Goal: Task Accomplishment & Management: Complete application form

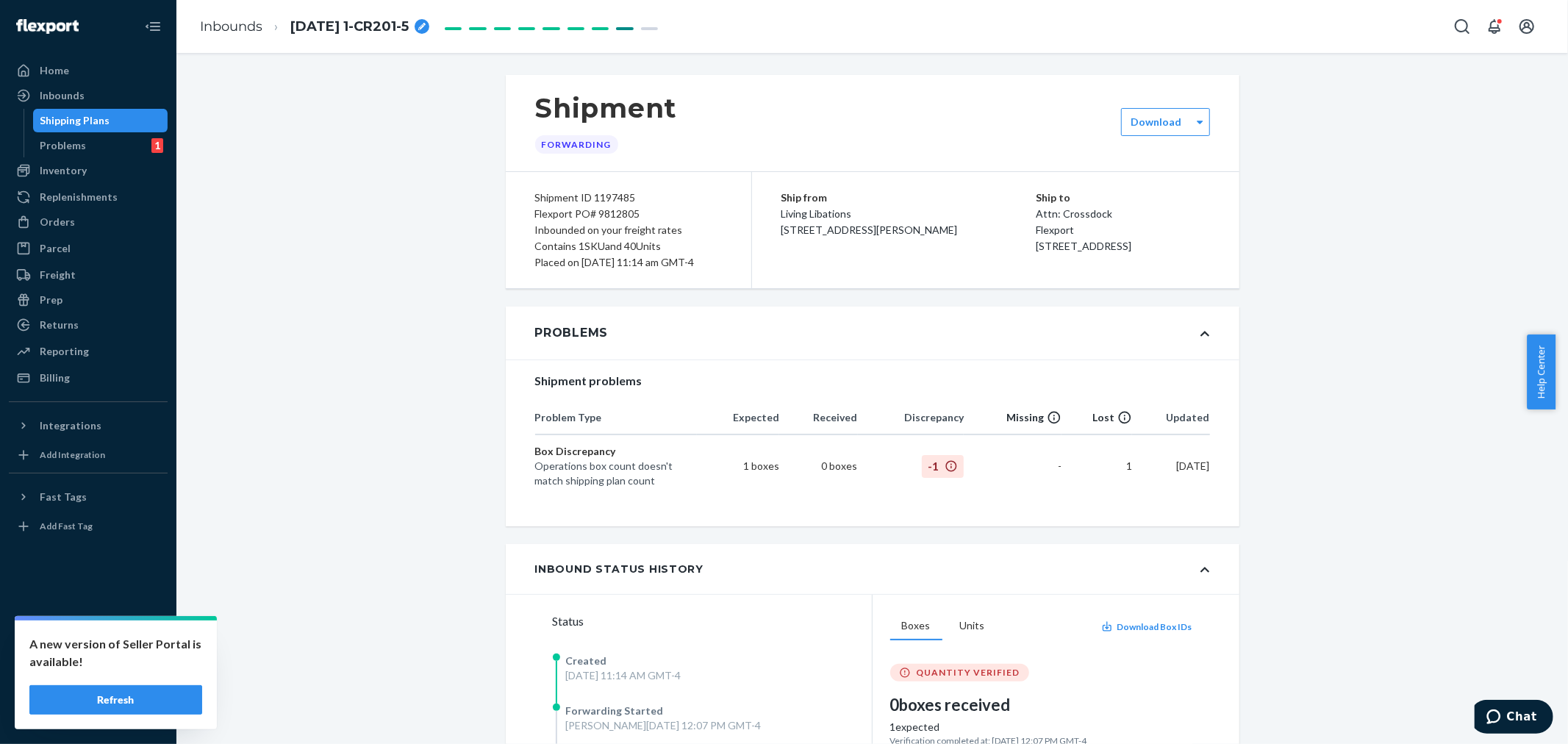
scroll to position [1931, 0]
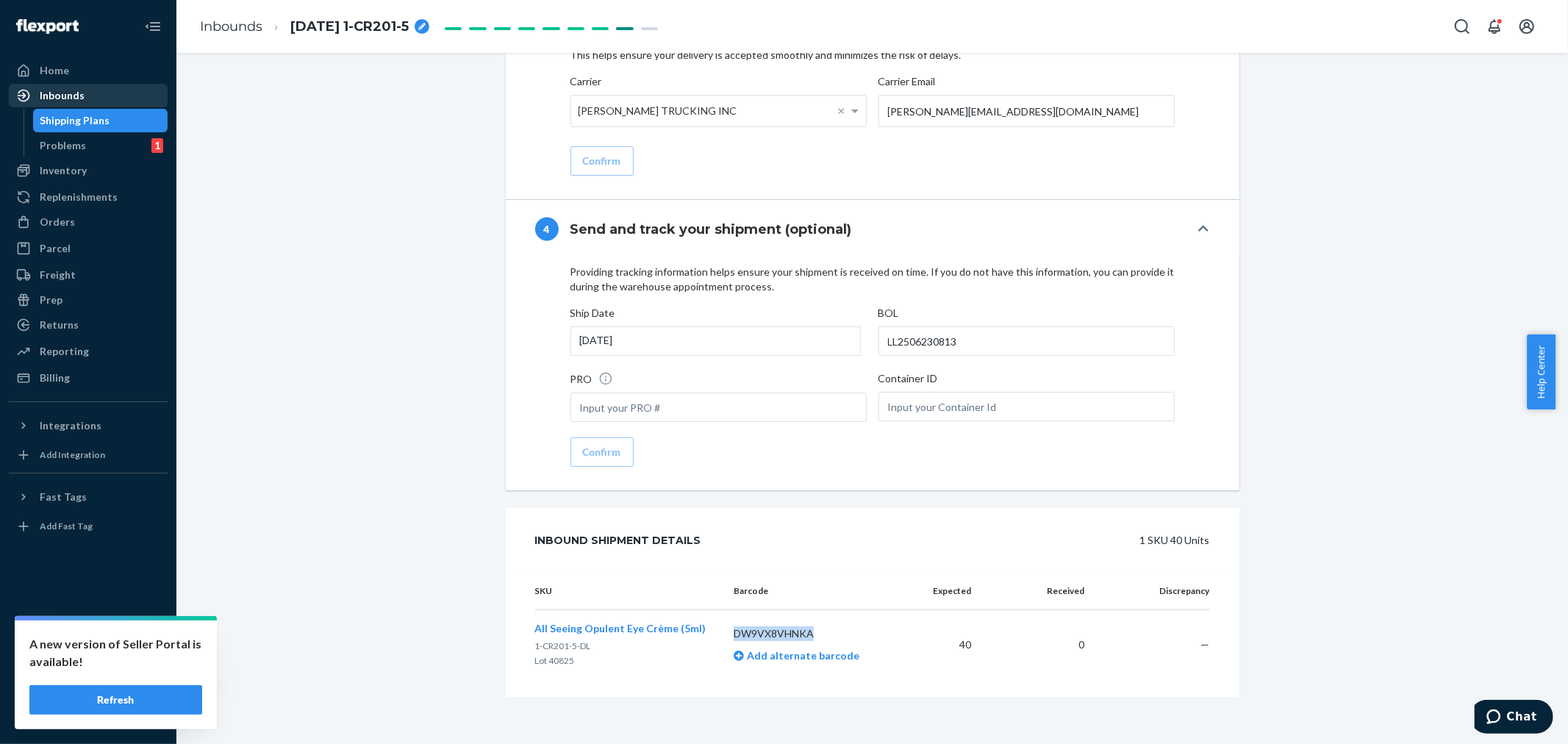
drag, startPoint x: 55, startPoint y: 89, endPoint x: 62, endPoint y: 92, distance: 7.6
click at [55, 89] on div "Inbounds" at bounding box center [62, 95] width 45 height 15
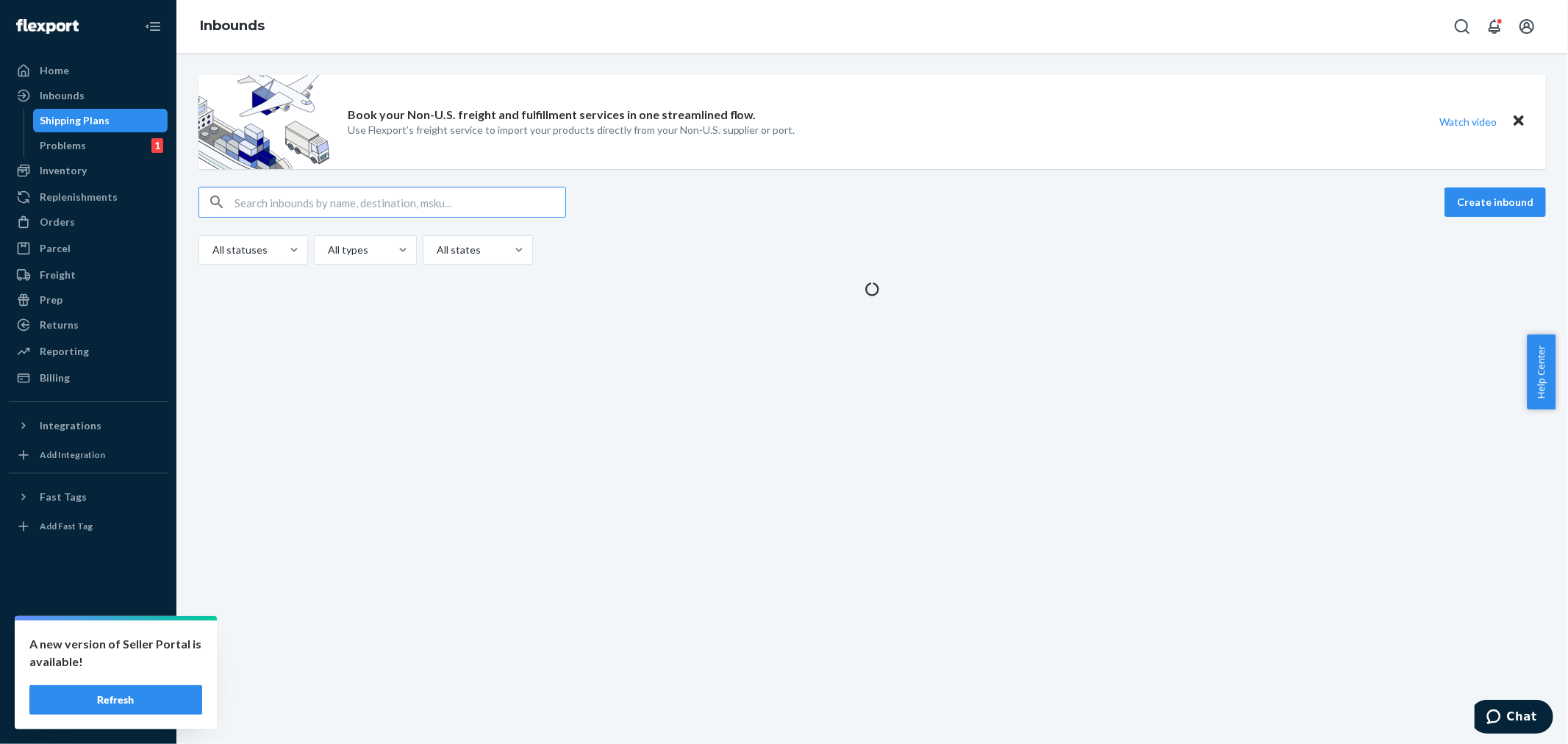
click at [254, 202] on input "text" at bounding box center [400, 202] width 331 height 29
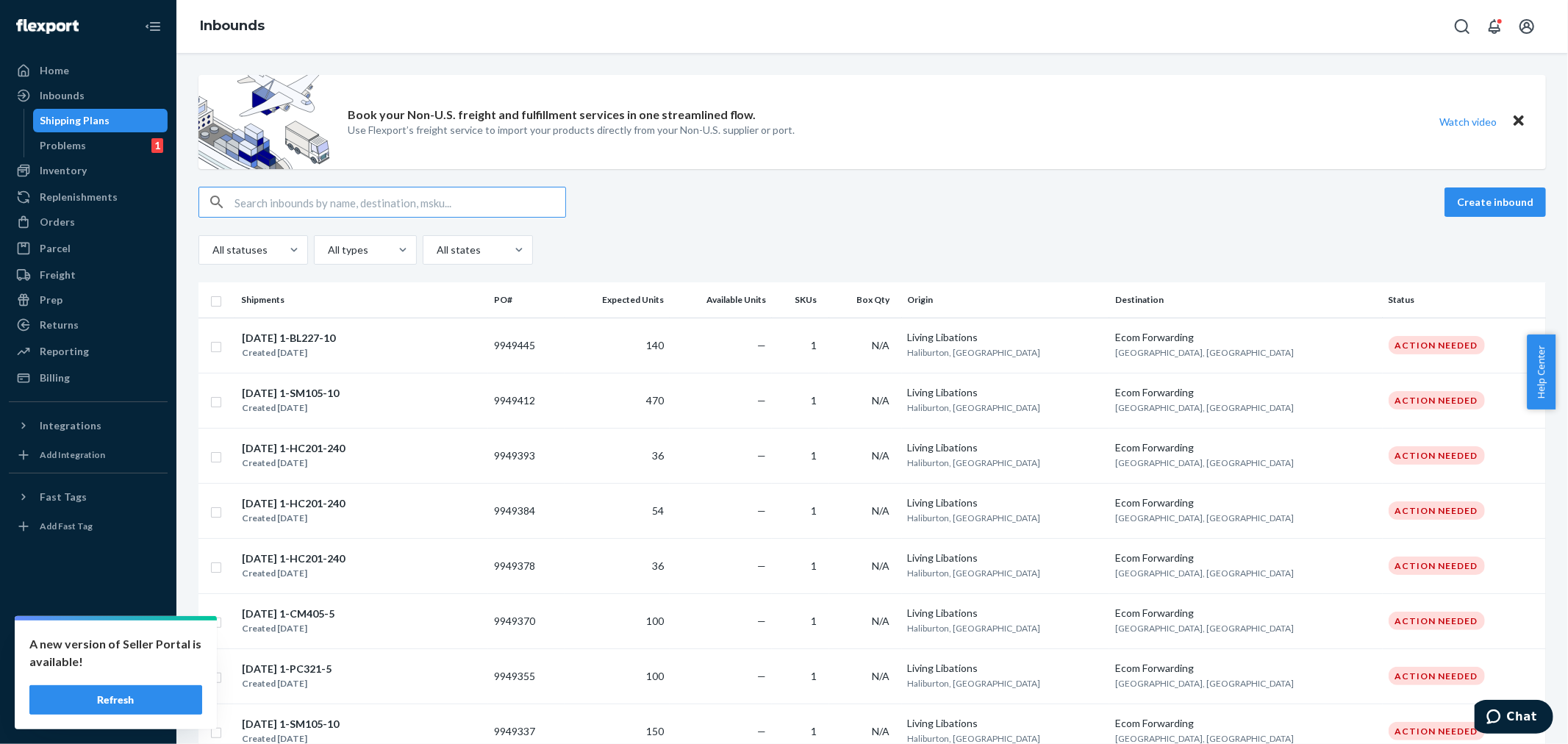
type input "9928392"
click at [248, 205] on input "text" at bounding box center [400, 202] width 331 height 29
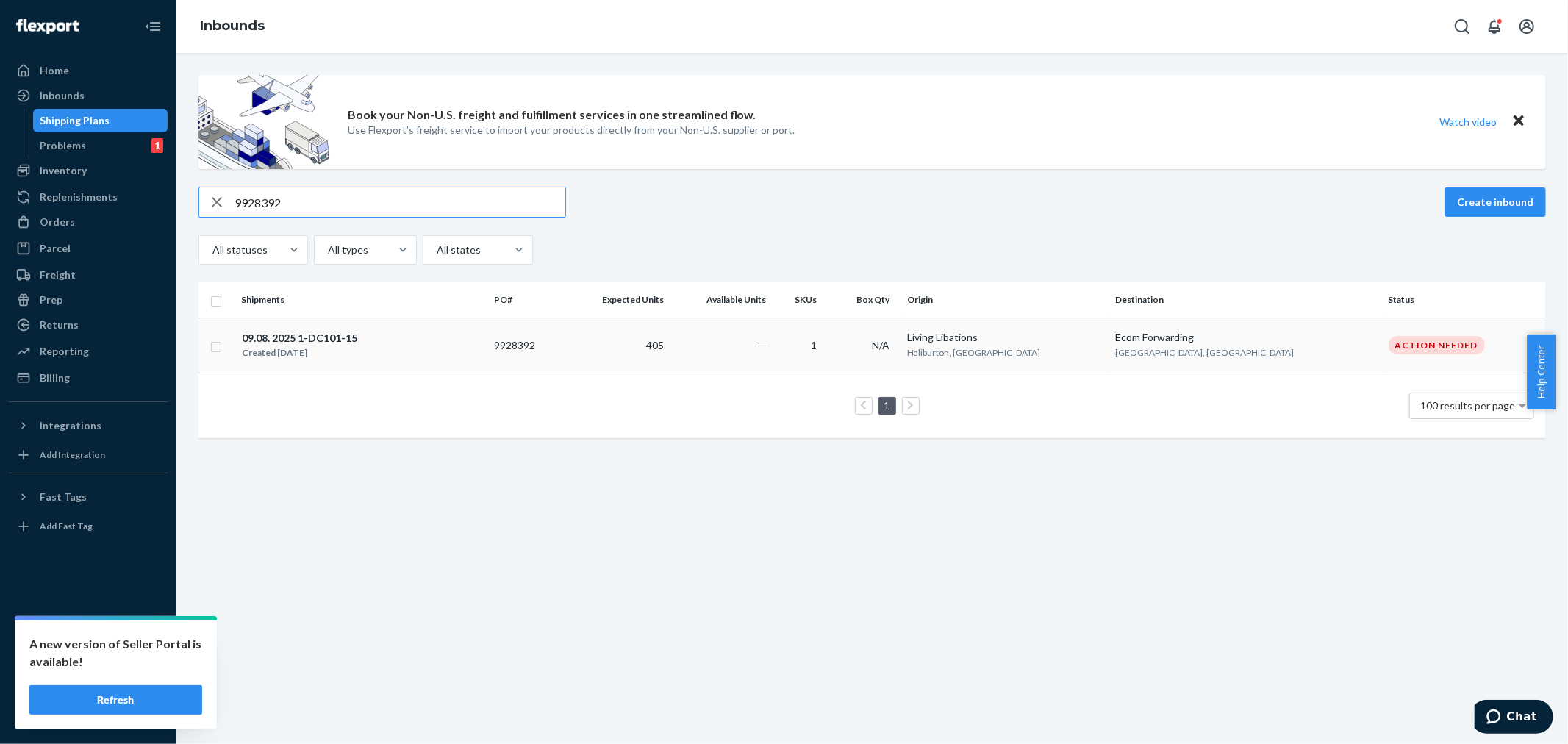
type input "9928392"
click at [488, 362] on td "09.08. 2025 1-DC101-15 Created [DATE]" at bounding box center [362, 345] width 253 height 55
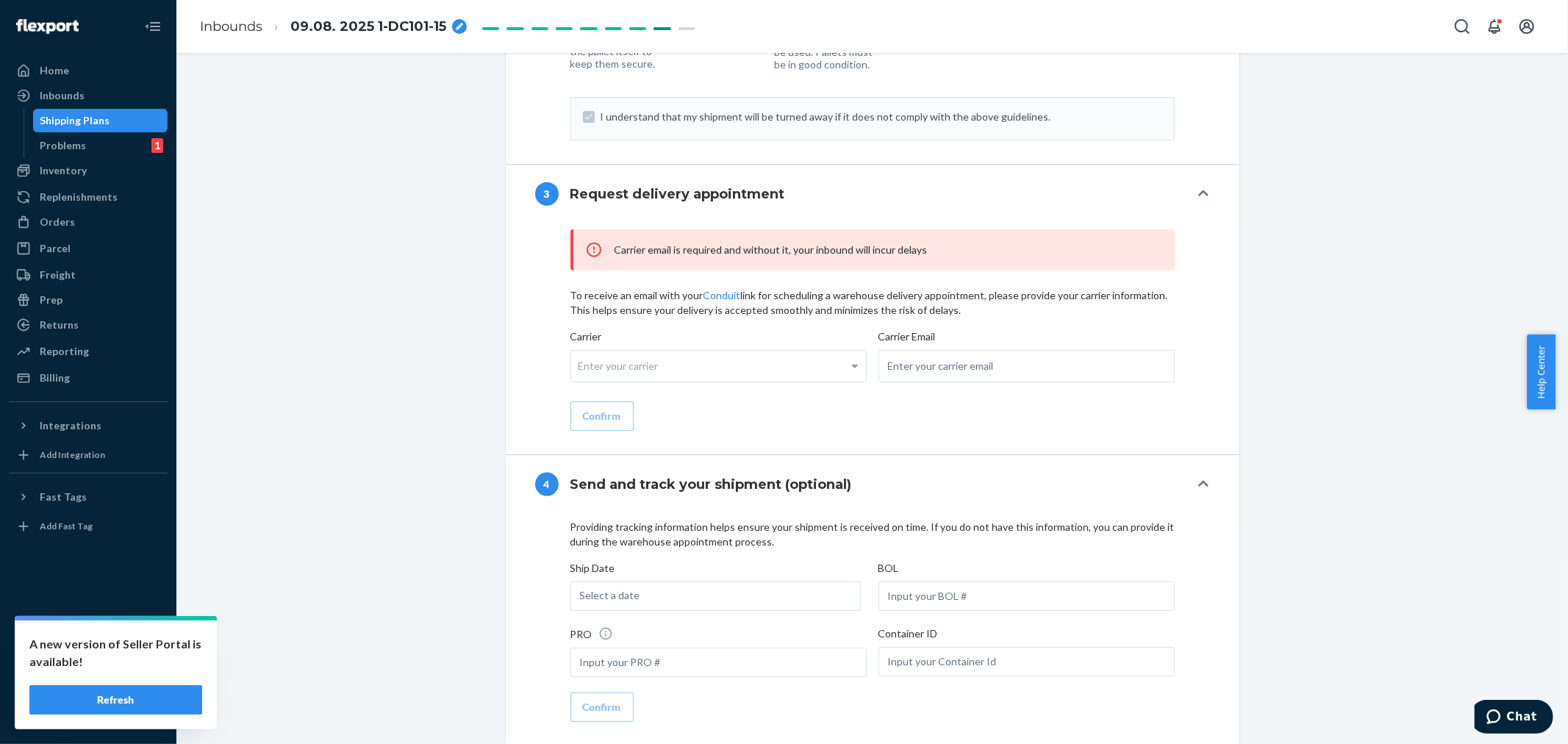
scroll to position [1551, 0]
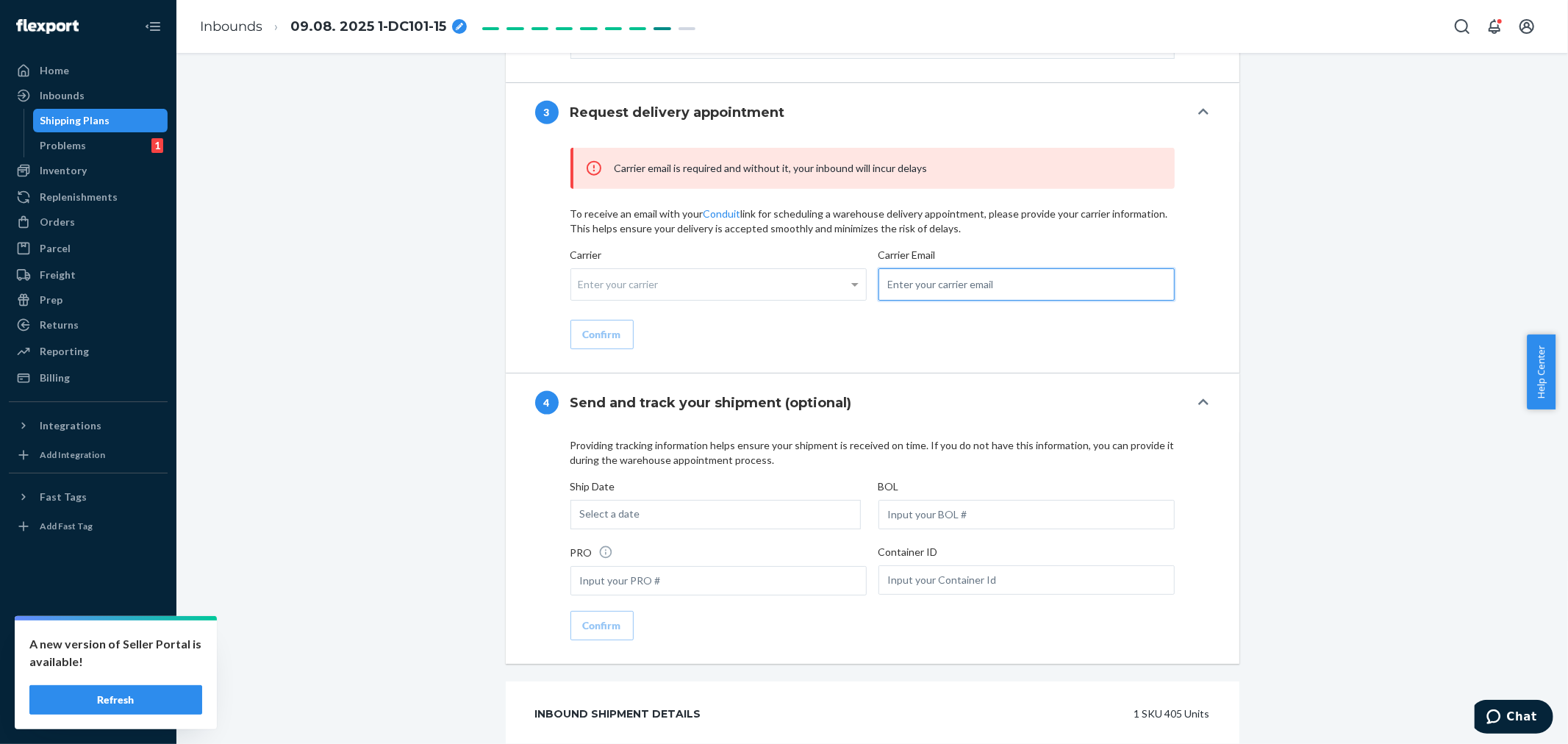
click at [918, 301] on input "email" at bounding box center [1026, 285] width 296 height 32
click at [924, 301] on input "email" at bounding box center [1026, 285] width 296 height 32
paste input "[PERSON_NAME][EMAIL_ADDRESS][DOMAIN_NAME]"
type input "[PERSON_NAME][EMAIL_ADDRESS][DOMAIN_NAME]"
click at [902, 529] on input "text" at bounding box center [1026, 514] width 296 height 29
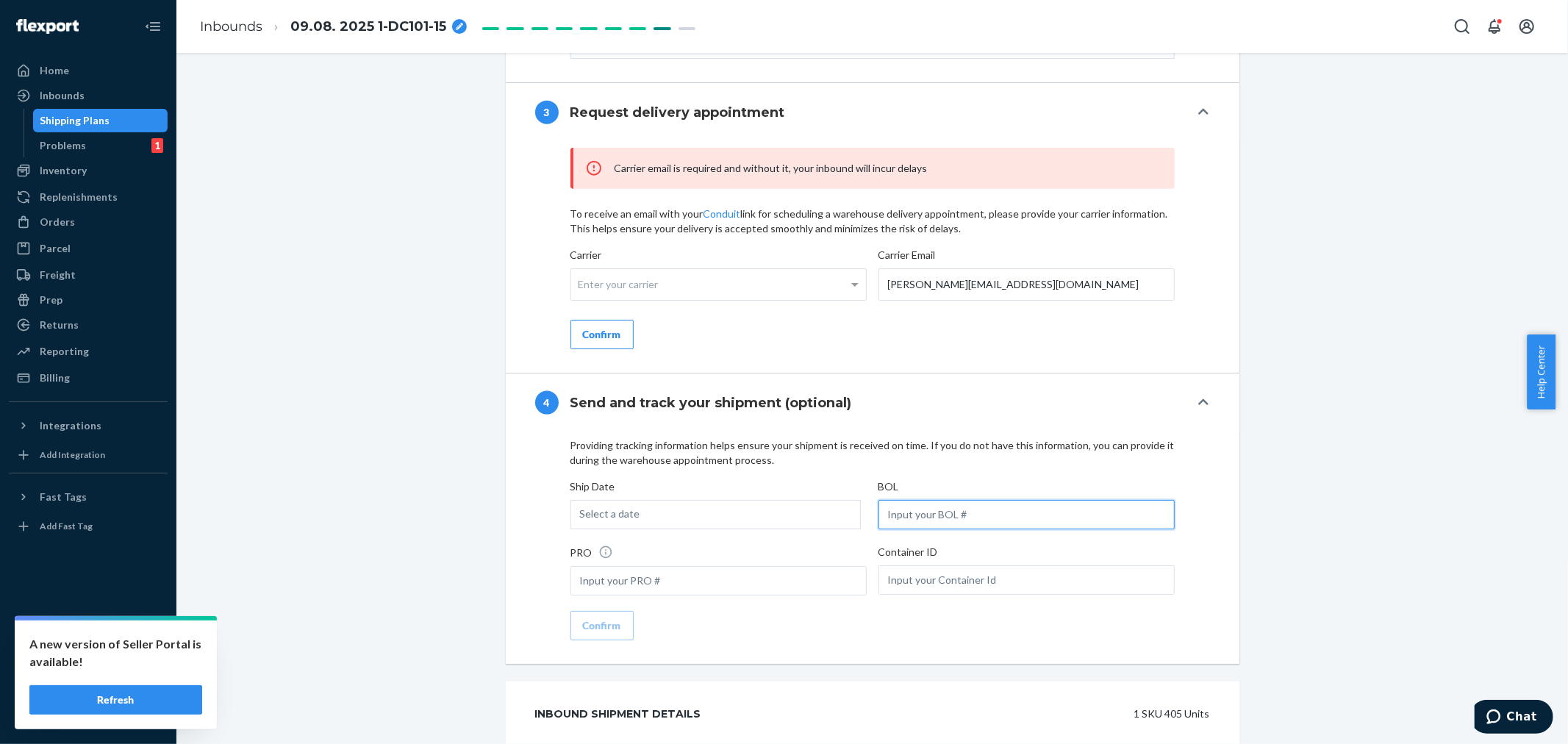
paste input "LL2509220307"
type input "LL2509220307"
click at [781, 529] on div "Select a date" at bounding box center [715, 514] width 290 height 29
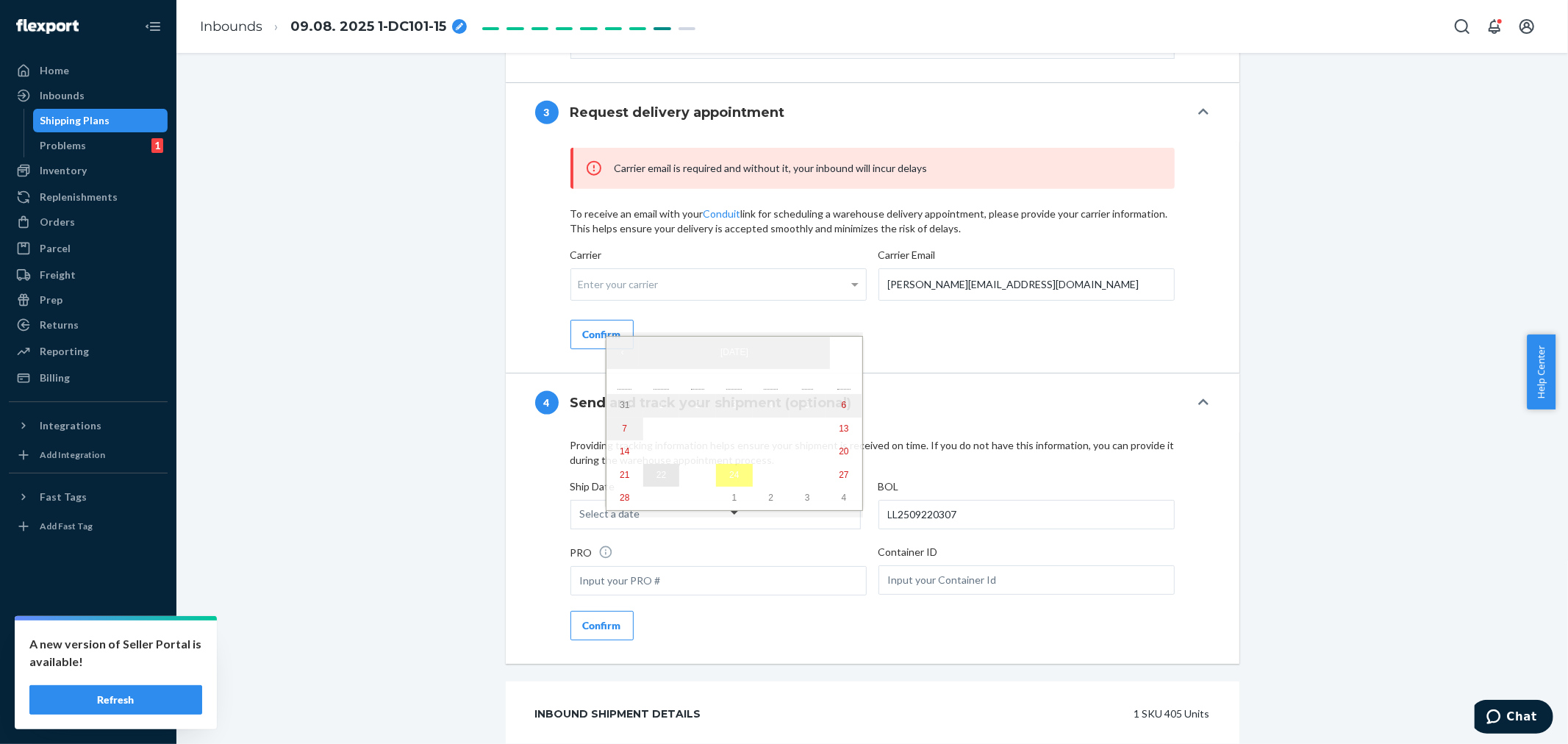
click at [657, 480] on abbr "22" at bounding box center [661, 474] width 9 height 10
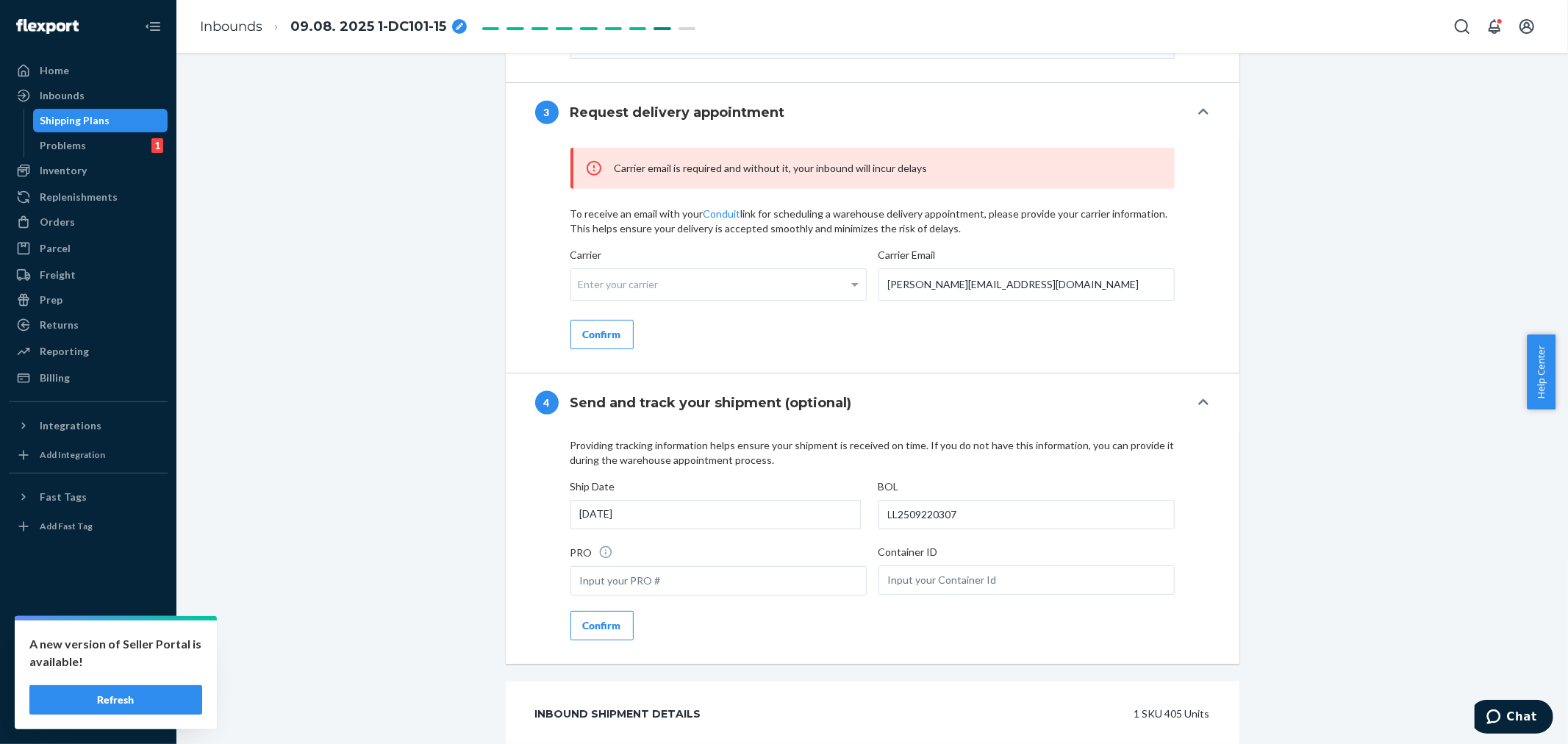
click at [624, 300] on div "Enter your carrier" at bounding box center [718, 285] width 295 height 31
click at [582, 298] on input "Carrier Enter your carrier" at bounding box center [580, 283] width 4 height 27
type input "mrgy"
click at [593, 342] on div "Confirm" at bounding box center [602, 334] width 38 height 15
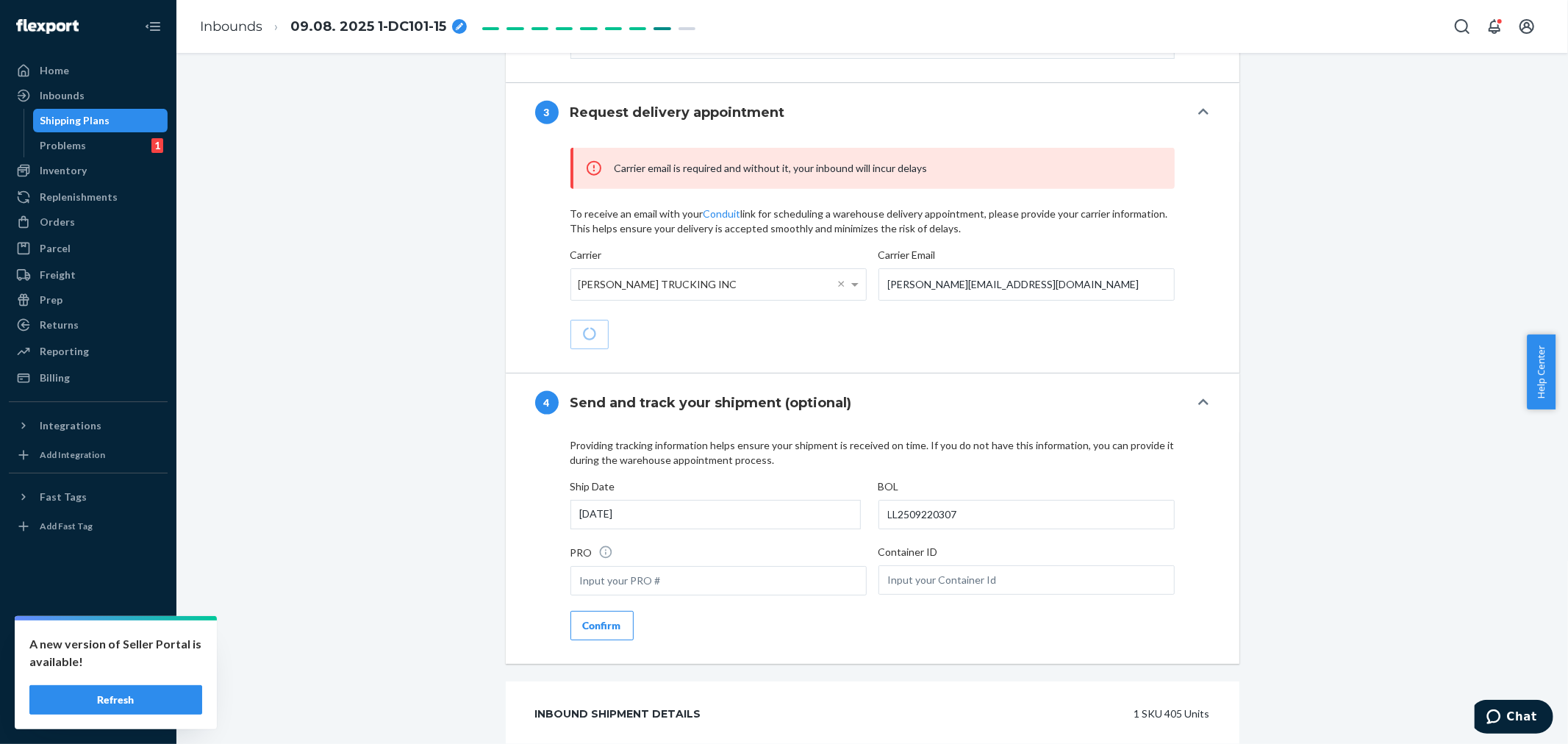
click at [592, 640] on button "Confirm" at bounding box center [602, 626] width 63 height 29
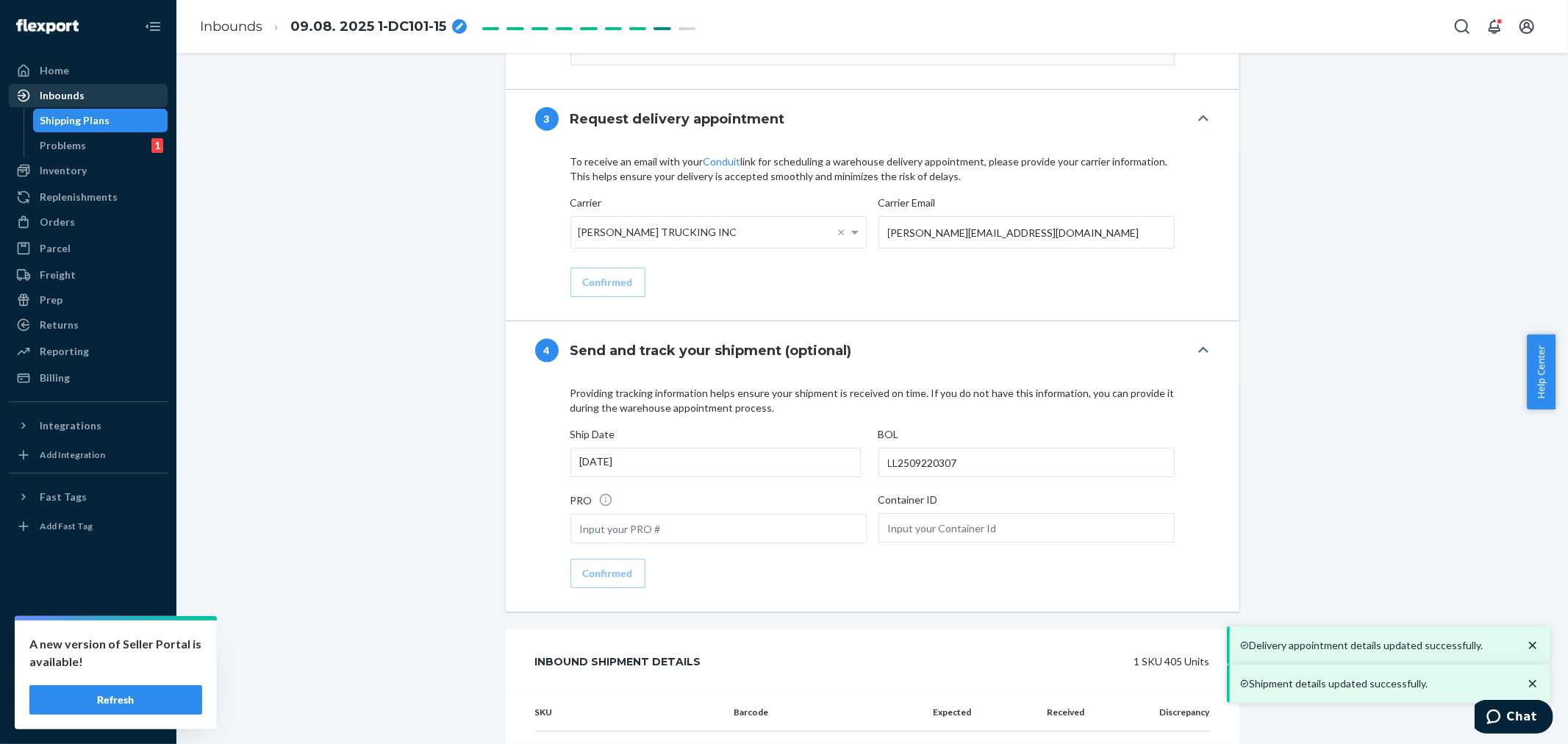
click at [90, 89] on div "Inbounds" at bounding box center [88, 95] width 155 height 21
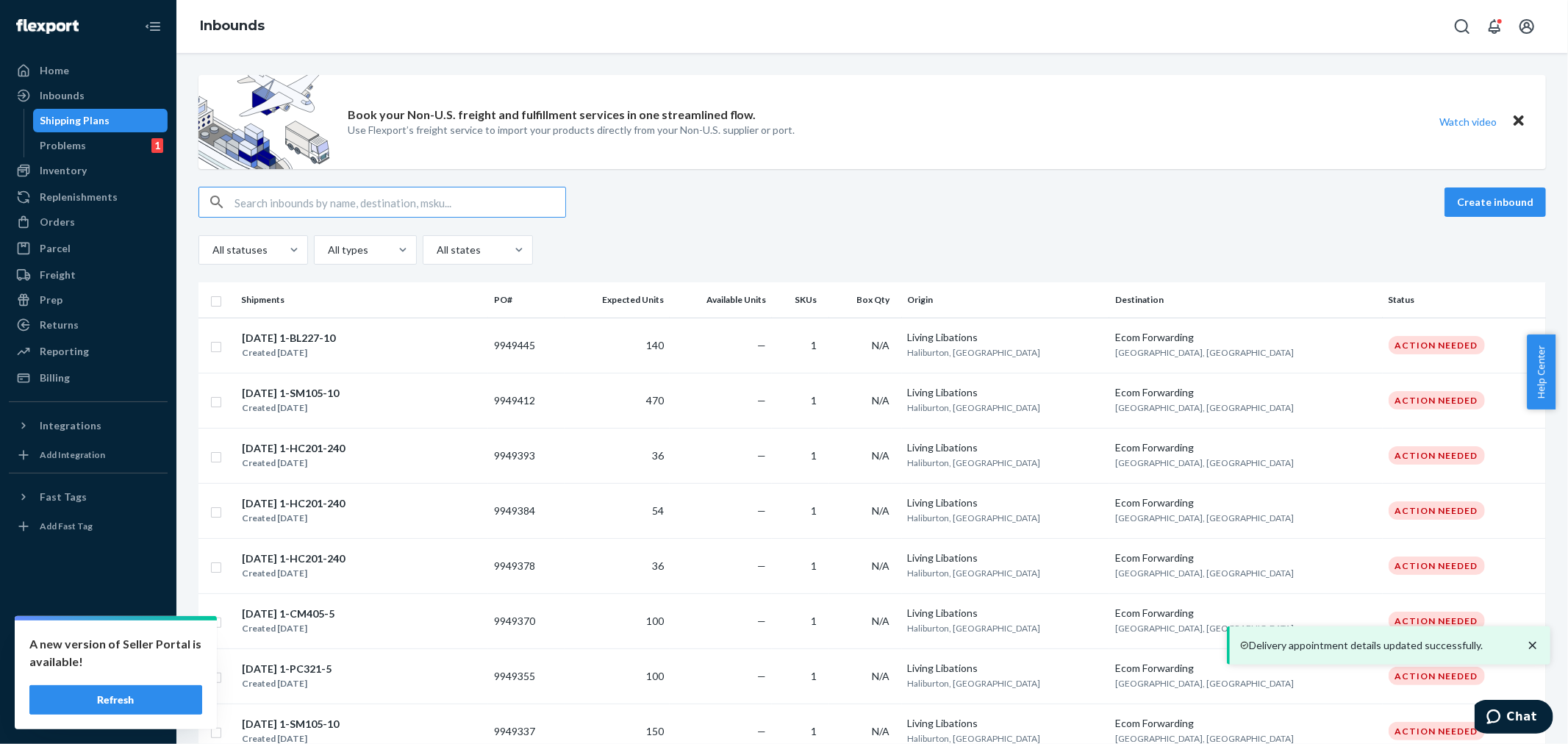
click at [252, 203] on input "text" at bounding box center [400, 202] width 331 height 29
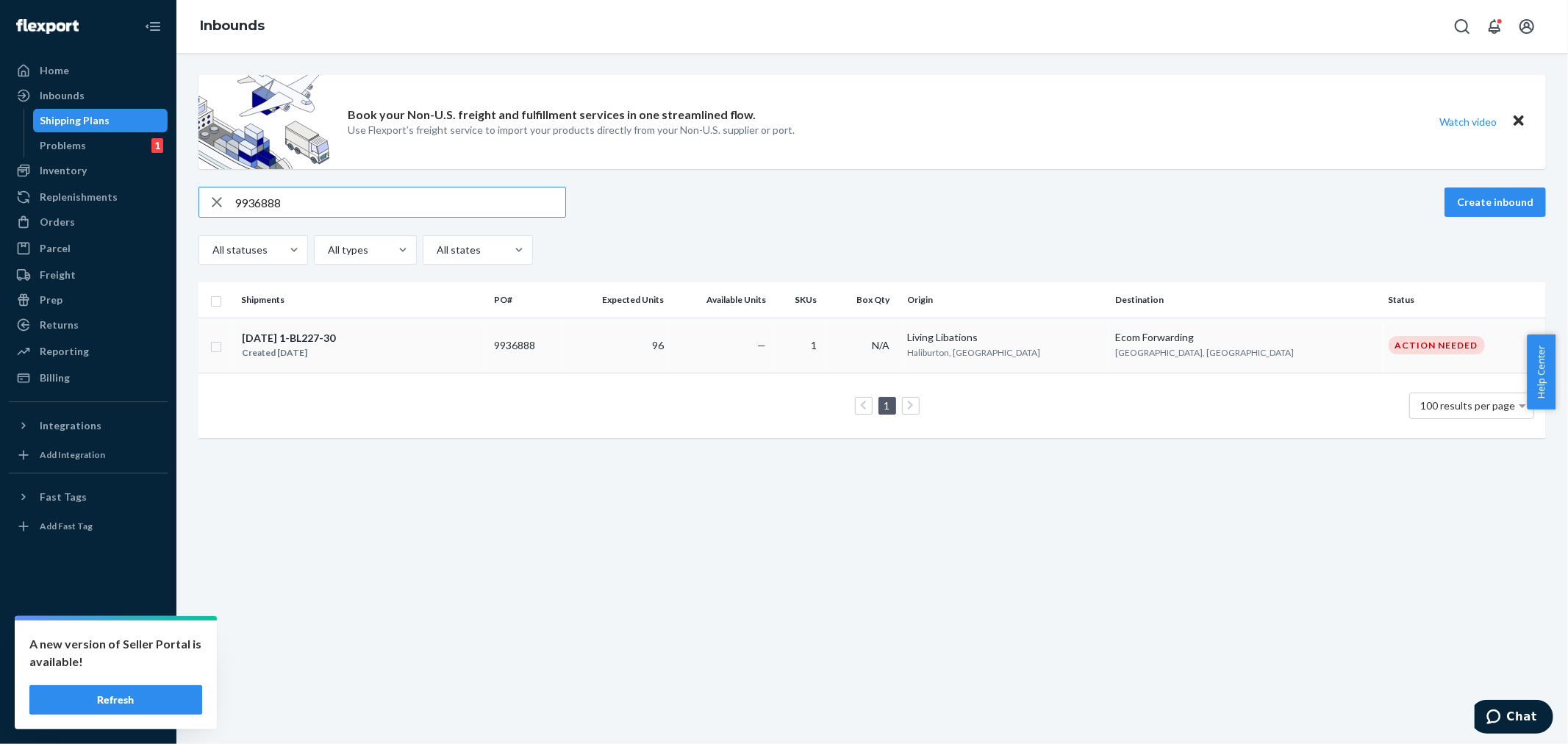
type input "9936888"
drag, startPoint x: 713, startPoint y: 335, endPoint x: 707, endPoint y: 340, distance: 7.8
click at [670, 336] on td "96" at bounding box center [617, 345] width 105 height 55
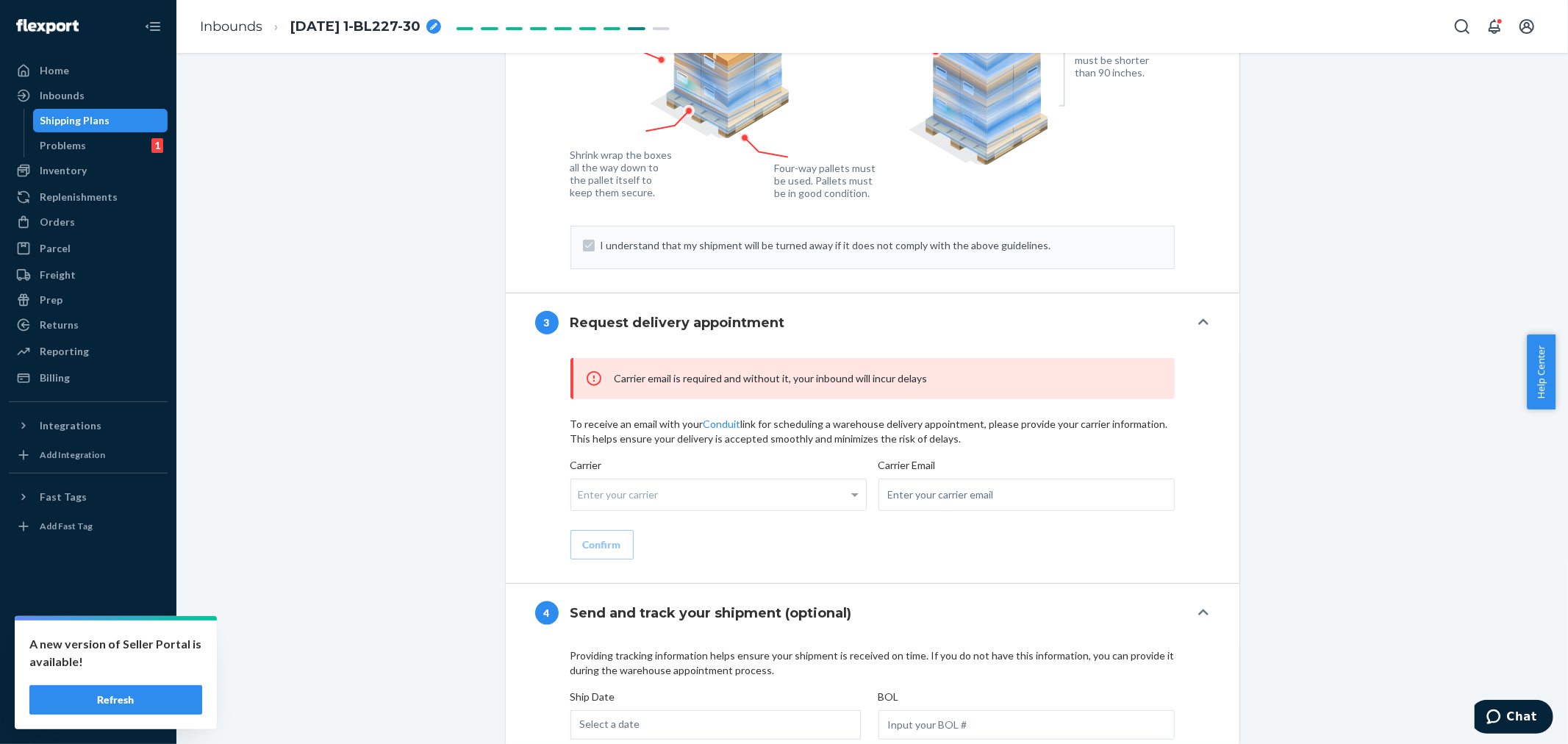
scroll to position [1753, 0]
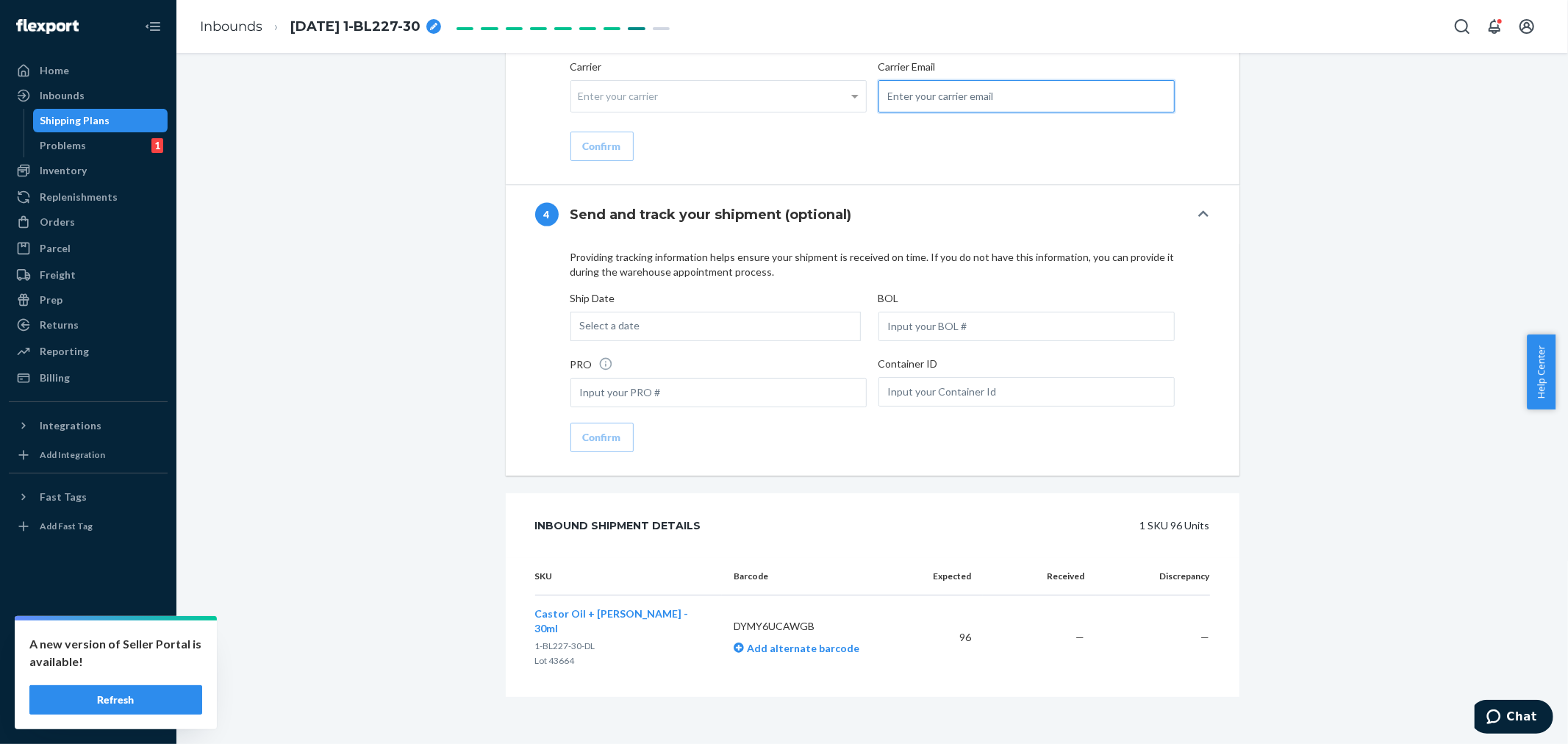
click at [906, 92] on input "email" at bounding box center [1026, 96] width 296 height 32
paste input "[PERSON_NAME][EMAIL_ADDRESS][DOMAIN_NAME]"
type input "[PERSON_NAME][EMAIL_ADDRESS][DOMAIN_NAME]"
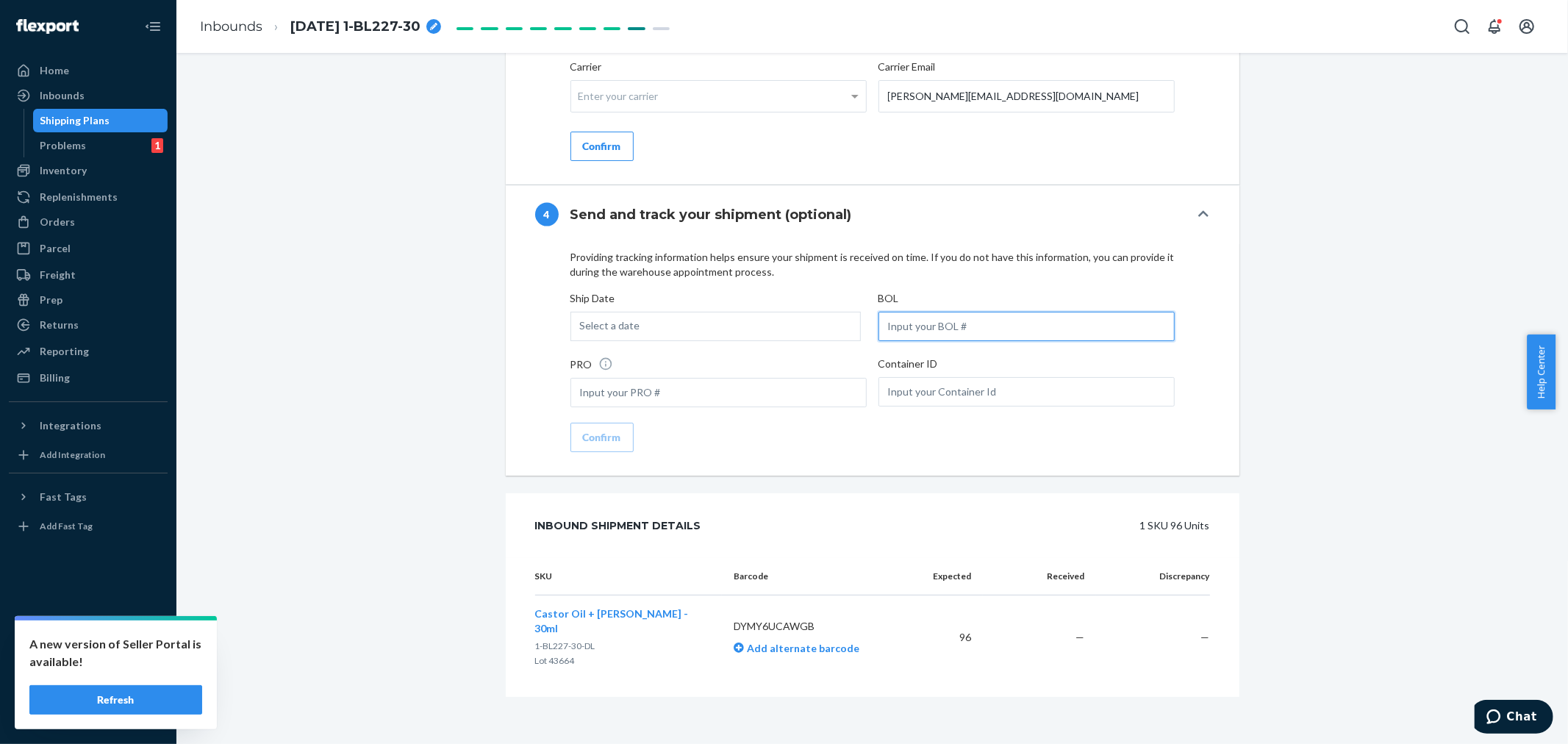
click at [912, 322] on input "text" at bounding box center [1026, 326] width 296 height 29
paste input "LL2509220307"
type input "LL2509220307"
click at [766, 331] on div "Select a date" at bounding box center [715, 326] width 290 height 29
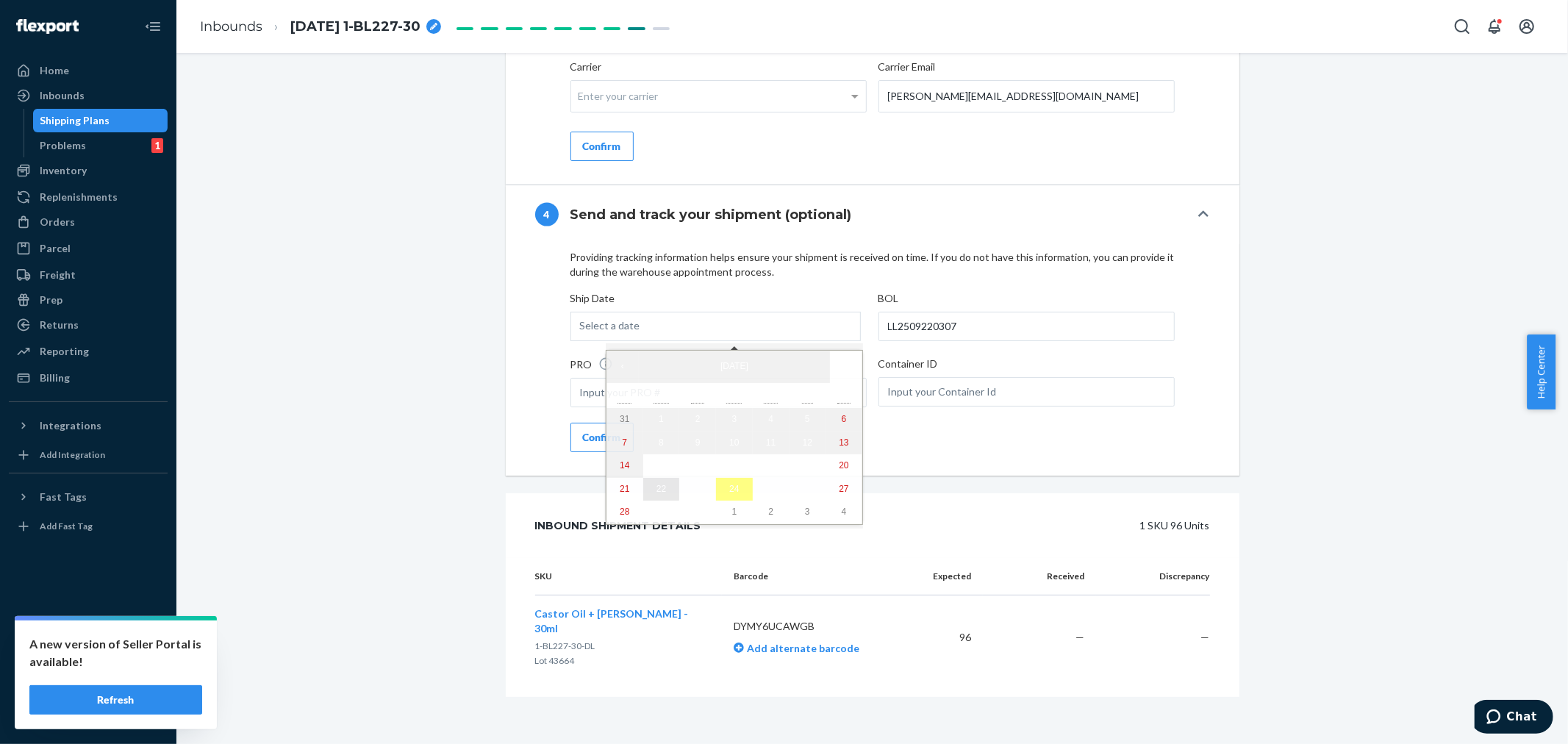
click at [644, 490] on button "22" at bounding box center [662, 489] width 37 height 24
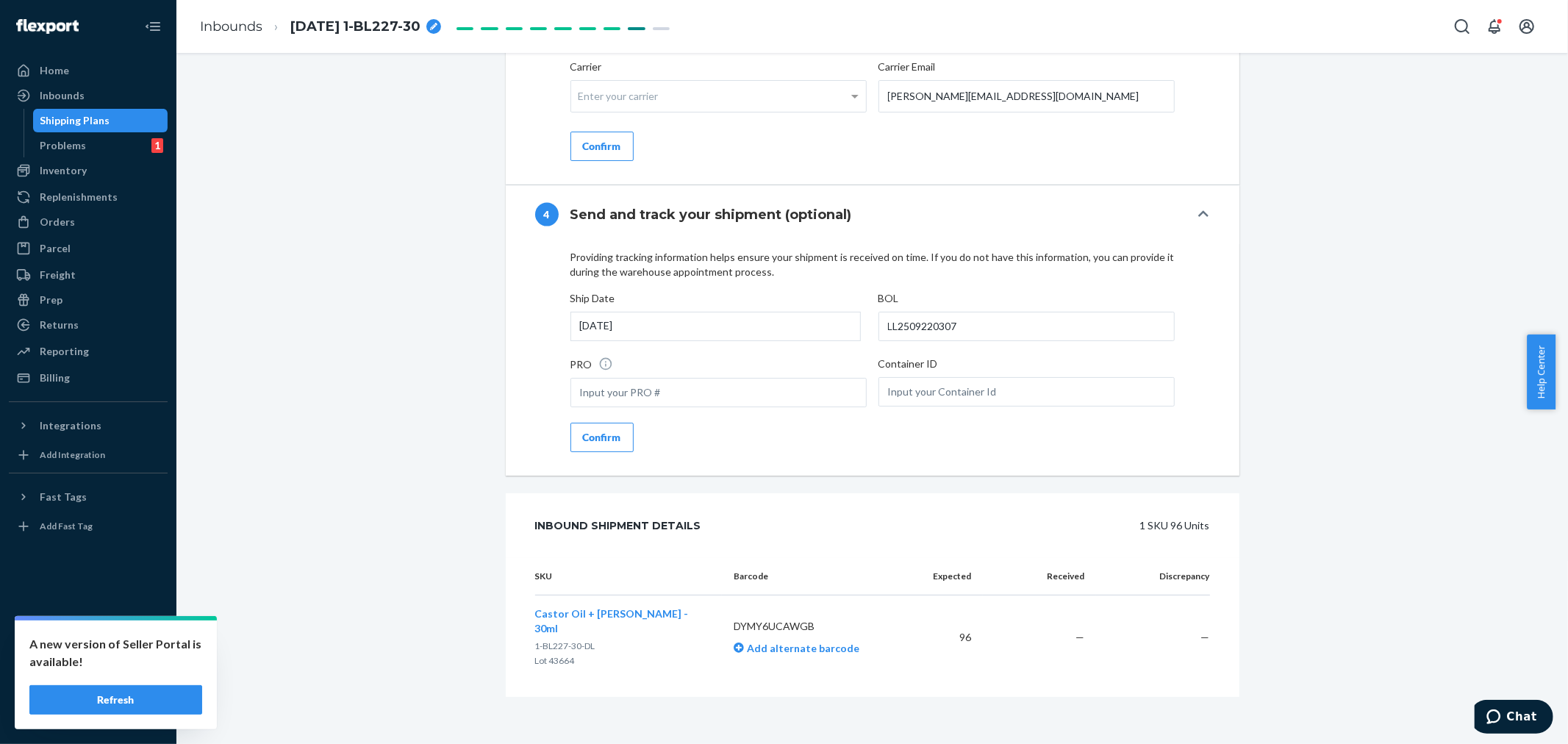
click at [598, 445] on button "Confirm" at bounding box center [602, 437] width 63 height 29
click at [620, 102] on div "Enter your carrier" at bounding box center [718, 96] width 295 height 31
click at [582, 102] on input "Carrier Enter your carrier No results found" at bounding box center [580, 95] width 4 height 27
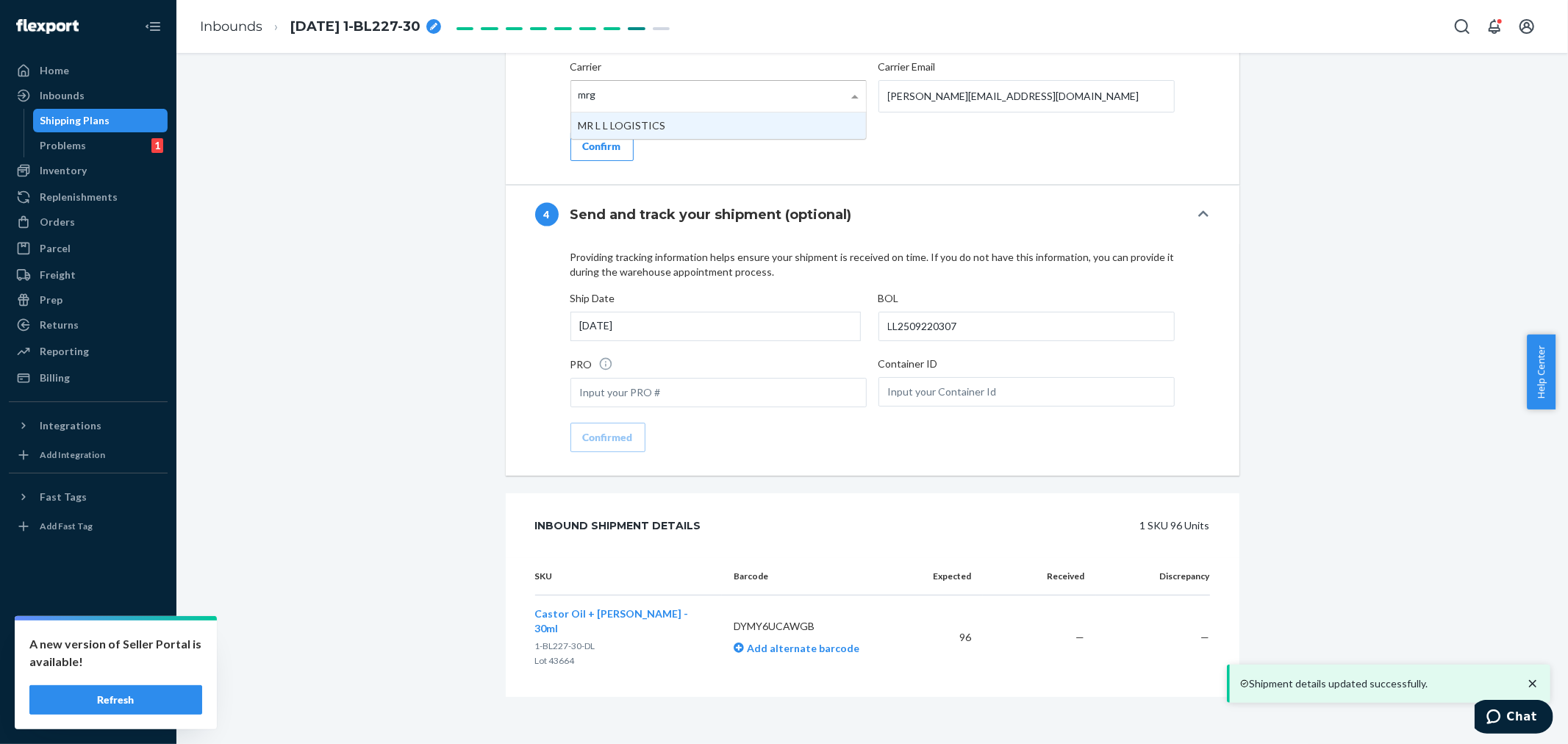
type input "mrgy"
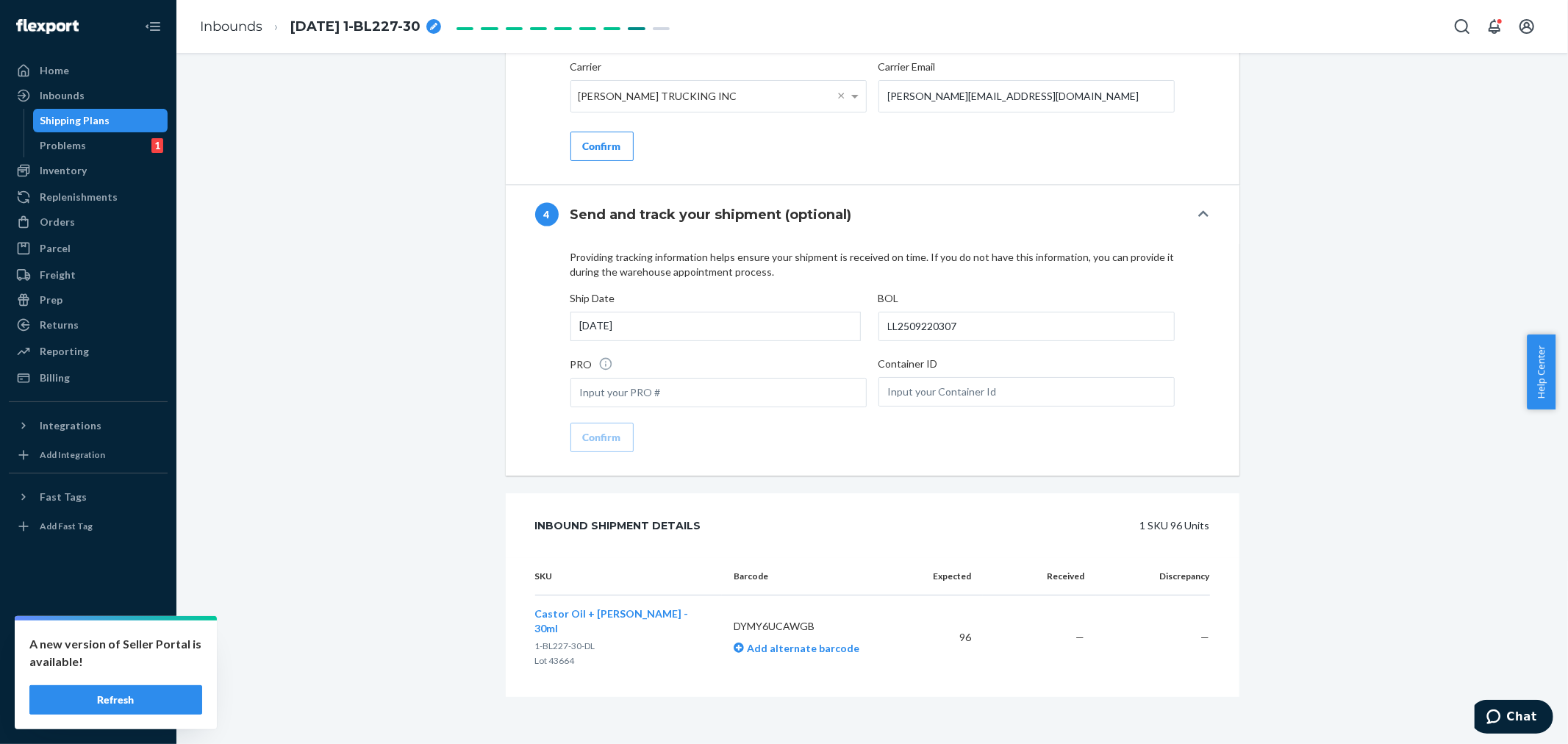
click at [603, 144] on div "Confirm" at bounding box center [602, 146] width 38 height 15
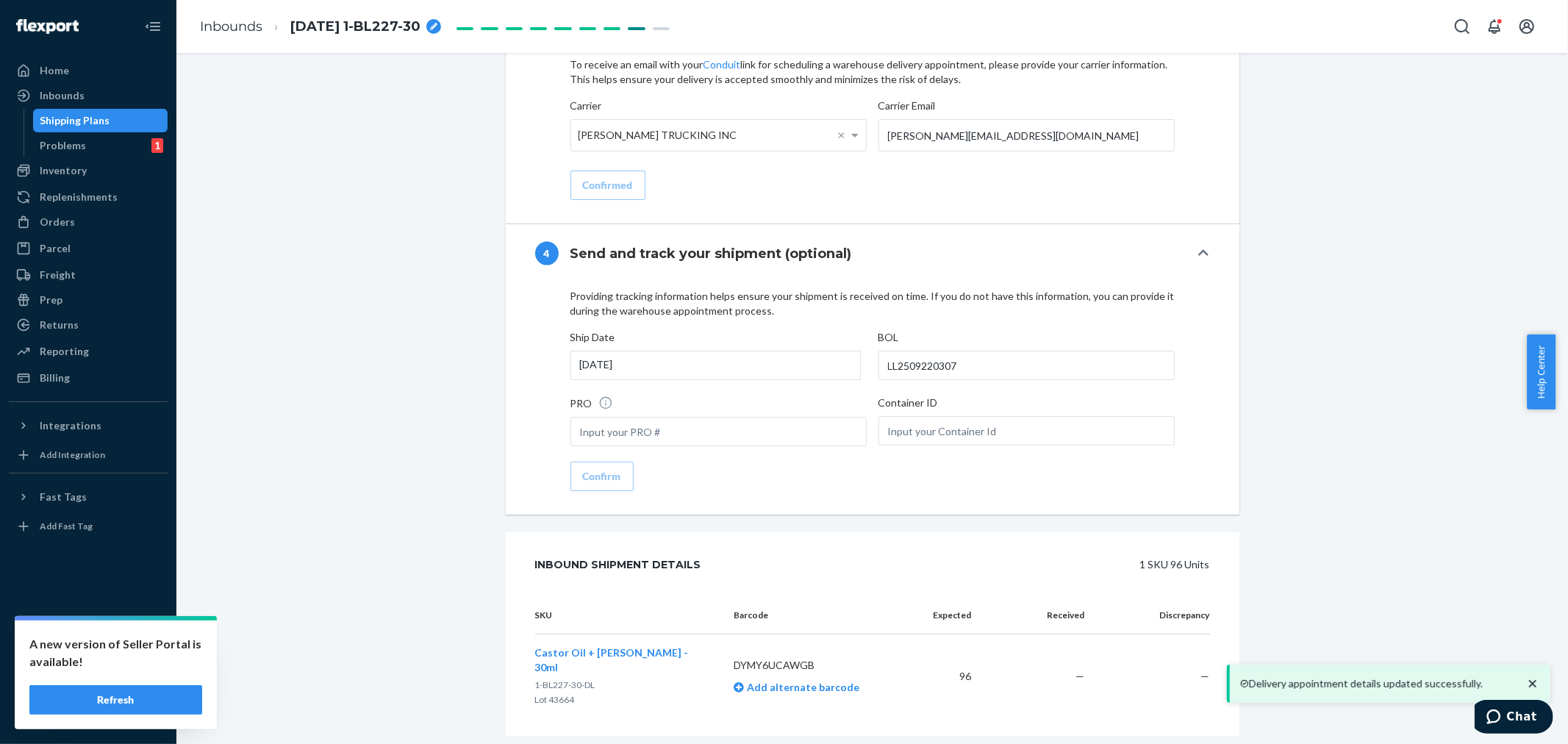
scroll to position [1771, 0]
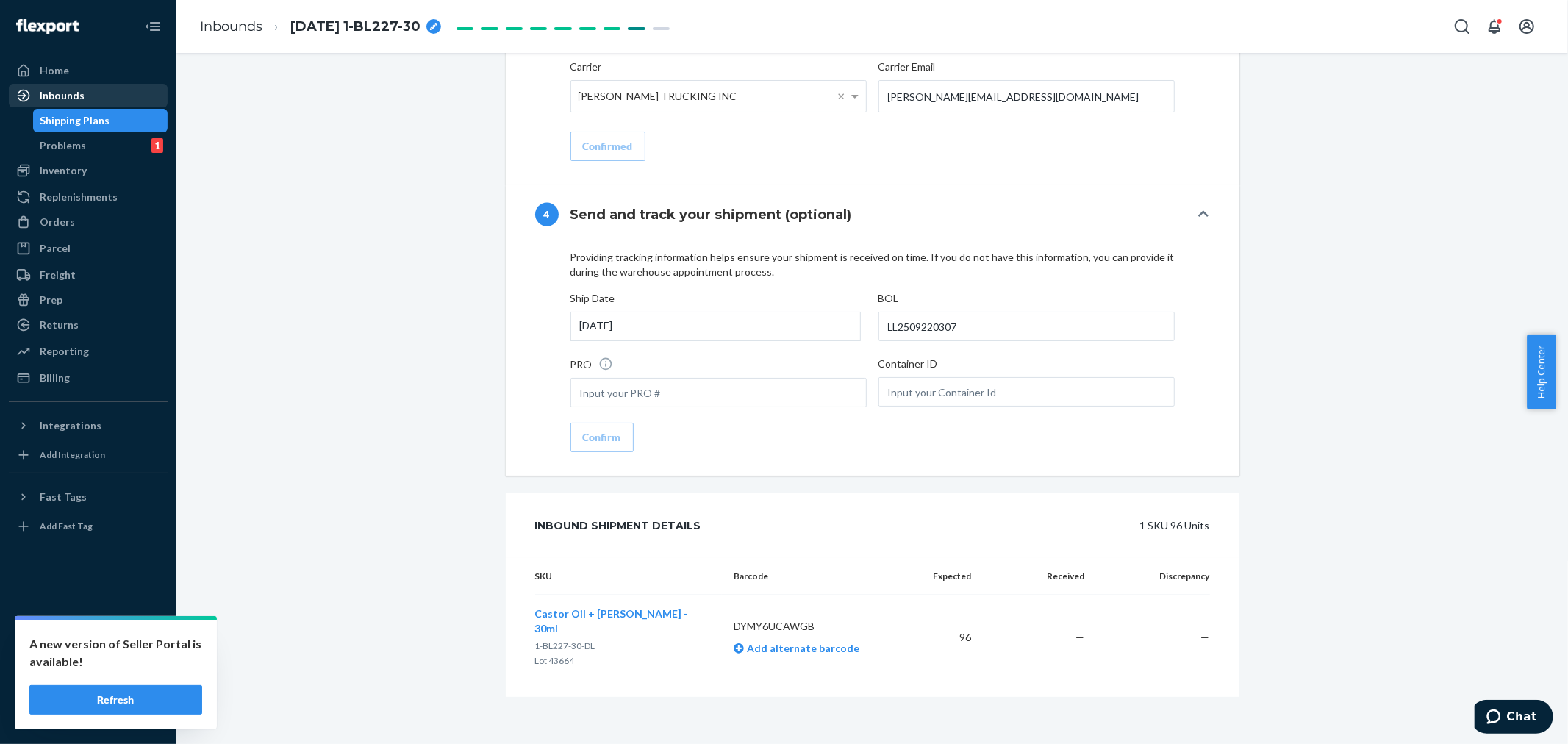
click at [84, 88] on div "Inbounds" at bounding box center [88, 95] width 155 height 21
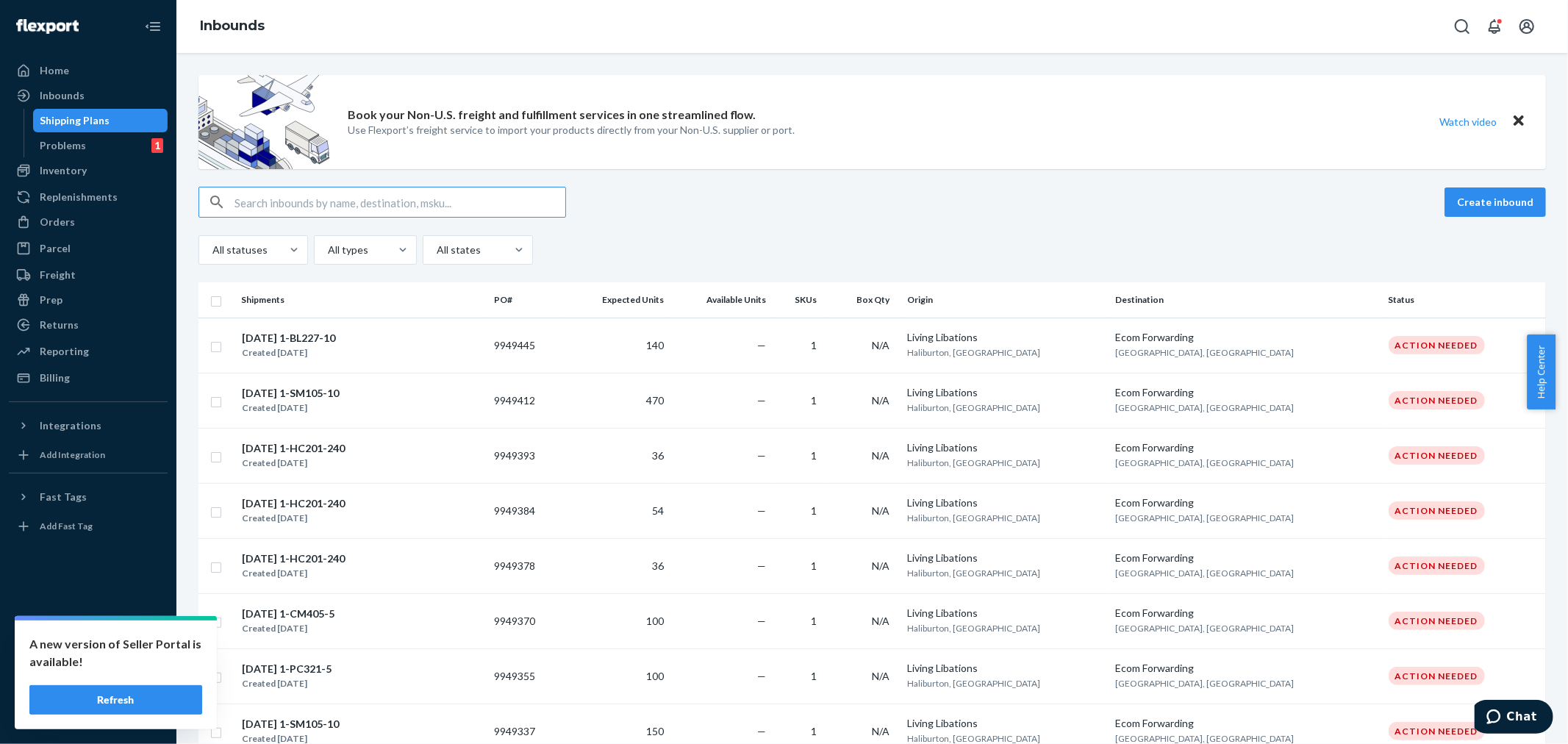
click at [269, 202] on input "text" at bounding box center [400, 202] width 331 height 29
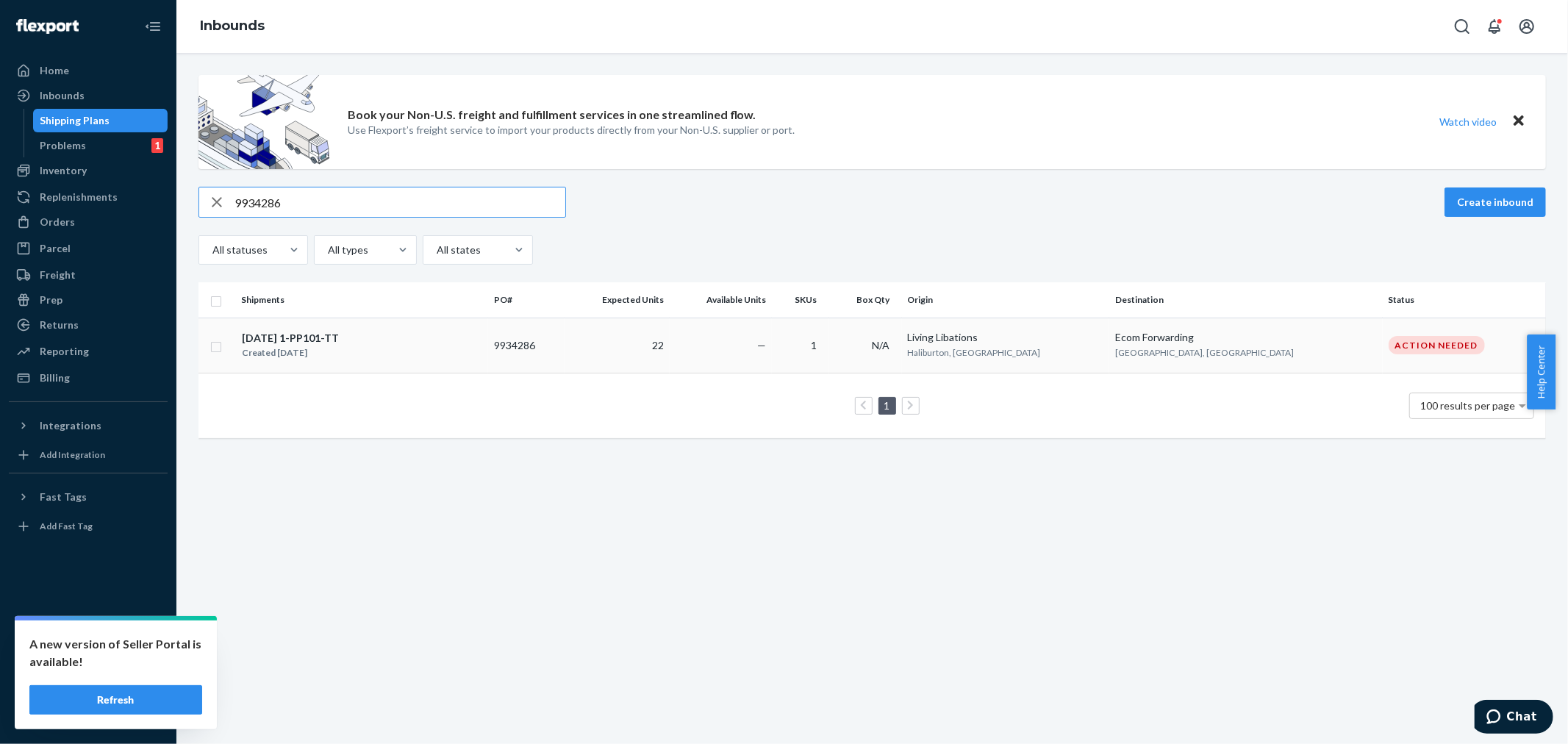
type input "9934286"
click at [670, 355] on td "22" at bounding box center [617, 345] width 105 height 55
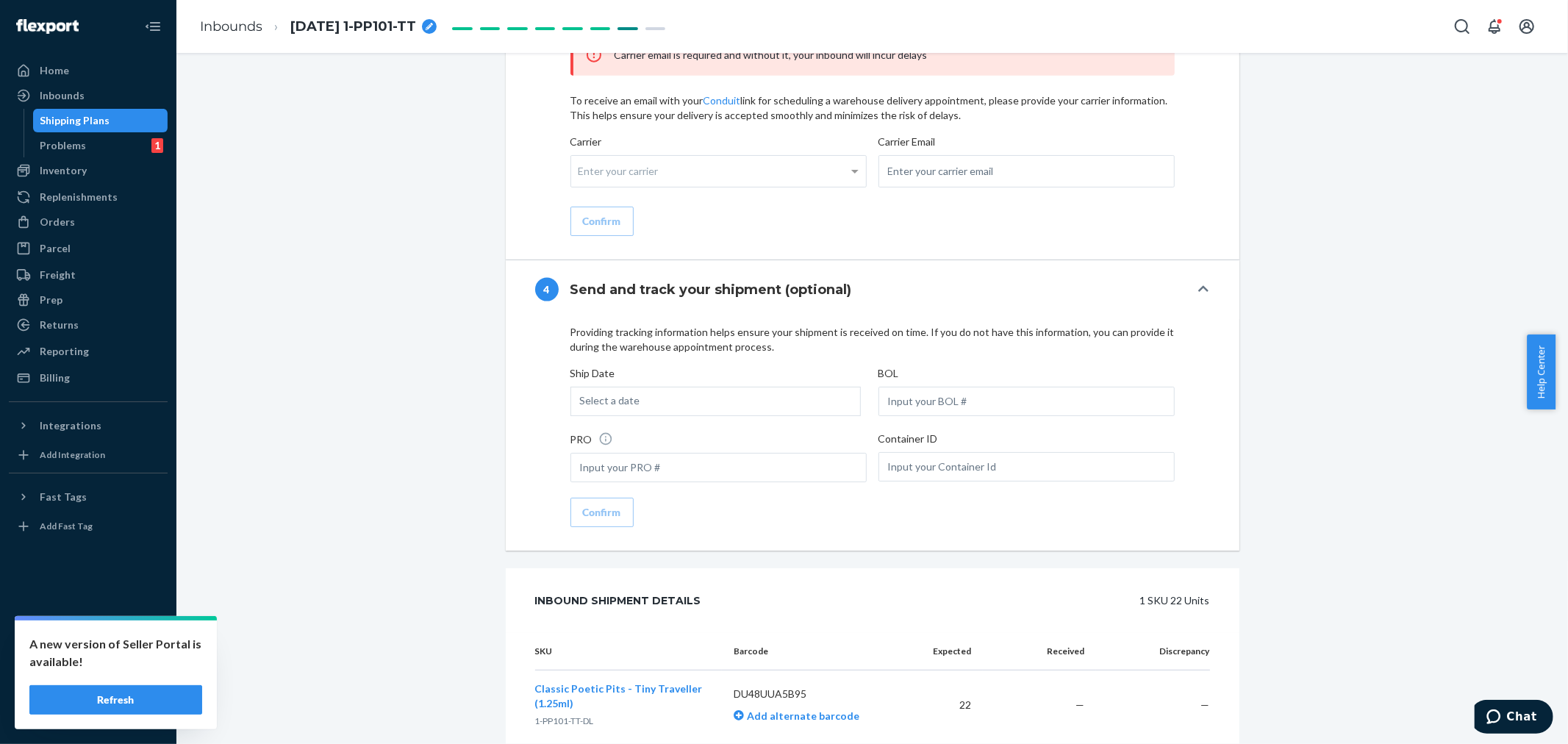
scroll to position [1669, 0]
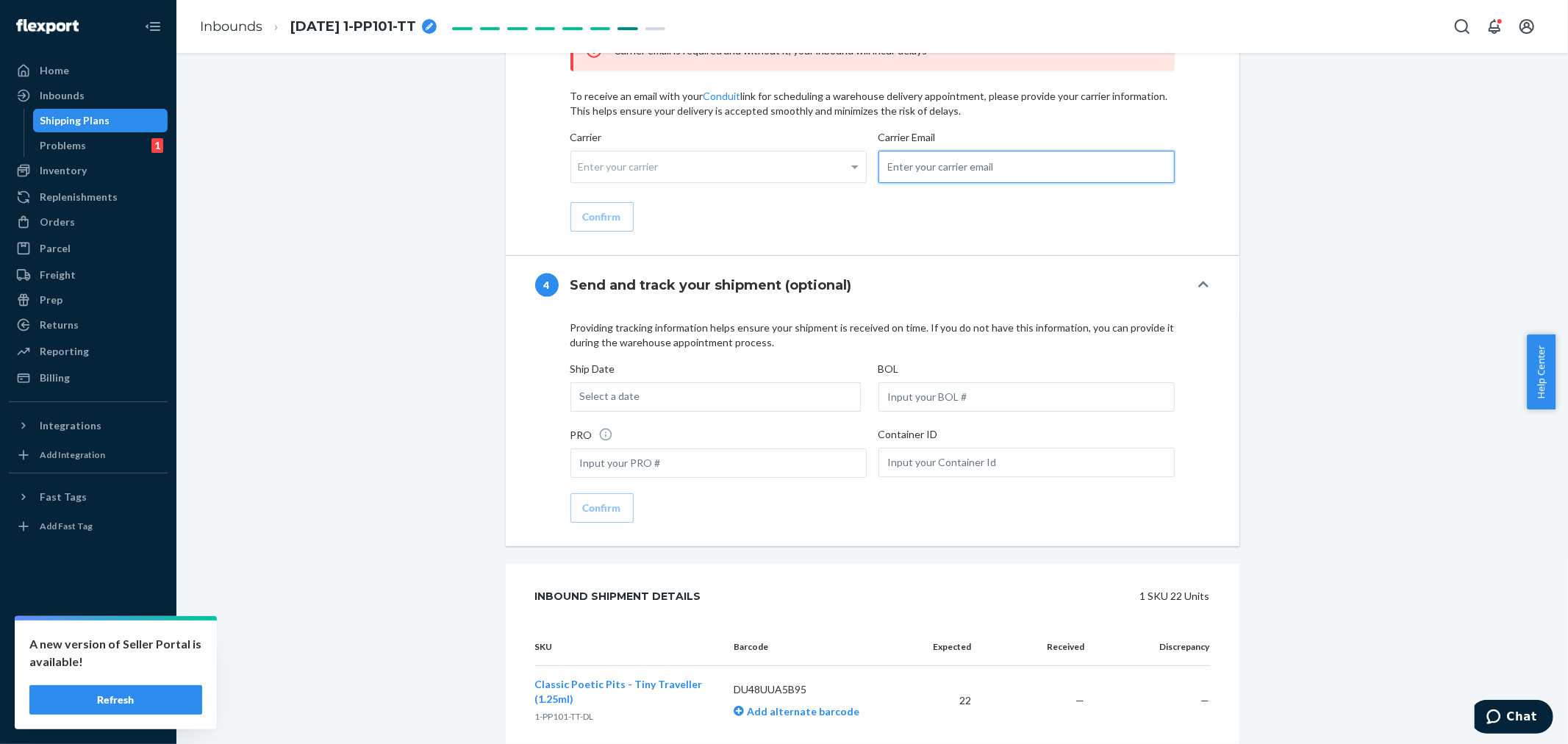
click at [892, 183] on input "email" at bounding box center [1026, 167] width 296 height 32
paste input "[PERSON_NAME][EMAIL_ADDRESS][DOMAIN_NAME]"
type input "[PERSON_NAME][EMAIL_ADDRESS][DOMAIN_NAME]"
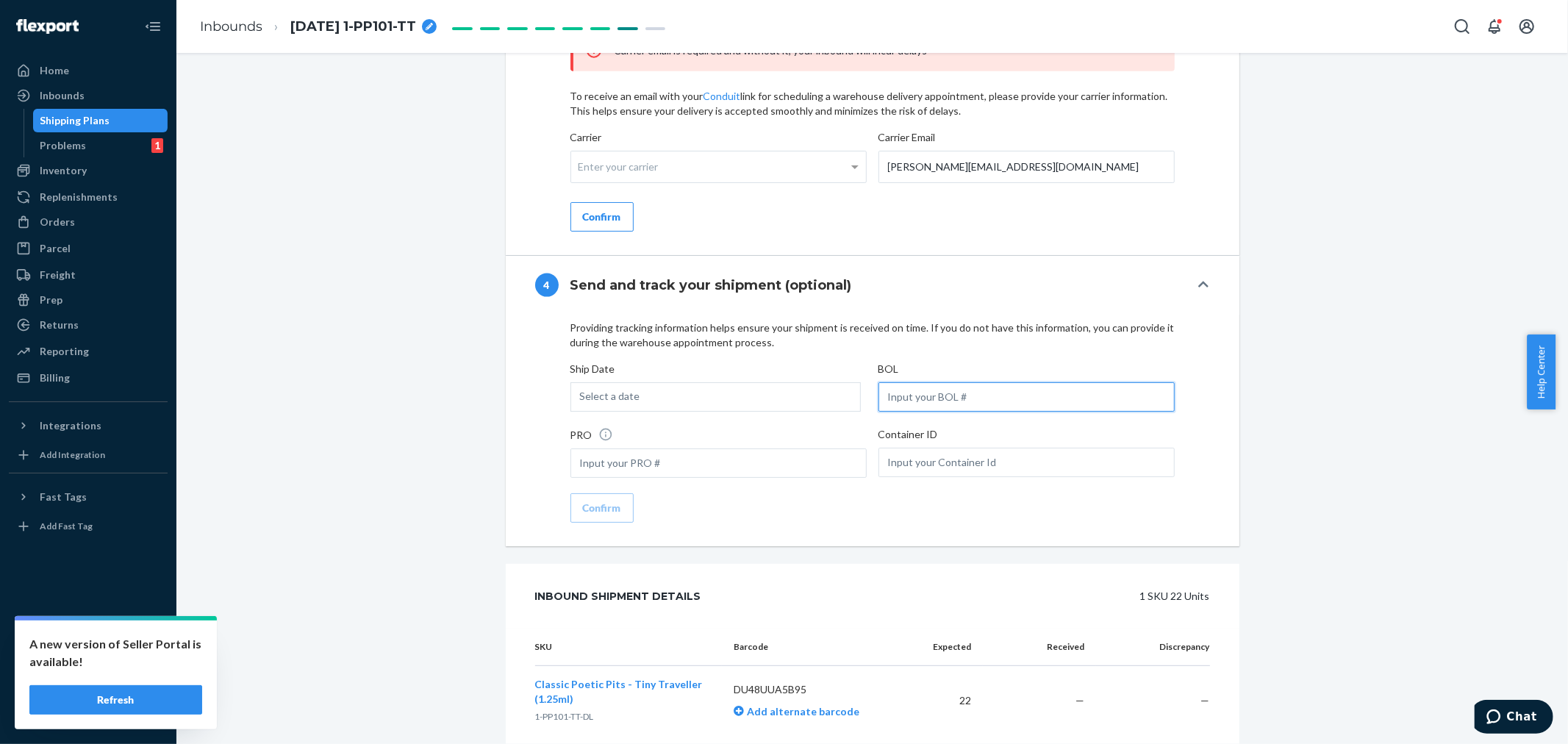
click at [887, 412] on input "text" at bounding box center [1026, 397] width 296 height 29
paste input "LL2509220307"
type input "LL2509220307"
click at [744, 412] on div "Select a date" at bounding box center [715, 397] width 290 height 29
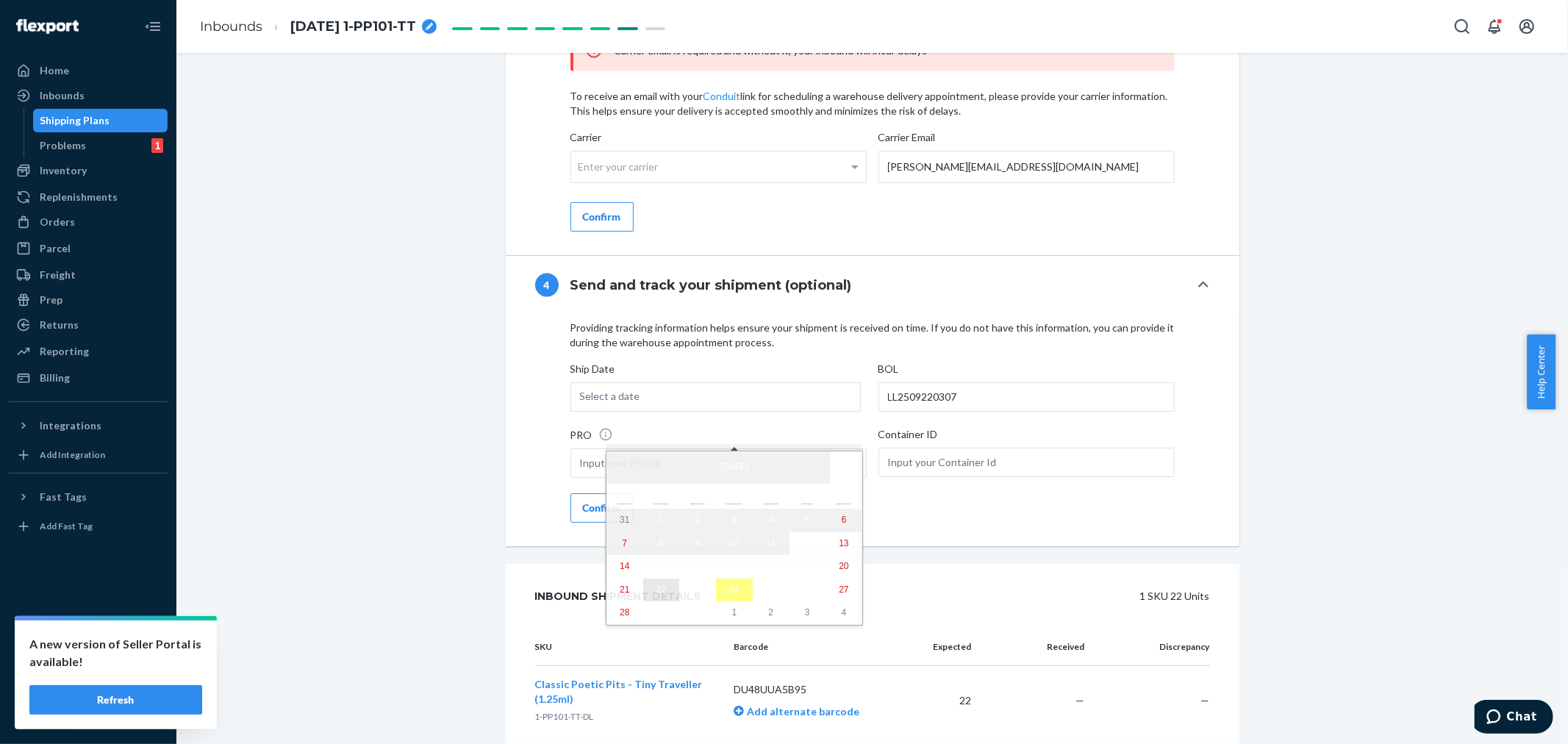
click at [657, 592] on abbr "22" at bounding box center [661, 589] width 9 height 10
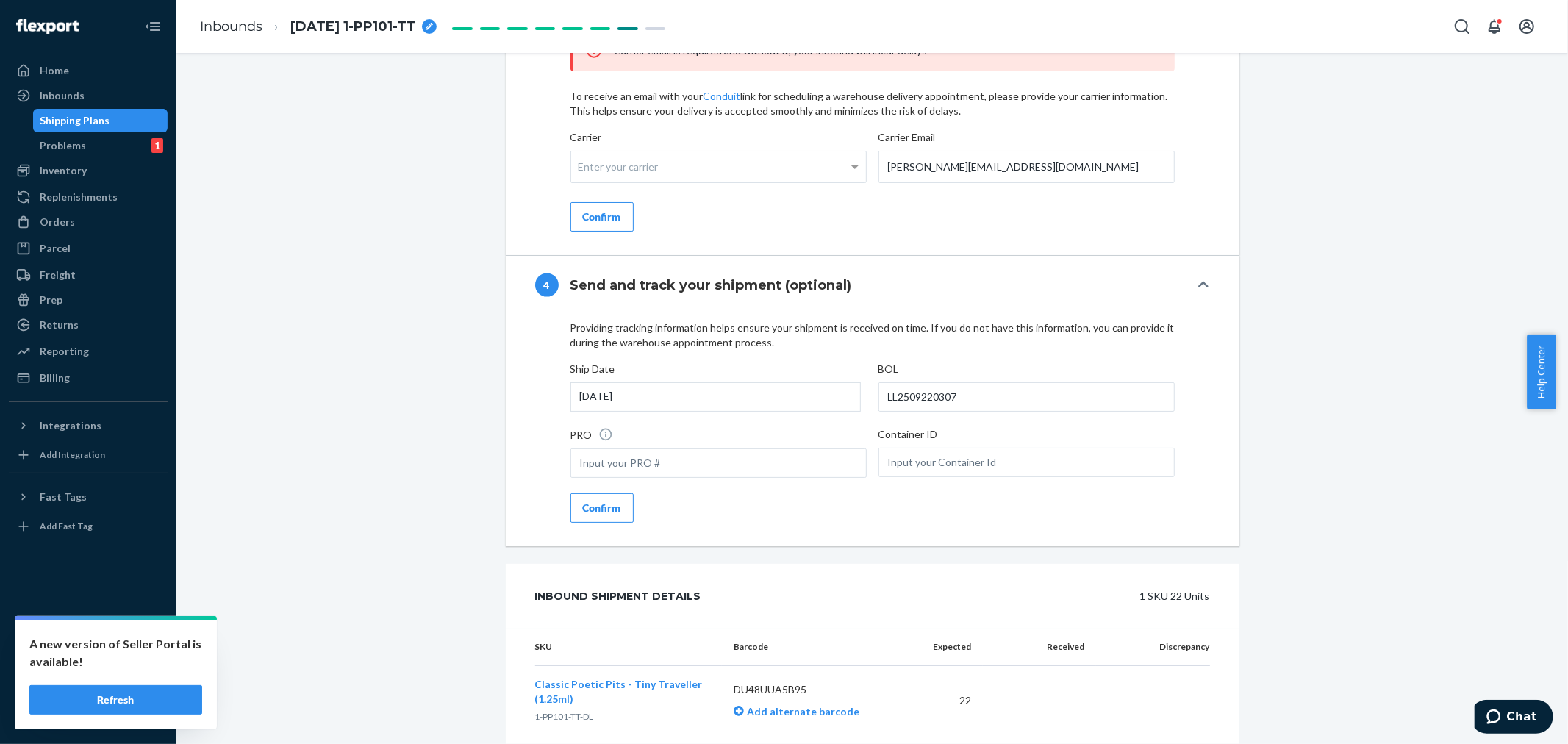
click at [585, 515] on div "Confirm" at bounding box center [602, 507] width 38 height 15
click at [615, 182] on div "Enter your carrier" at bounding box center [718, 167] width 295 height 31
click at [582, 180] on input "Carrier Enter your carrier" at bounding box center [580, 166] width 4 height 27
type input "mrgy"
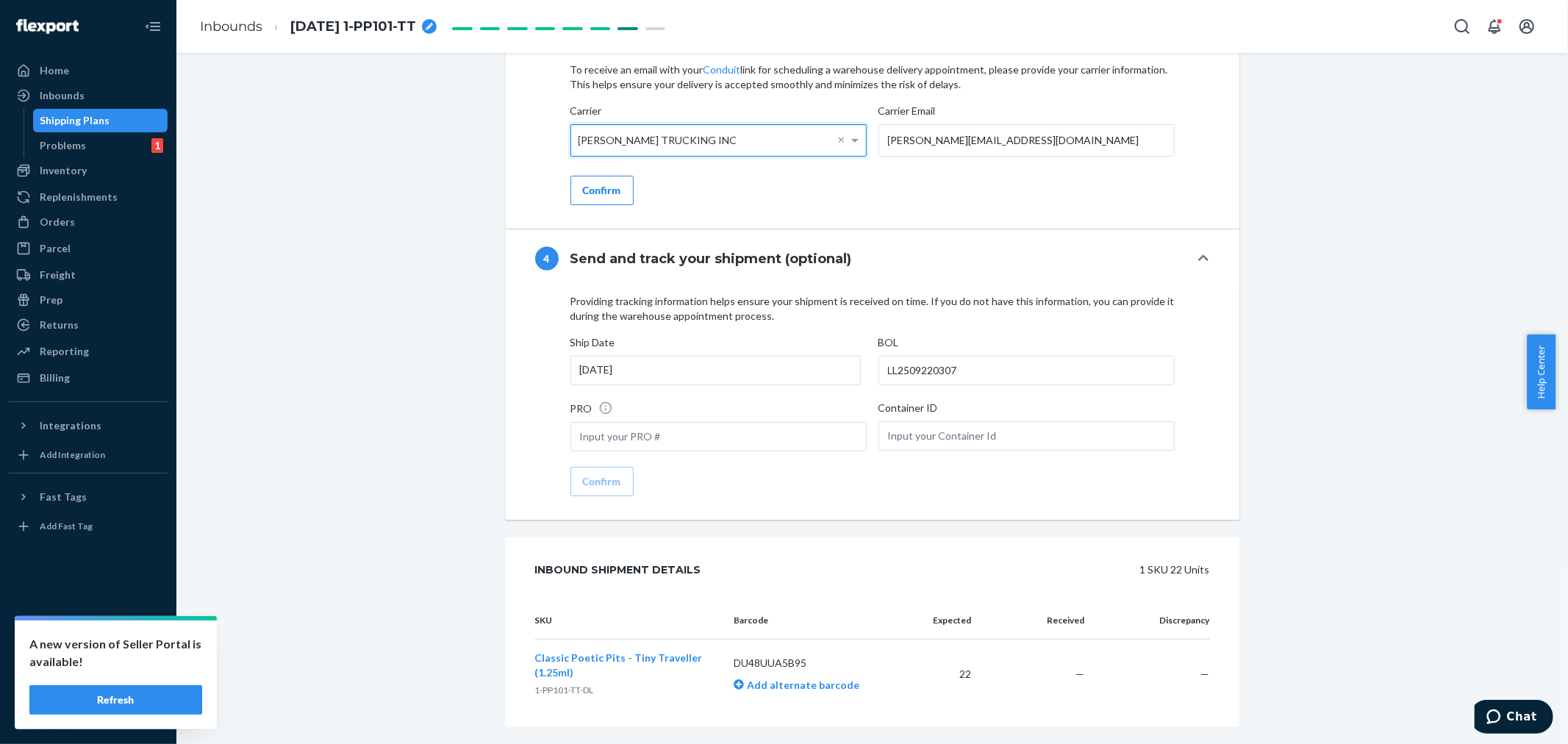
scroll to position [1642, 0]
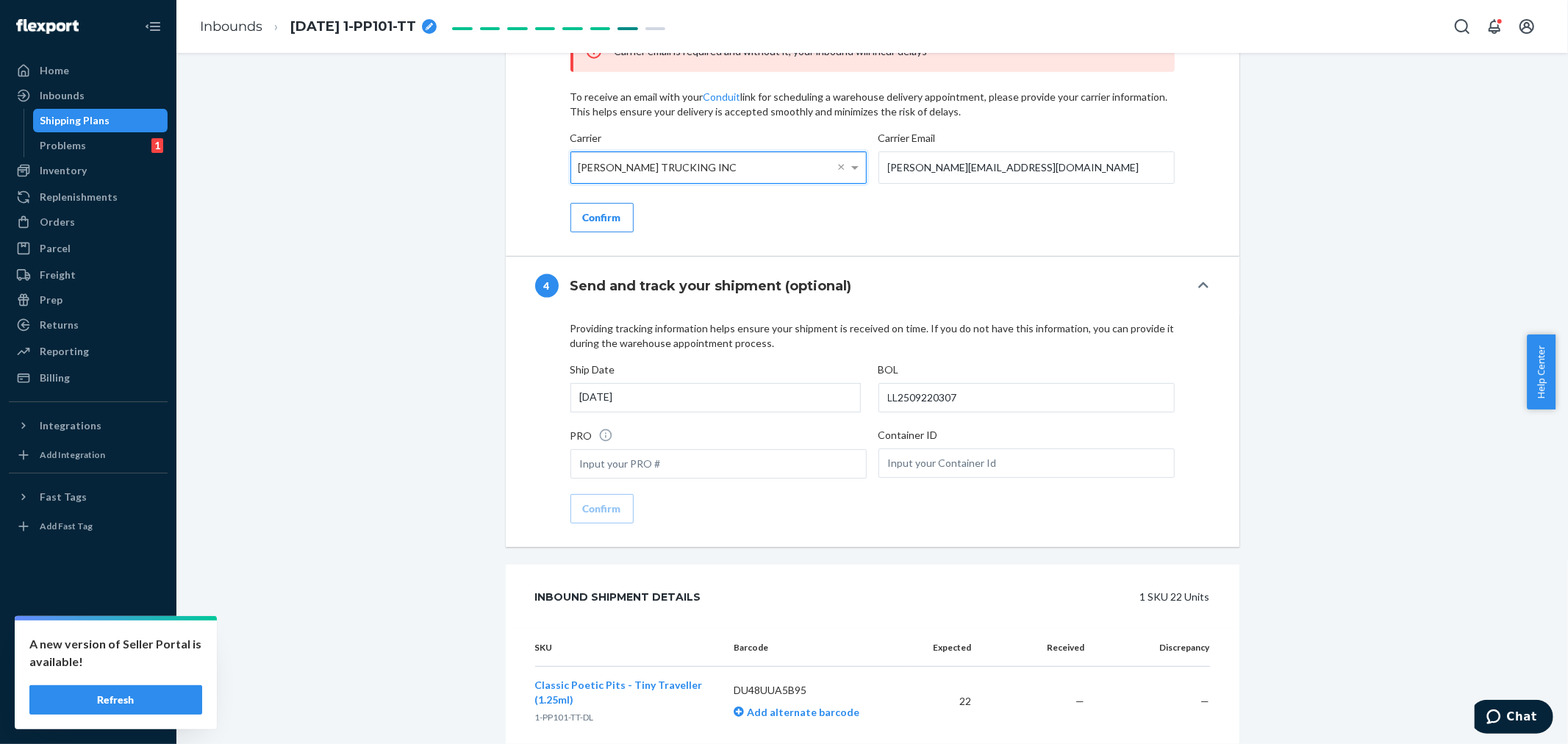
click at [603, 225] on div "Confirm" at bounding box center [602, 217] width 38 height 15
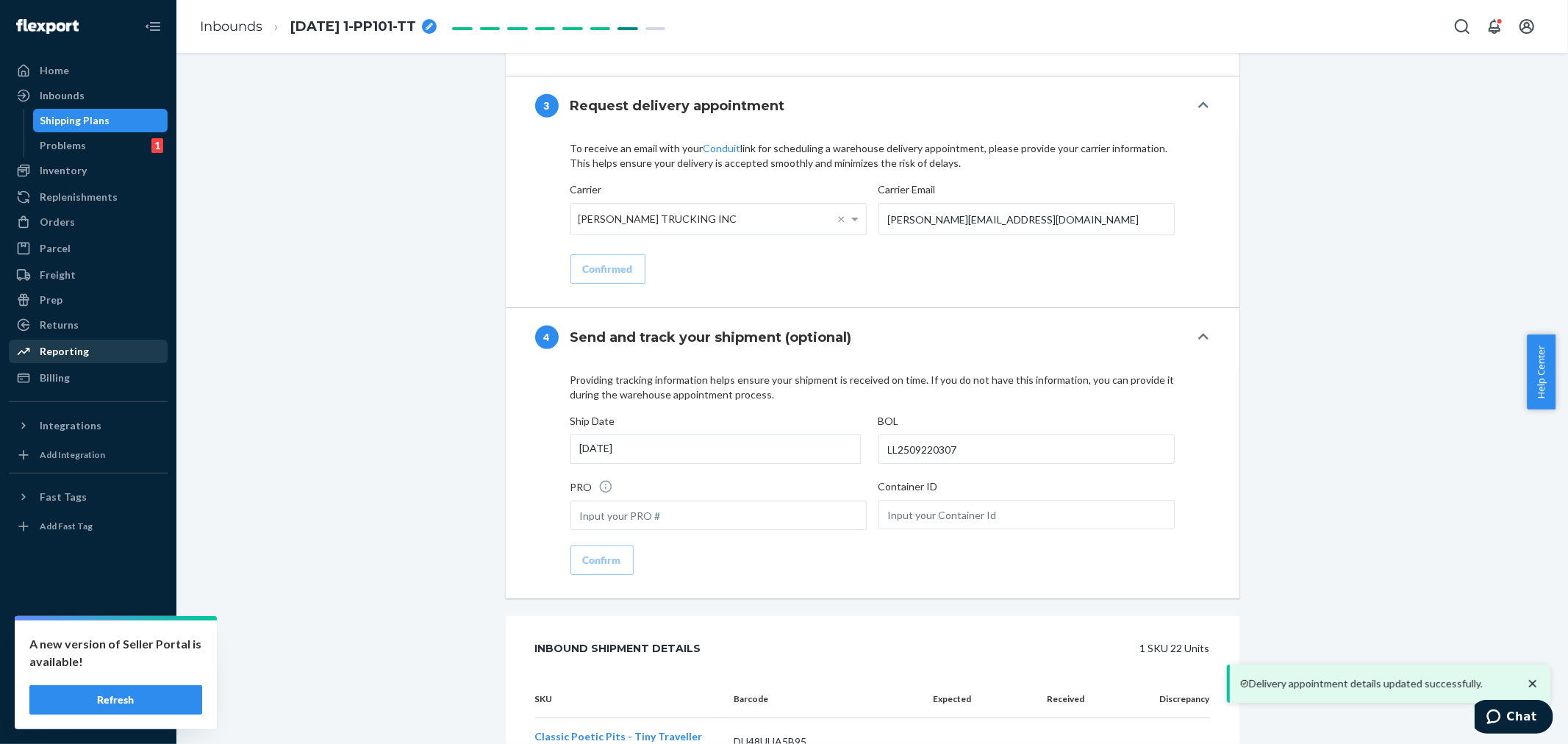
scroll to position [1746, 0]
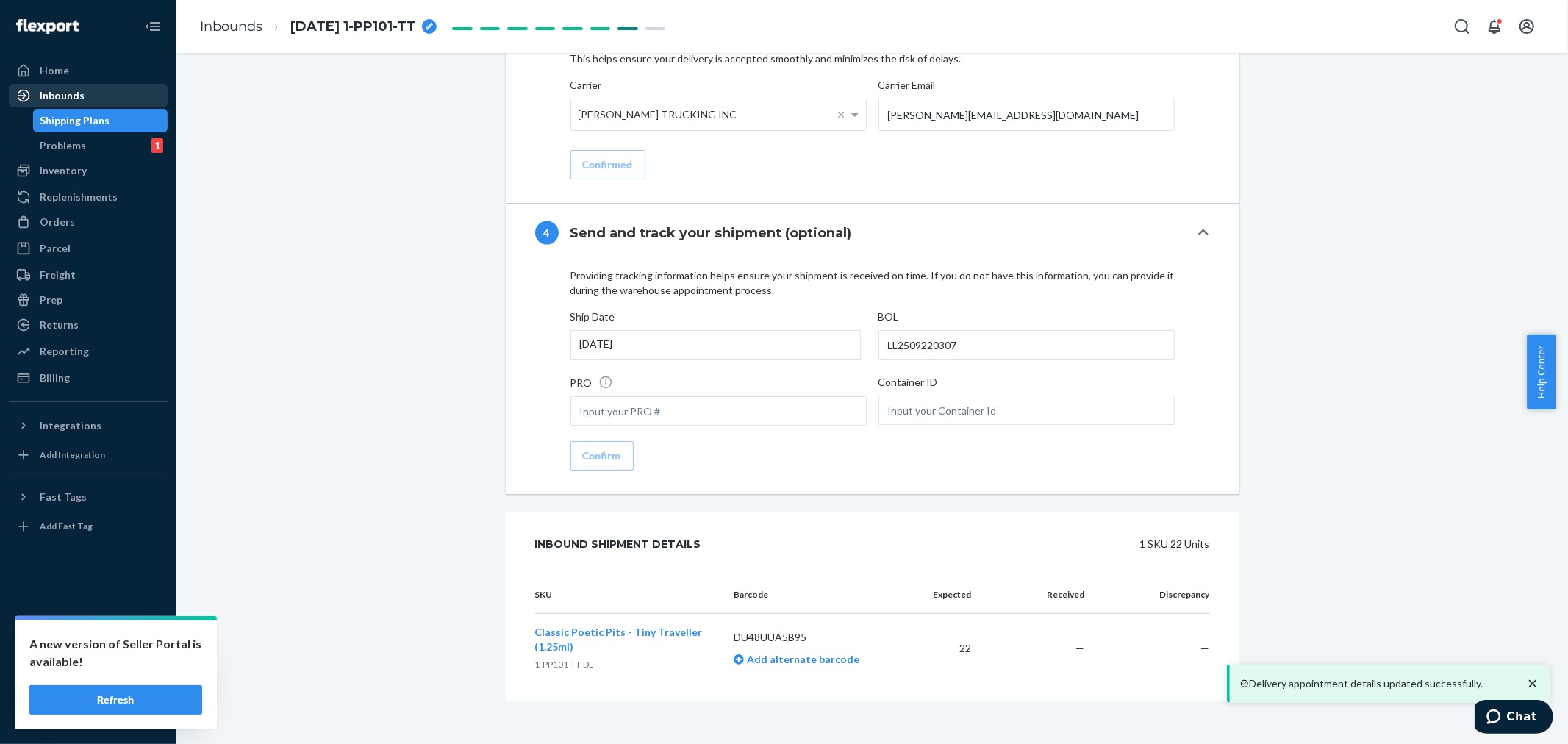
drag, startPoint x: 72, startPoint y: 92, endPoint x: 163, endPoint y: 105, distance: 91.9
click at [72, 92] on div "Inbounds" at bounding box center [62, 95] width 45 height 15
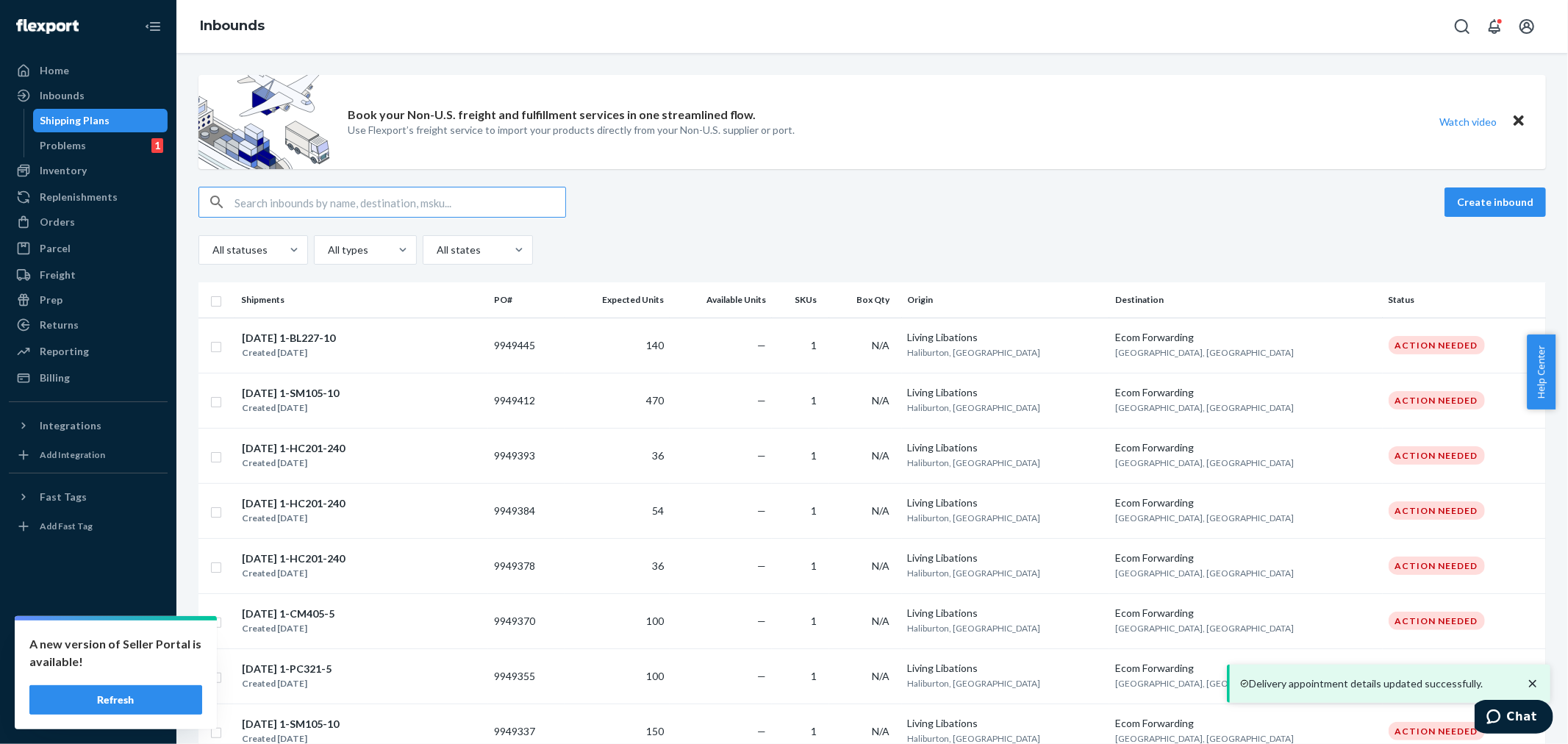
click at [254, 203] on input "text" at bounding box center [400, 202] width 331 height 29
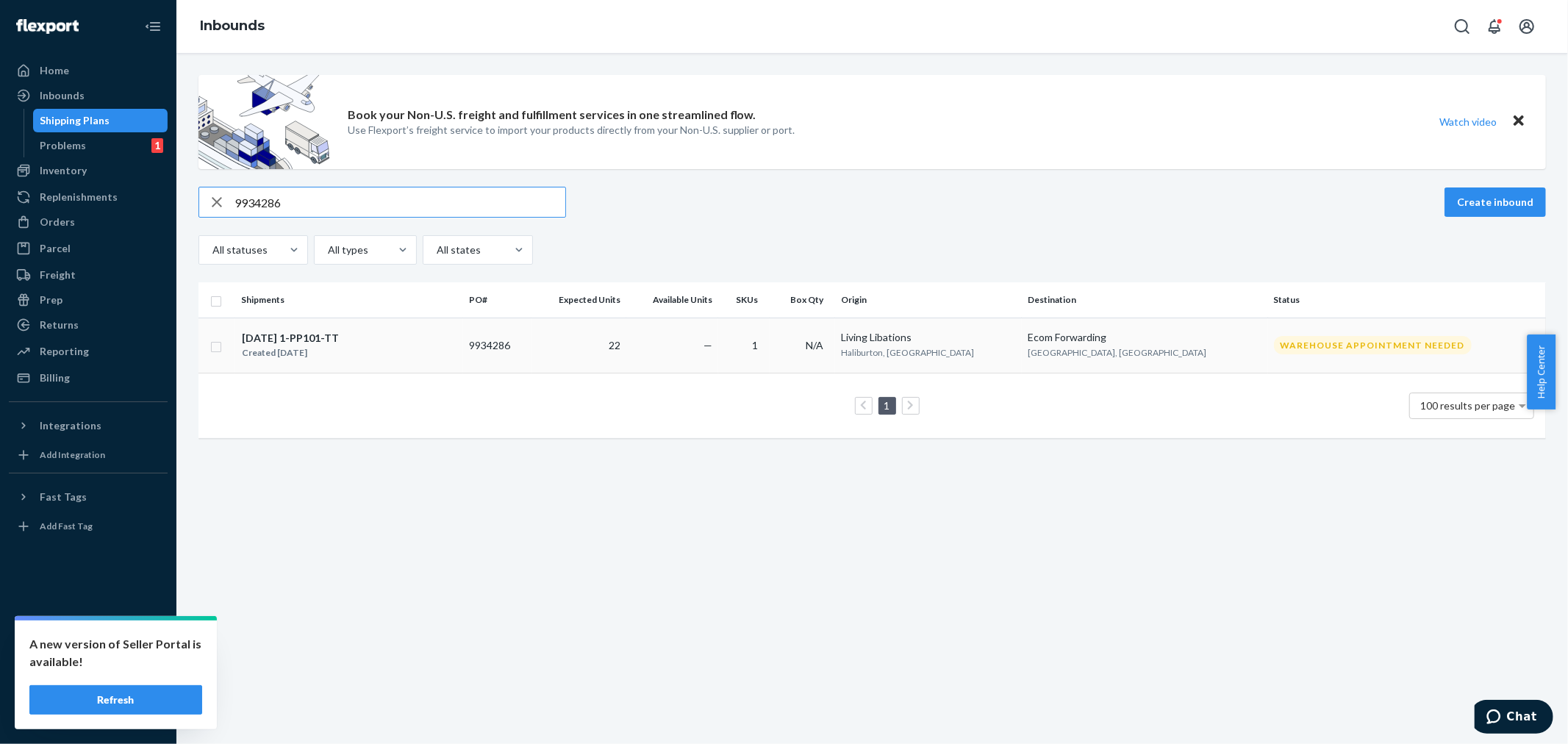
type input "9934286"
click at [532, 342] on td "9934286" at bounding box center [497, 345] width 69 height 55
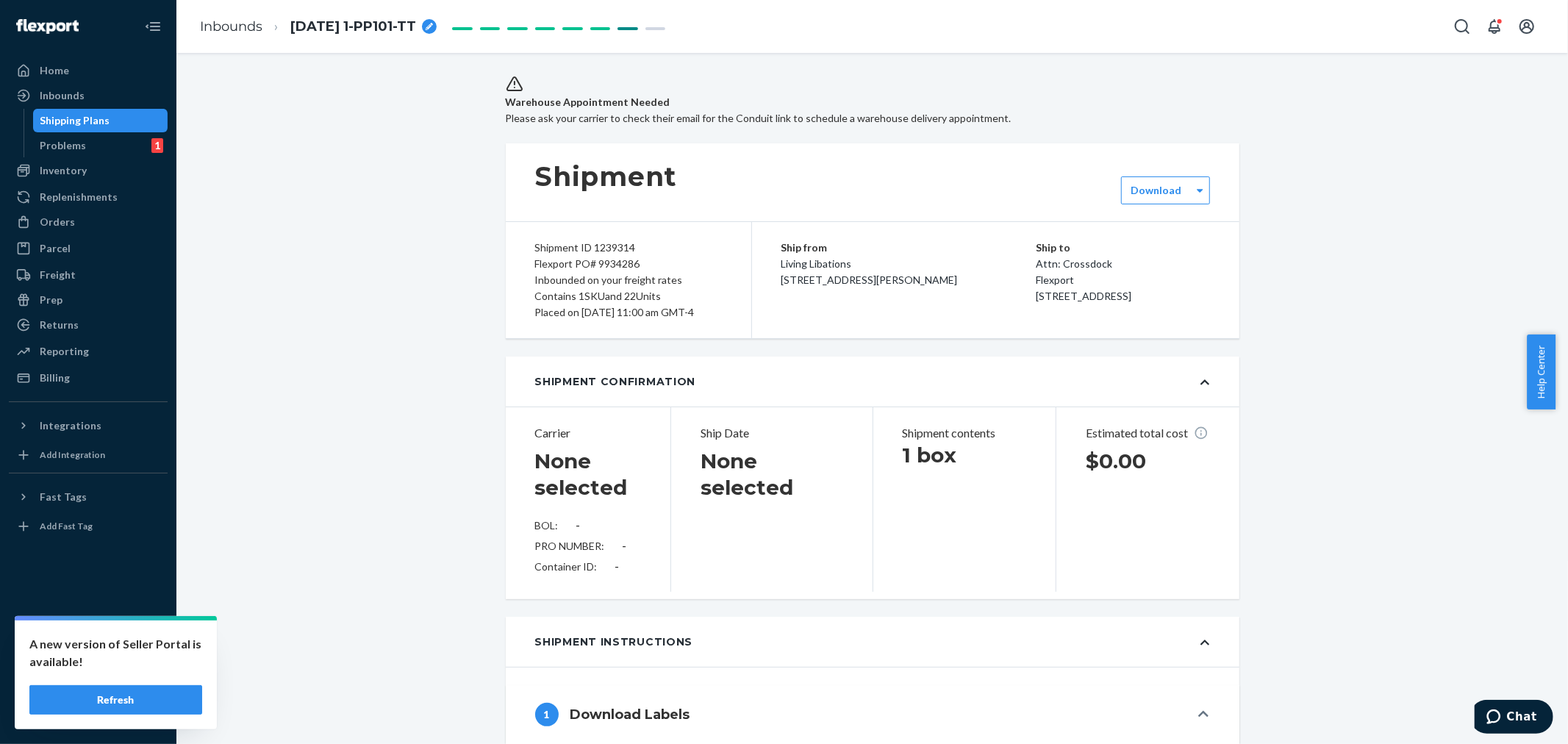
type input "LL2509220307"
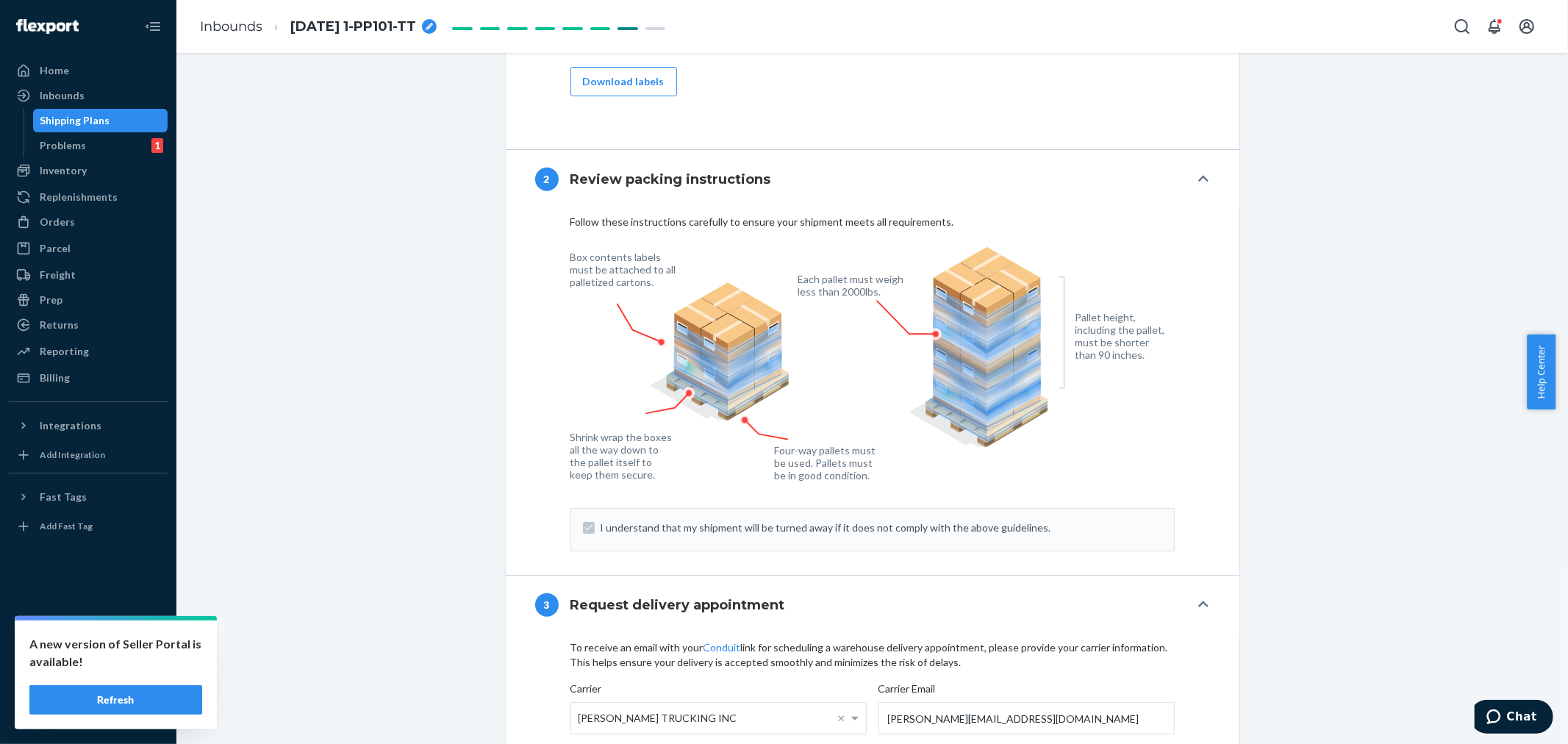
scroll to position [1505, 0]
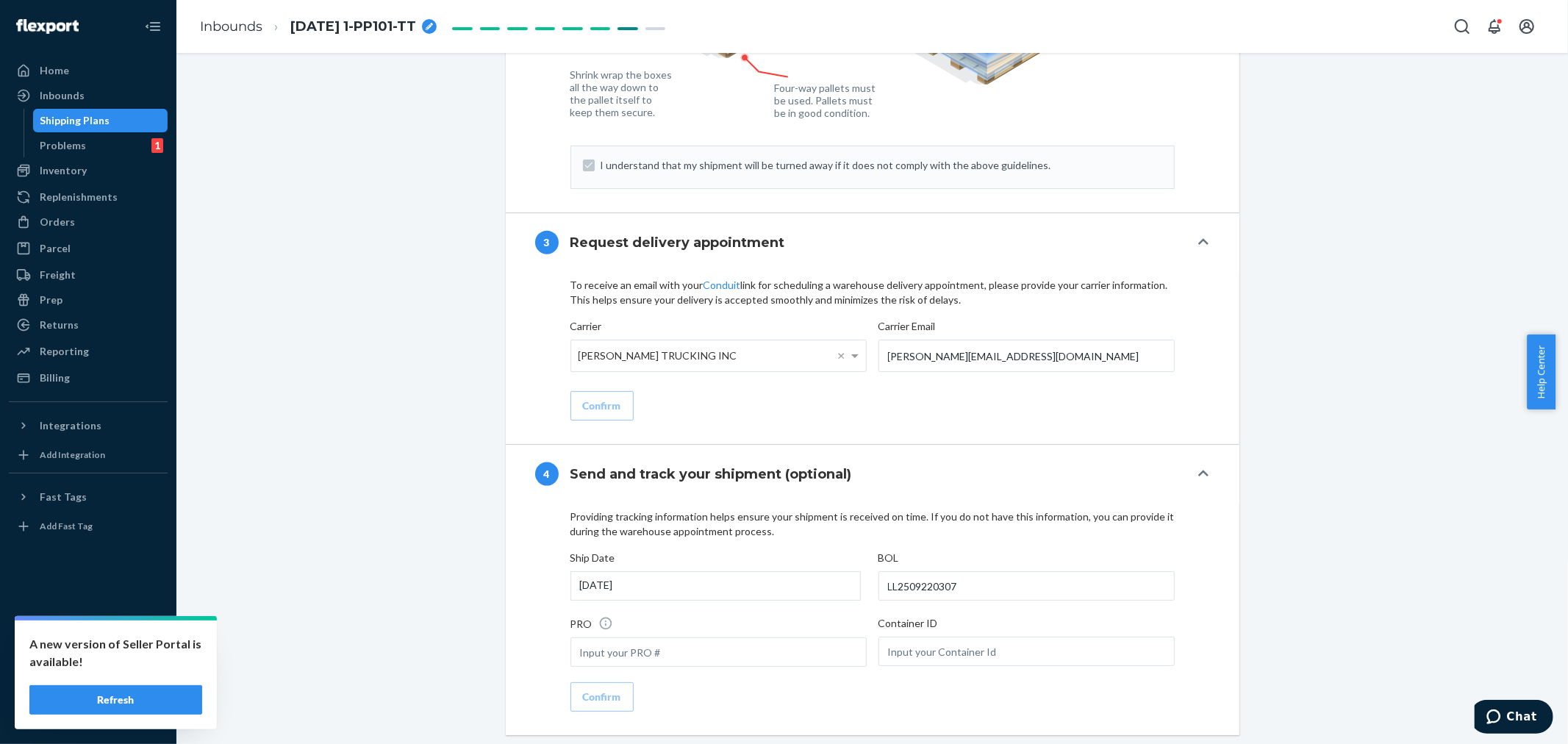
click at [69, 88] on div "Inbounds" at bounding box center [62, 95] width 45 height 15
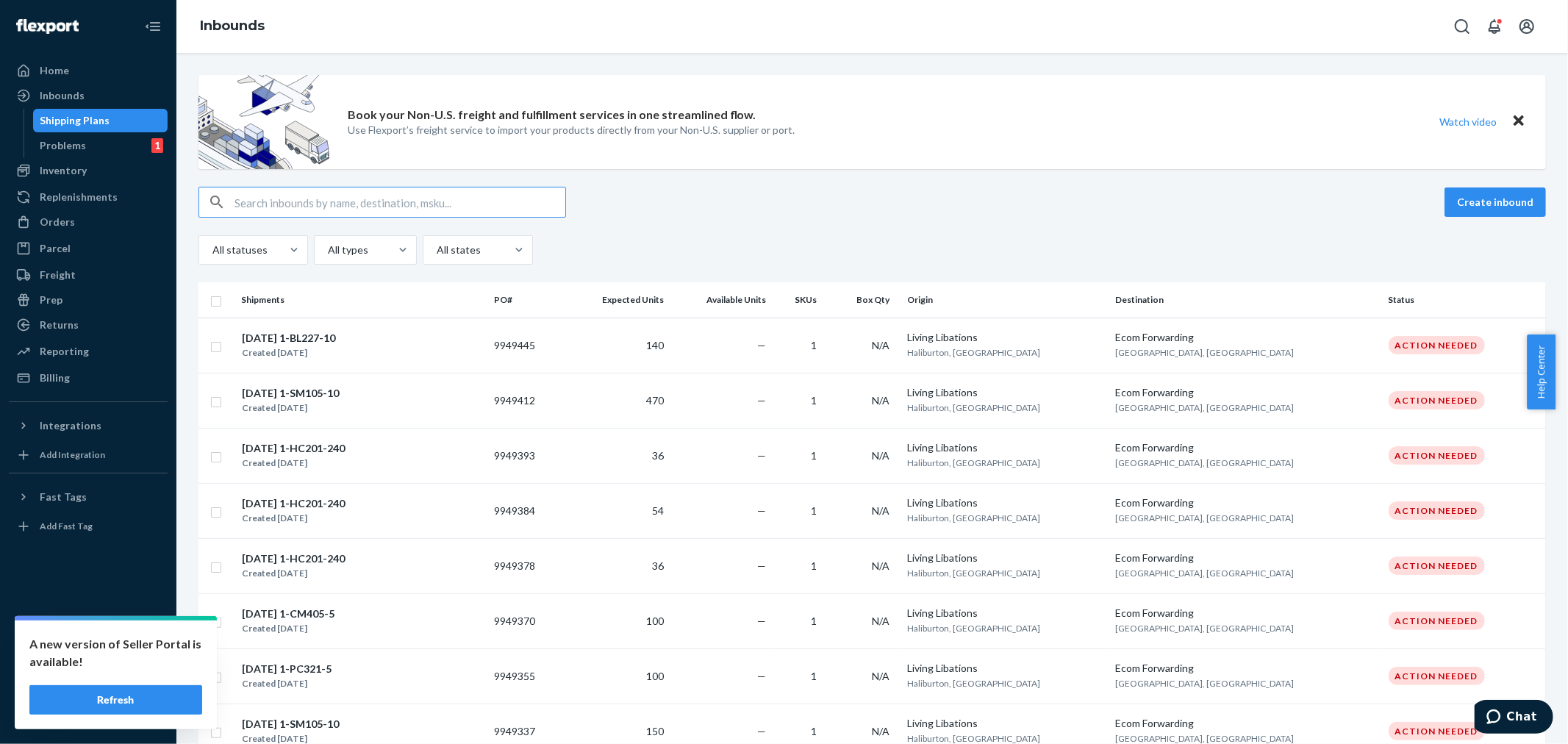
click at [248, 196] on input "text" at bounding box center [400, 202] width 331 height 29
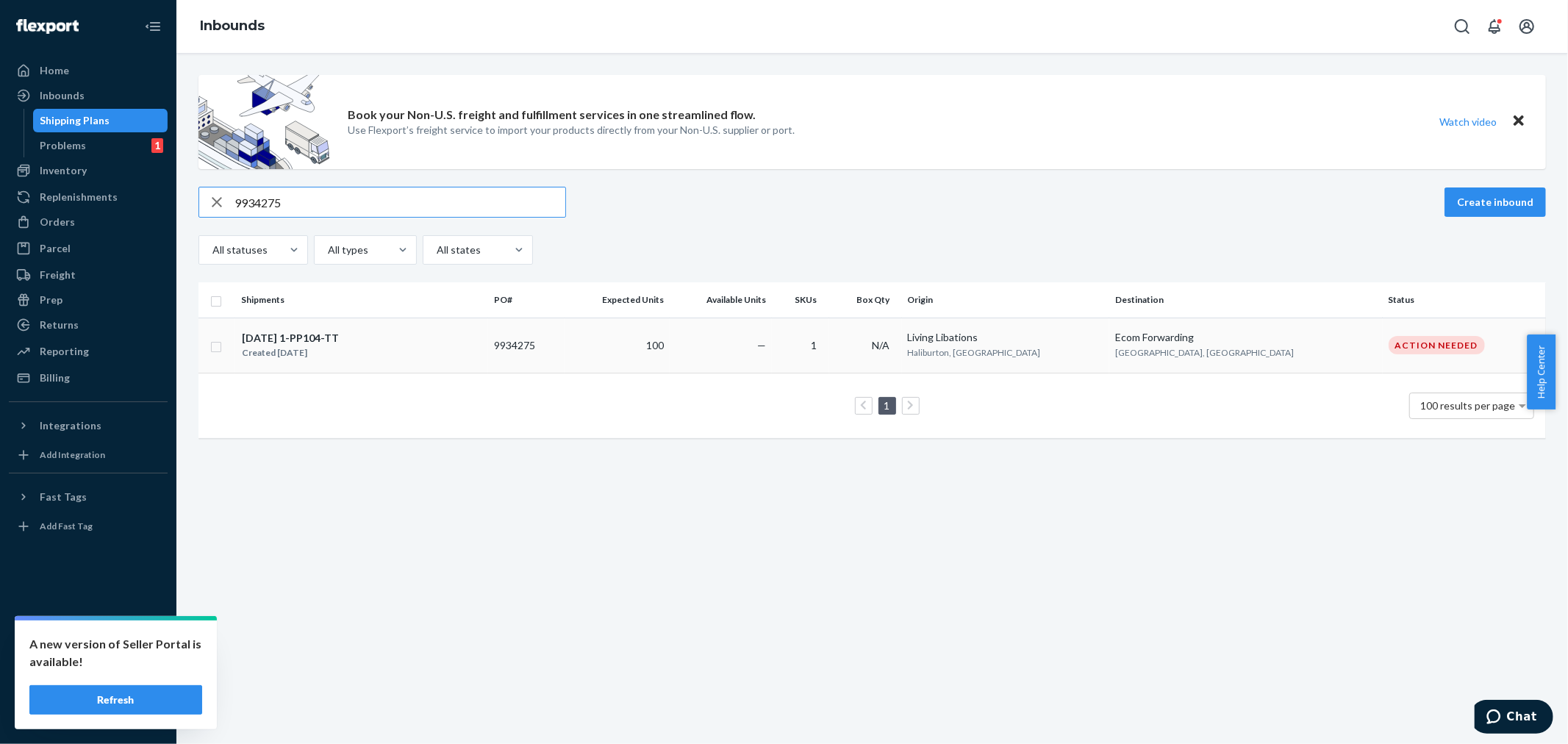
type input "9934275"
click at [648, 335] on td "100" at bounding box center [617, 345] width 105 height 55
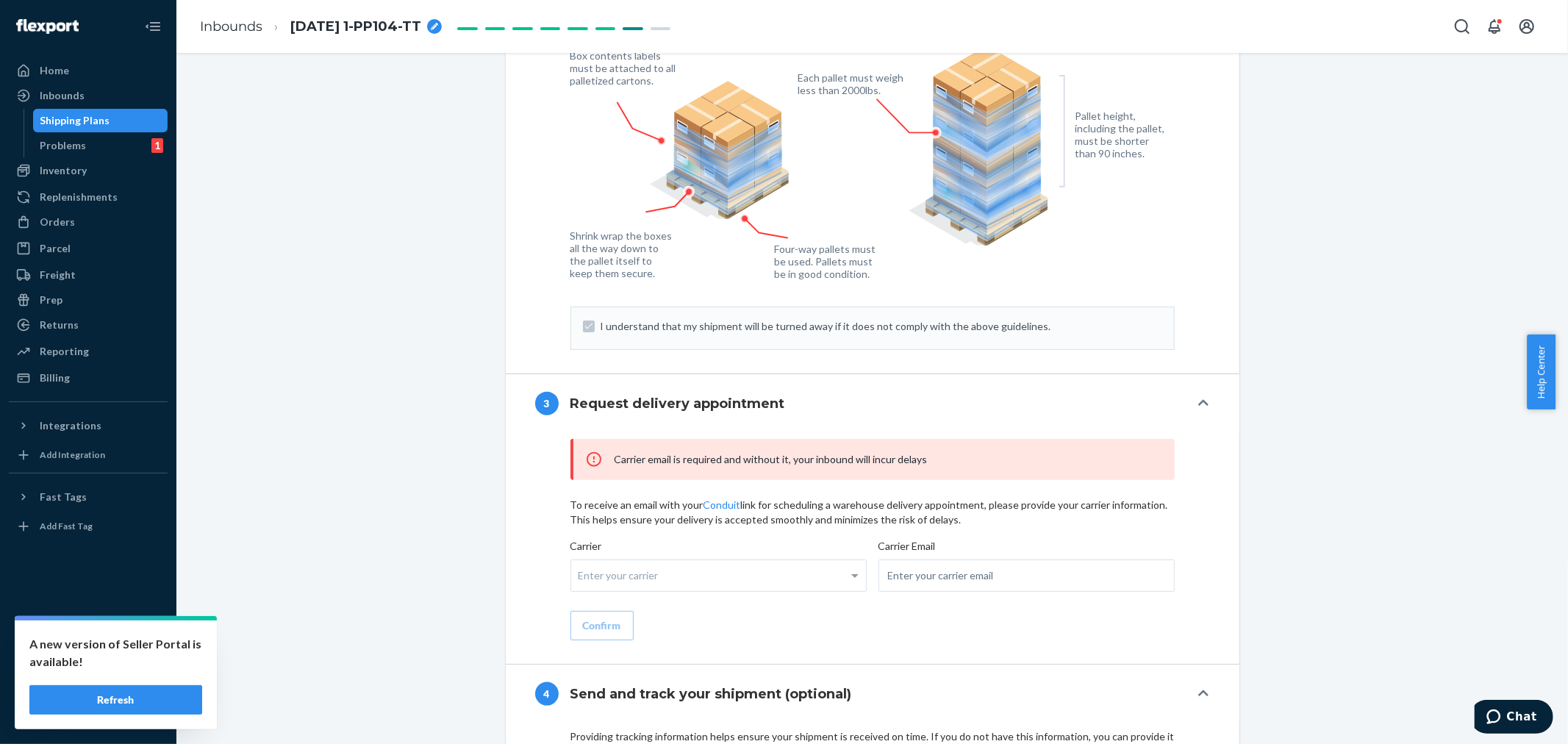
scroll to position [1669, 0]
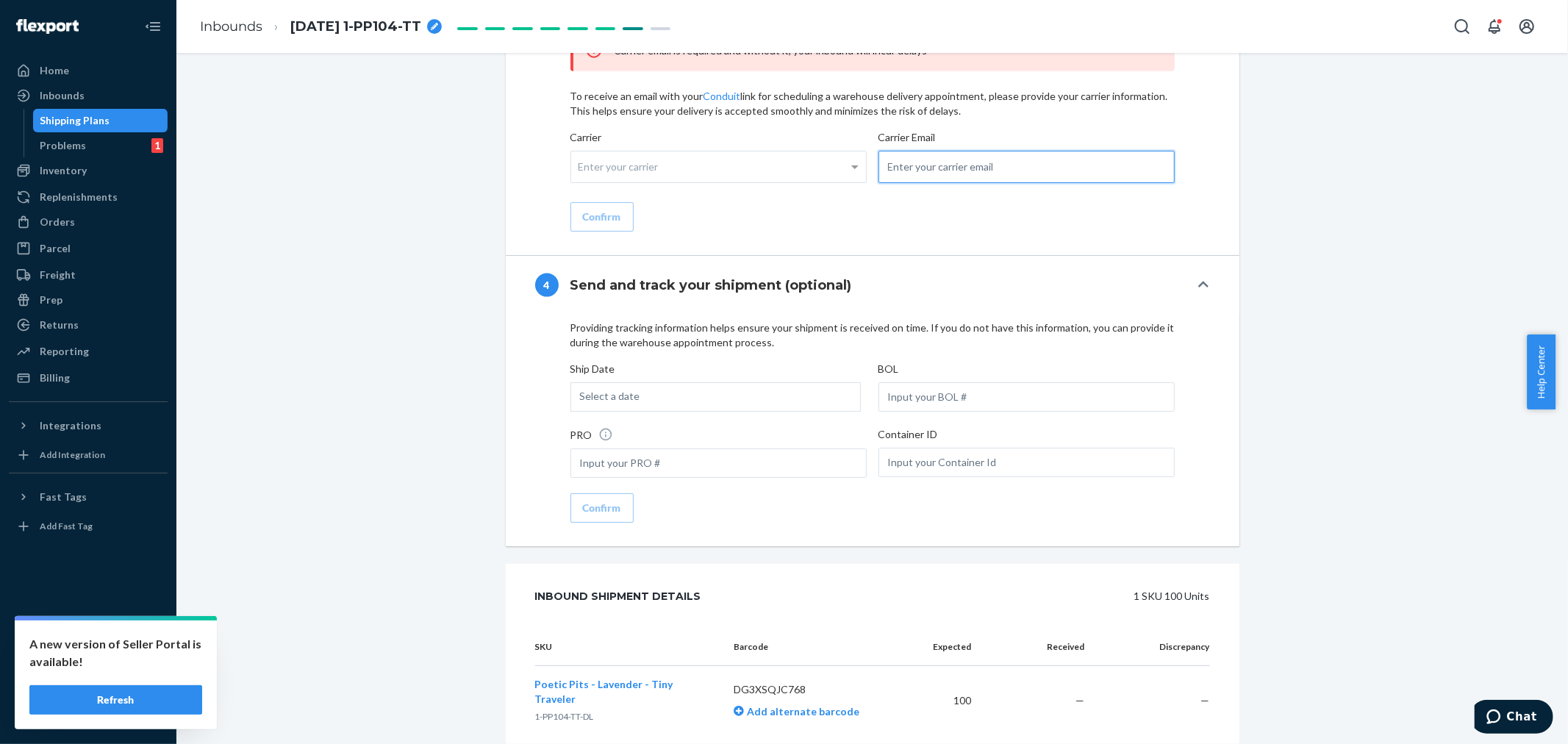
click at [907, 183] on input "email" at bounding box center [1026, 167] width 296 height 32
paste input "[PERSON_NAME][EMAIL_ADDRESS][DOMAIN_NAME]"
type input "[PERSON_NAME][EMAIL_ADDRESS][DOMAIN_NAME]"
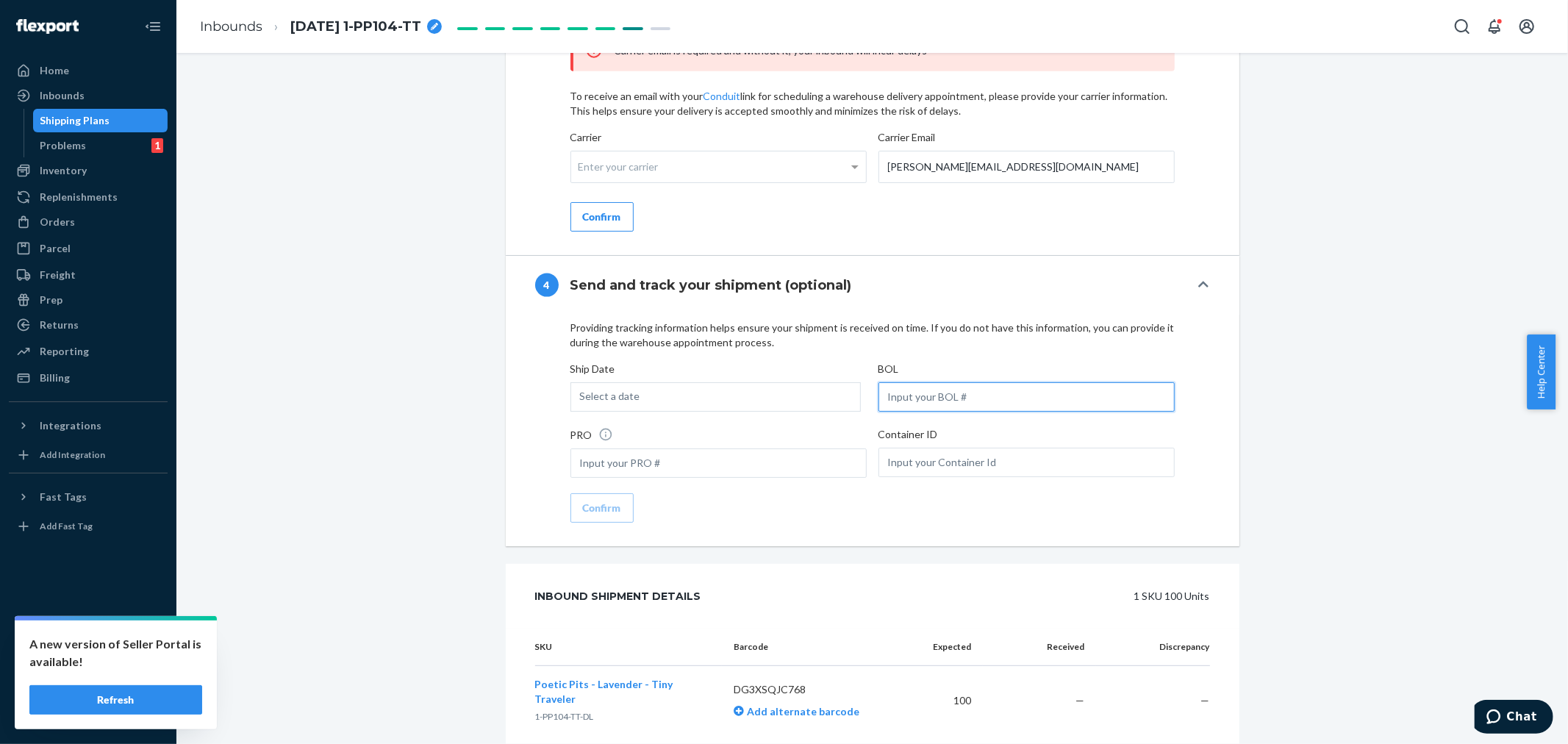
click at [940, 412] on input "text" at bounding box center [1026, 397] width 296 height 29
paste input "LL2509220307"
type input "LL2509220307"
click at [752, 412] on div "Select a date" at bounding box center [715, 397] width 290 height 29
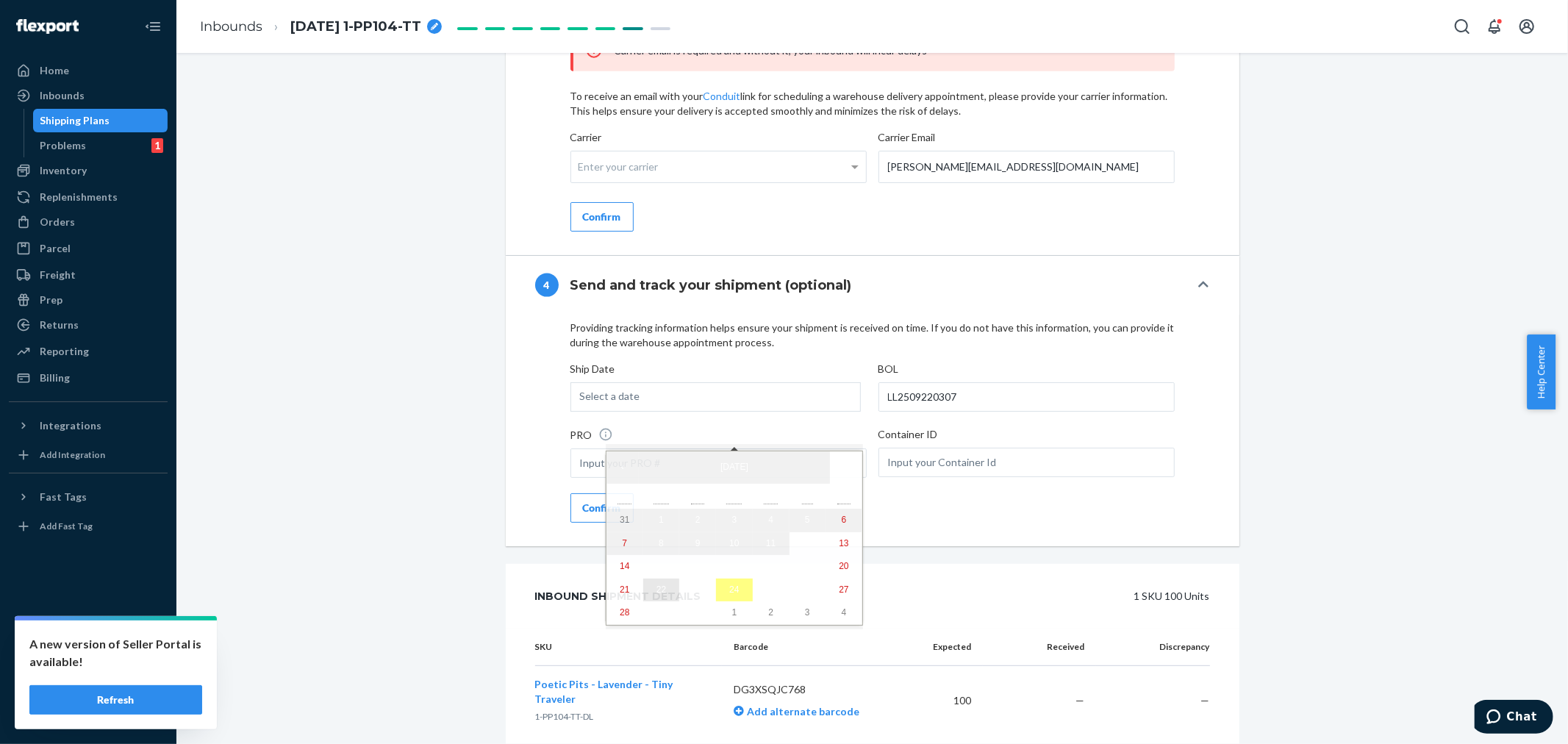
click at [644, 598] on button "22" at bounding box center [662, 590] width 37 height 24
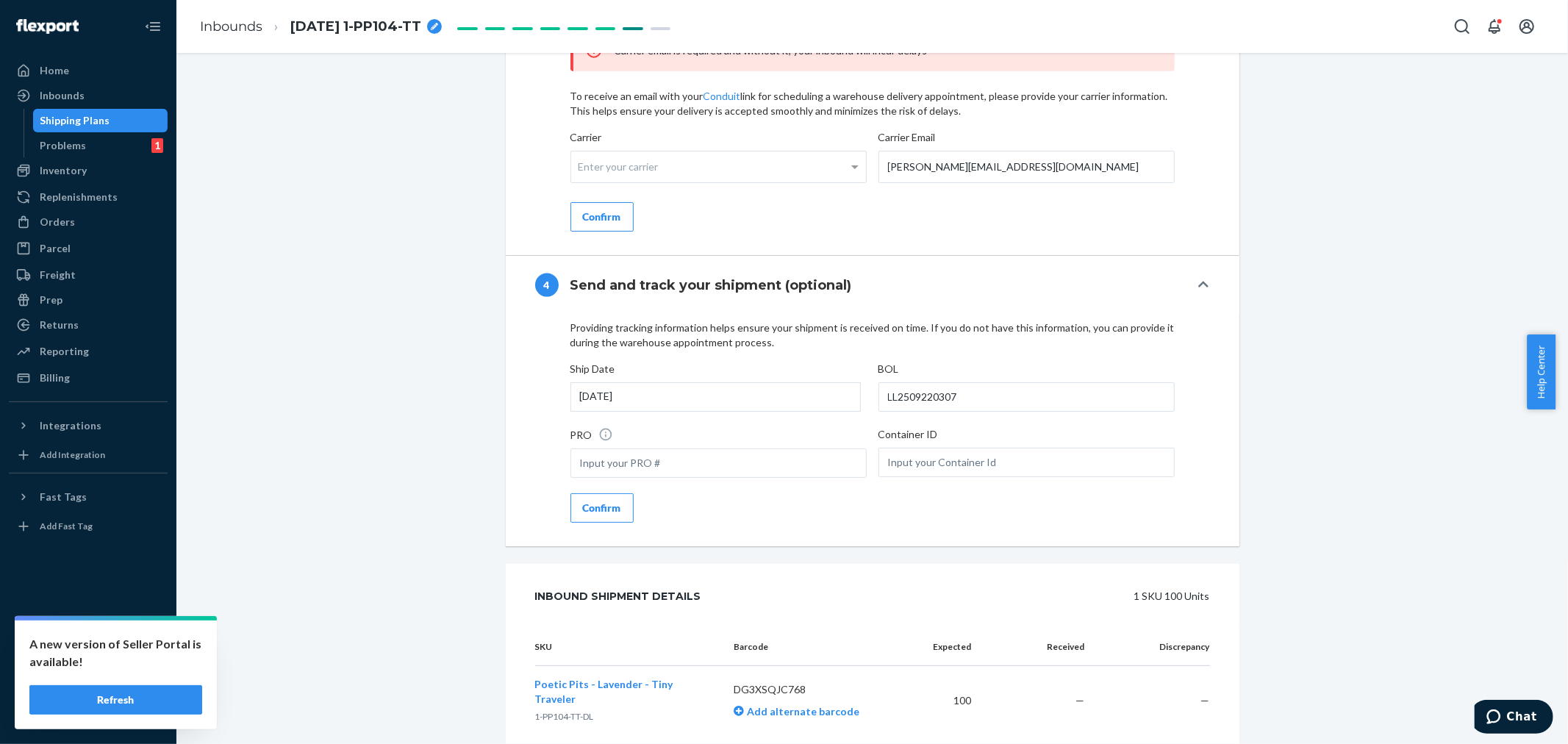
drag, startPoint x: 579, startPoint y: 545, endPoint x: 588, endPoint y: 488, distance: 57.7
click at [579, 522] on button "Confirm" at bounding box center [602, 508] width 63 height 29
click at [645, 182] on div "Enter your carrier" at bounding box center [718, 167] width 295 height 31
click at [582, 180] on input "Carrier Enter your carrier" at bounding box center [580, 166] width 4 height 27
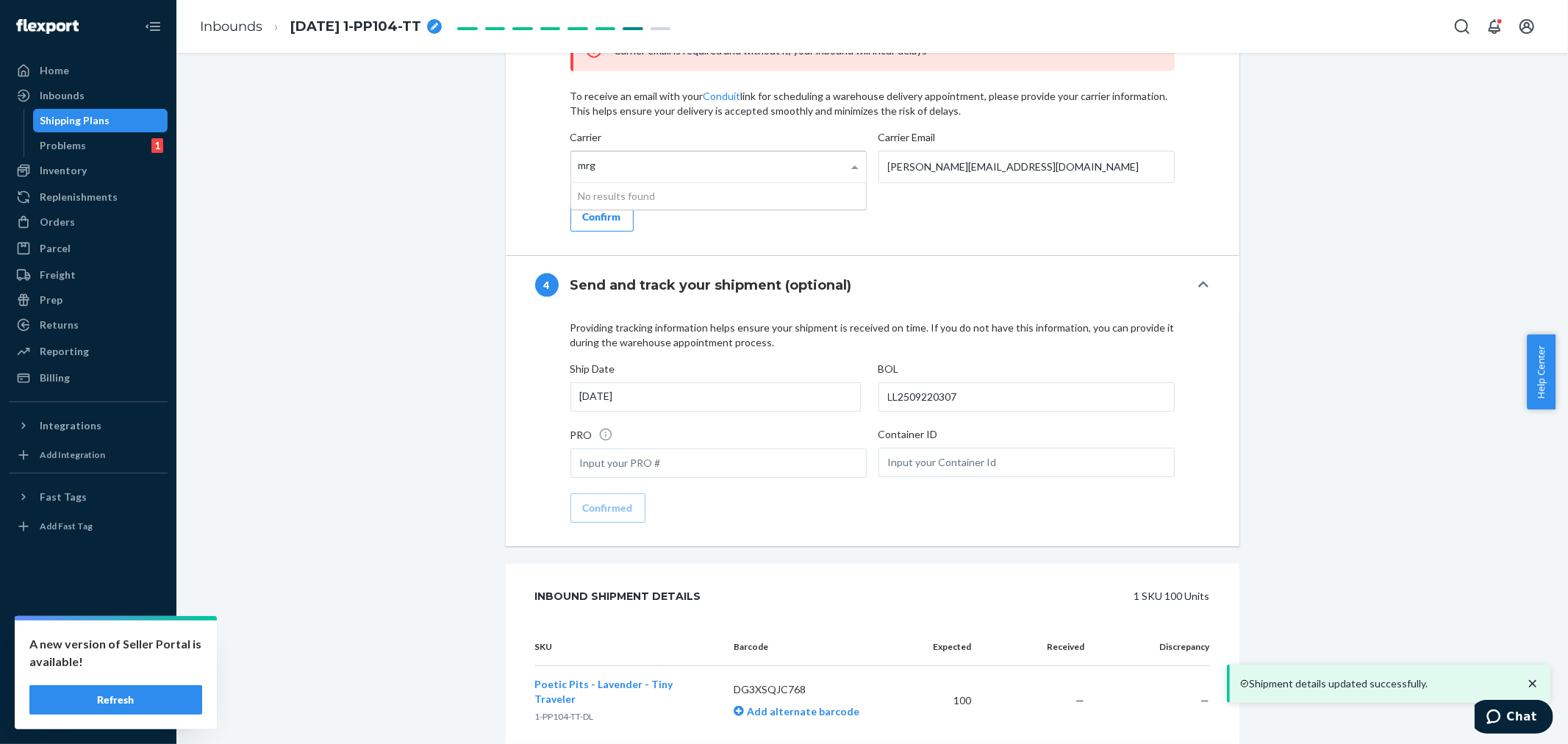
type input "mrgy"
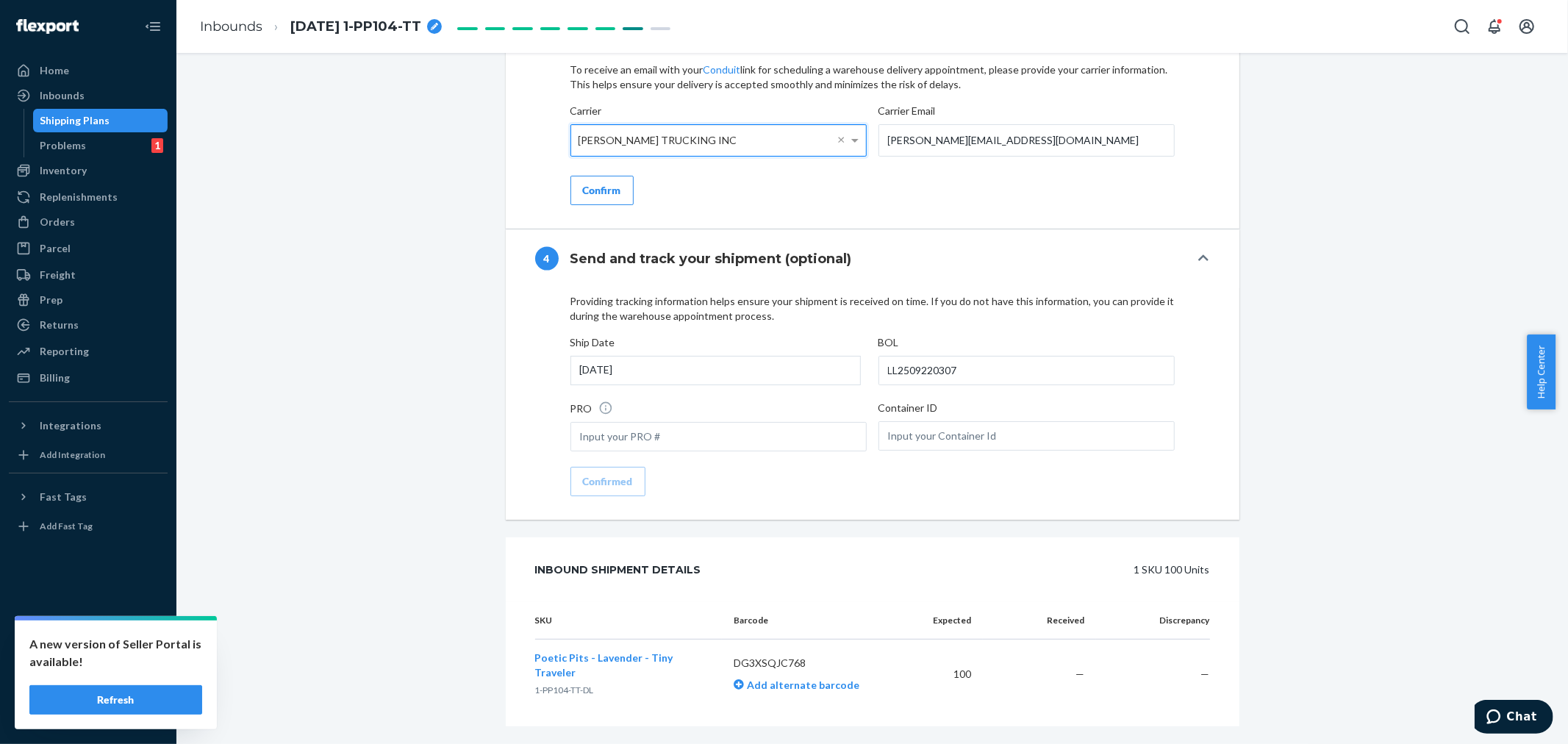
scroll to position [1642, 0]
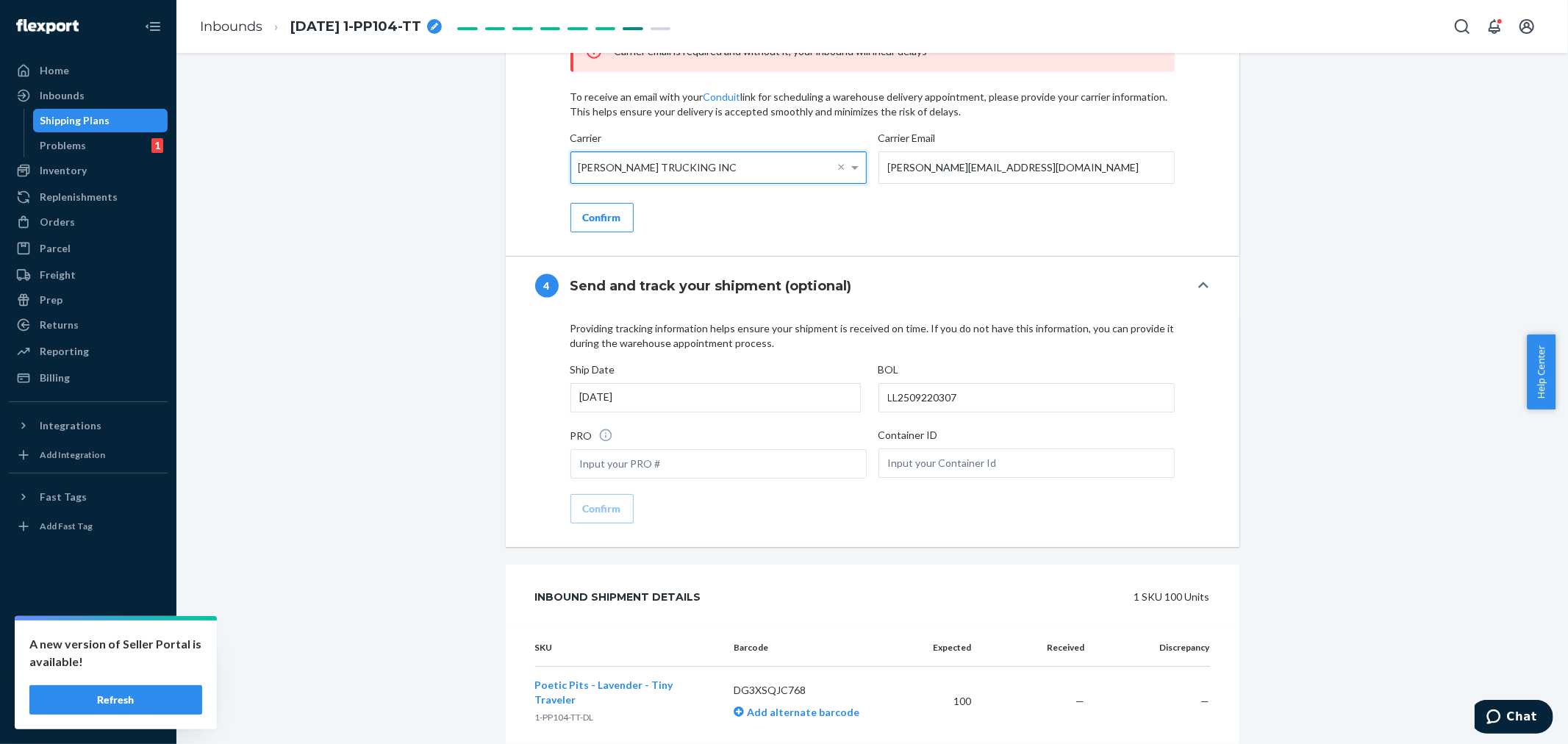
click at [575, 232] on button "Confirm" at bounding box center [602, 218] width 63 height 29
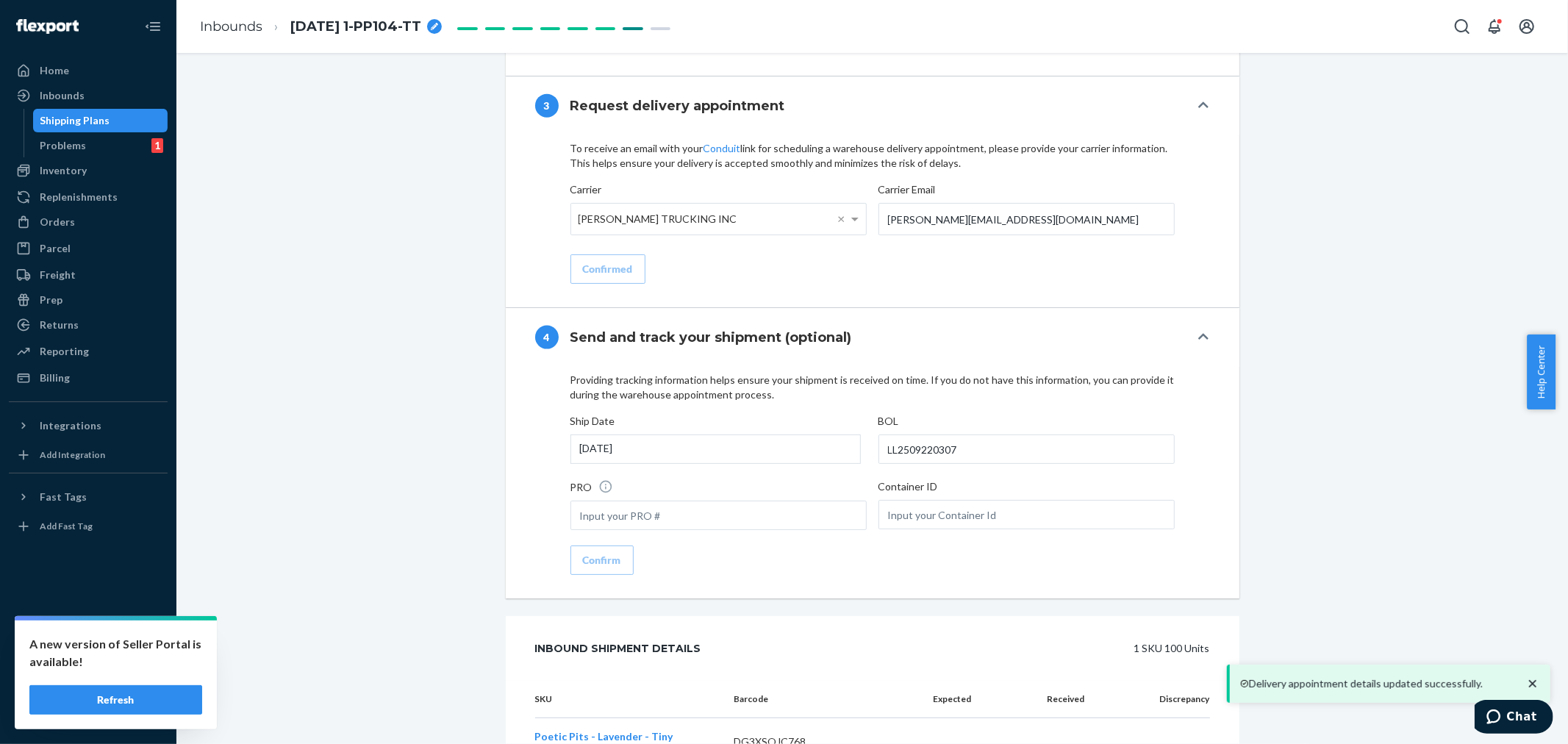
scroll to position [1746, 0]
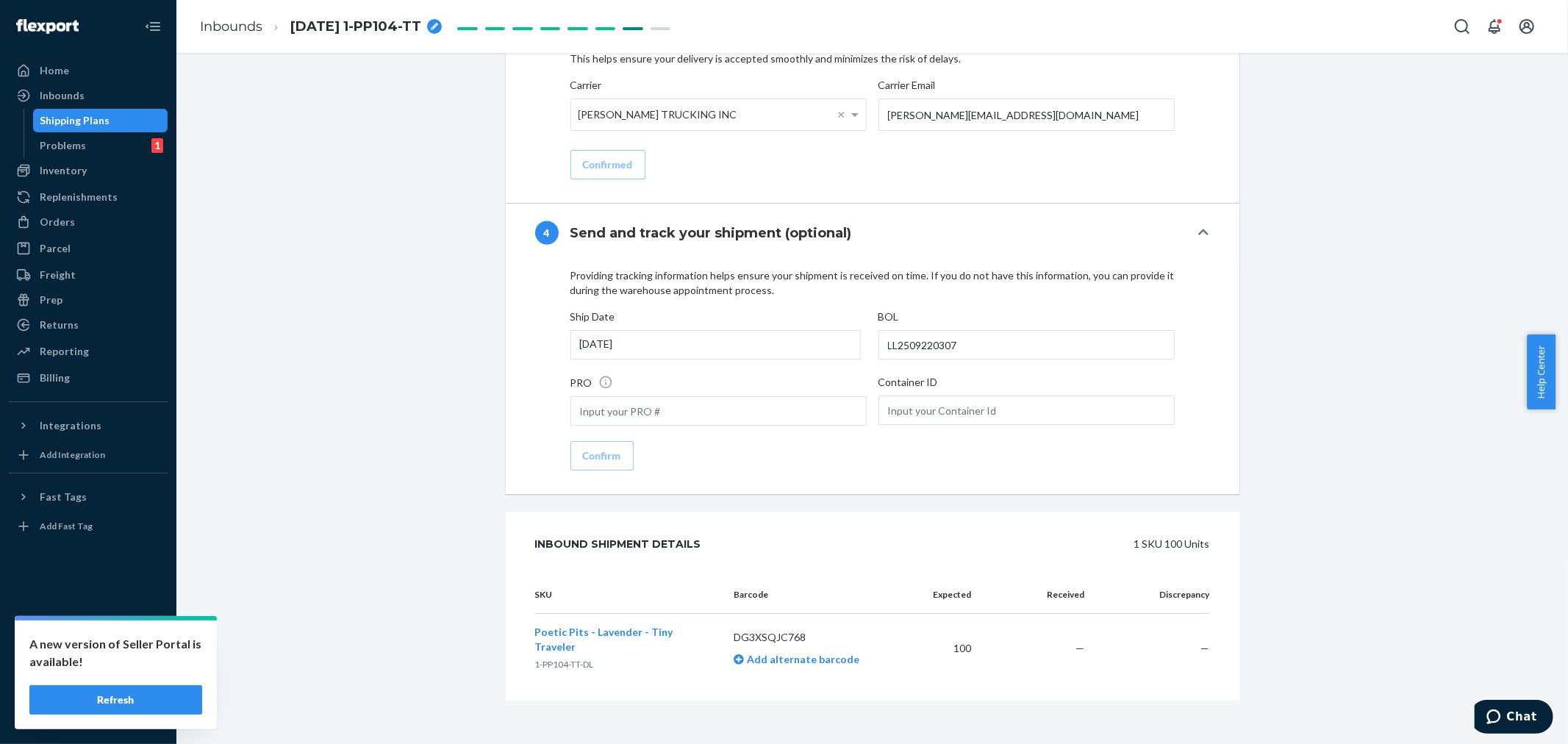
click at [65, 96] on div "Inbounds" at bounding box center [62, 95] width 45 height 15
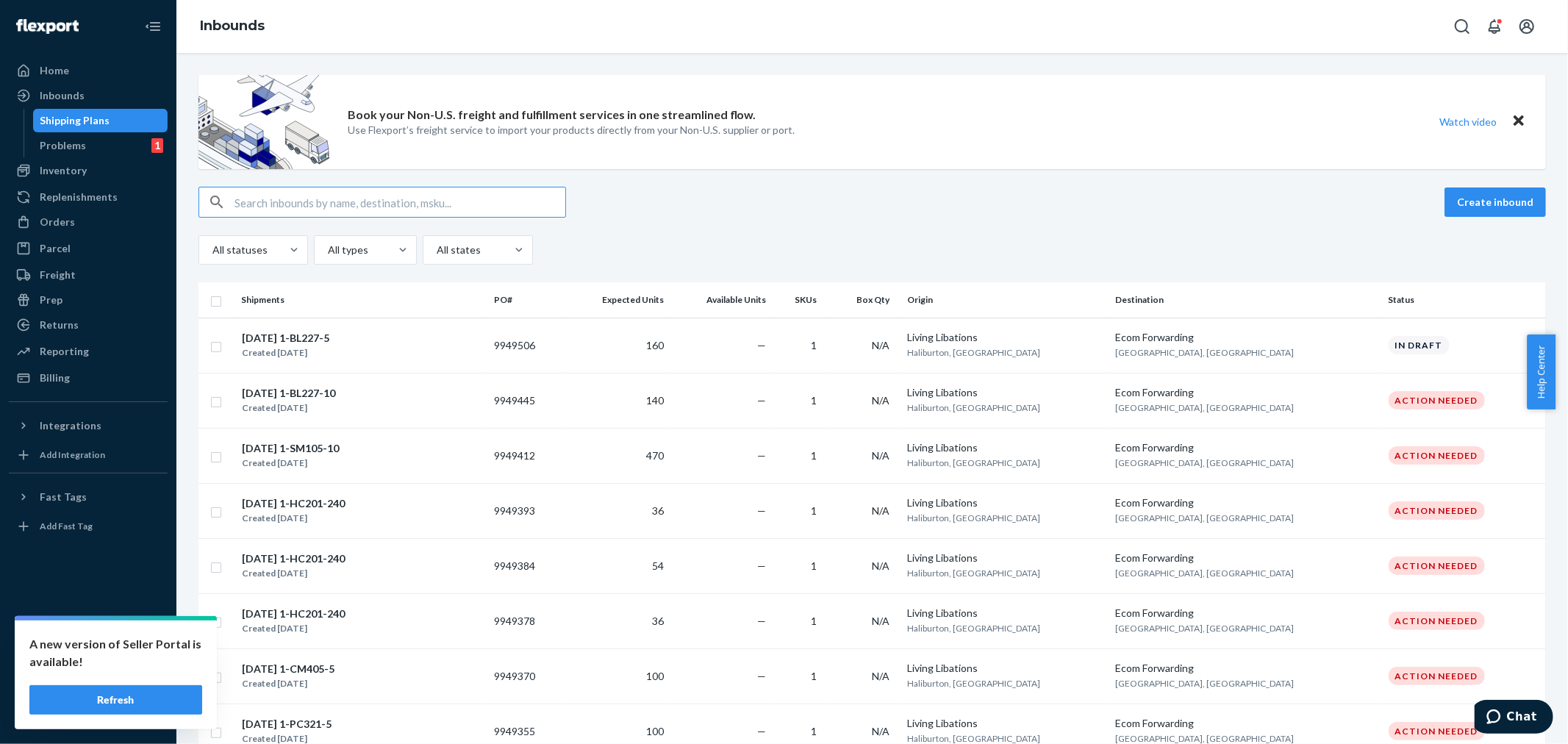
click at [263, 196] on input "text" at bounding box center [400, 202] width 331 height 29
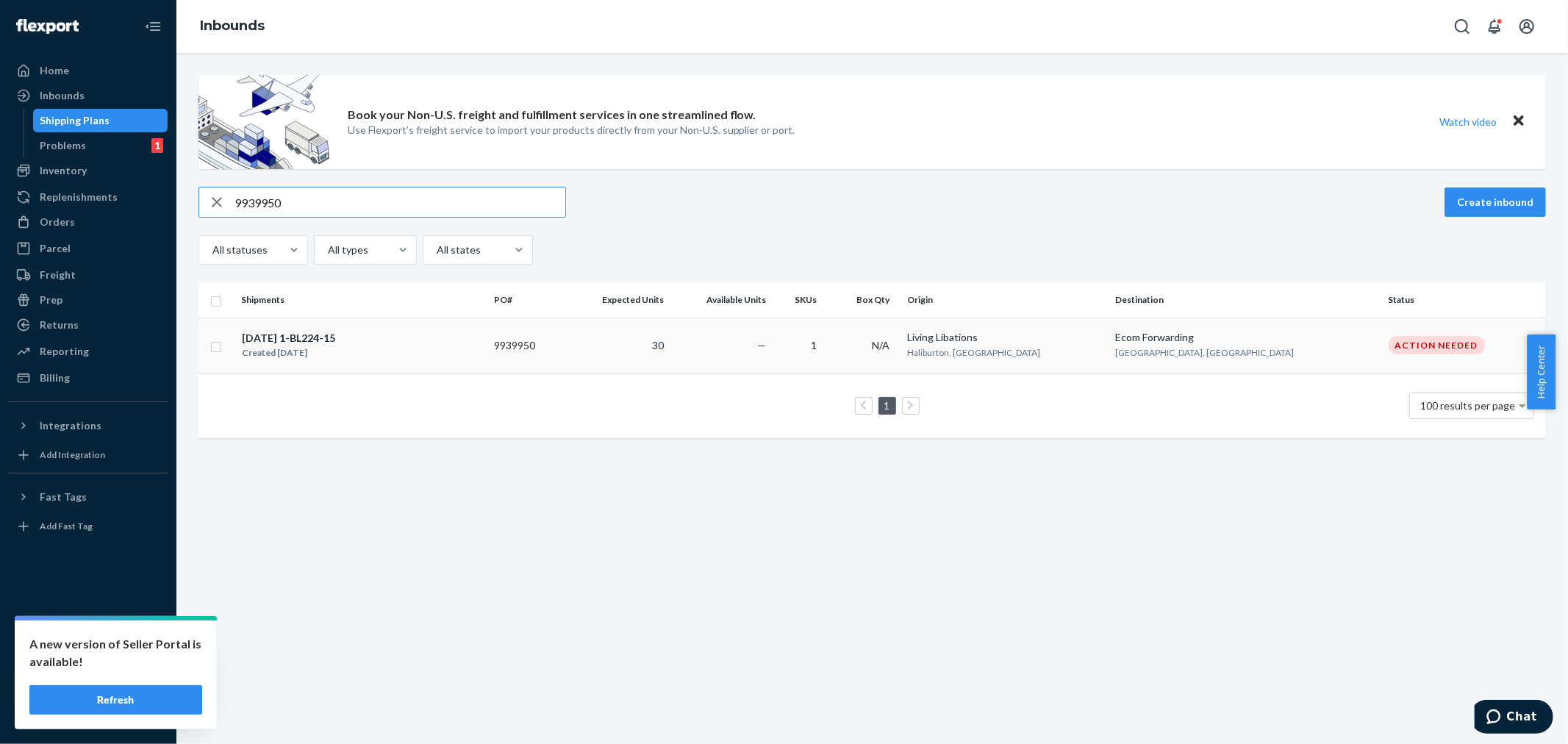
type input "9939950"
click at [670, 356] on td "30" at bounding box center [617, 345] width 105 height 55
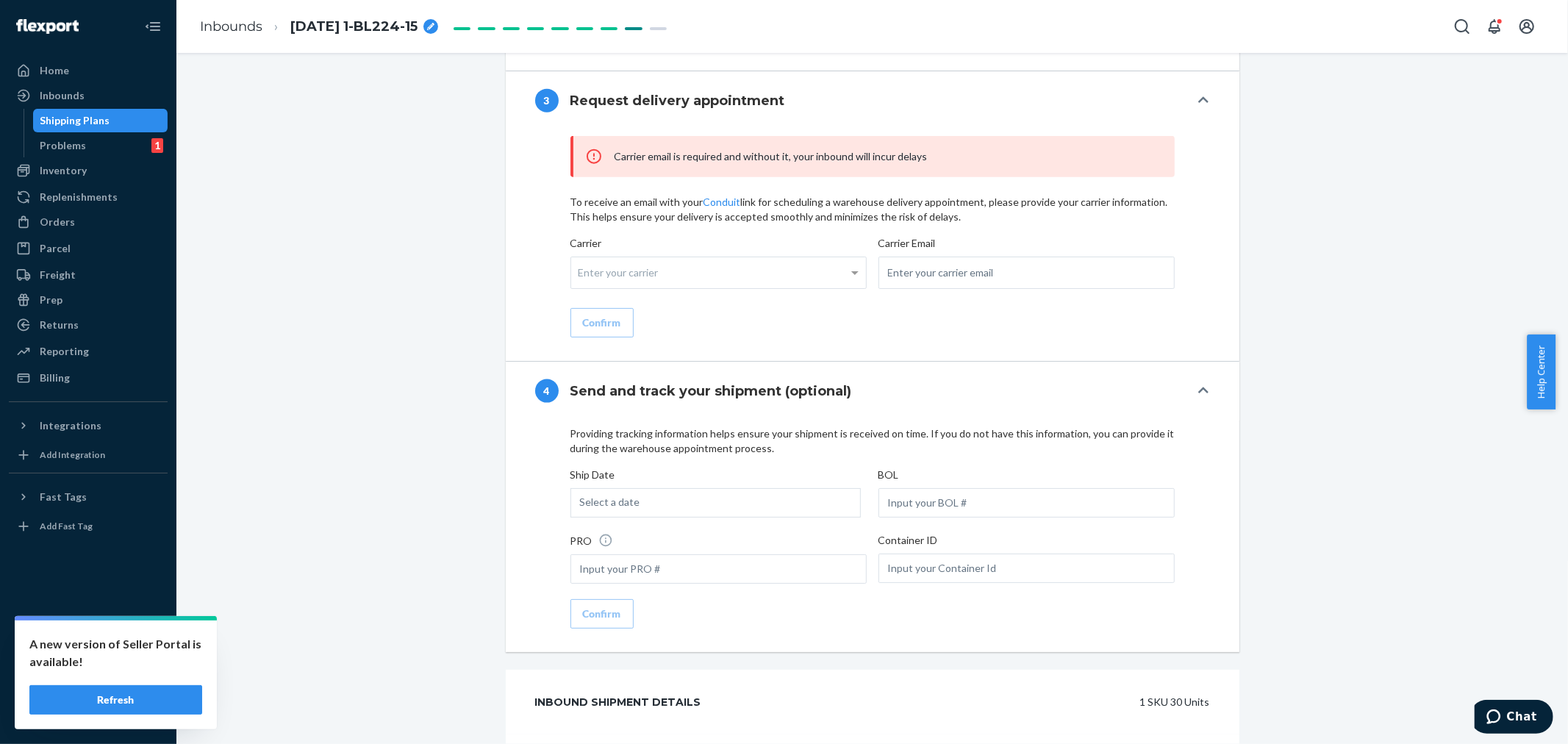
scroll to position [1587, 0]
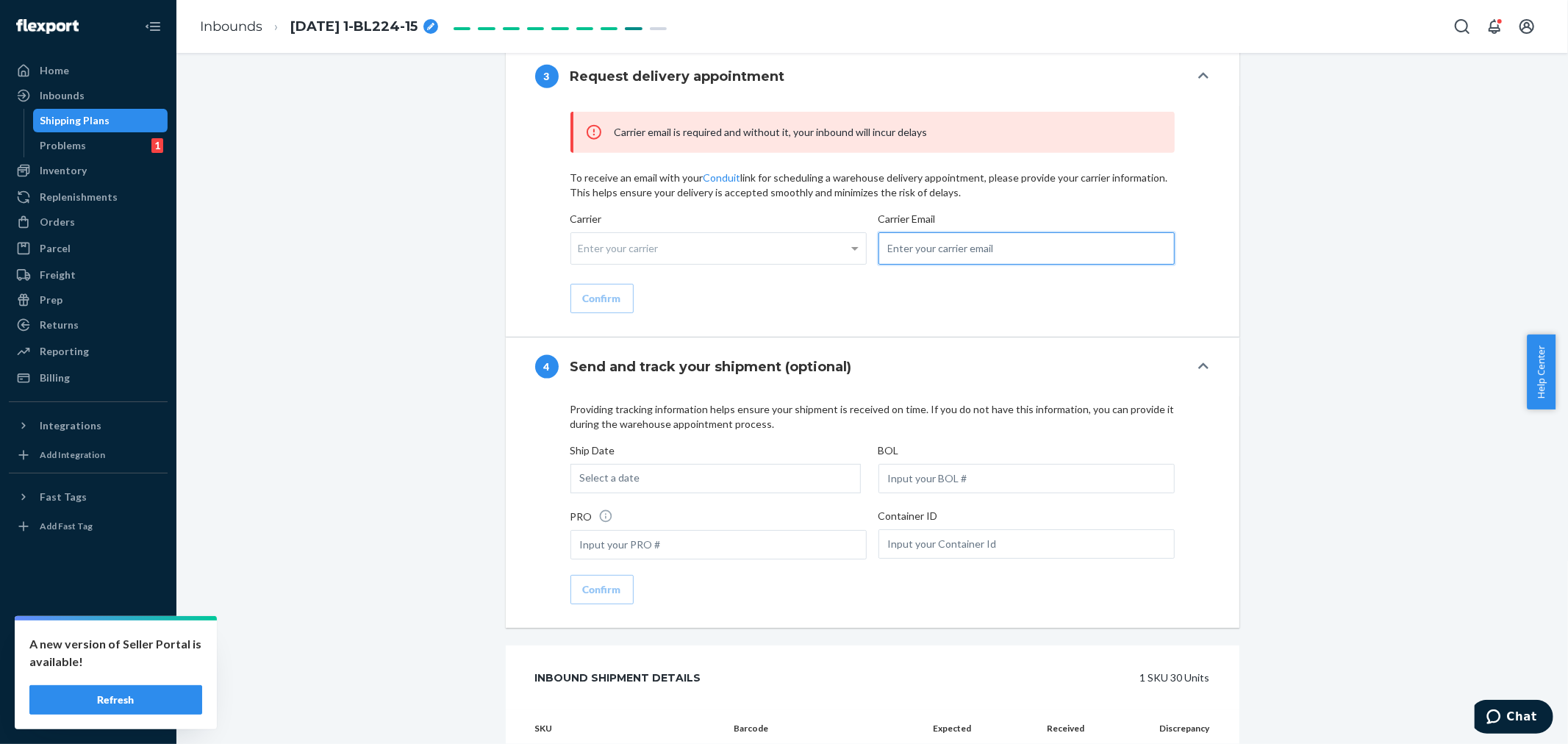
click at [893, 262] on input "email" at bounding box center [1026, 249] width 296 height 32
paste input "[PERSON_NAME][EMAIL_ADDRESS][DOMAIN_NAME]"
type input "[PERSON_NAME][EMAIL_ADDRESS][DOMAIN_NAME]"
click at [884, 491] on input "text" at bounding box center [1026, 479] width 296 height 29
paste input "LL2509220307"
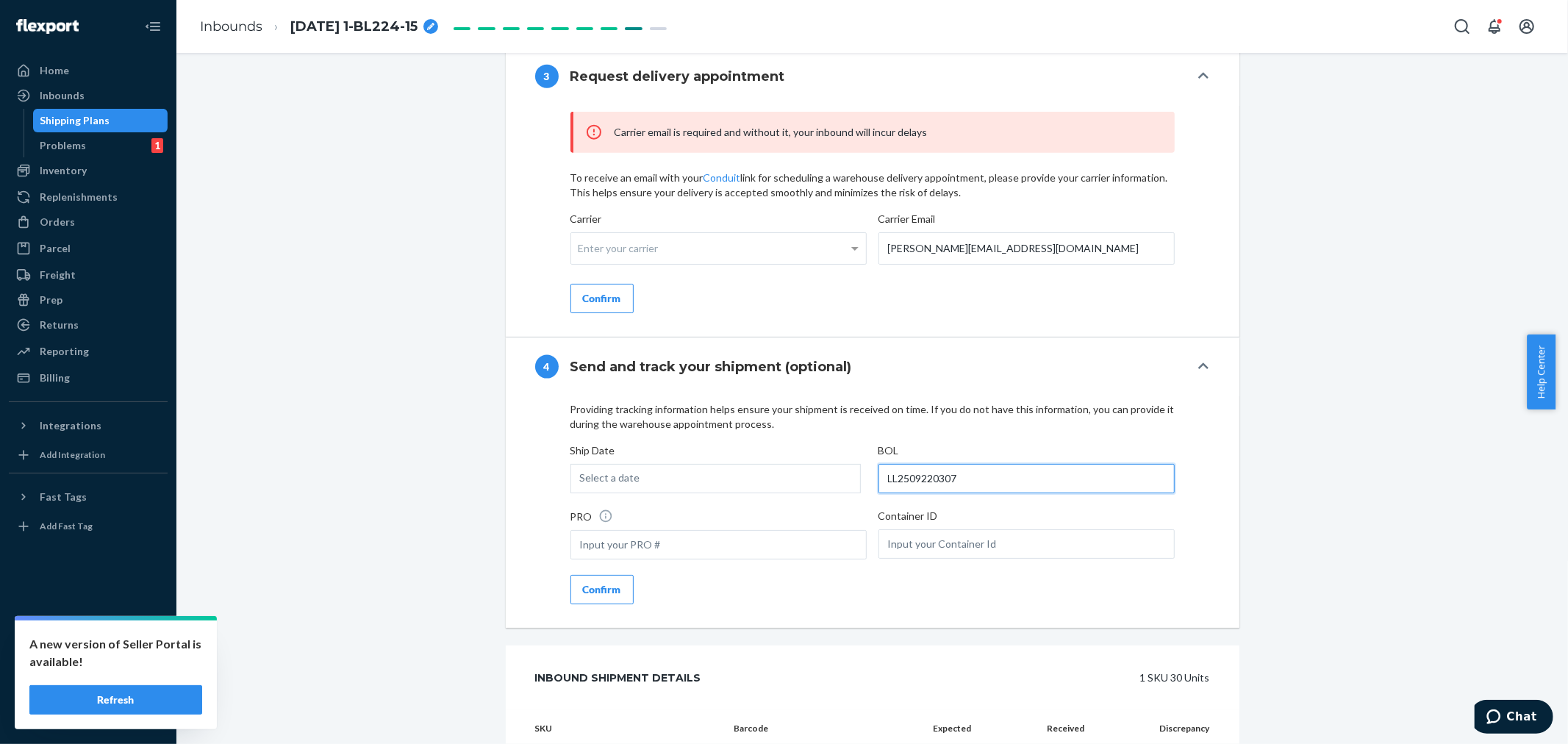
type input "LL2509220307"
click at [754, 487] on div "Select a date" at bounding box center [715, 479] width 290 height 29
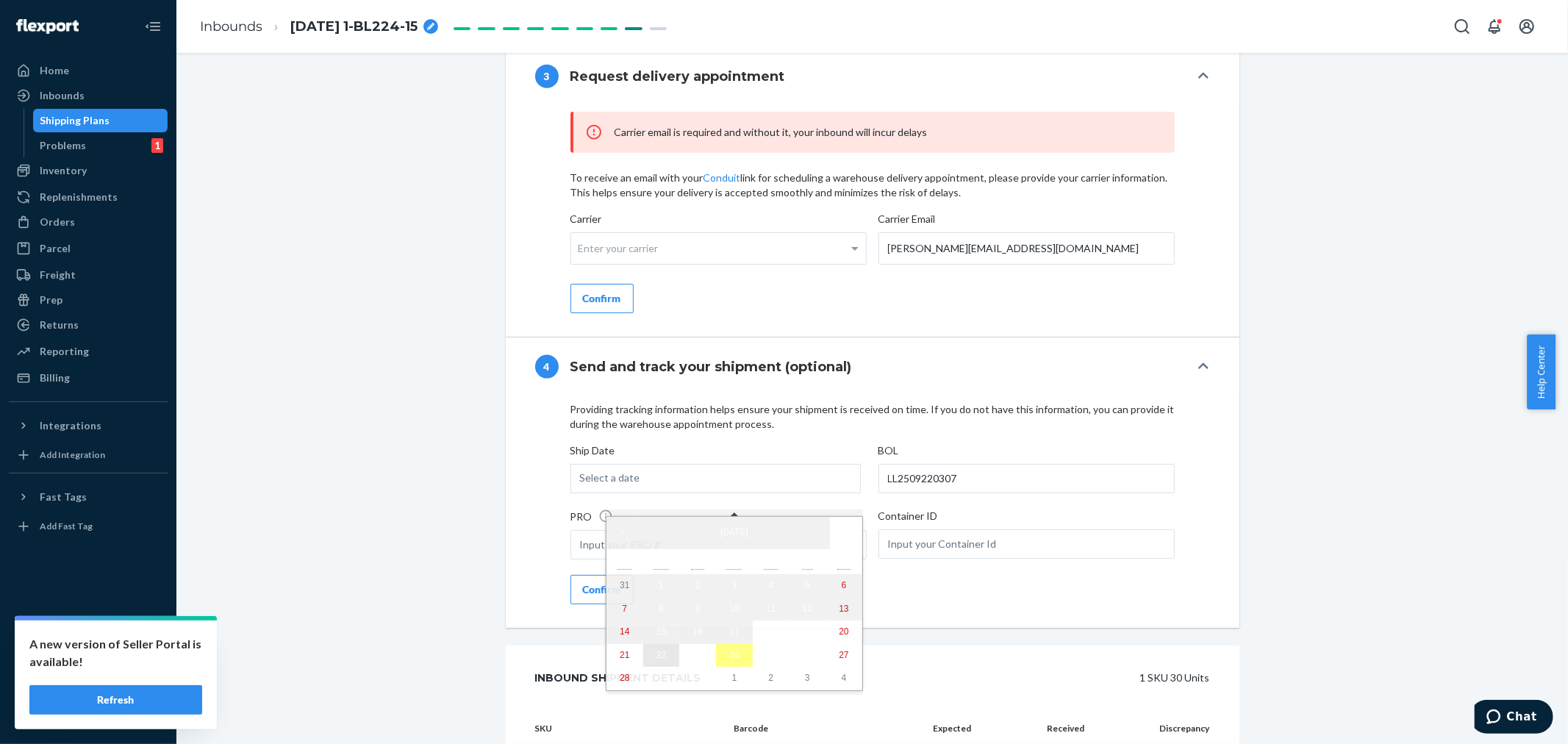
drag, startPoint x: 649, startPoint y: 662, endPoint x: 621, endPoint y: 646, distance: 32.2
click at [657, 660] on abbr "22" at bounding box center [661, 654] width 9 height 10
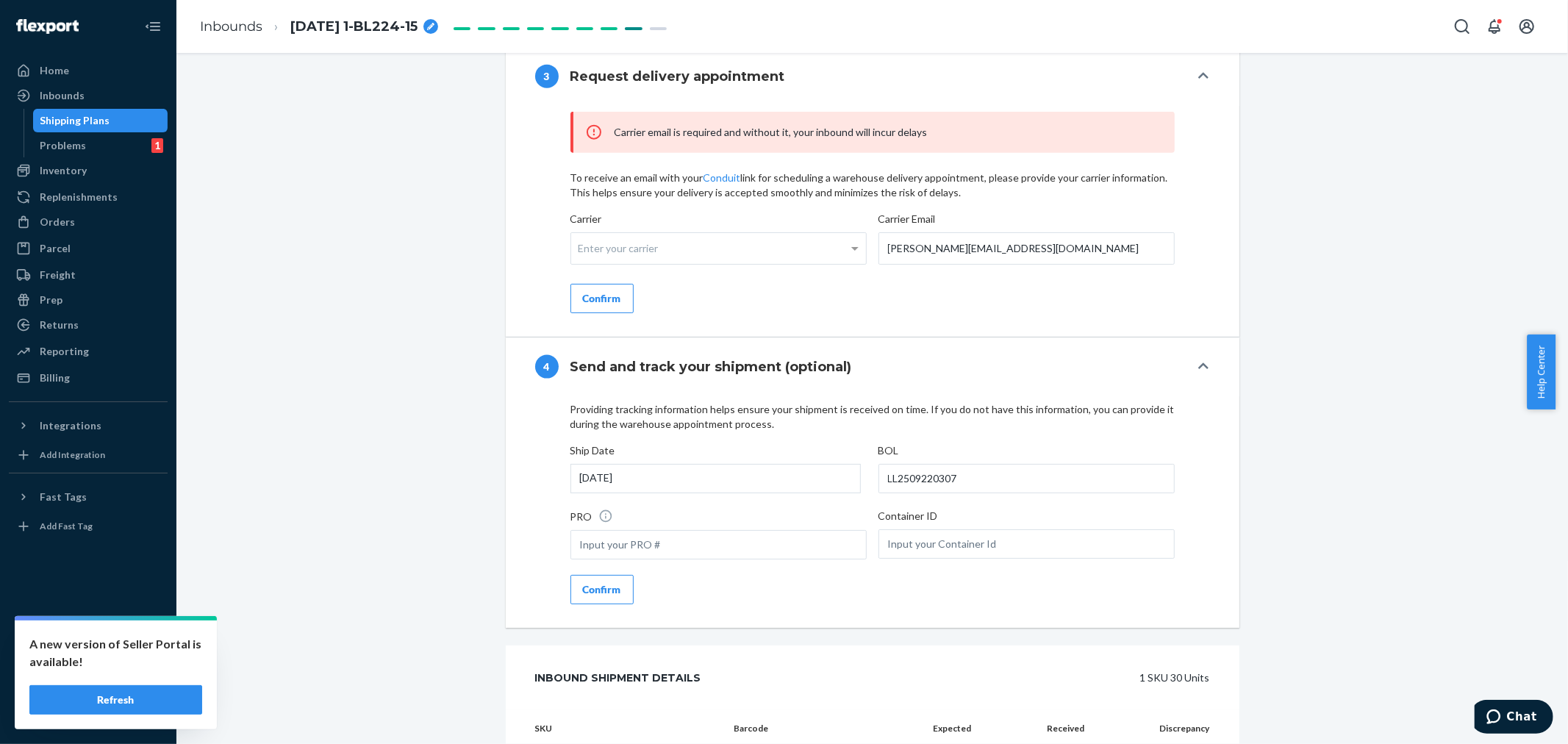
click at [593, 604] on button "Confirm" at bounding box center [602, 589] width 63 height 29
click at [608, 252] on div "Enter your carrier" at bounding box center [718, 249] width 295 height 31
click at [582, 252] on input "Carrier Enter your carrier" at bounding box center [580, 248] width 4 height 27
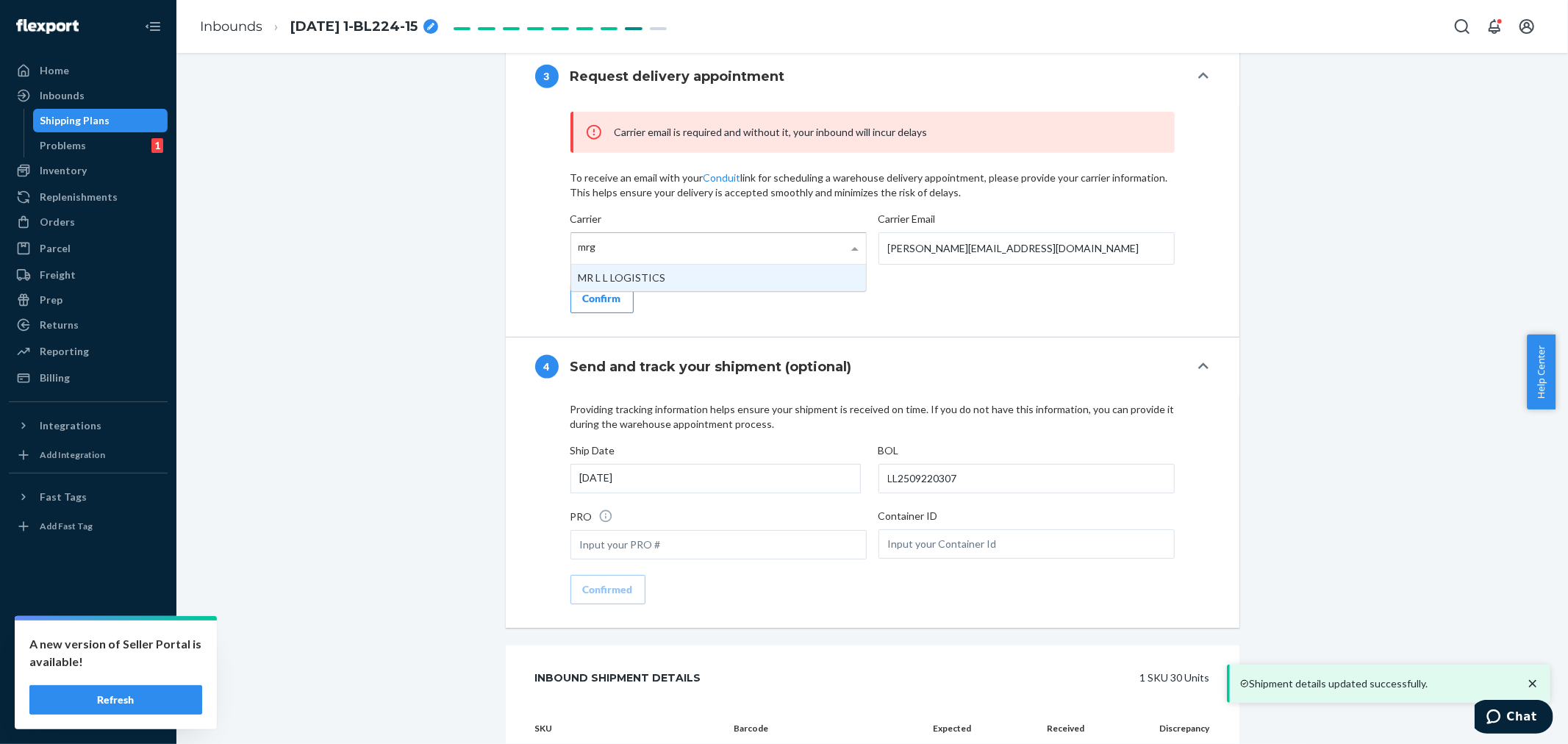
type input "mrgy"
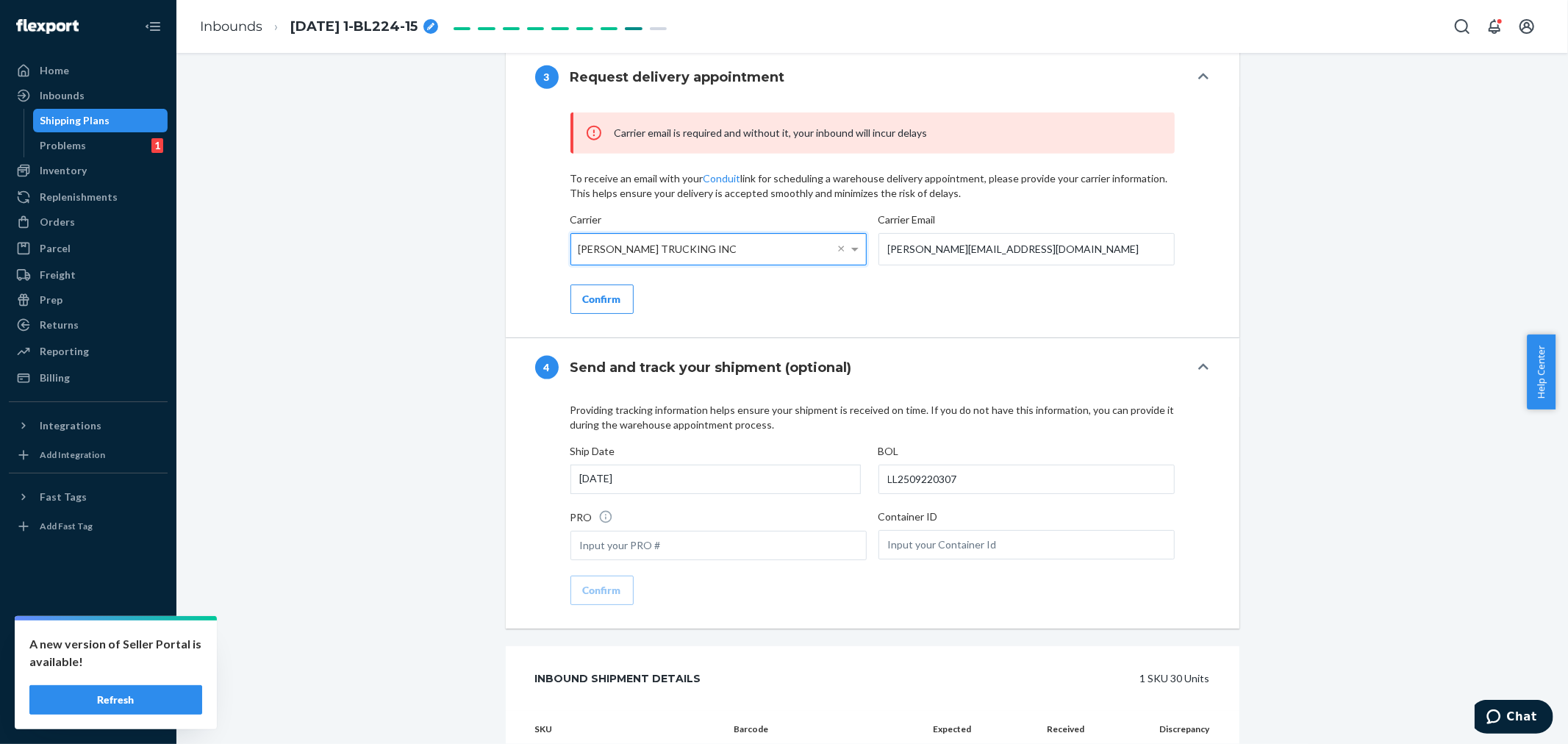
click at [605, 306] on div "Confirm" at bounding box center [602, 299] width 38 height 15
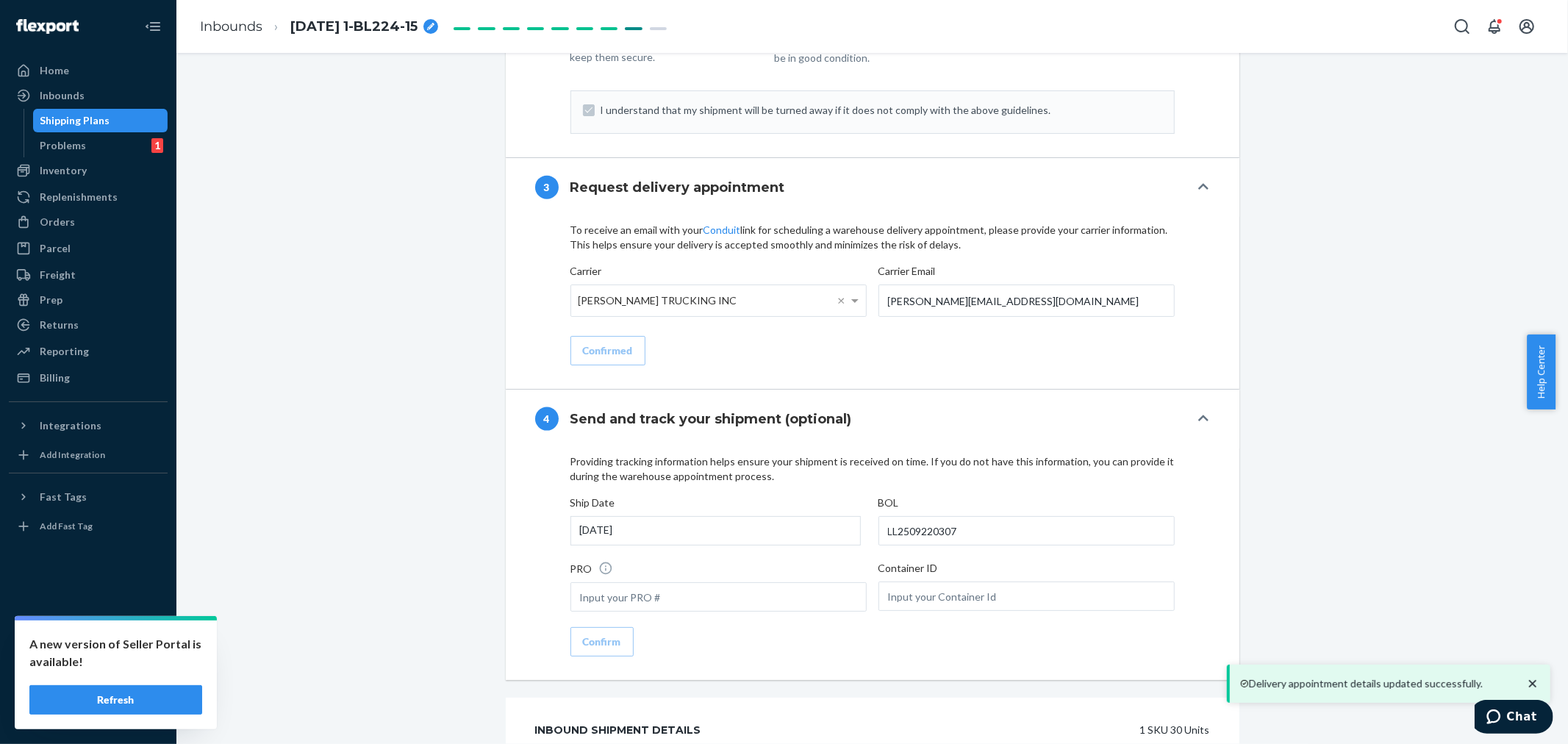
scroll to position [1663, 0]
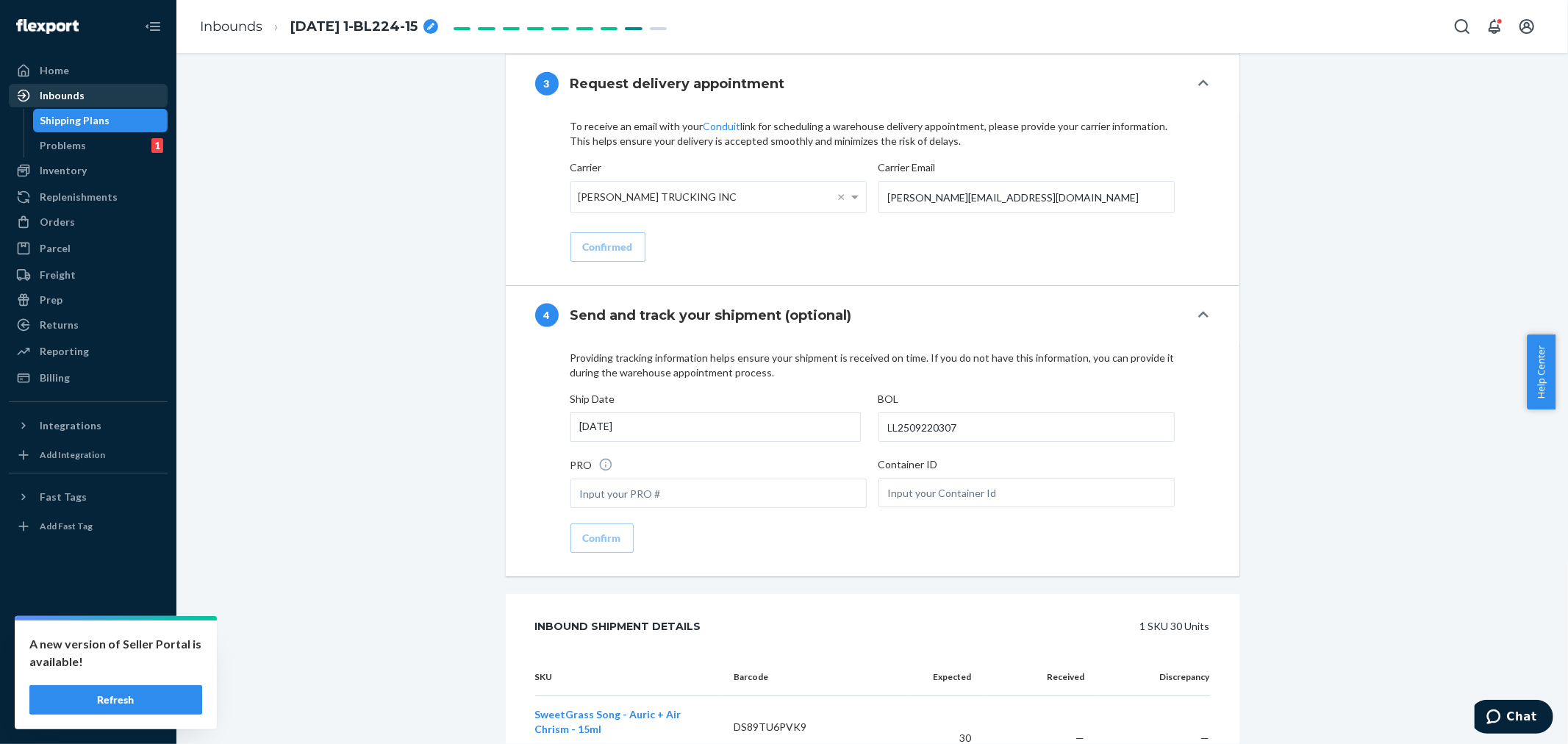
click at [81, 92] on div "Inbounds" at bounding box center [62, 95] width 45 height 15
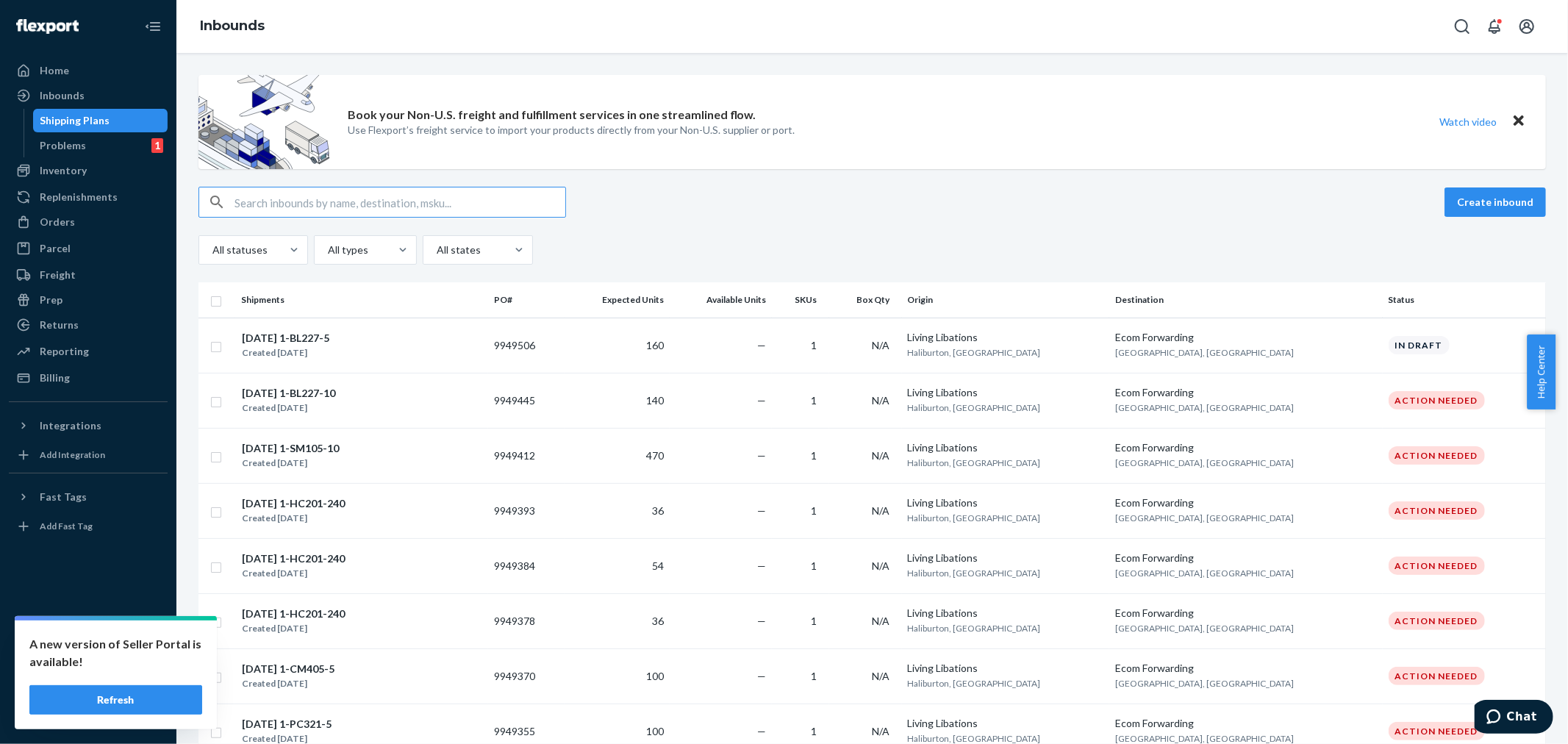
click at [250, 204] on input "text" at bounding box center [400, 202] width 331 height 29
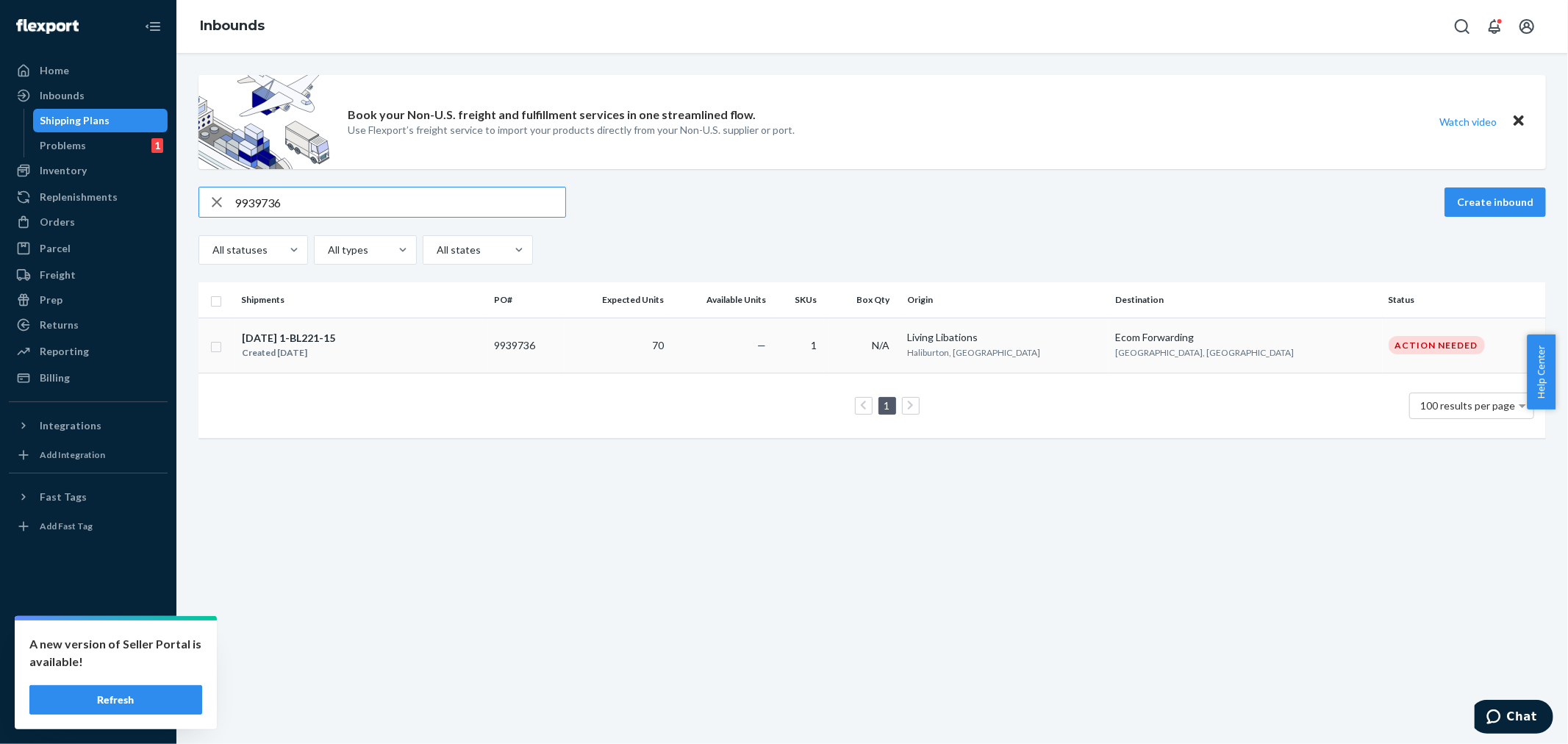
type input "9939736"
click at [670, 339] on td "70" at bounding box center [617, 345] width 105 height 55
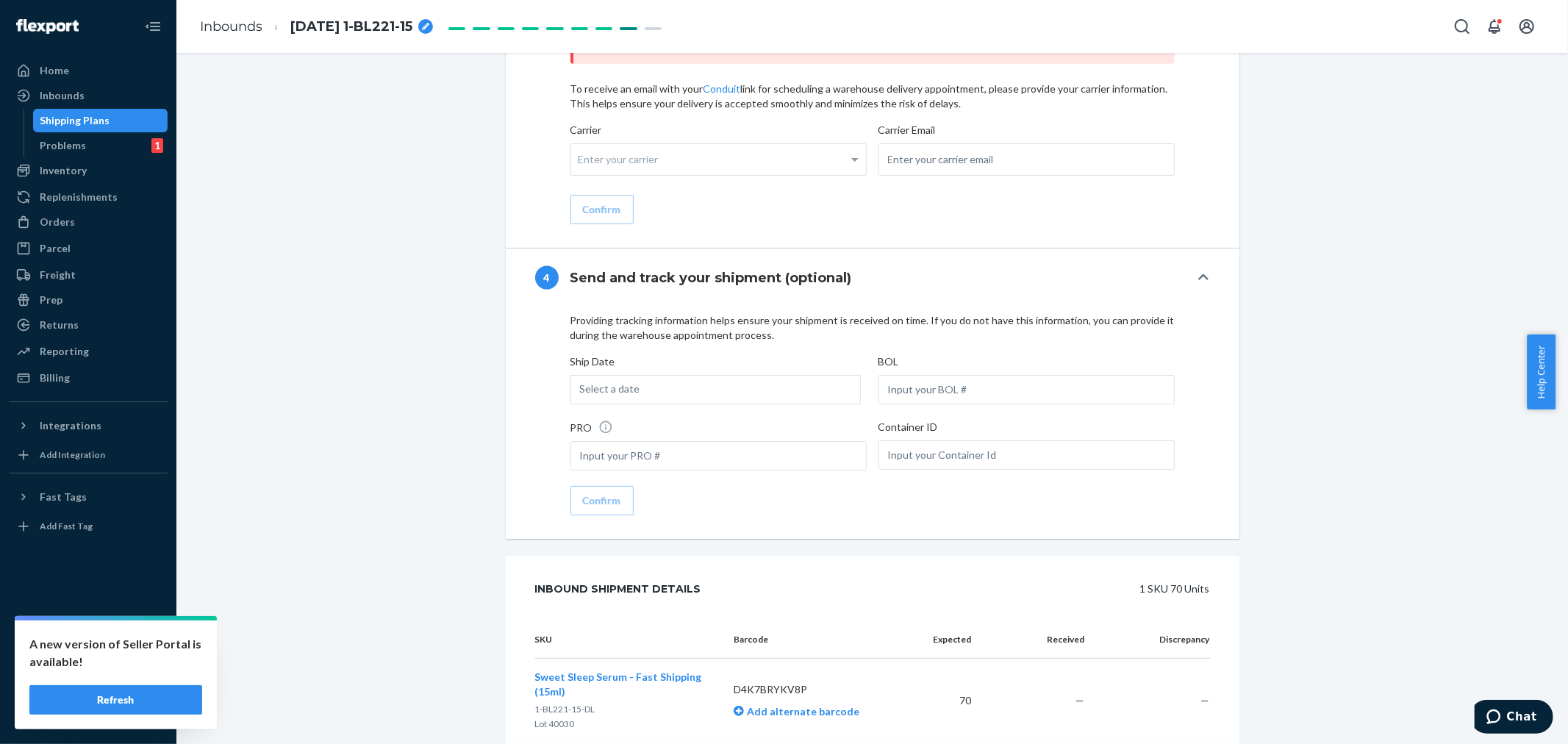
scroll to position [1686, 0]
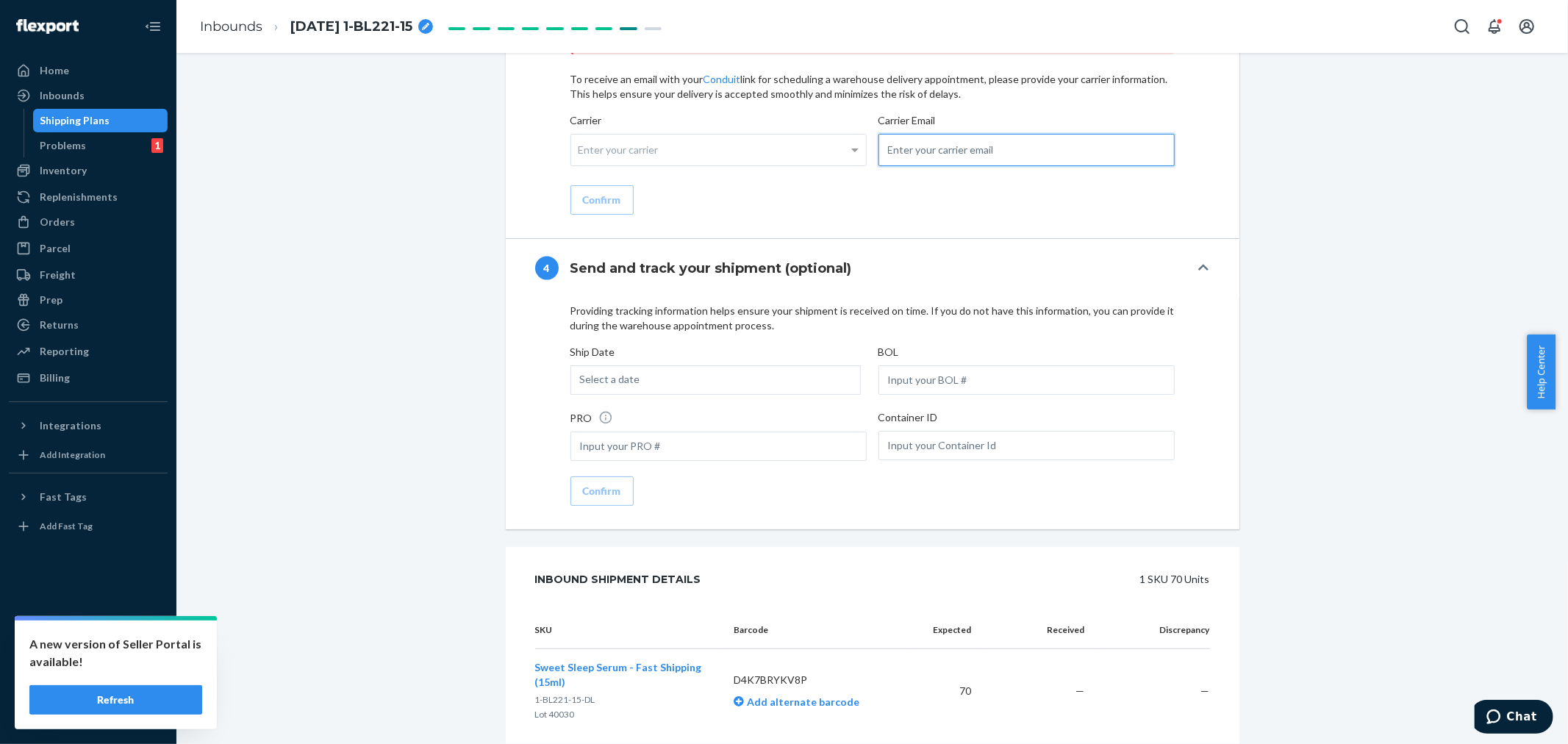
click at [891, 166] on input "email" at bounding box center [1026, 150] width 296 height 32
paste input "[PERSON_NAME][EMAIL_ADDRESS][DOMAIN_NAME]"
type input "[PERSON_NAME][EMAIL_ADDRESS][DOMAIN_NAME]"
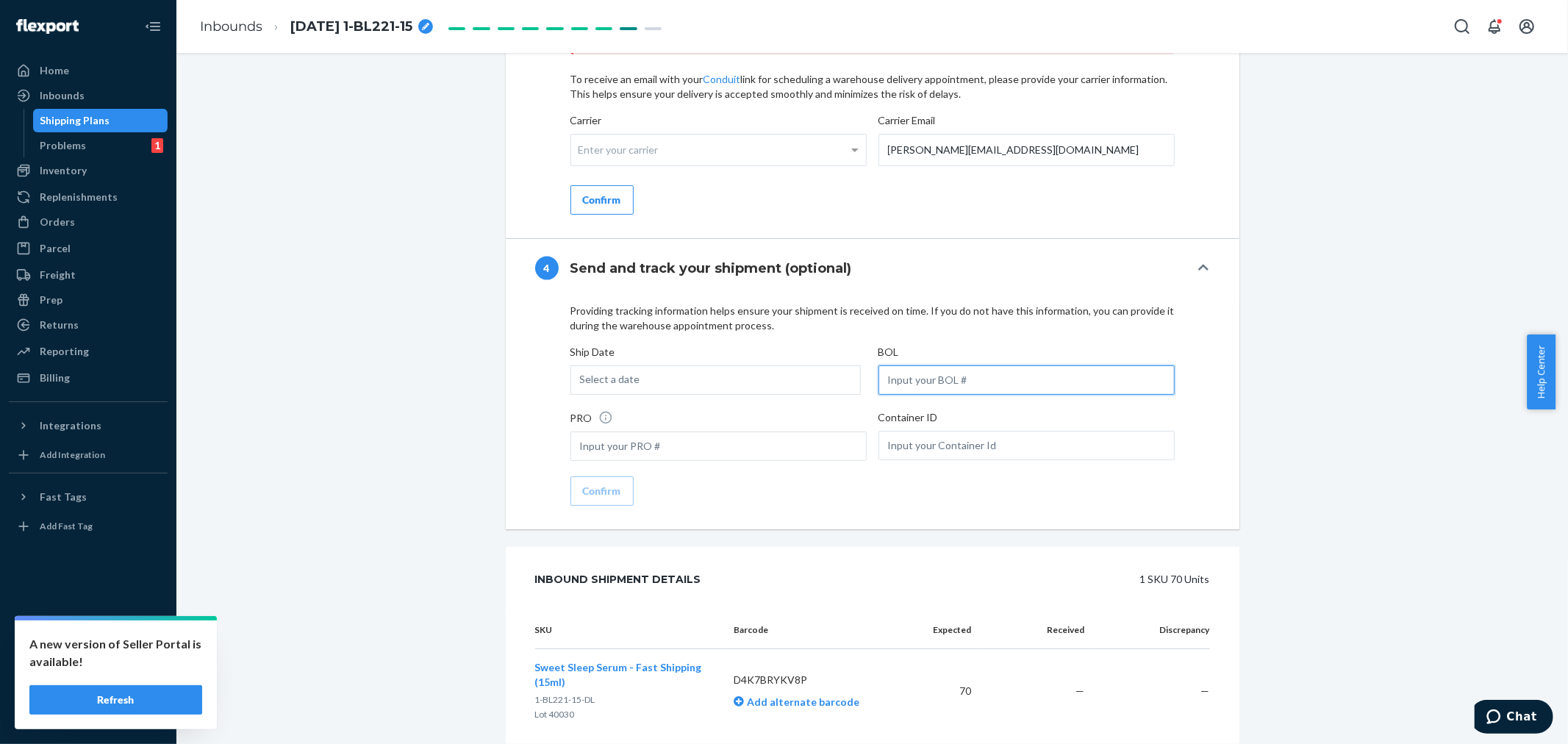
click at [898, 395] on input "text" at bounding box center [1026, 380] width 296 height 29
paste input "LL2509220307"
type input "LL2509220307"
click at [760, 395] on div "Select a date" at bounding box center [715, 380] width 290 height 29
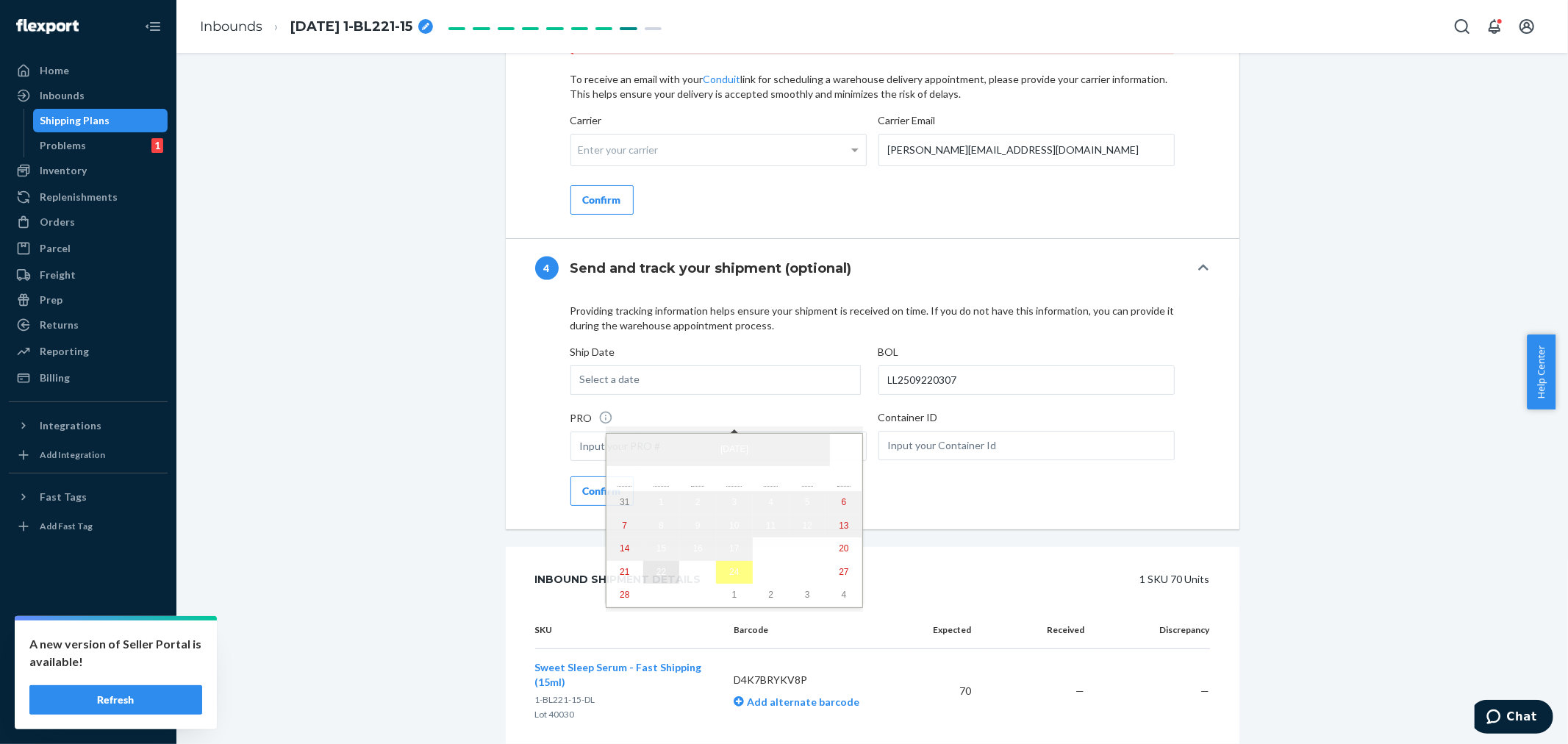
click at [657, 575] on abbr "22" at bounding box center [661, 571] width 9 height 10
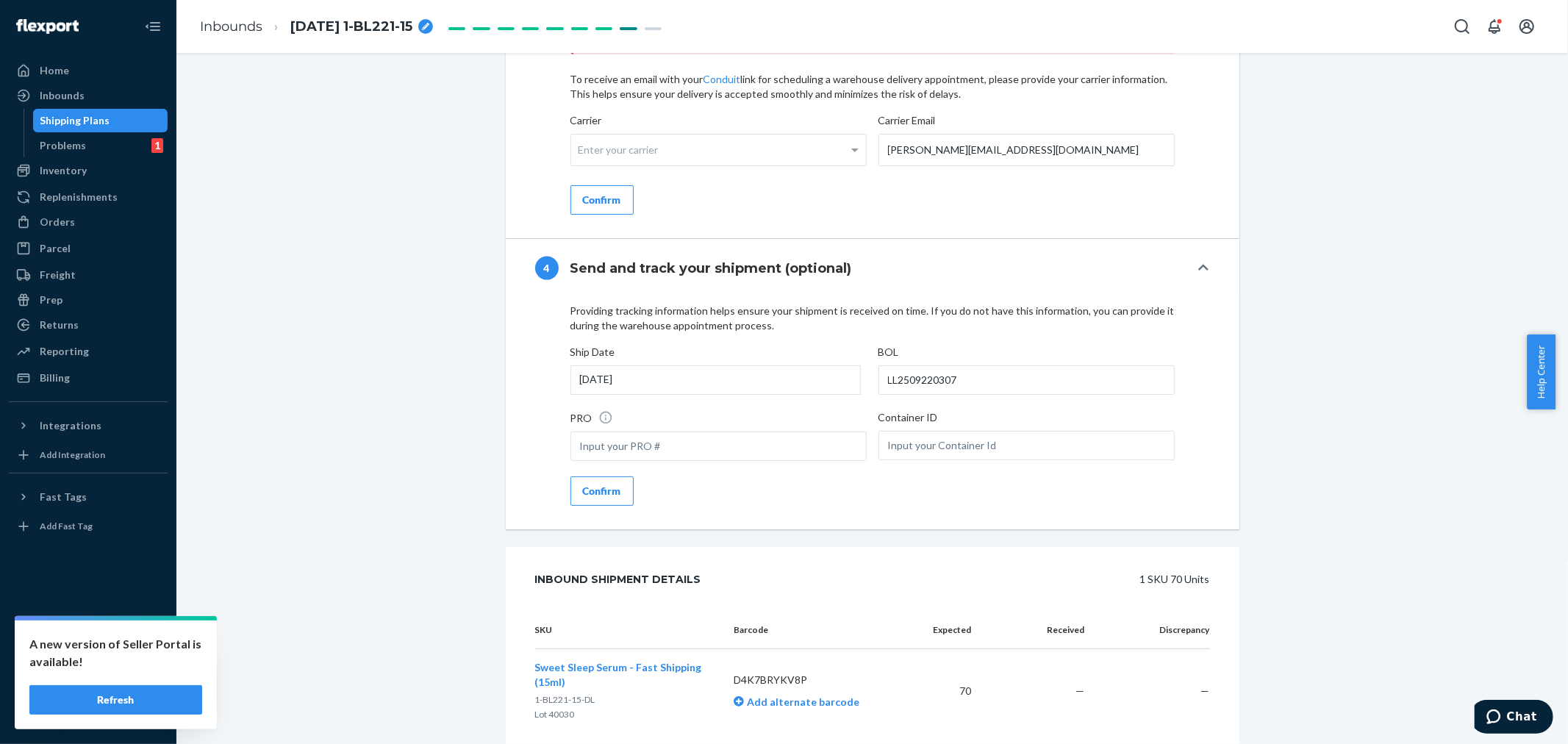
drag, startPoint x: 585, startPoint y: 520, endPoint x: 586, endPoint y: 497, distance: 23.0
click at [585, 499] on div "Confirm" at bounding box center [602, 490] width 38 height 15
click at [627, 165] on div "Enter your carrier" at bounding box center [718, 150] width 295 height 31
click at [582, 163] on input "Carrier Enter your carrier" at bounding box center [580, 149] width 4 height 27
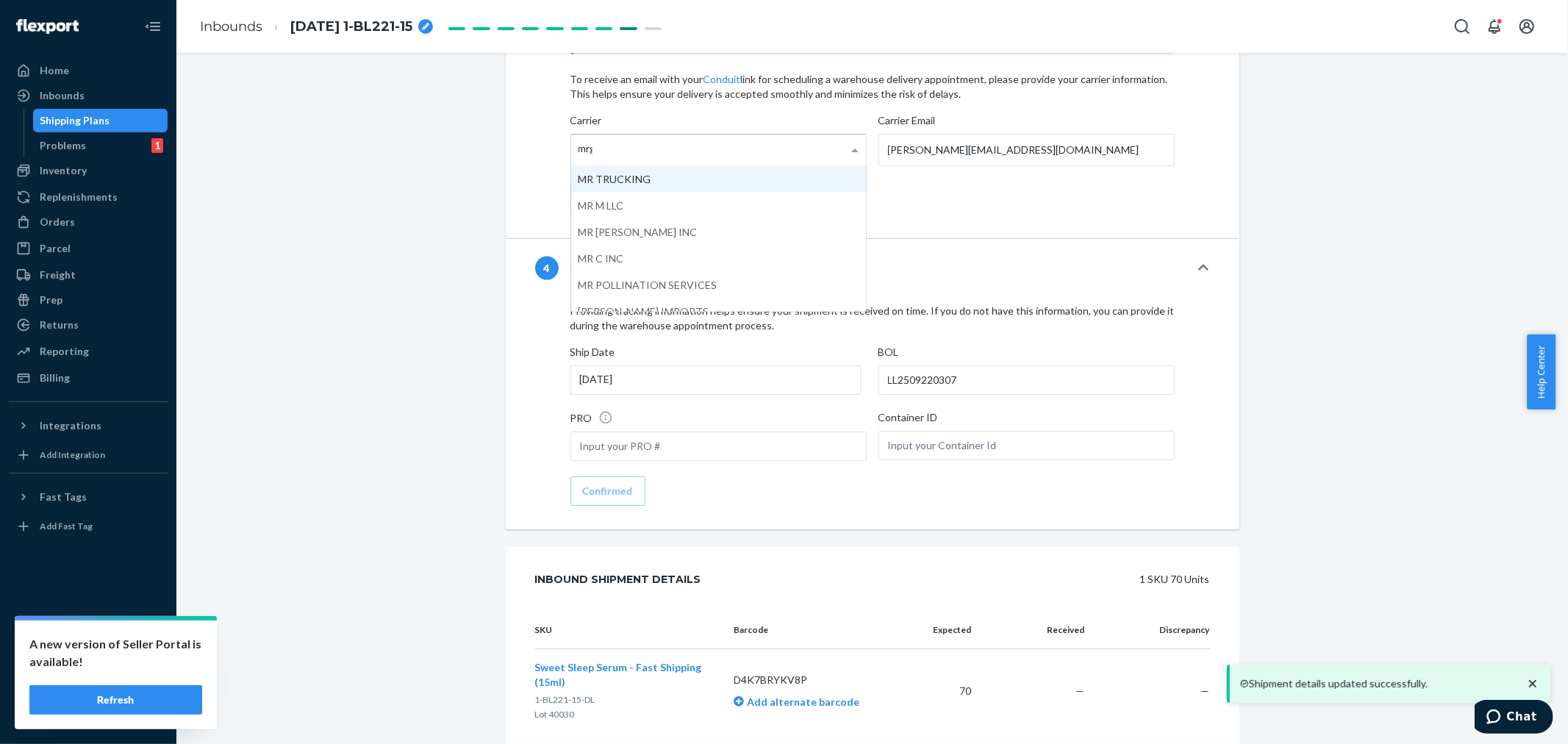
type input "mrgy"
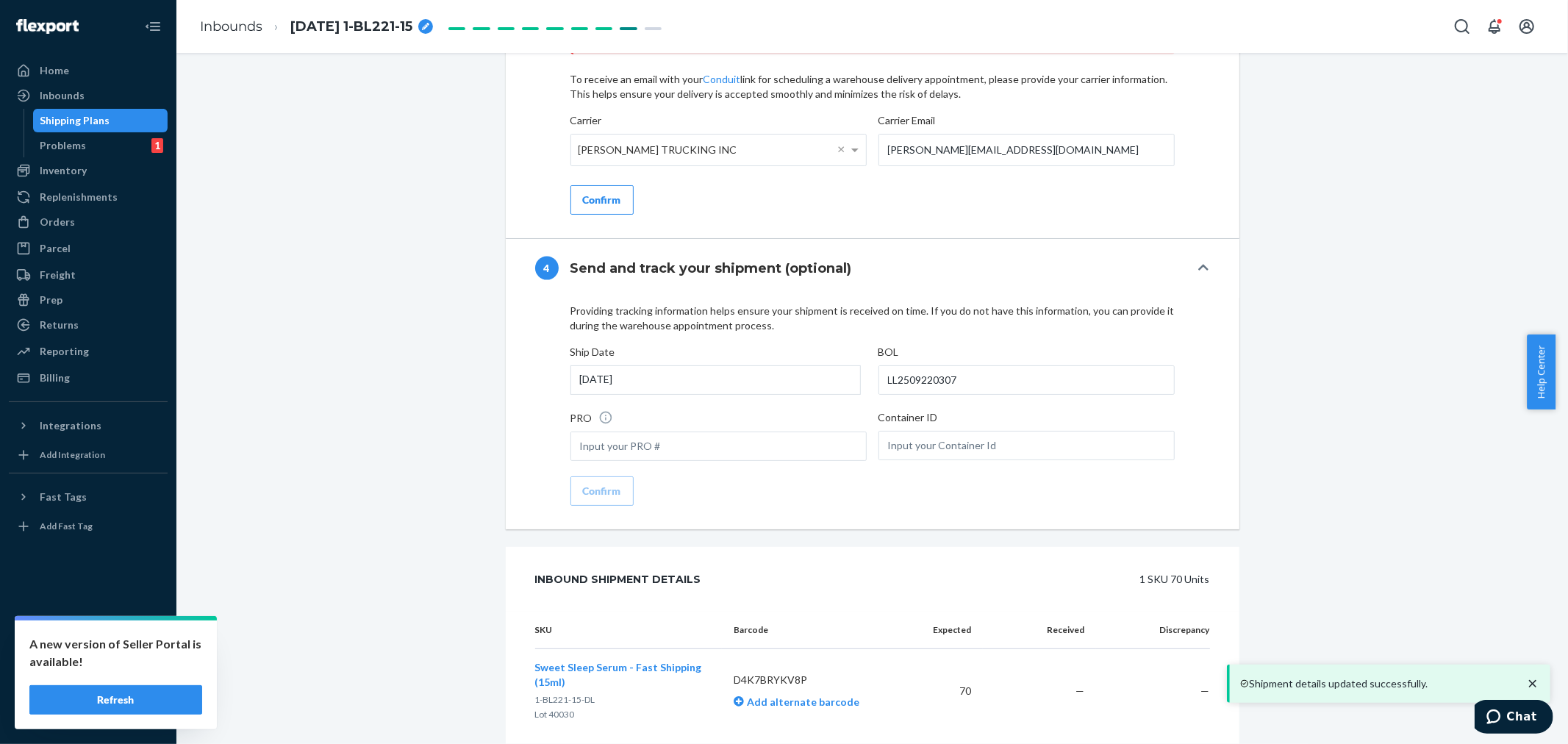
drag, startPoint x: 599, startPoint y: 219, endPoint x: 599, endPoint y: 226, distance: 7.0
click at [600, 215] on button "Confirm" at bounding box center [602, 200] width 63 height 29
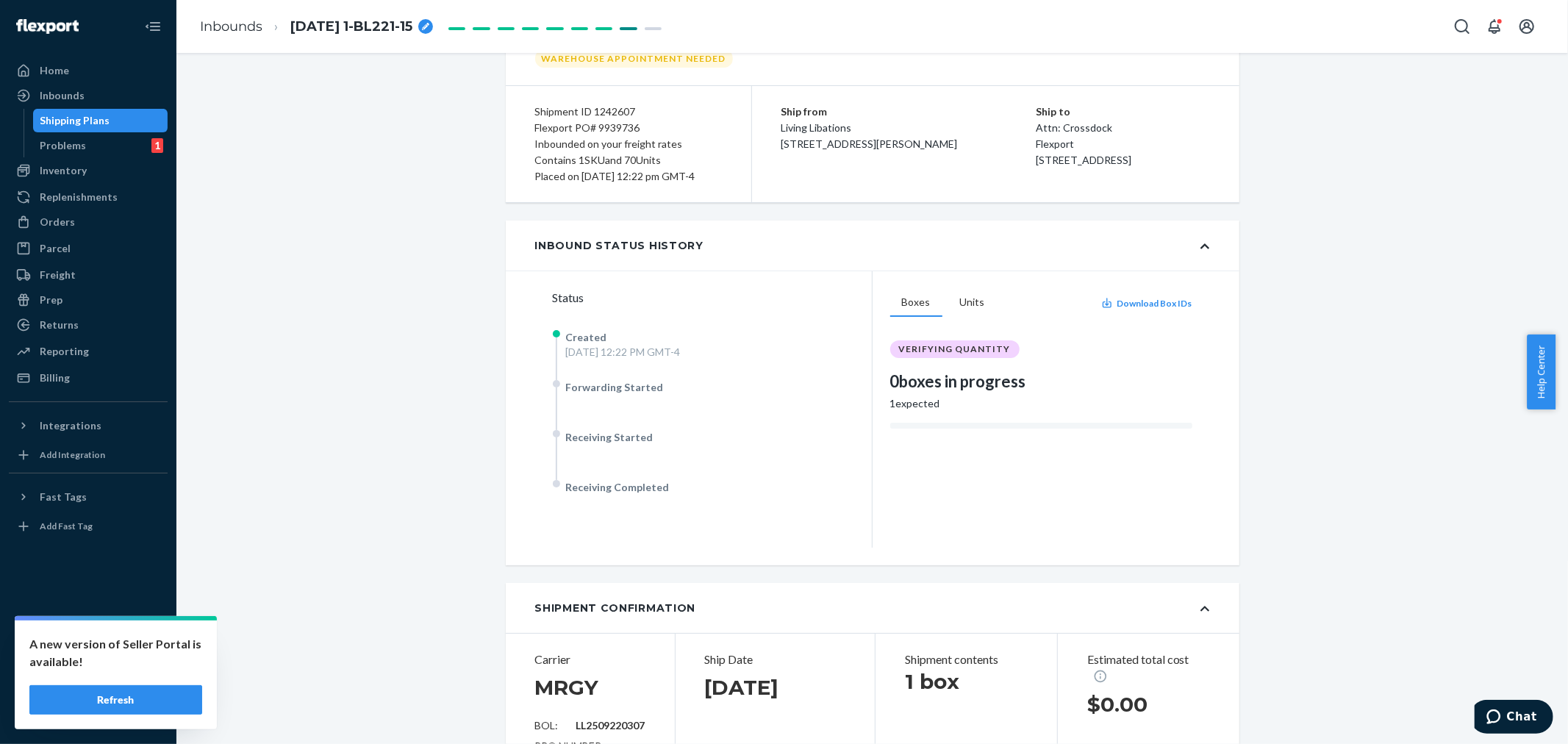
scroll to position [0, 0]
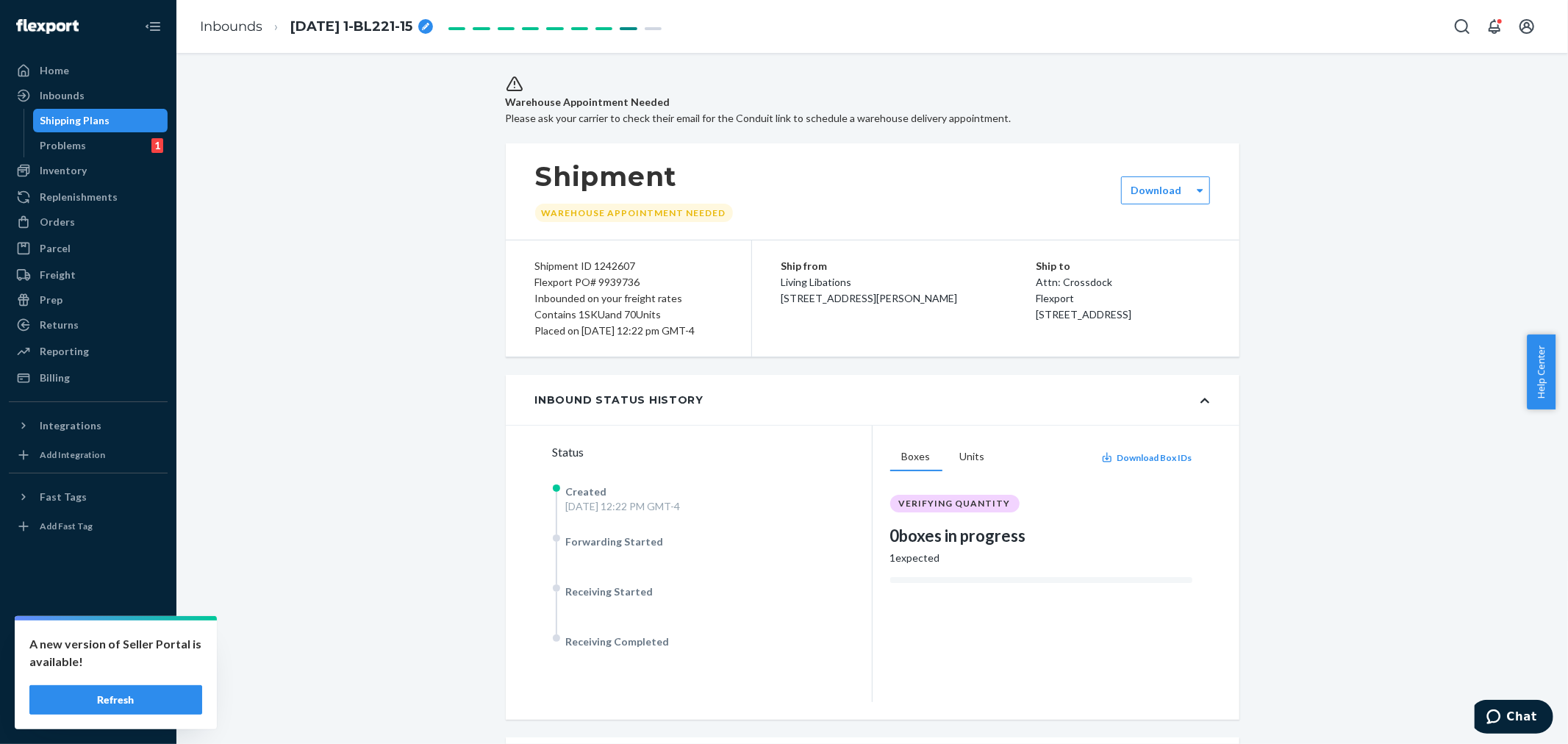
drag, startPoint x: 96, startPoint y: 95, endPoint x: 125, endPoint y: 116, distance: 35.8
click at [97, 95] on div "Inbounds" at bounding box center [88, 95] width 155 height 21
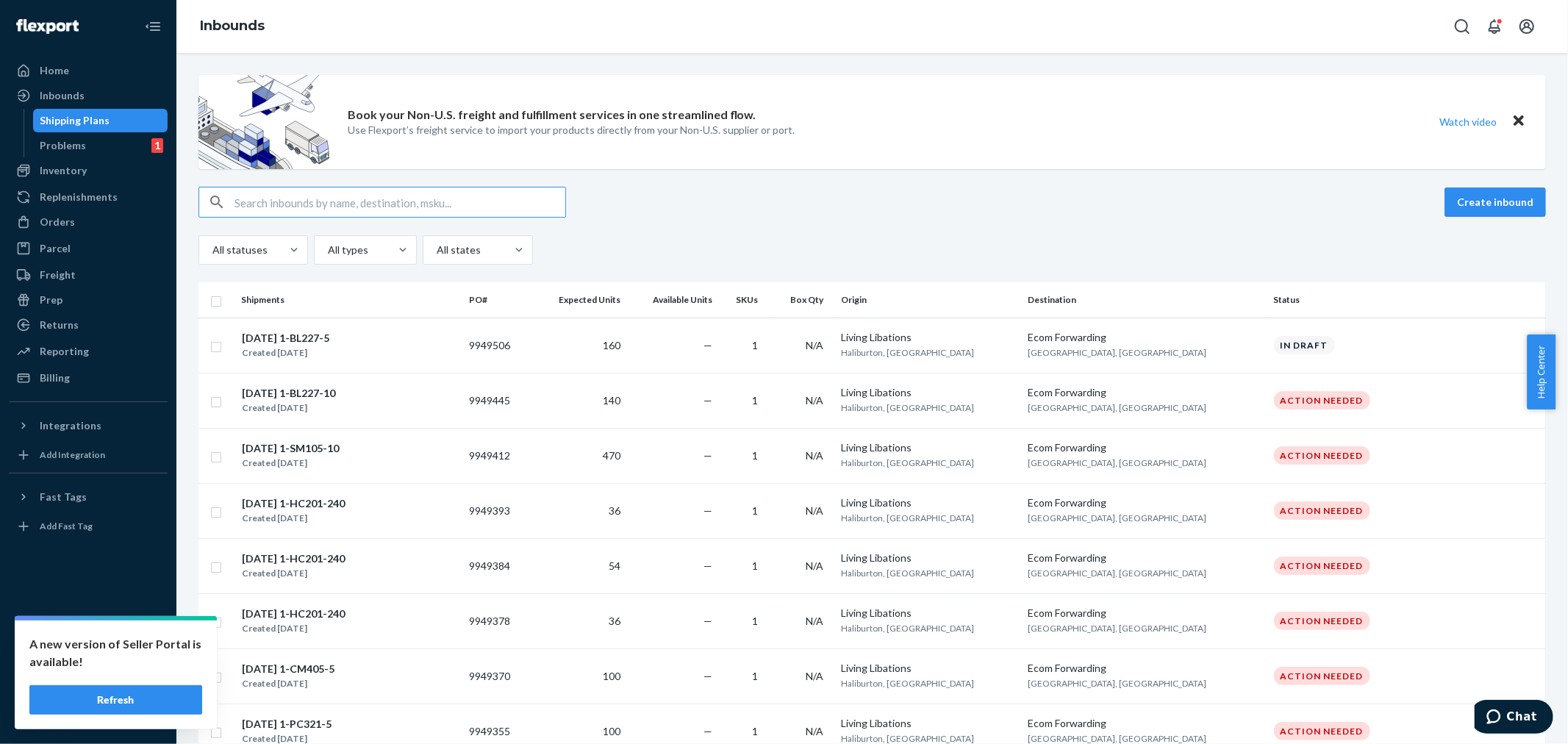
drag, startPoint x: 248, startPoint y: 195, endPoint x: 242, endPoint y: 205, distance: 11.7
click at [248, 196] on input "text" at bounding box center [400, 202] width 331 height 29
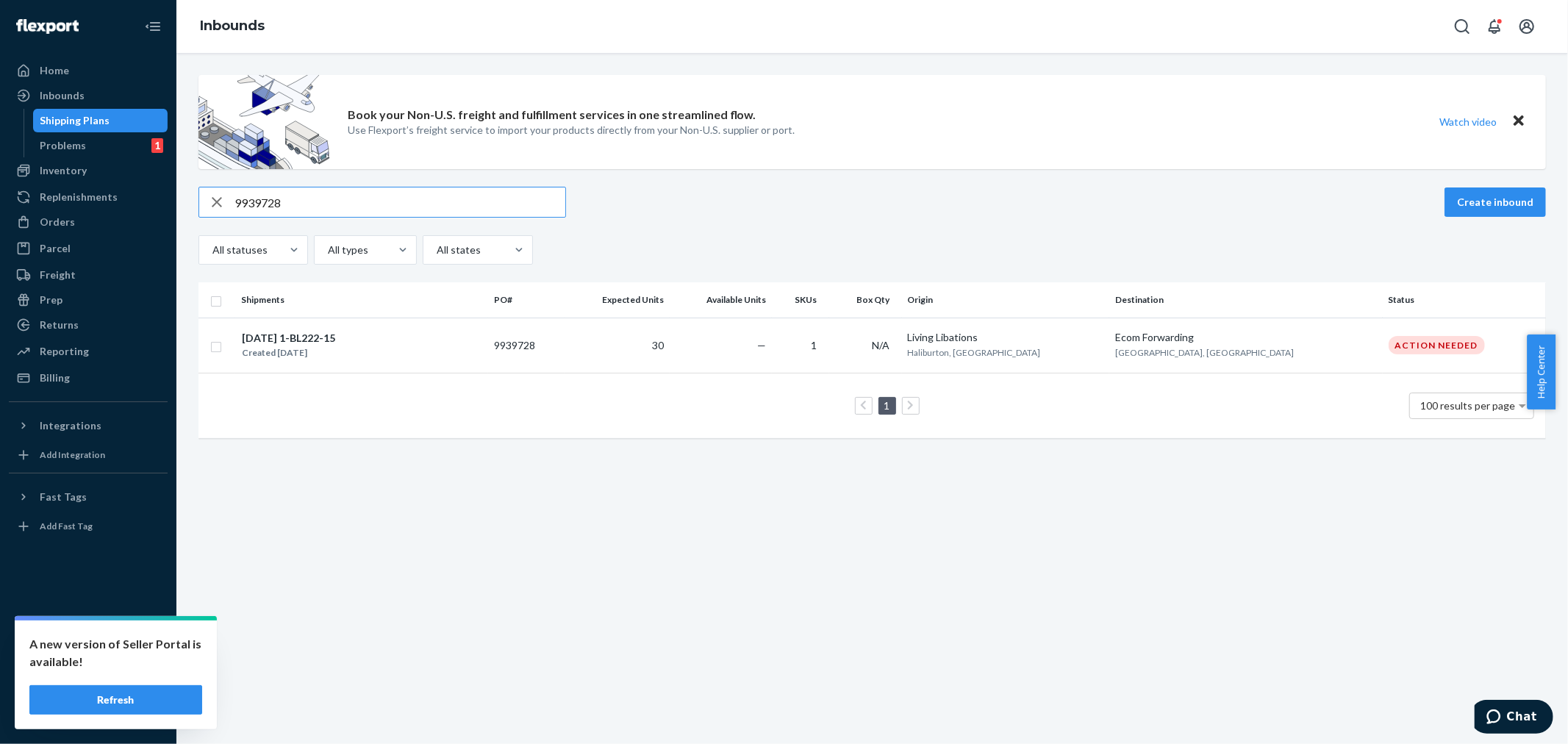
type input "9939728"
click at [670, 354] on td "30" at bounding box center [617, 345] width 105 height 55
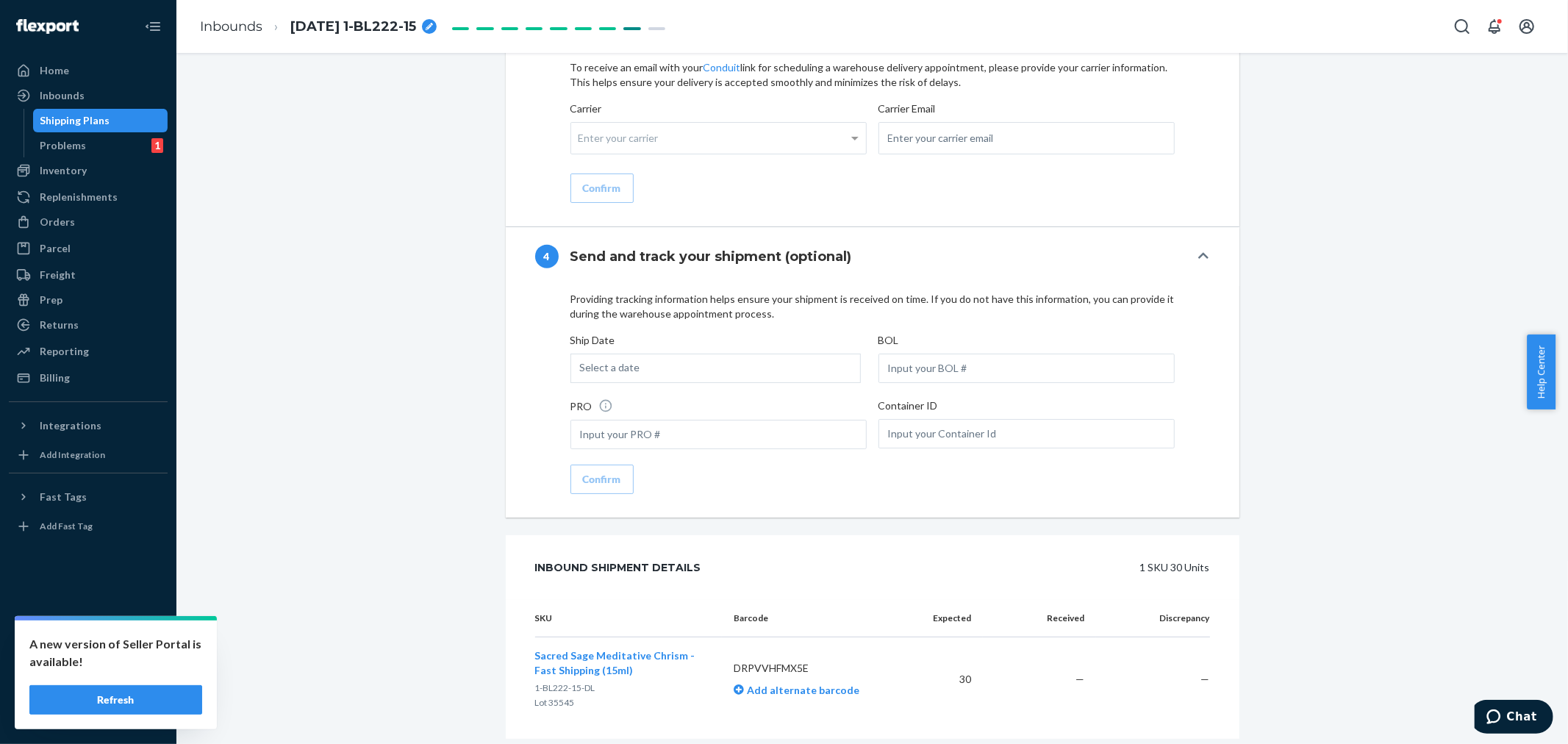
scroll to position [1750, 0]
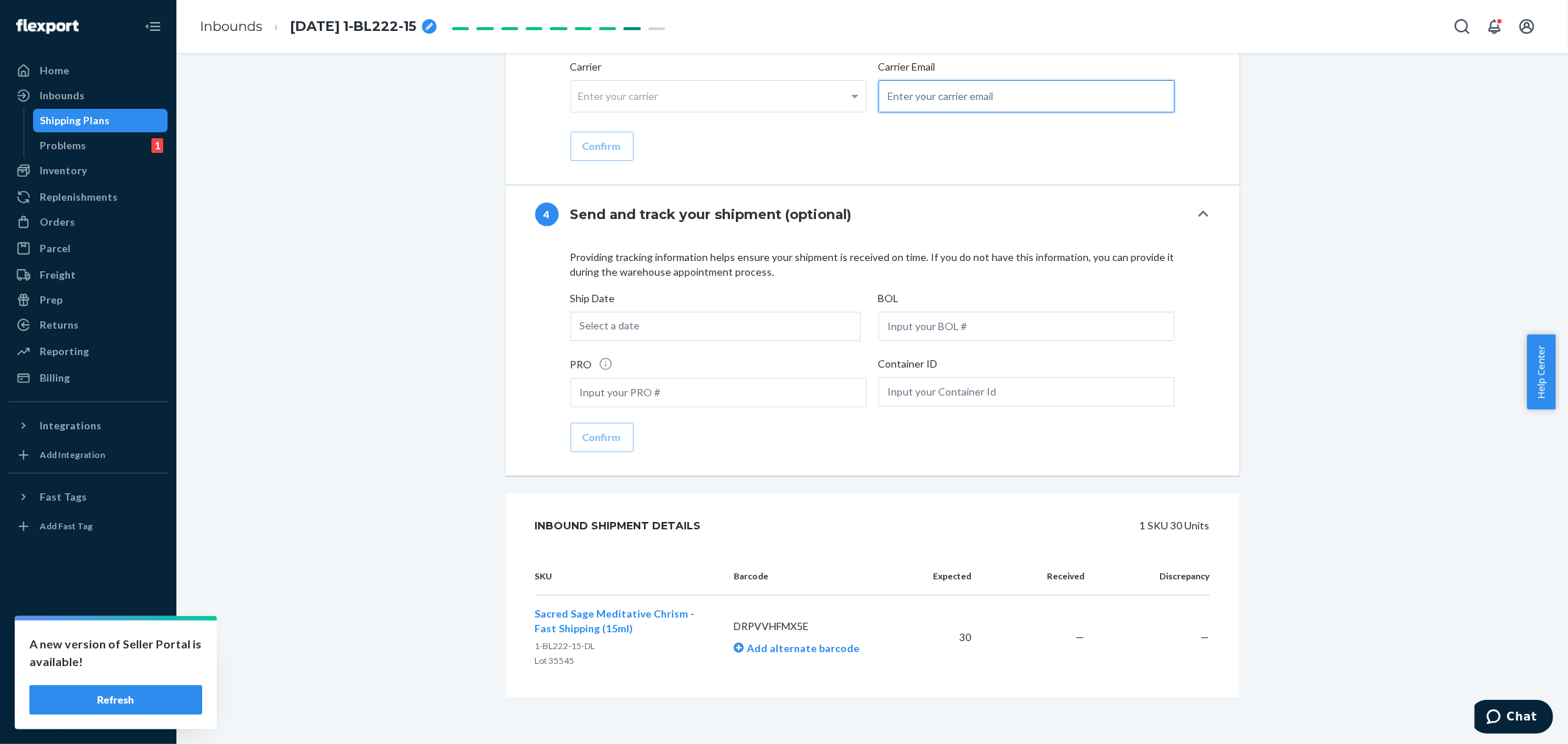
click at [917, 98] on input "email" at bounding box center [1026, 96] width 296 height 32
paste input "[PERSON_NAME][EMAIL_ADDRESS][DOMAIN_NAME]"
type input "[PERSON_NAME][EMAIL_ADDRESS][DOMAIN_NAME]"
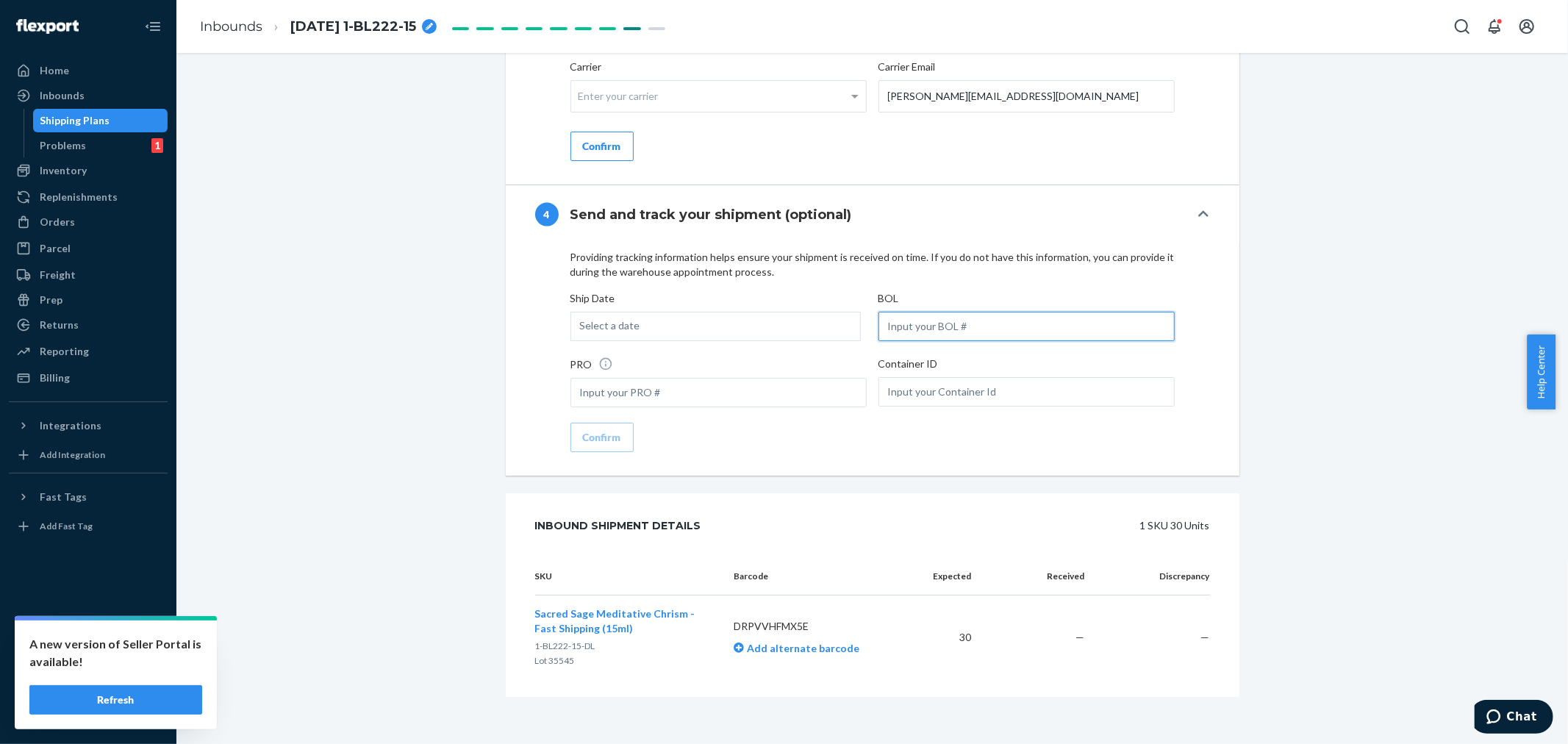
click at [911, 338] on input "text" at bounding box center [1026, 326] width 296 height 29
paste input "LL2509220307"
type input "LL2509220307"
click at [761, 341] on div "Select a date" at bounding box center [715, 326] width 290 height 29
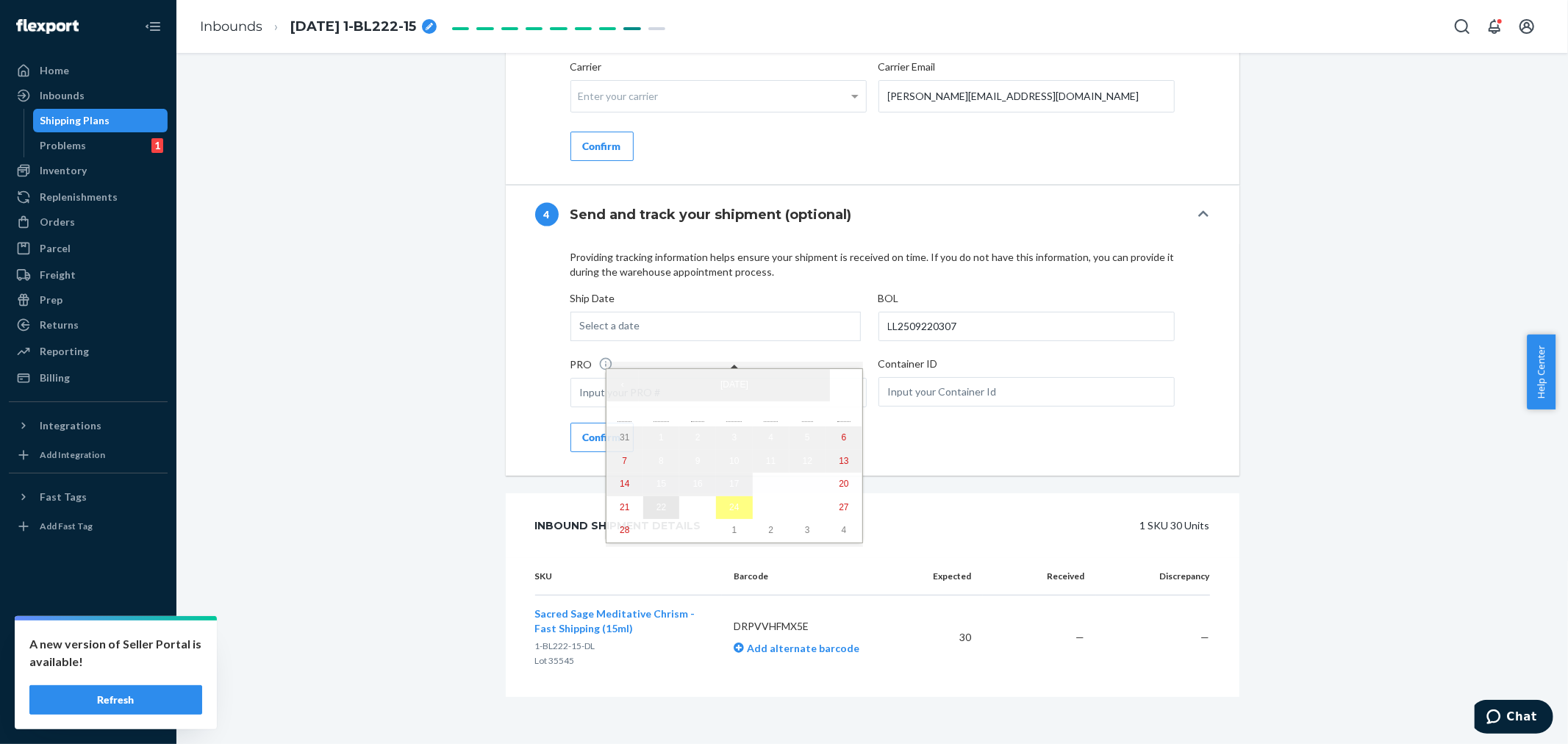
click at [657, 512] on abbr "22" at bounding box center [661, 506] width 9 height 10
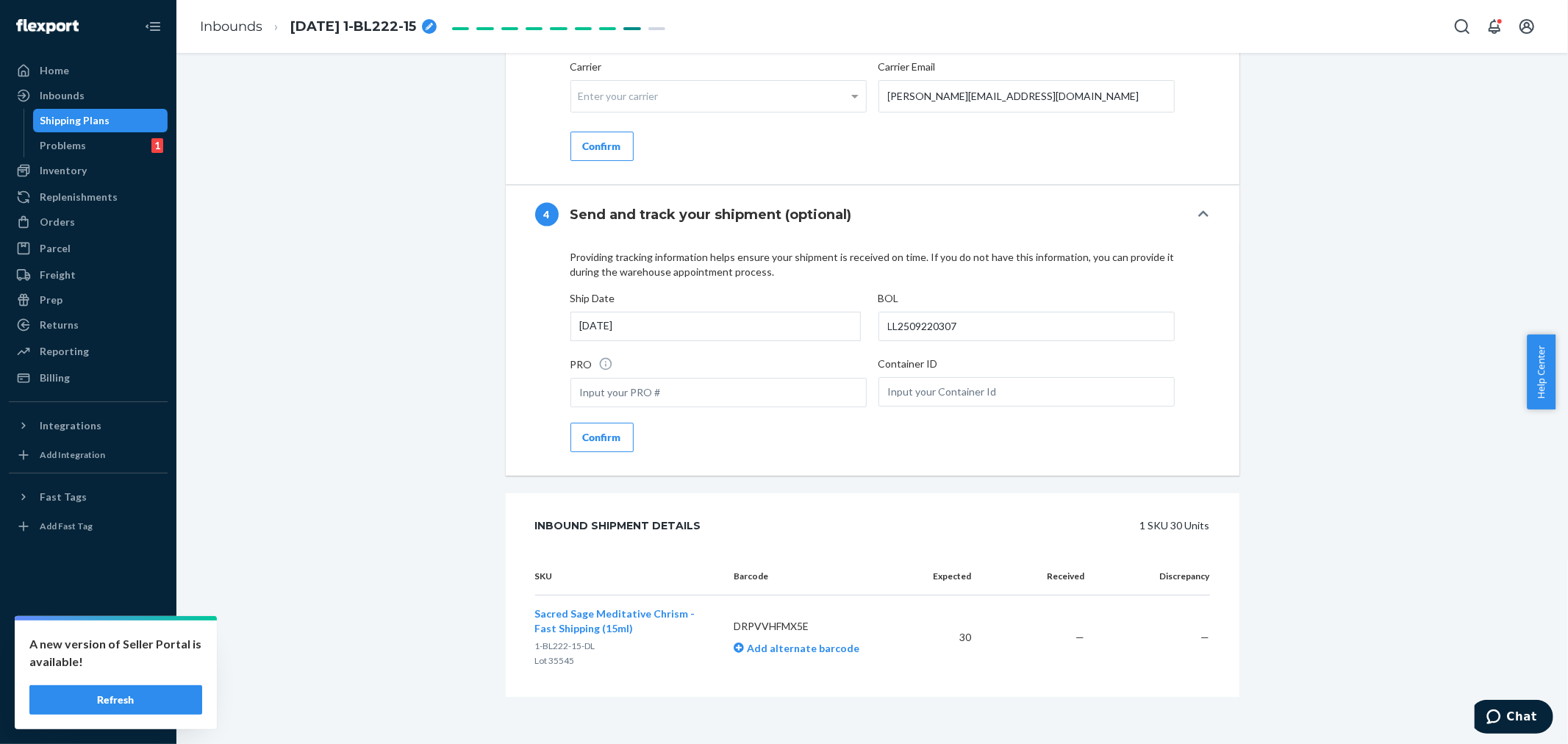
click at [592, 445] on div "Confirm" at bounding box center [602, 437] width 38 height 15
click at [603, 108] on div "Enter your carrier" at bounding box center [718, 96] width 295 height 31
click at [582, 108] on input "Carrier Enter your carrier No results found" at bounding box center [580, 95] width 4 height 27
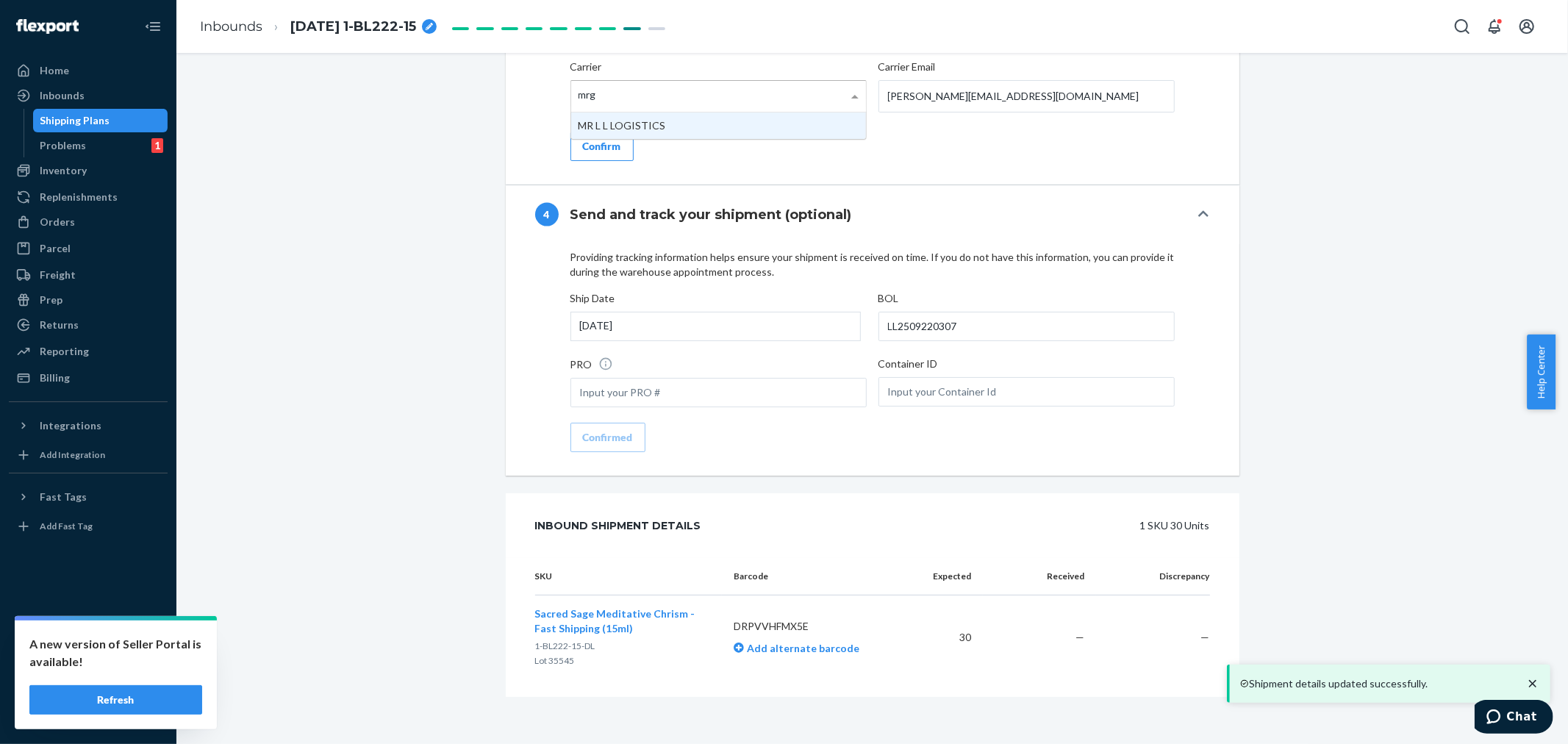
type input "mrgy"
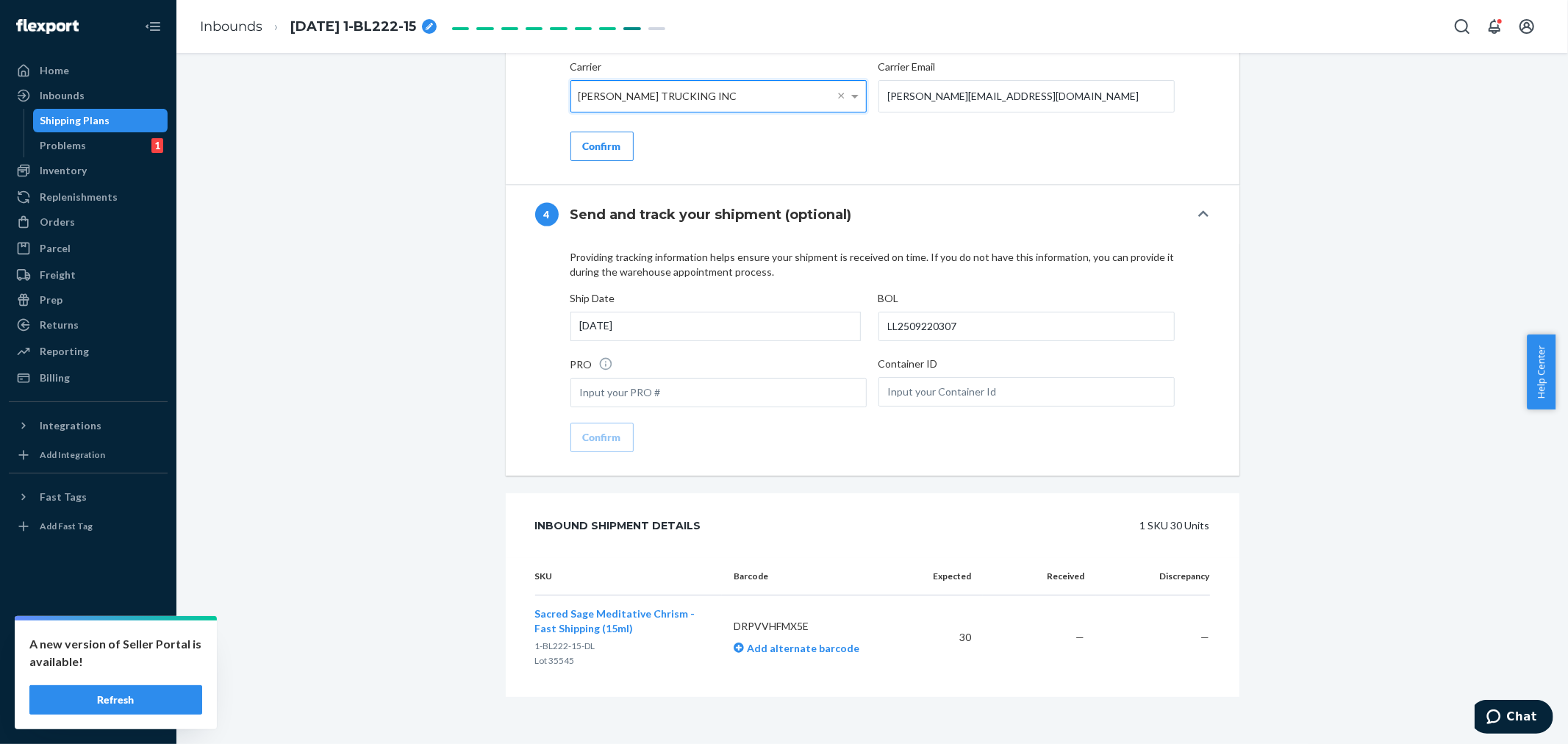
click at [603, 154] on div "Confirm" at bounding box center [602, 146] width 38 height 15
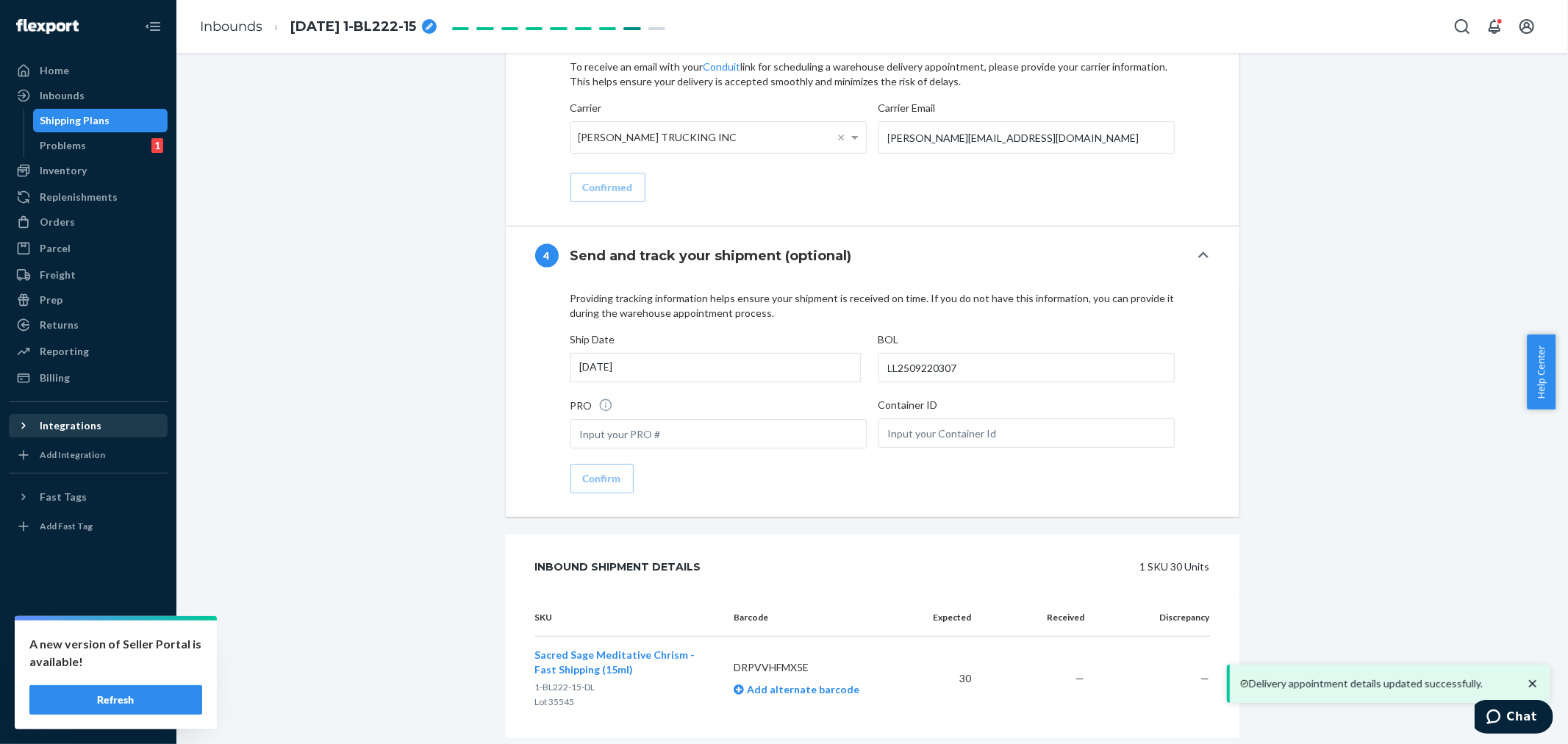
scroll to position [1769, 0]
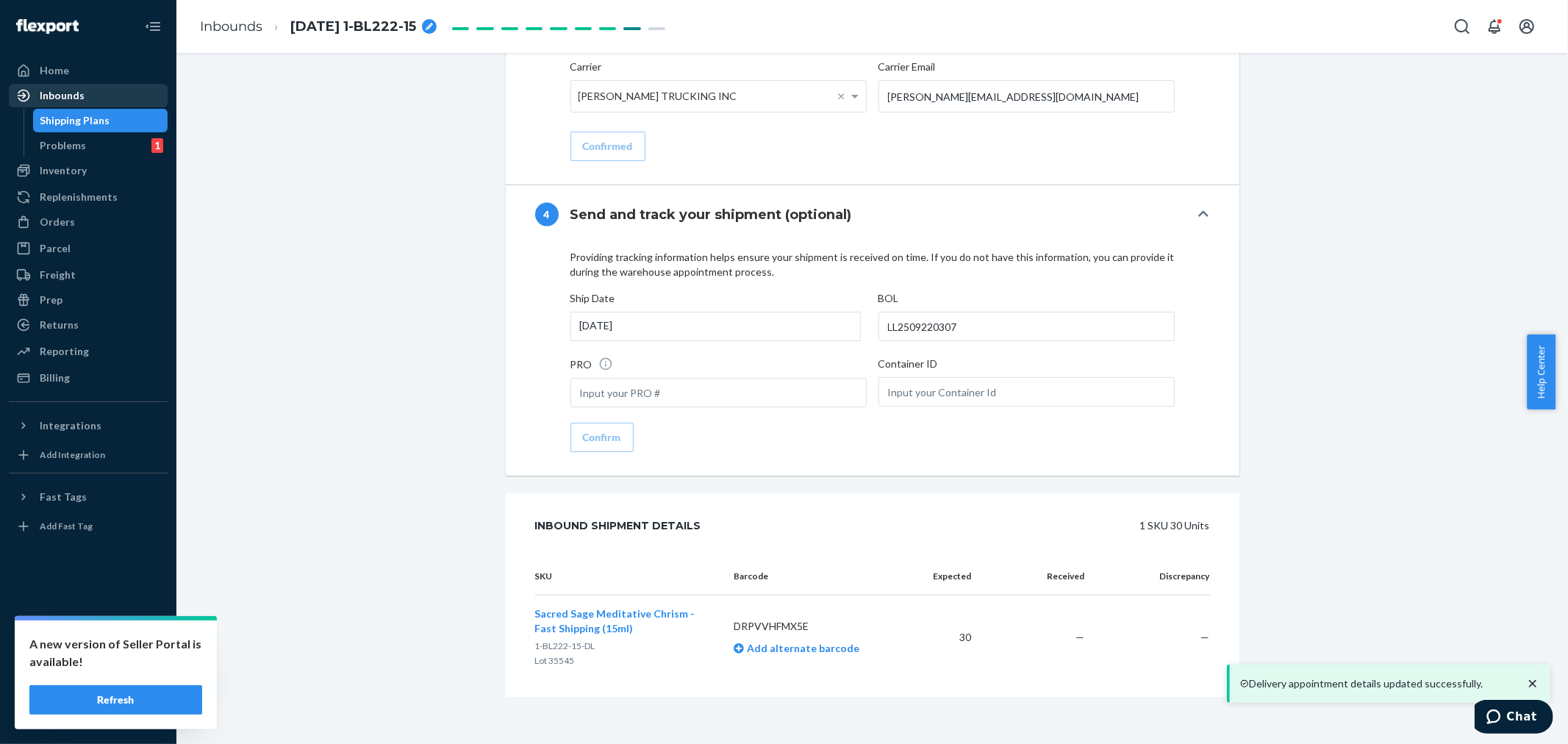
click at [118, 97] on div "Inbounds" at bounding box center [88, 95] width 155 height 21
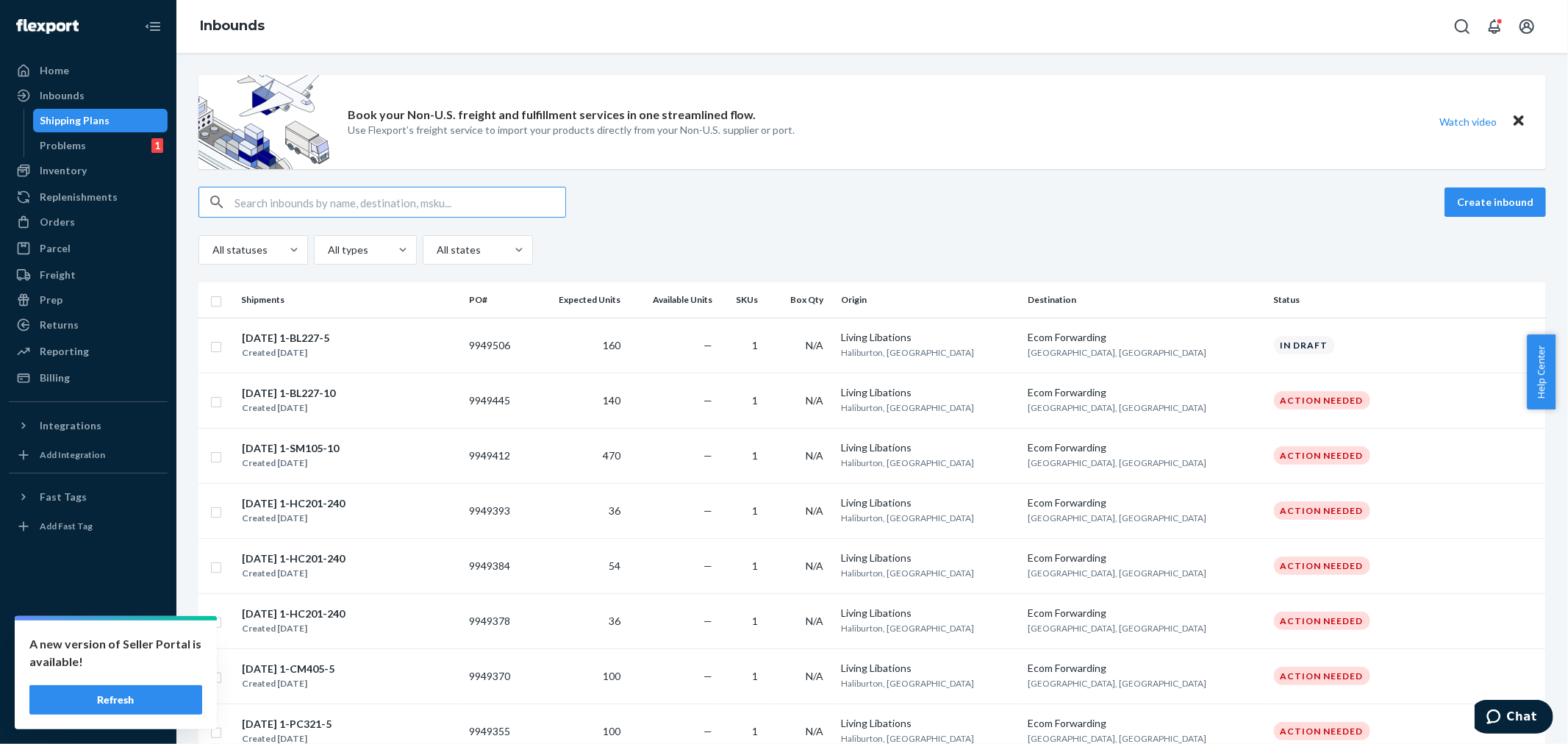
click at [244, 201] on input "text" at bounding box center [400, 202] width 331 height 29
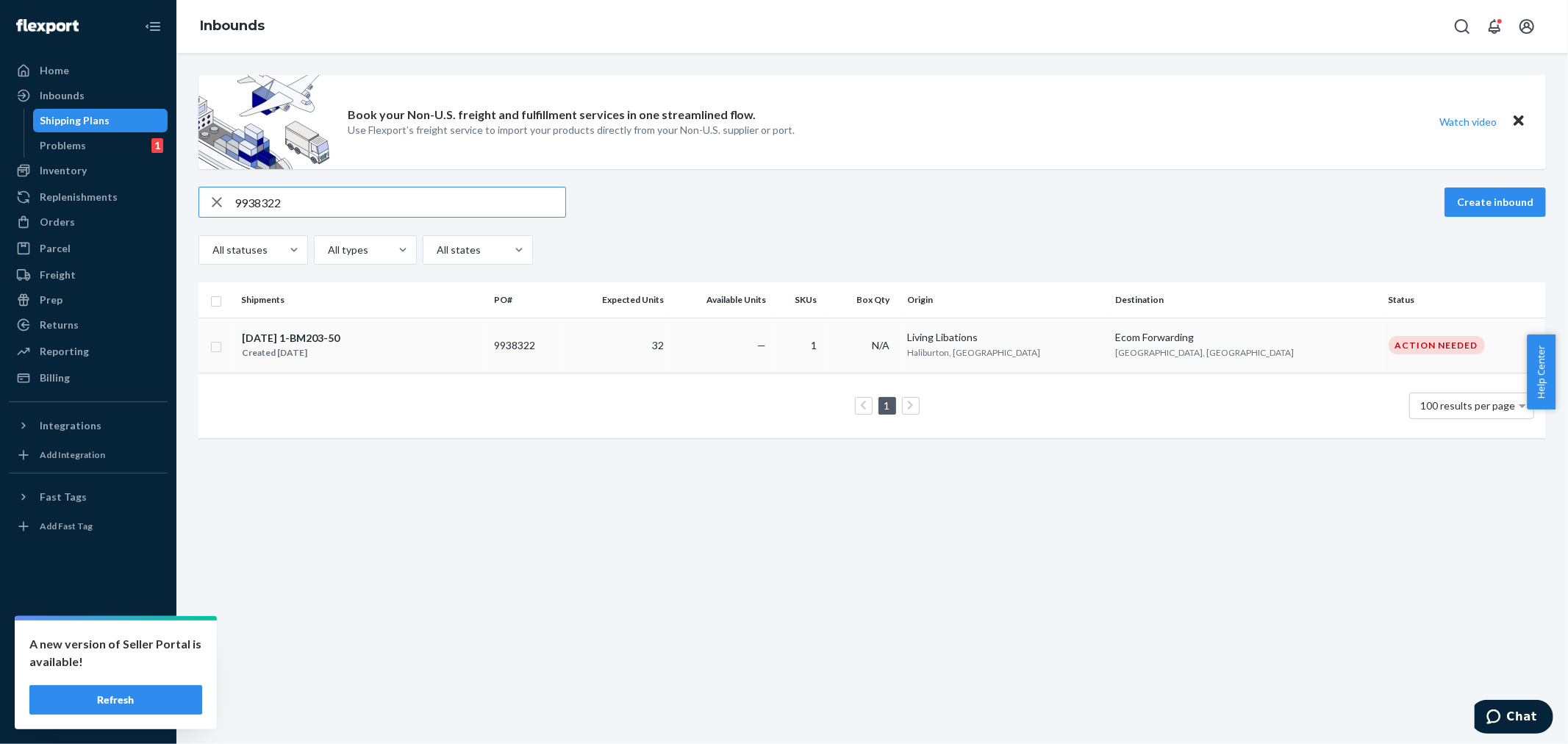
type input "9938322"
click at [664, 350] on span "32" at bounding box center [657, 345] width 12 height 12
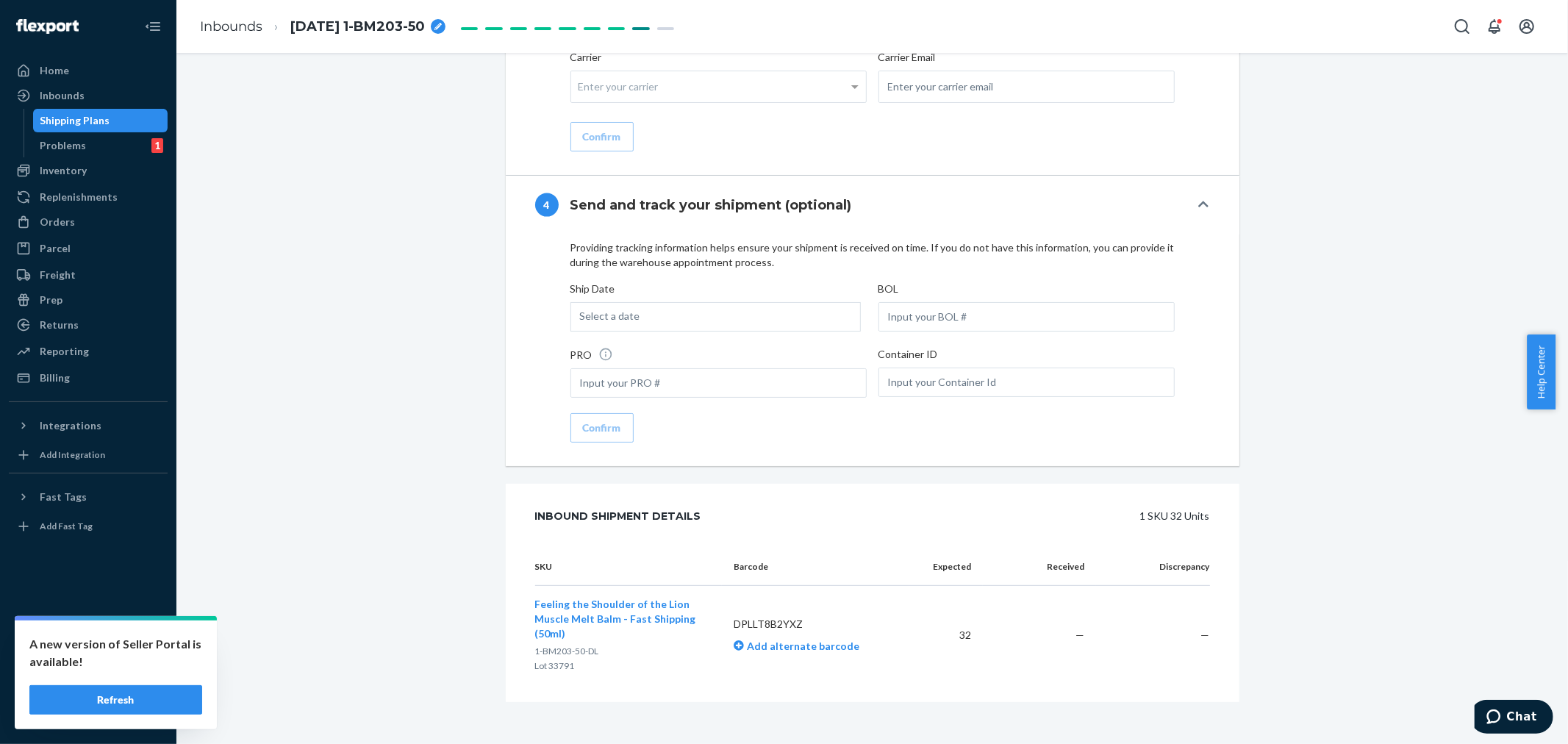
scroll to position [1750, 0]
click at [906, 102] on input "email" at bounding box center [1026, 85] width 296 height 32
paste input "[PERSON_NAME][EMAIL_ADDRESS][DOMAIN_NAME]"
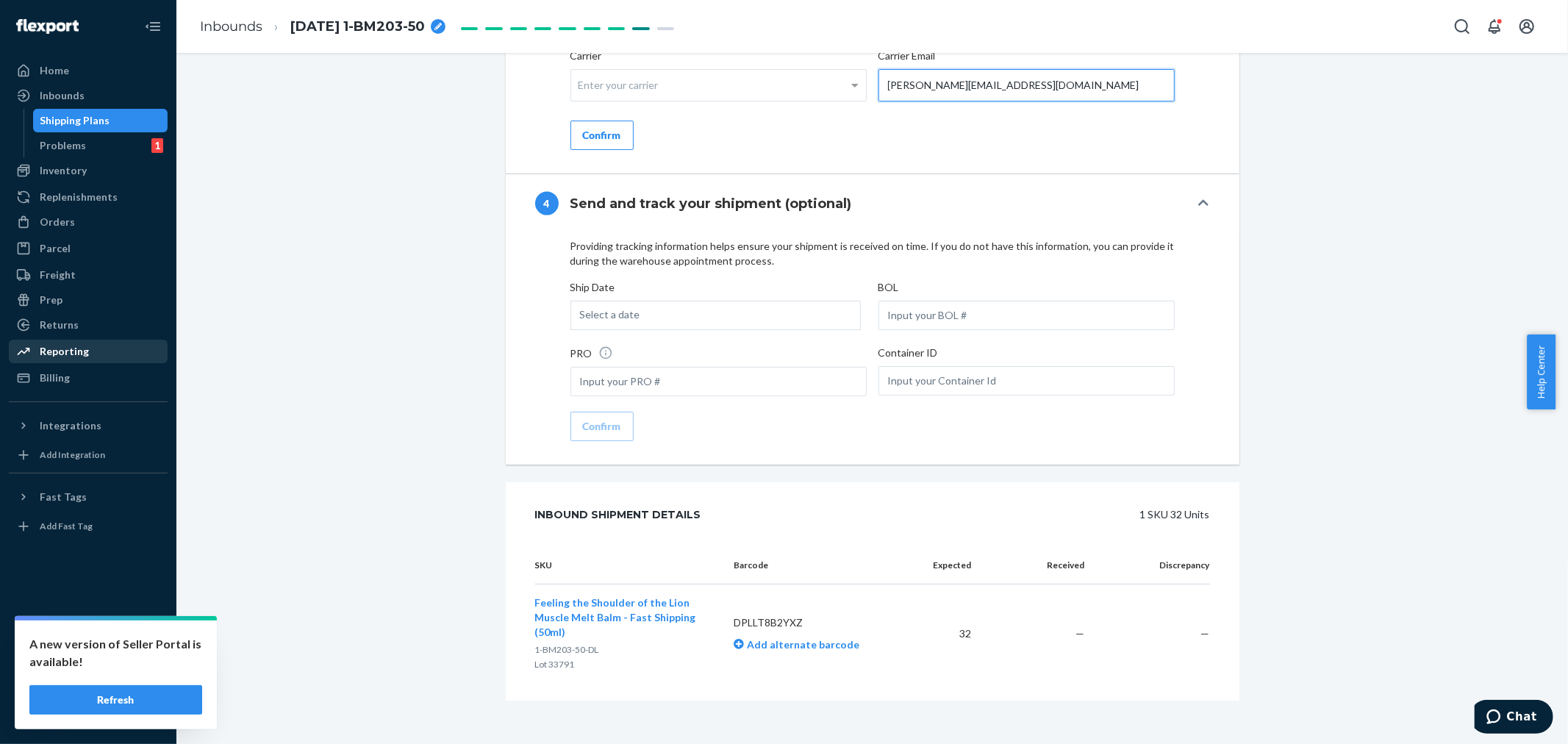
type input "[PERSON_NAME][EMAIL_ADDRESS][DOMAIN_NAME]"
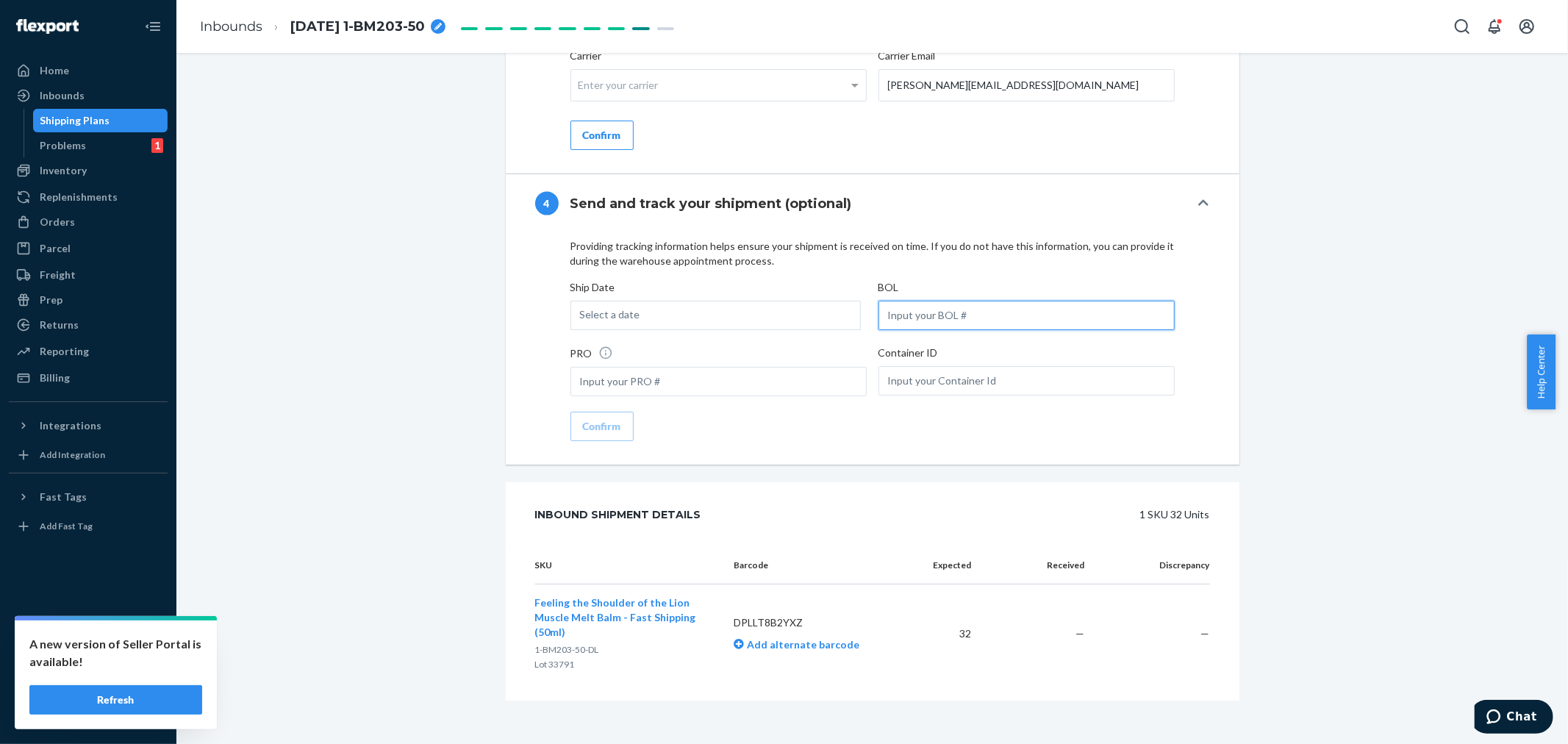
click at [930, 330] on input "text" at bounding box center [1026, 315] width 296 height 29
paste input "LL2509220307"
type input "LL2509220307"
click at [725, 330] on div "Select a date" at bounding box center [715, 315] width 290 height 29
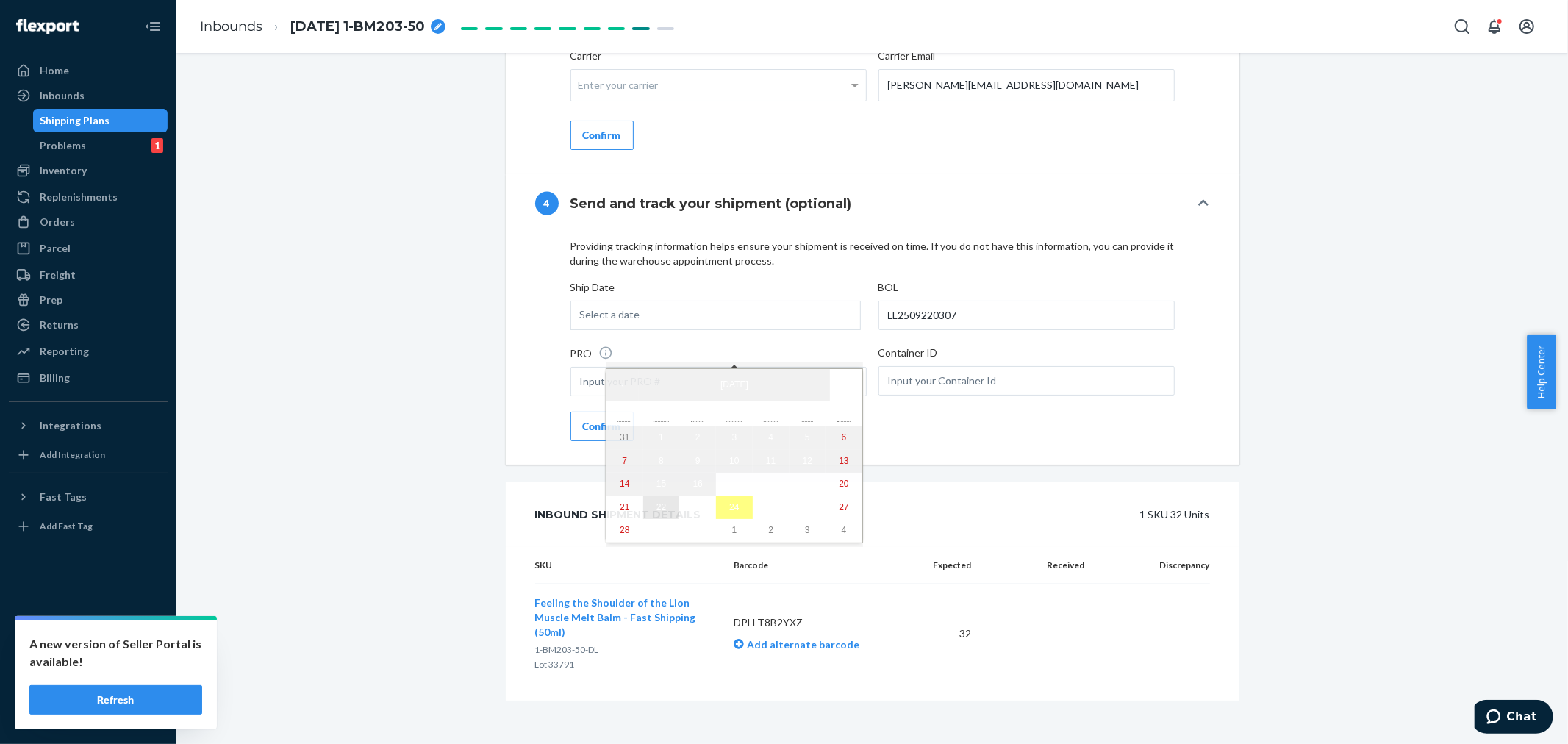
click at [657, 512] on abbr "22" at bounding box center [661, 506] width 9 height 10
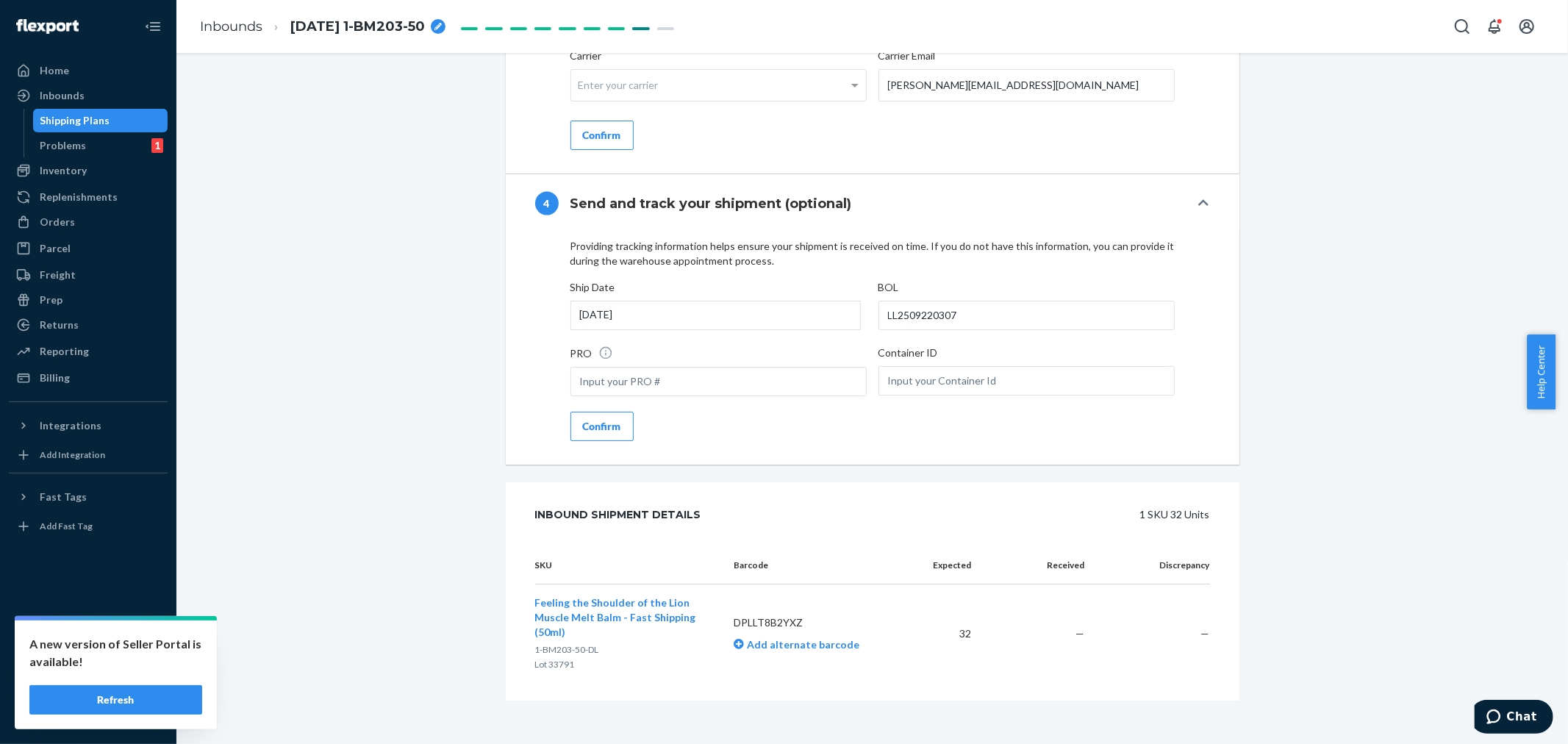
click at [586, 434] on div "Confirm" at bounding box center [602, 425] width 38 height 15
click at [610, 94] on label "Carrier Enter your carrier" at bounding box center [718, 77] width 296 height 57
click at [582, 94] on input "Carrier Enter your carrier" at bounding box center [580, 85] width 4 height 27
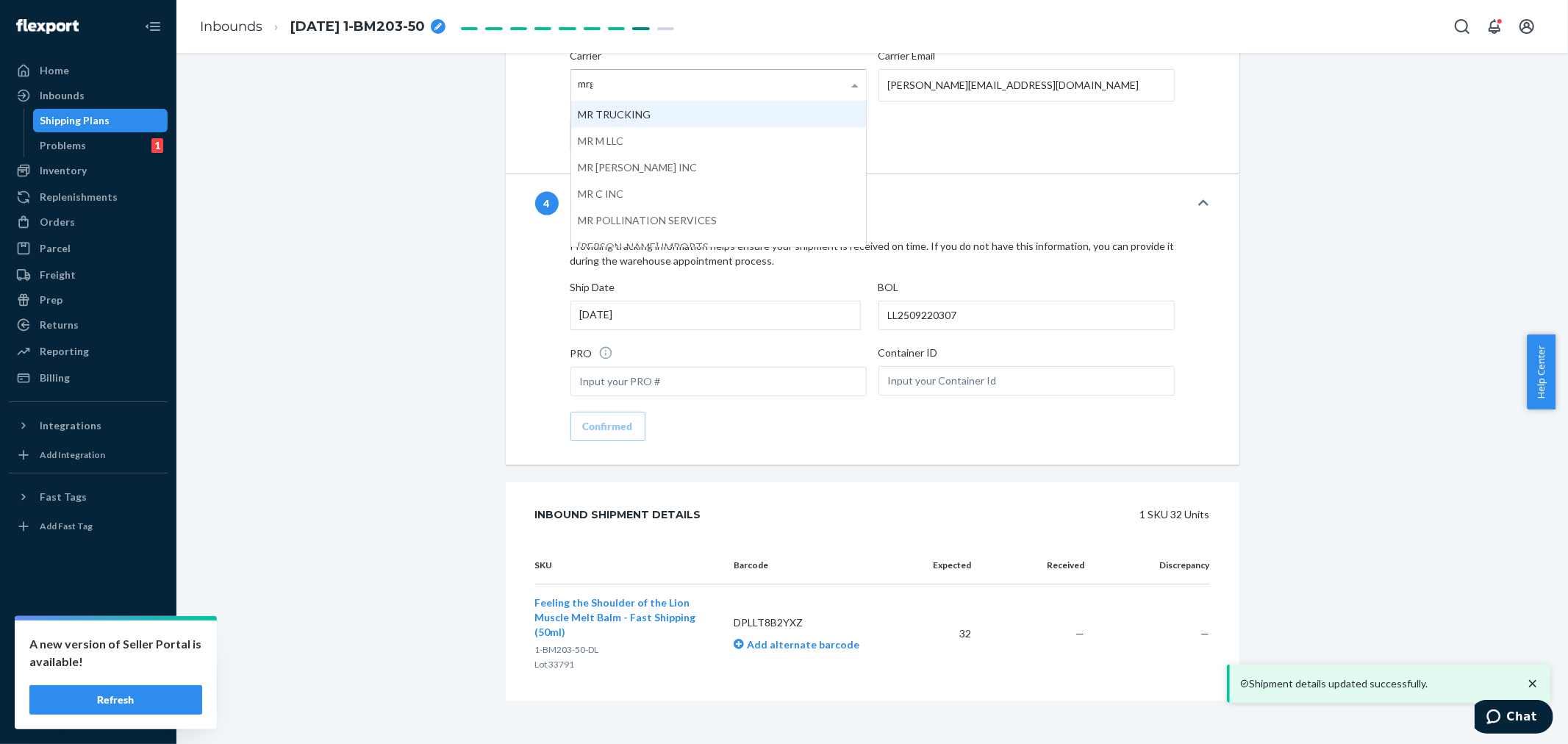
type input "mrgy"
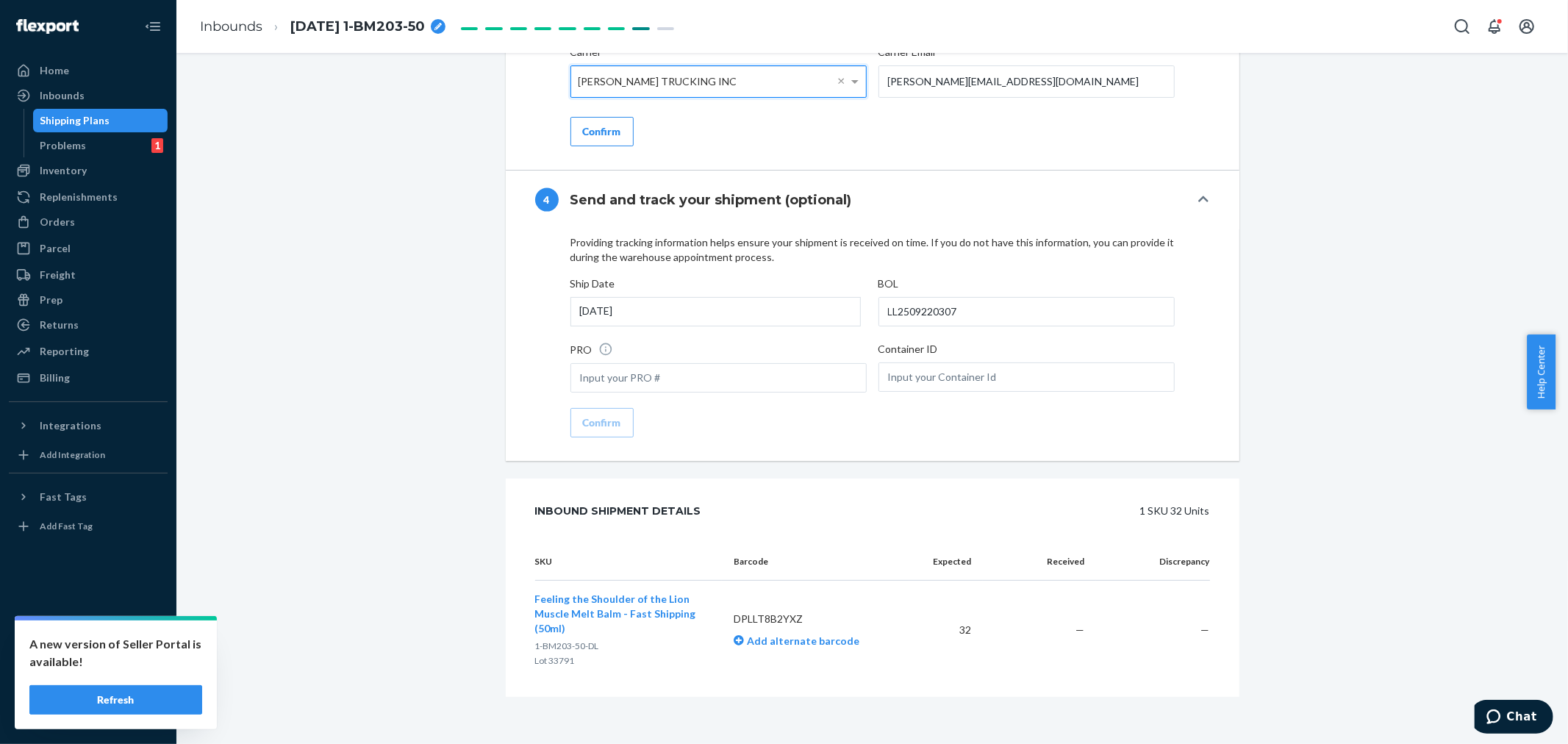
scroll to position [1723, 0]
click at [594, 143] on div "Confirm" at bounding box center [602, 135] width 38 height 15
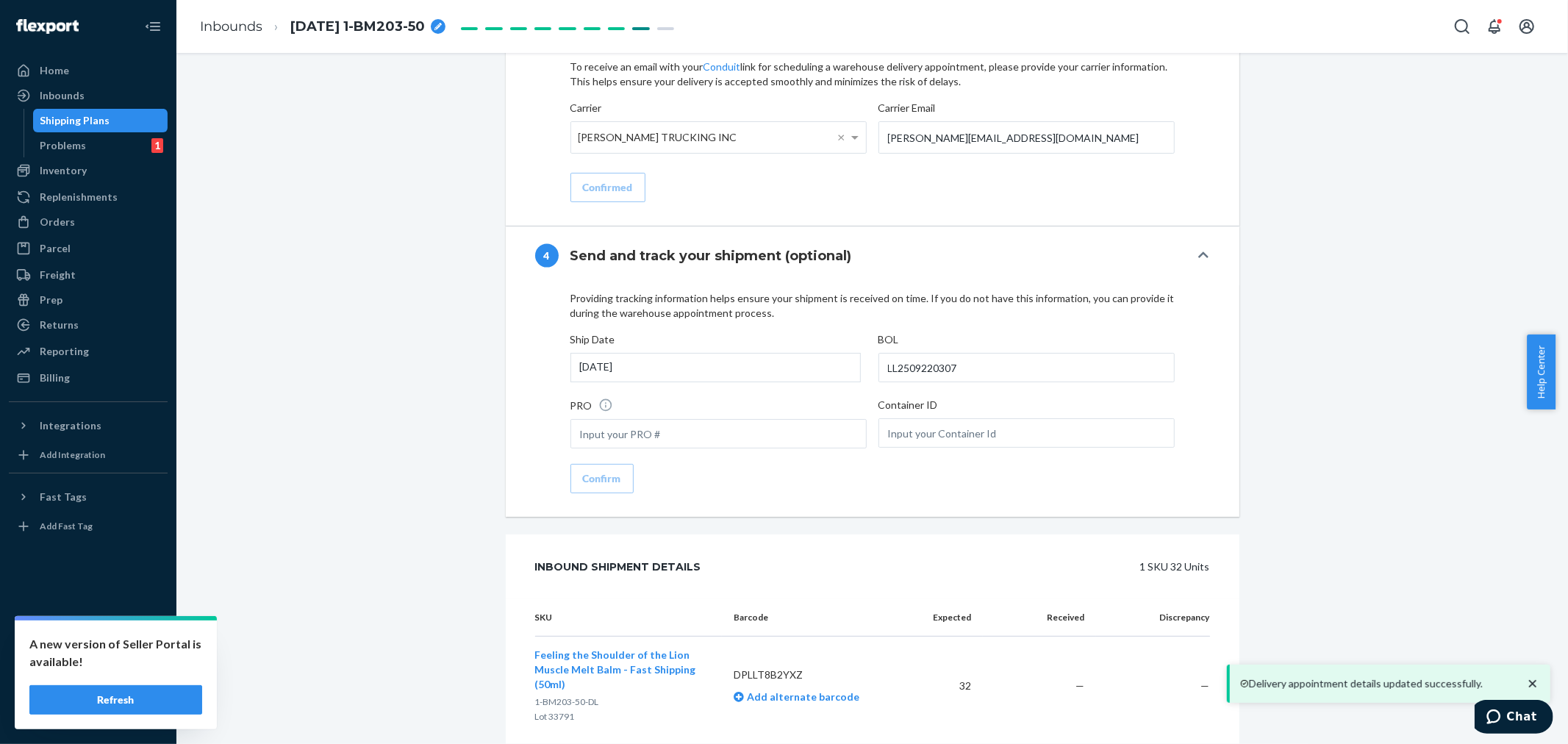
scroll to position [1769, 0]
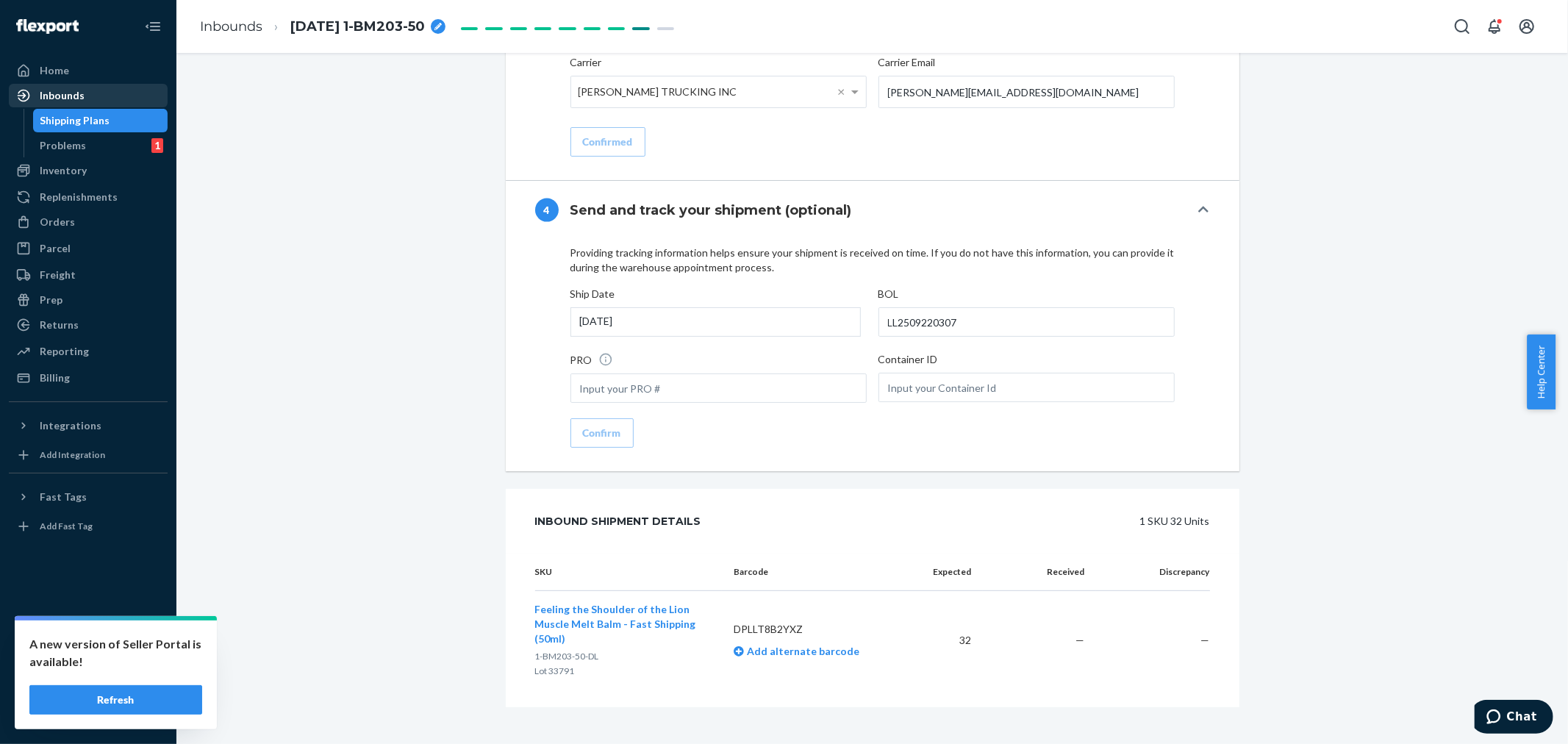
click at [76, 103] on div "Inbounds" at bounding box center [88, 95] width 155 height 21
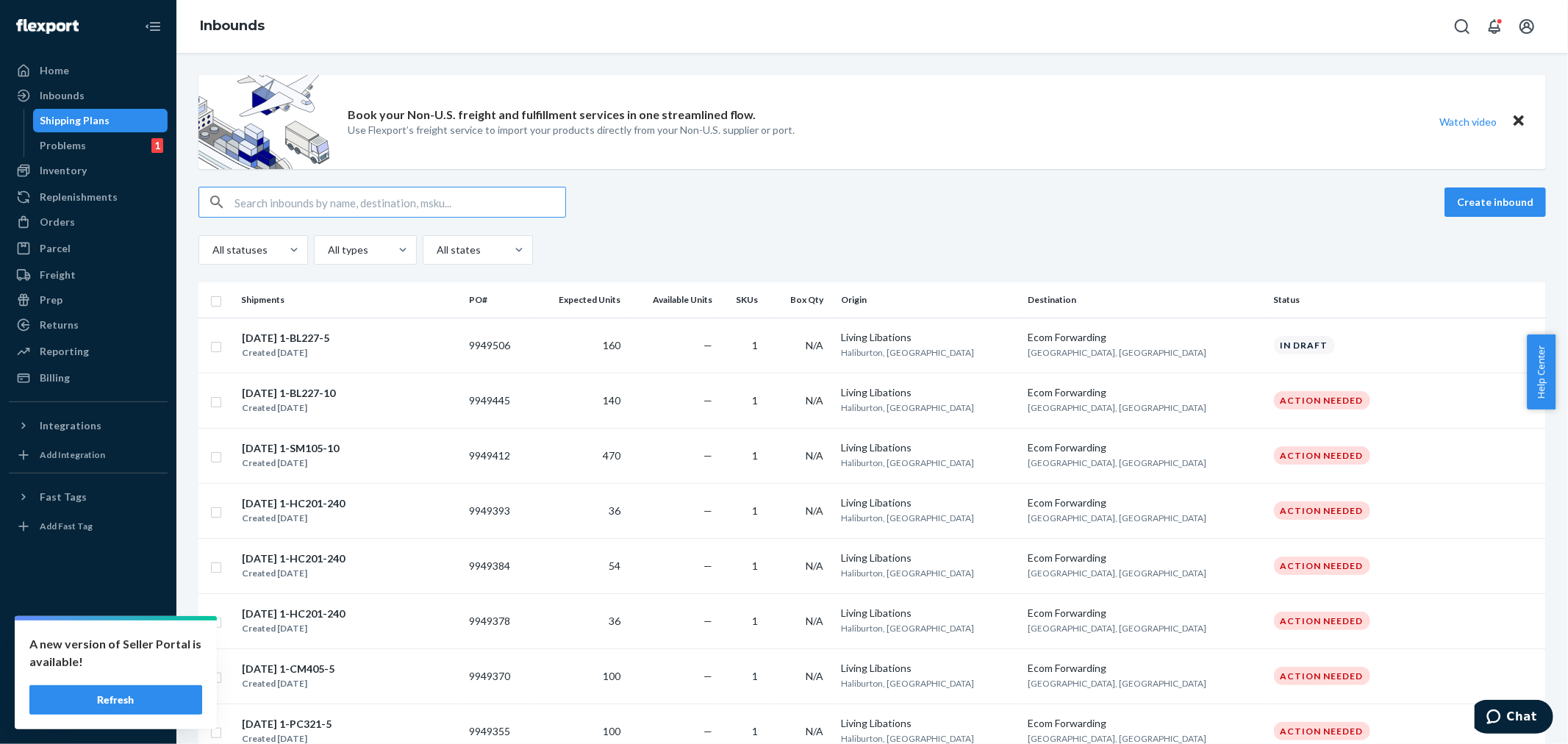
click at [252, 197] on input "text" at bounding box center [400, 202] width 331 height 29
type input "9938324"
click at [718, 345] on td "—" at bounding box center [672, 345] width 92 height 55
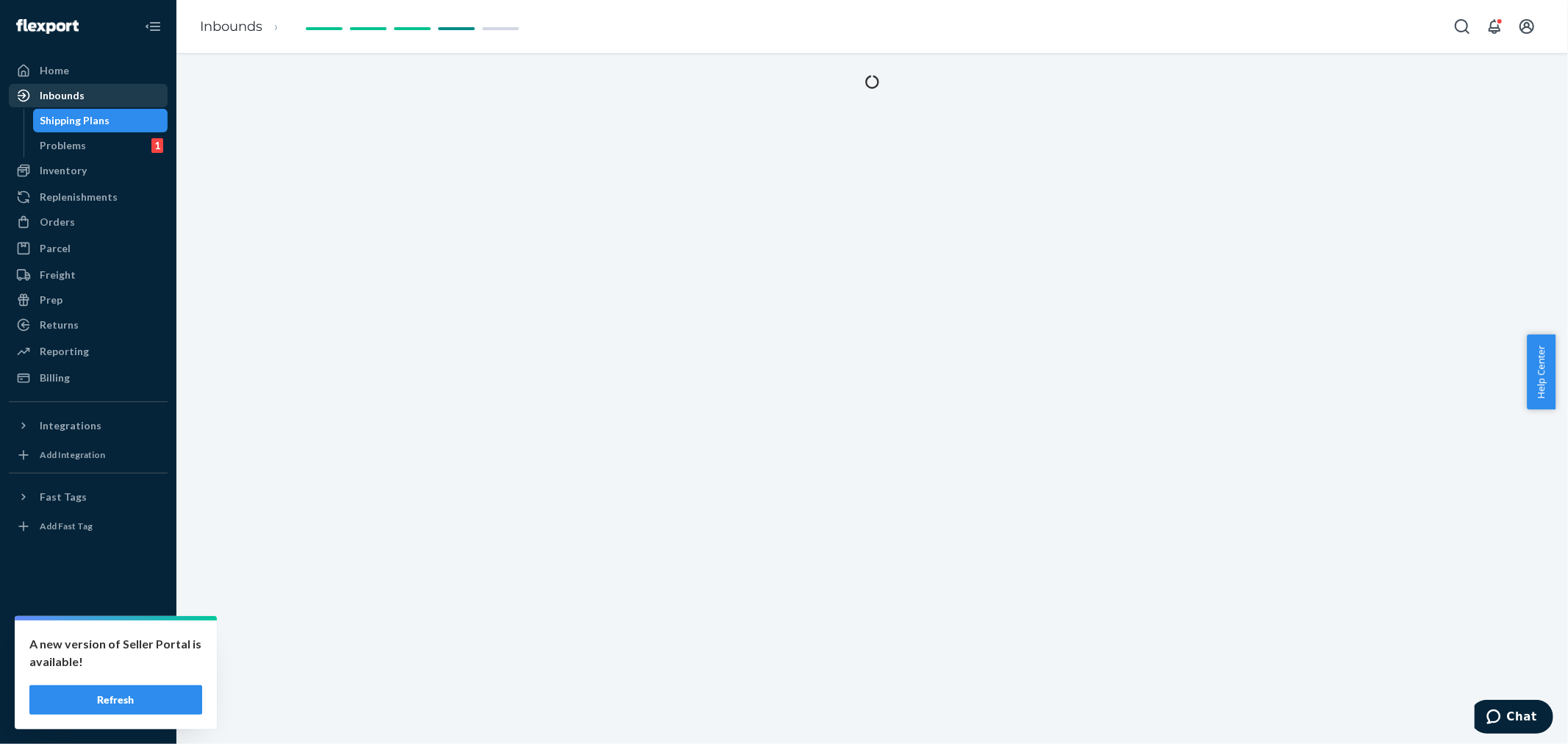
click at [66, 96] on div "Inbounds" at bounding box center [62, 95] width 45 height 15
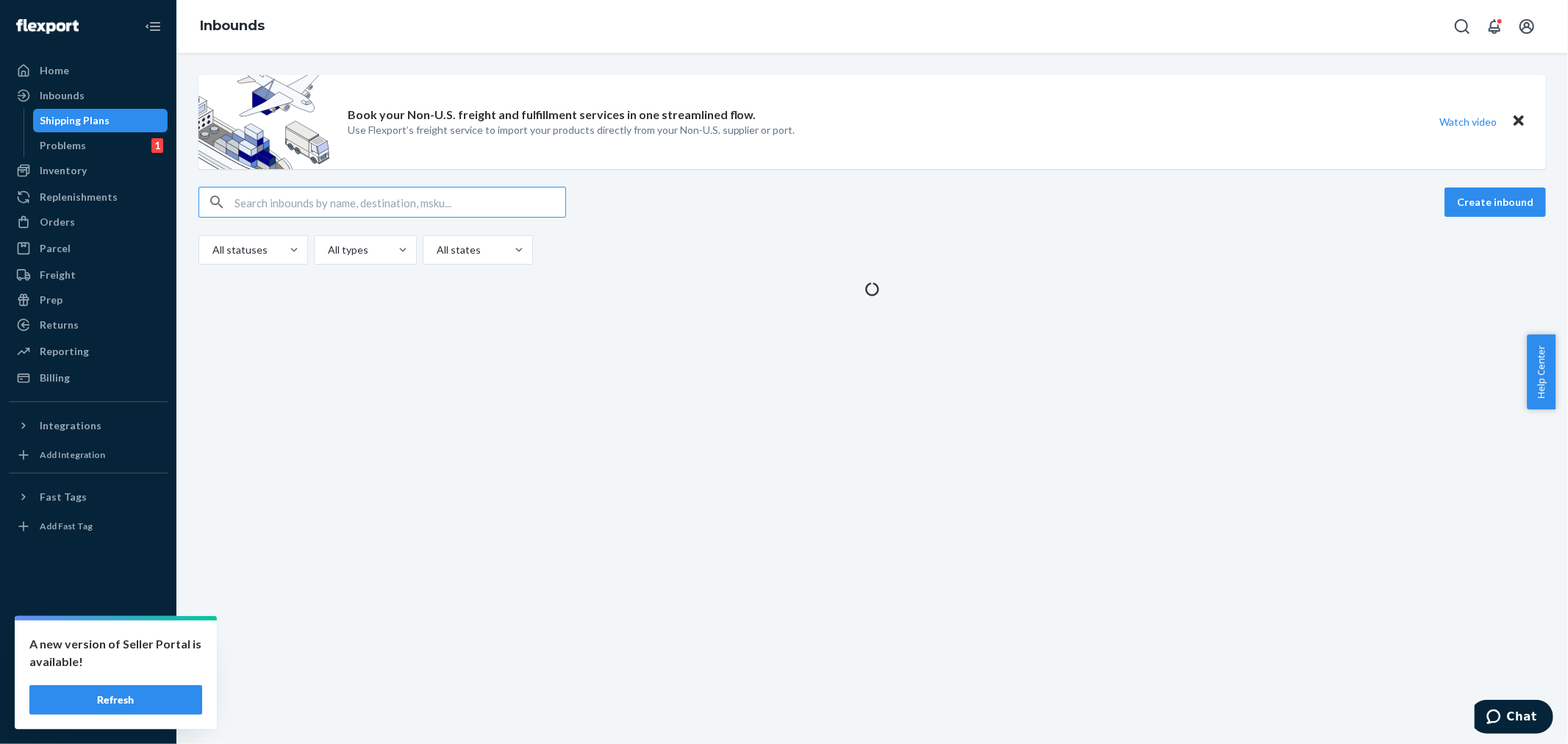
click at [246, 204] on input "text" at bounding box center [400, 202] width 331 height 29
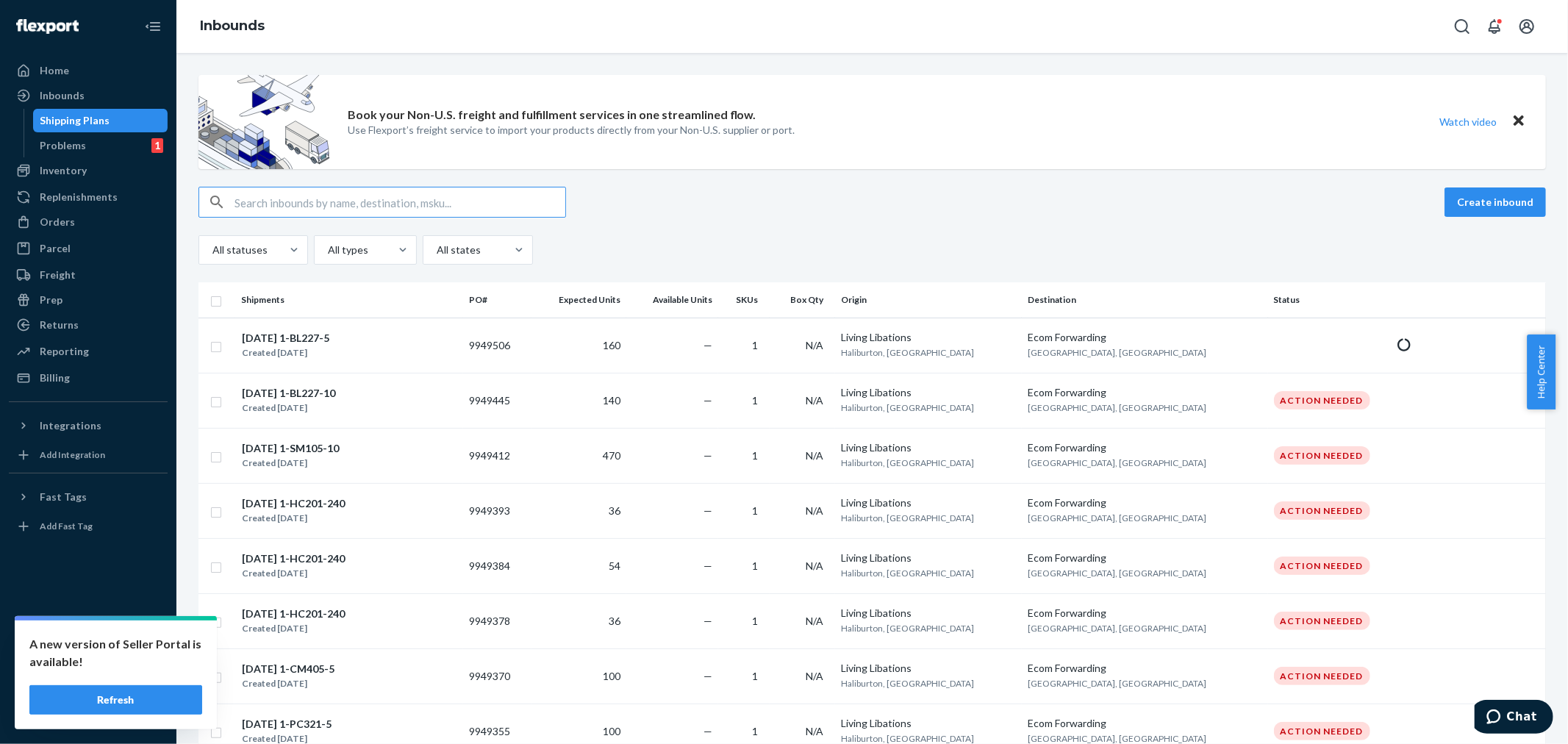
type input "9938324"
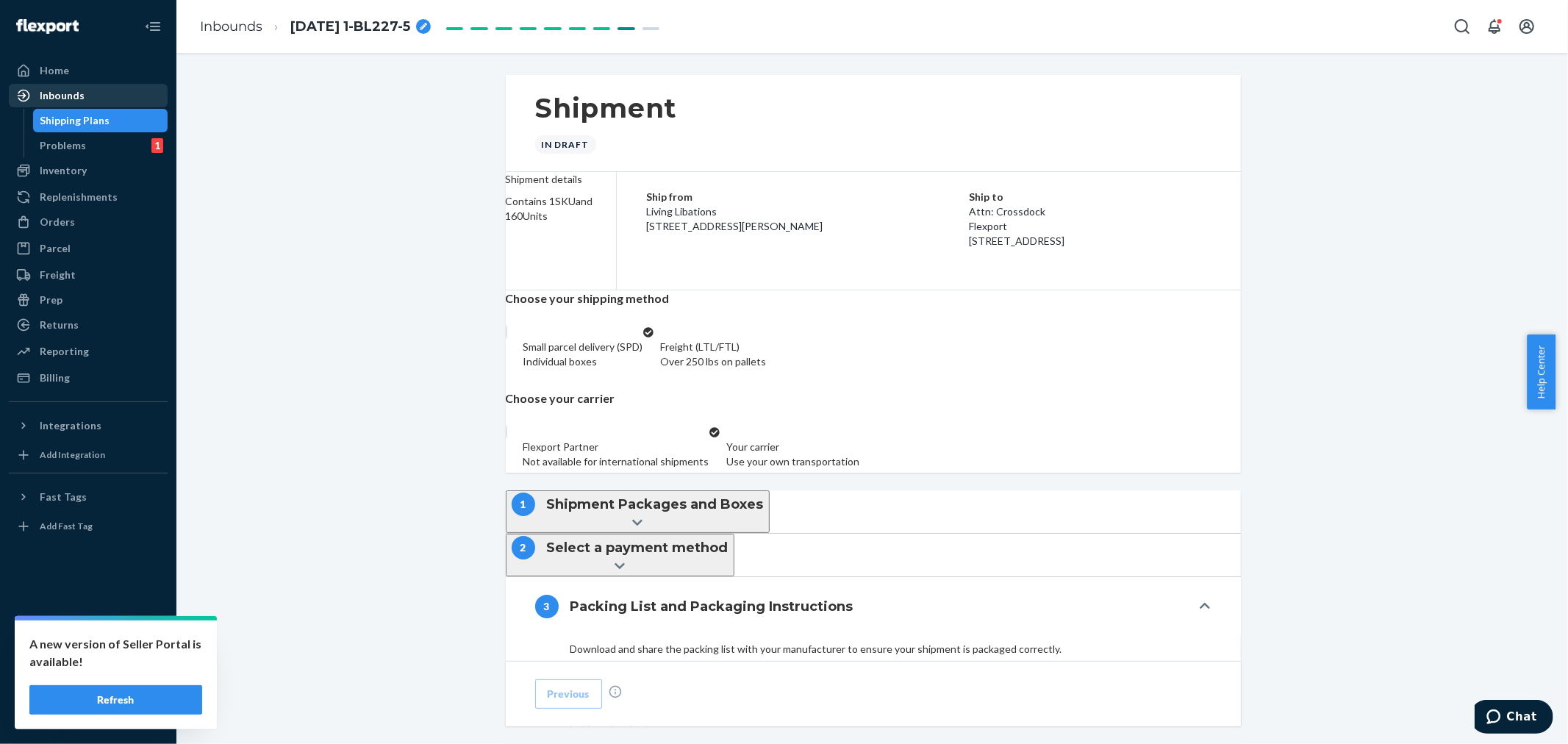
click at [74, 91] on div "Inbounds" at bounding box center [62, 95] width 45 height 15
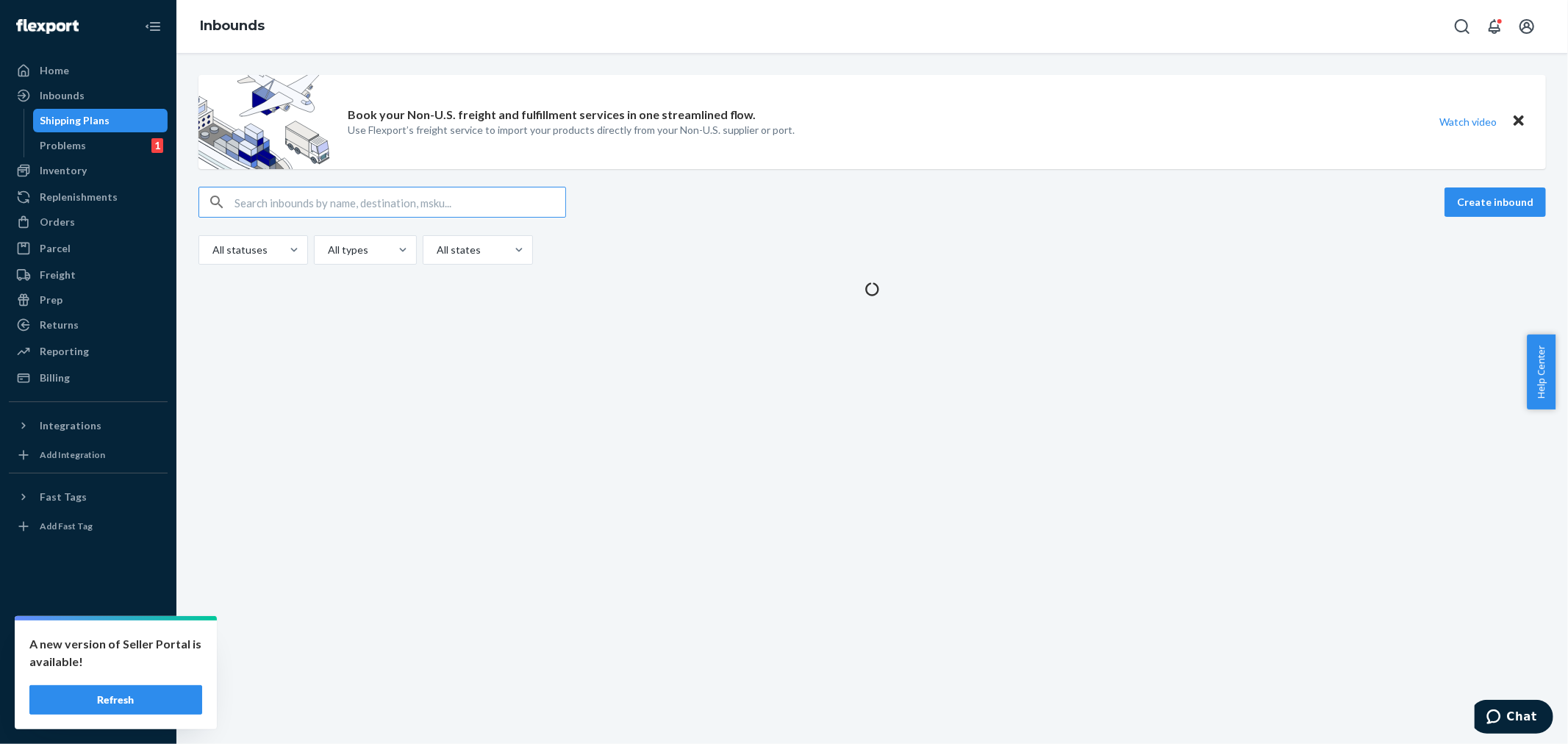
click at [239, 202] on input "text" at bounding box center [400, 202] width 331 height 29
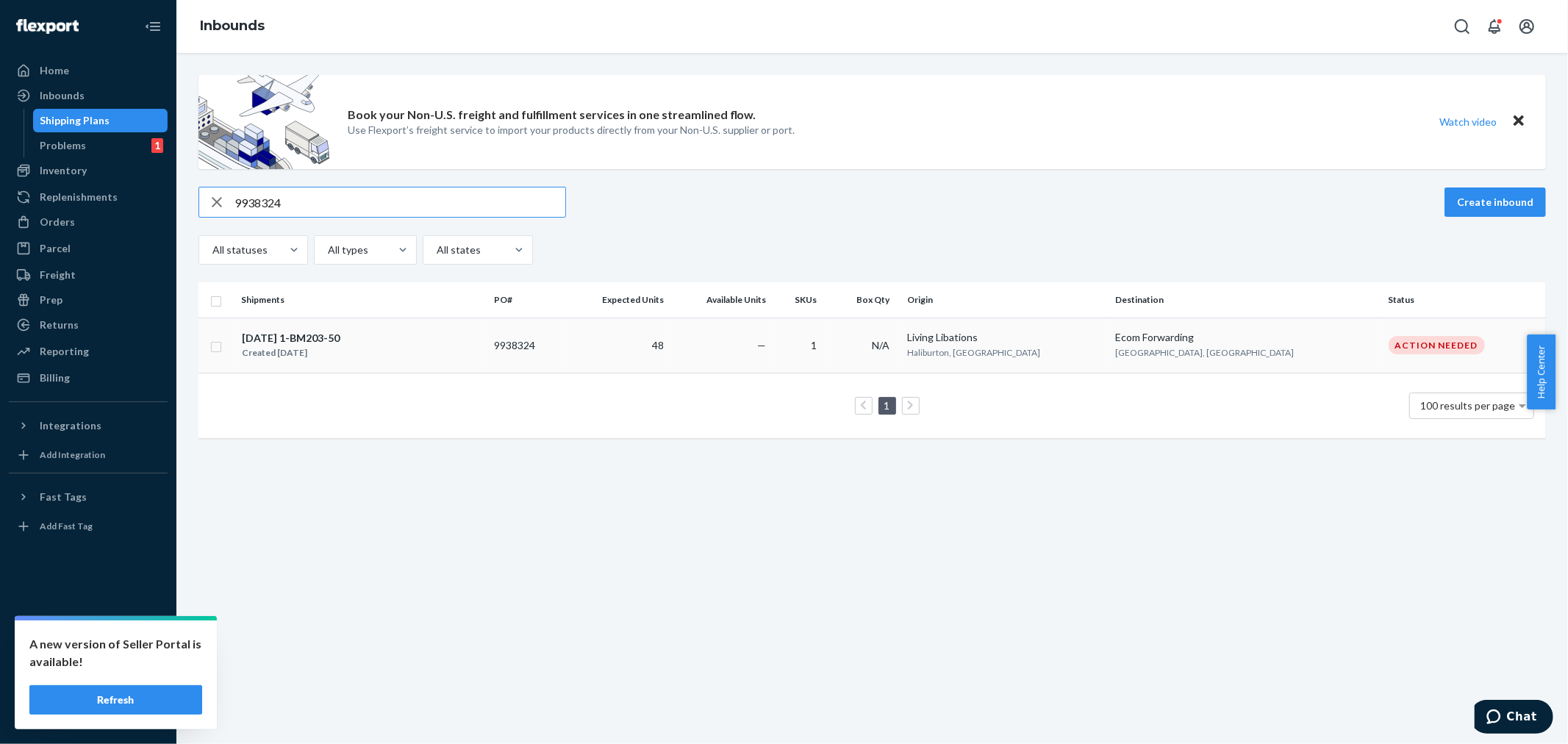
type input "9938324"
click at [670, 356] on td "48" at bounding box center [617, 345] width 105 height 55
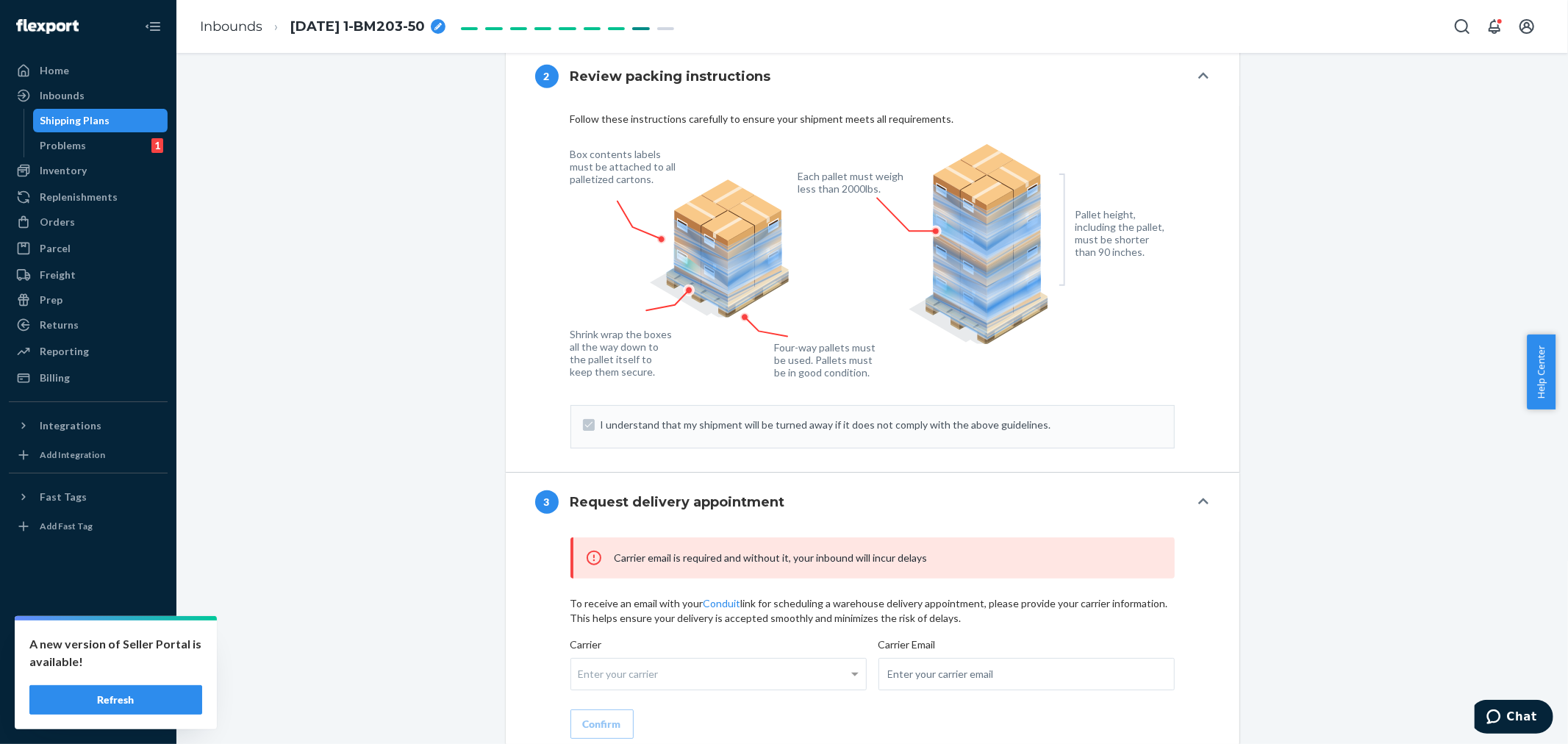
scroll to position [1325, 0]
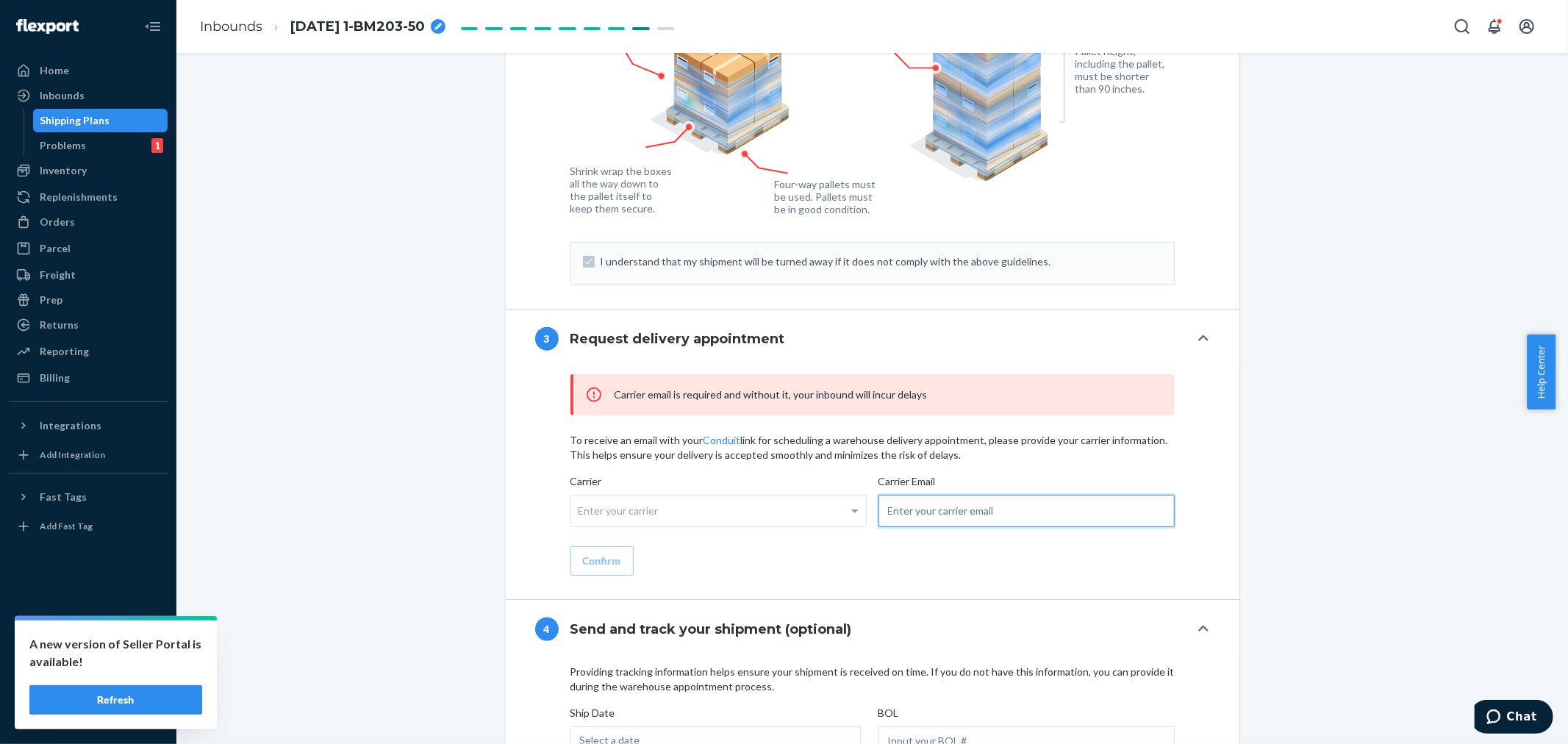
click at [898, 527] on input "email" at bounding box center [1026, 511] width 296 height 32
paste input "[PERSON_NAME][EMAIL_ADDRESS][DOMAIN_NAME]"
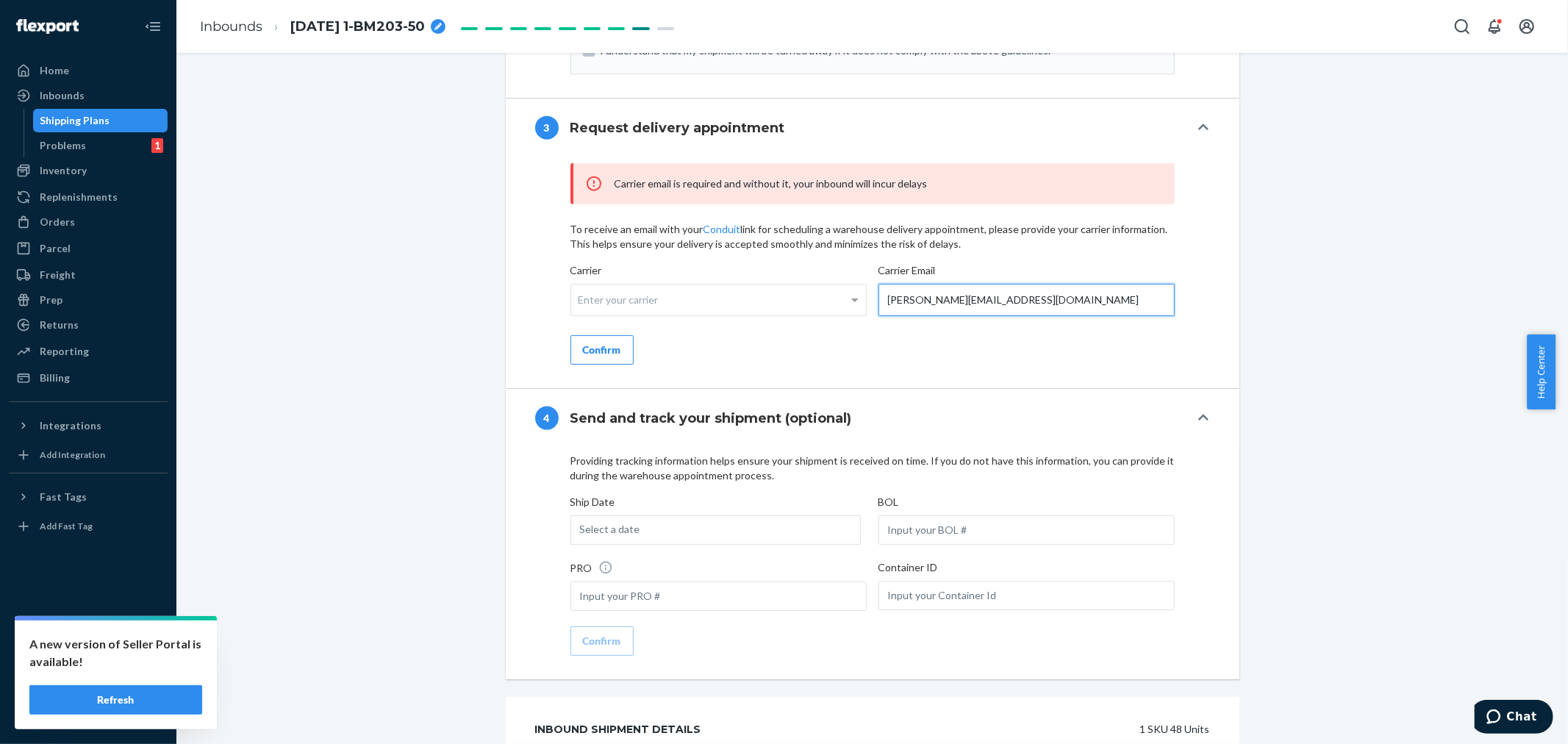
scroll to position [1570, 0]
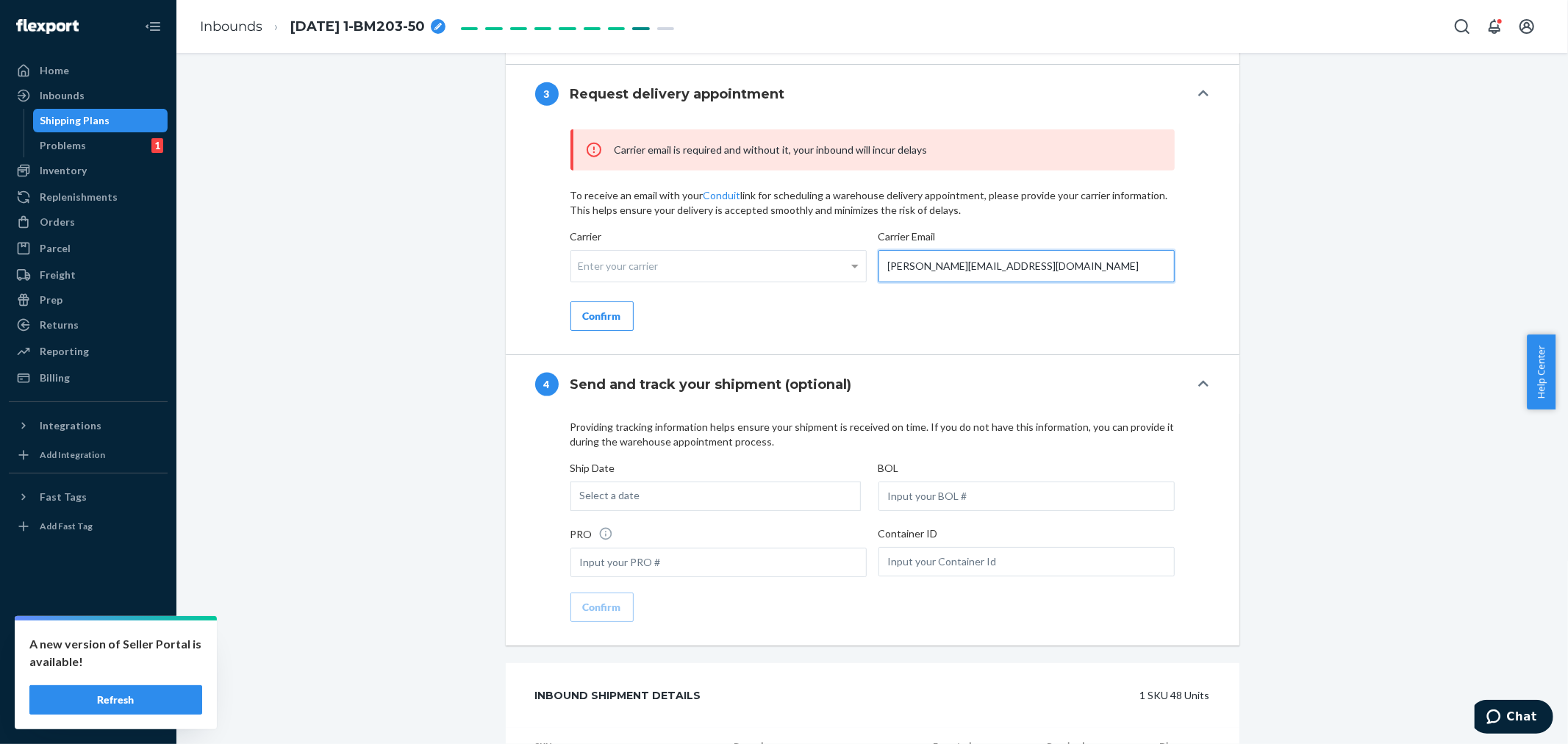
type input "[PERSON_NAME][EMAIL_ADDRESS][DOMAIN_NAME]"
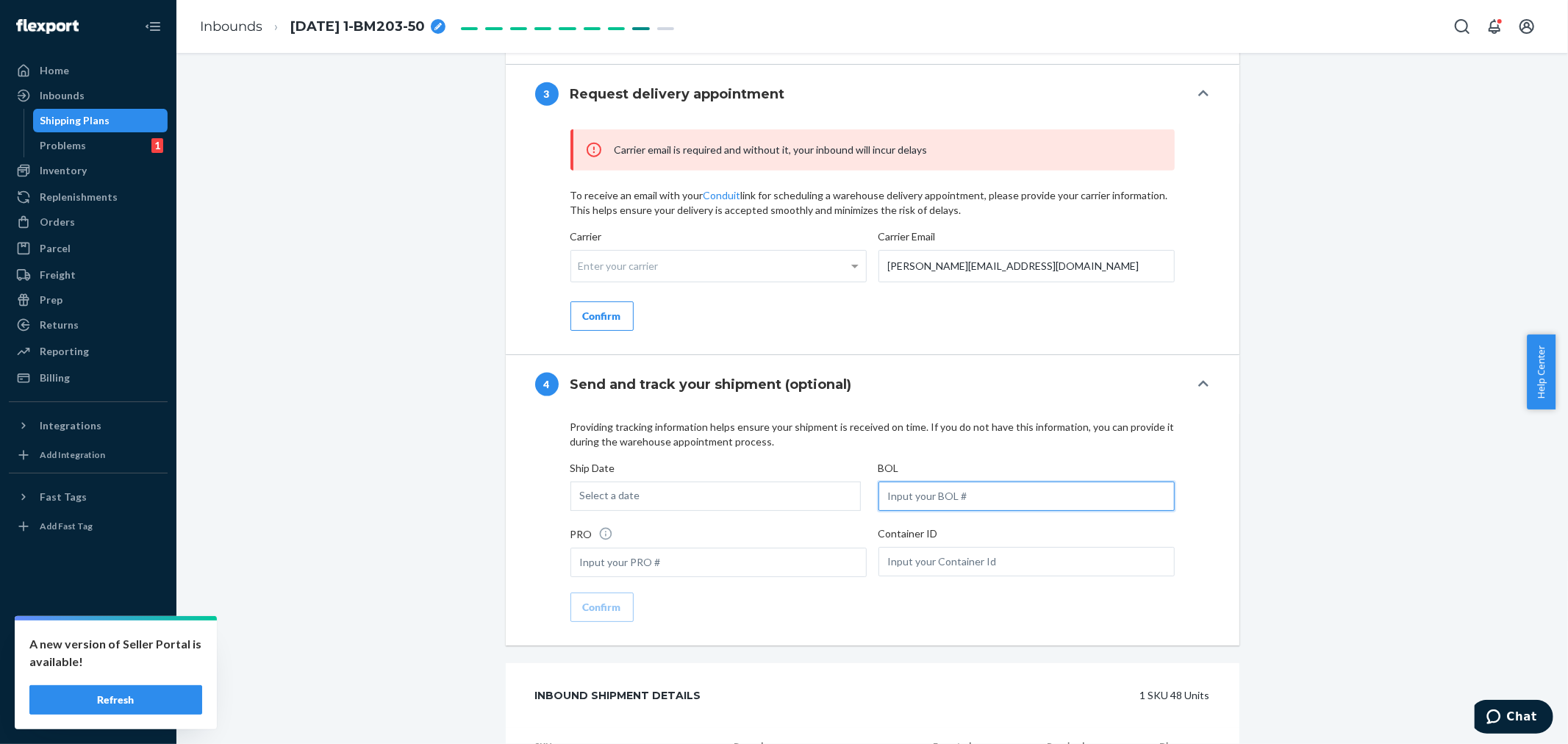
click at [963, 511] on input "text" at bounding box center [1026, 496] width 296 height 29
paste input "LL2509220307"
type input "LL2509220307"
click at [712, 511] on div "Select a date" at bounding box center [715, 496] width 290 height 29
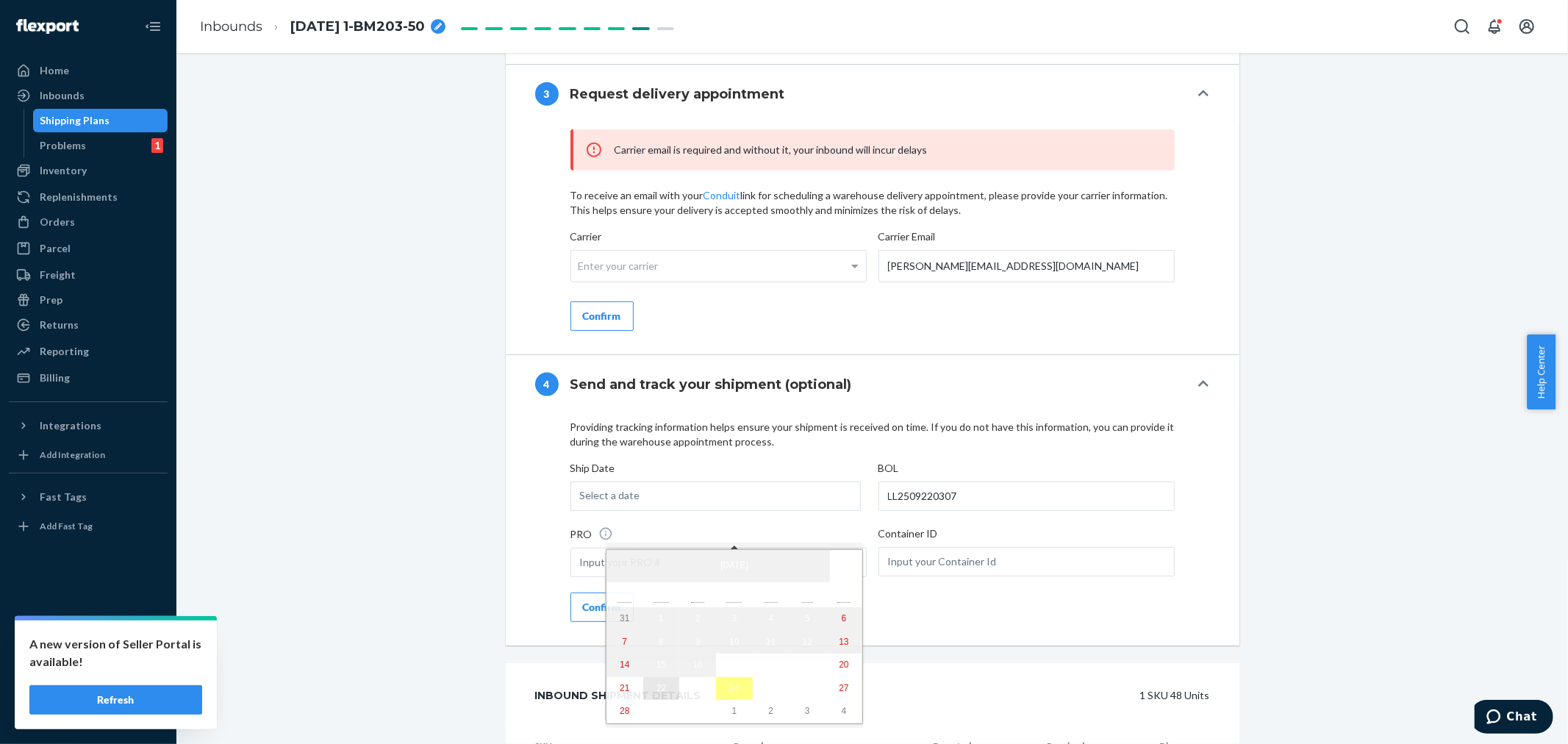
click at [658, 696] on button "22" at bounding box center [662, 689] width 37 height 24
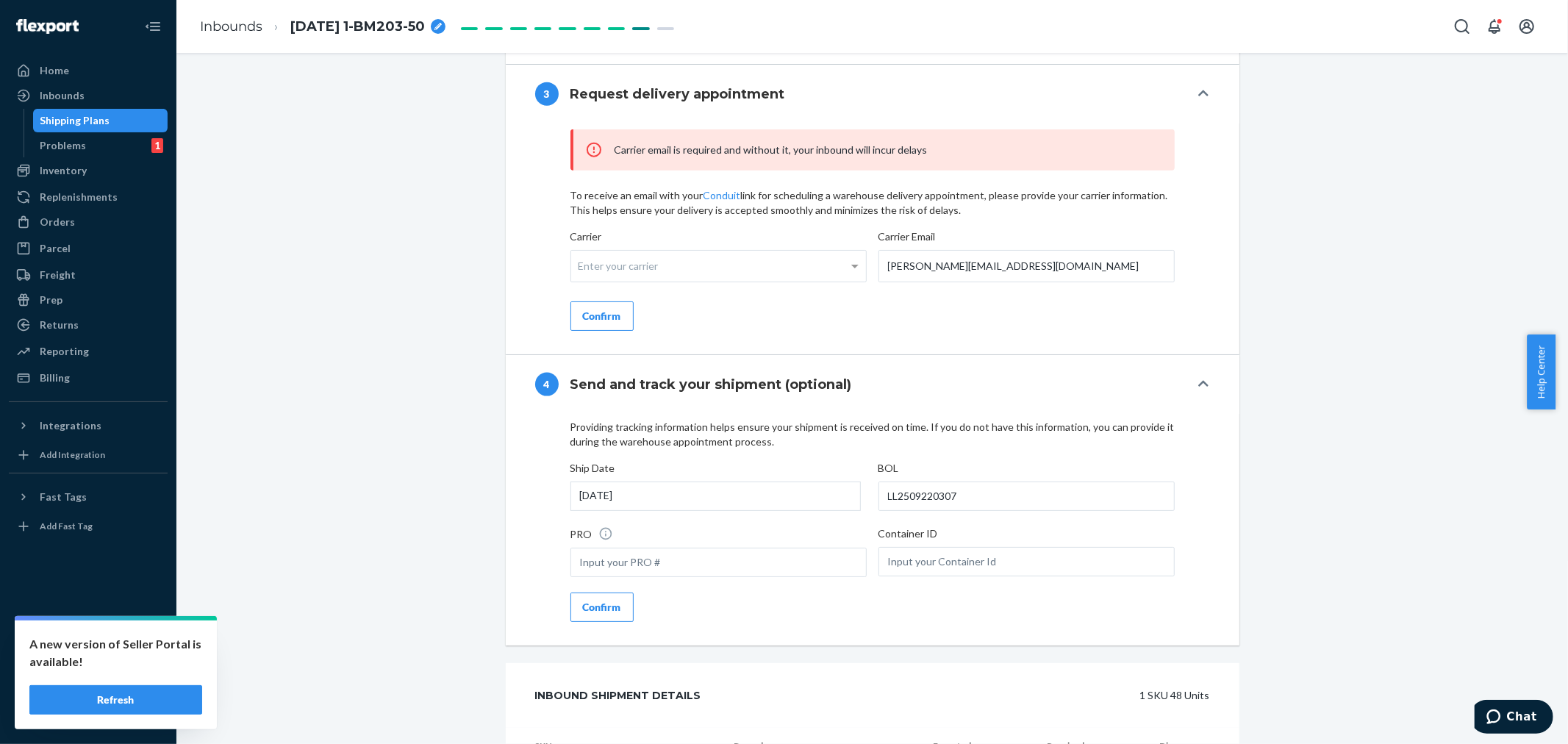
click at [590, 614] on div "Confirm" at bounding box center [602, 606] width 38 height 15
click at [634, 282] on div "Enter your carrier" at bounding box center [718, 266] width 295 height 31
click at [582, 279] on input "Carrier Enter your carrier" at bounding box center [580, 265] width 4 height 27
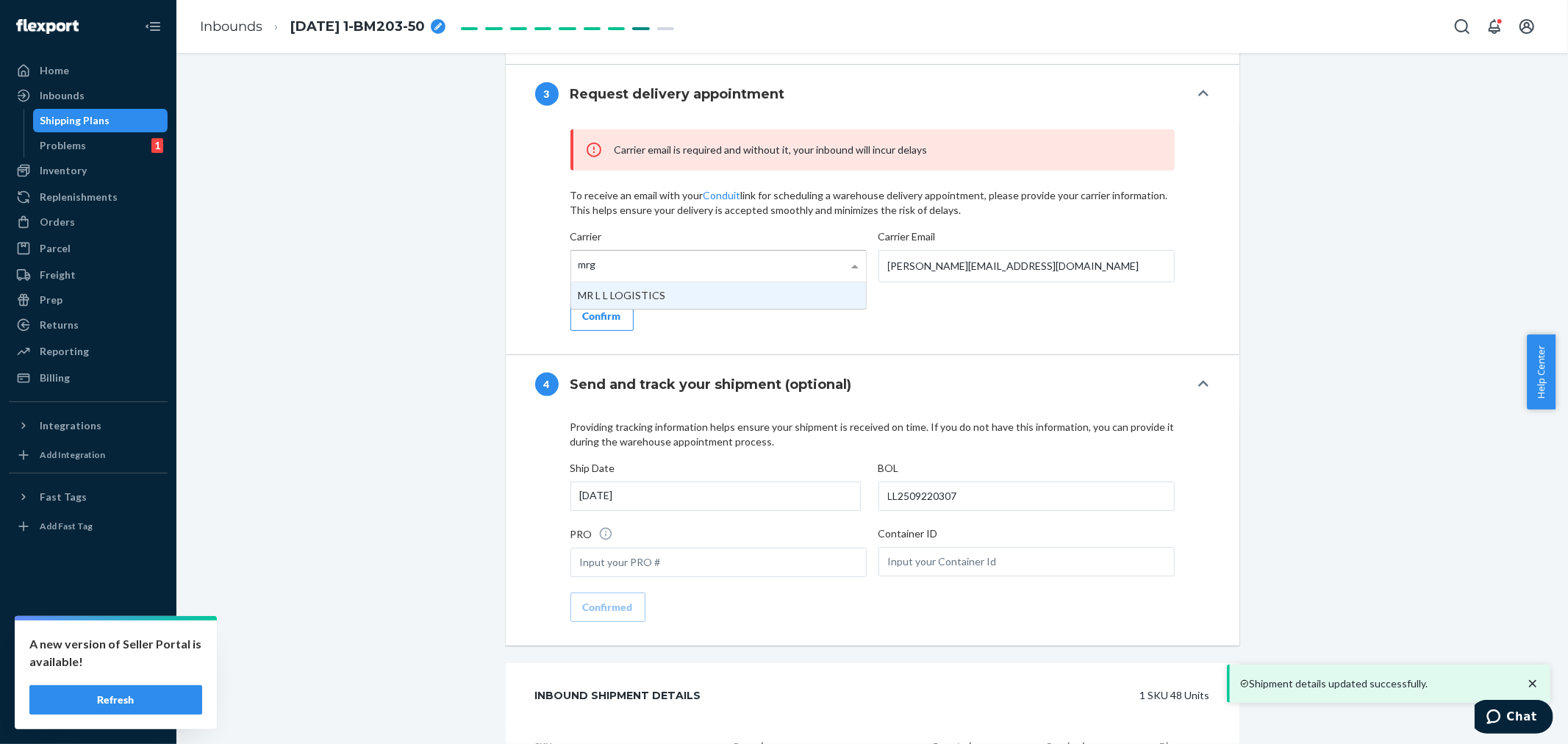
type input "mrgy"
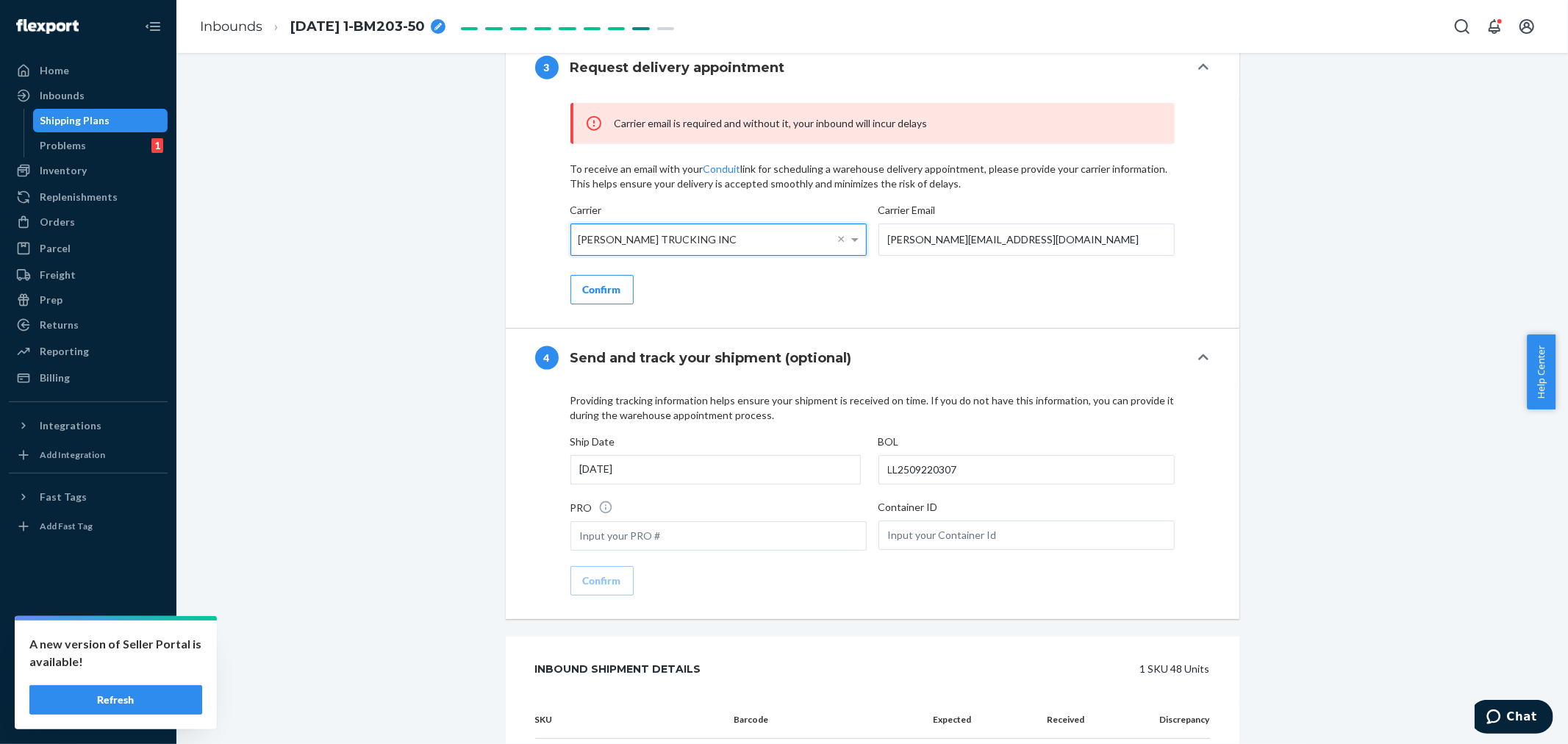
scroll to position [1543, 0]
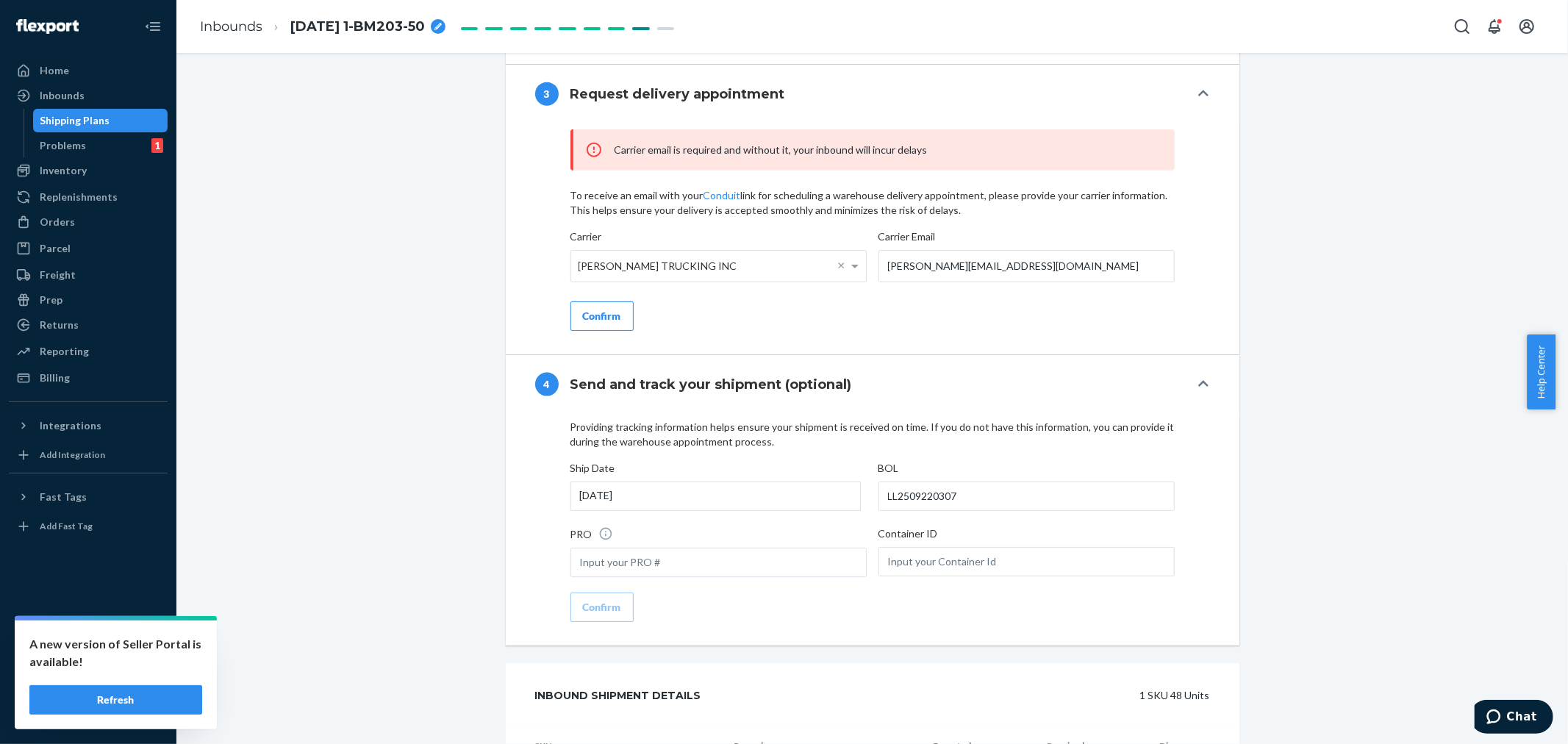
click at [598, 323] on div "Confirm" at bounding box center [602, 315] width 38 height 15
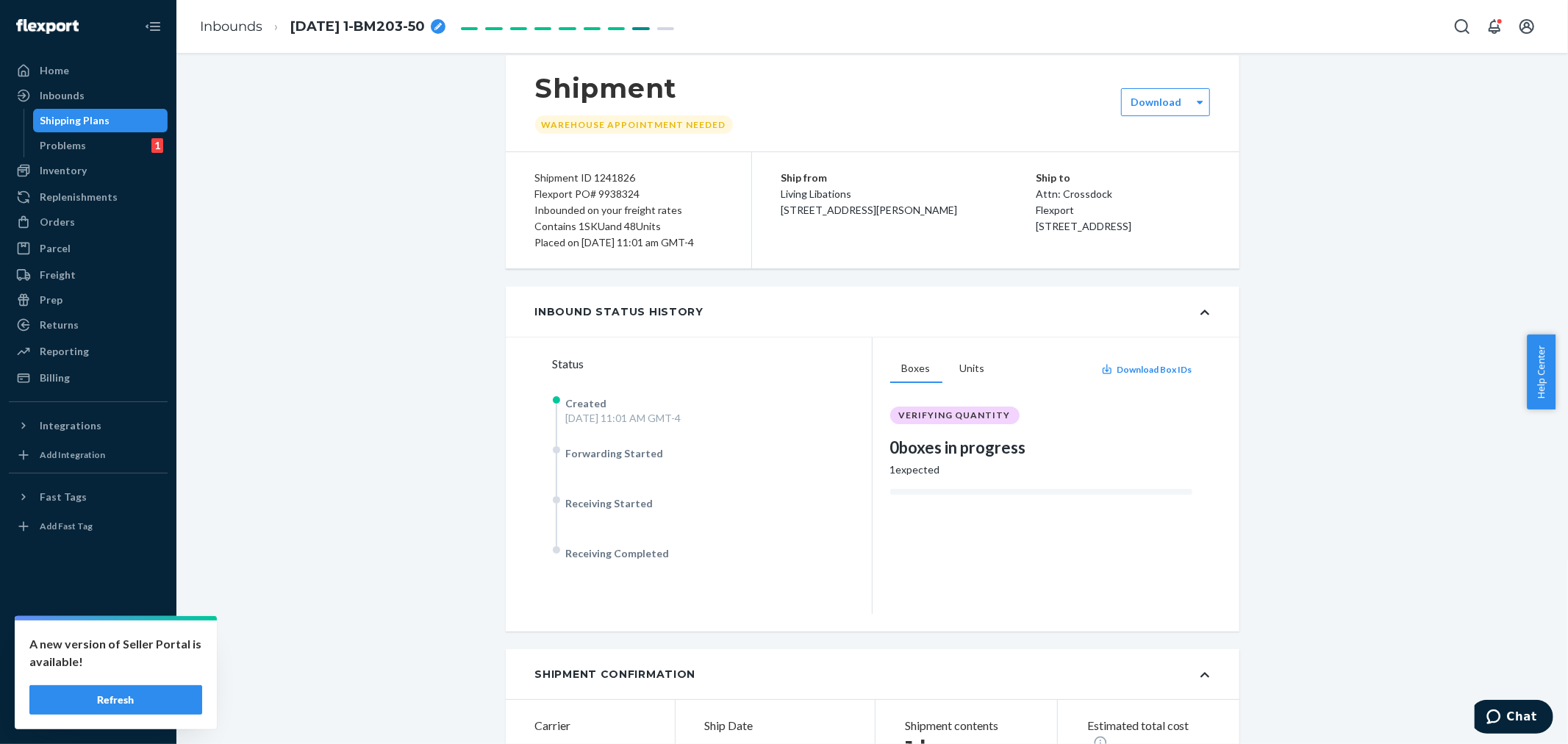
scroll to position [87, 0]
click at [76, 90] on div "Inbounds" at bounding box center [62, 95] width 45 height 15
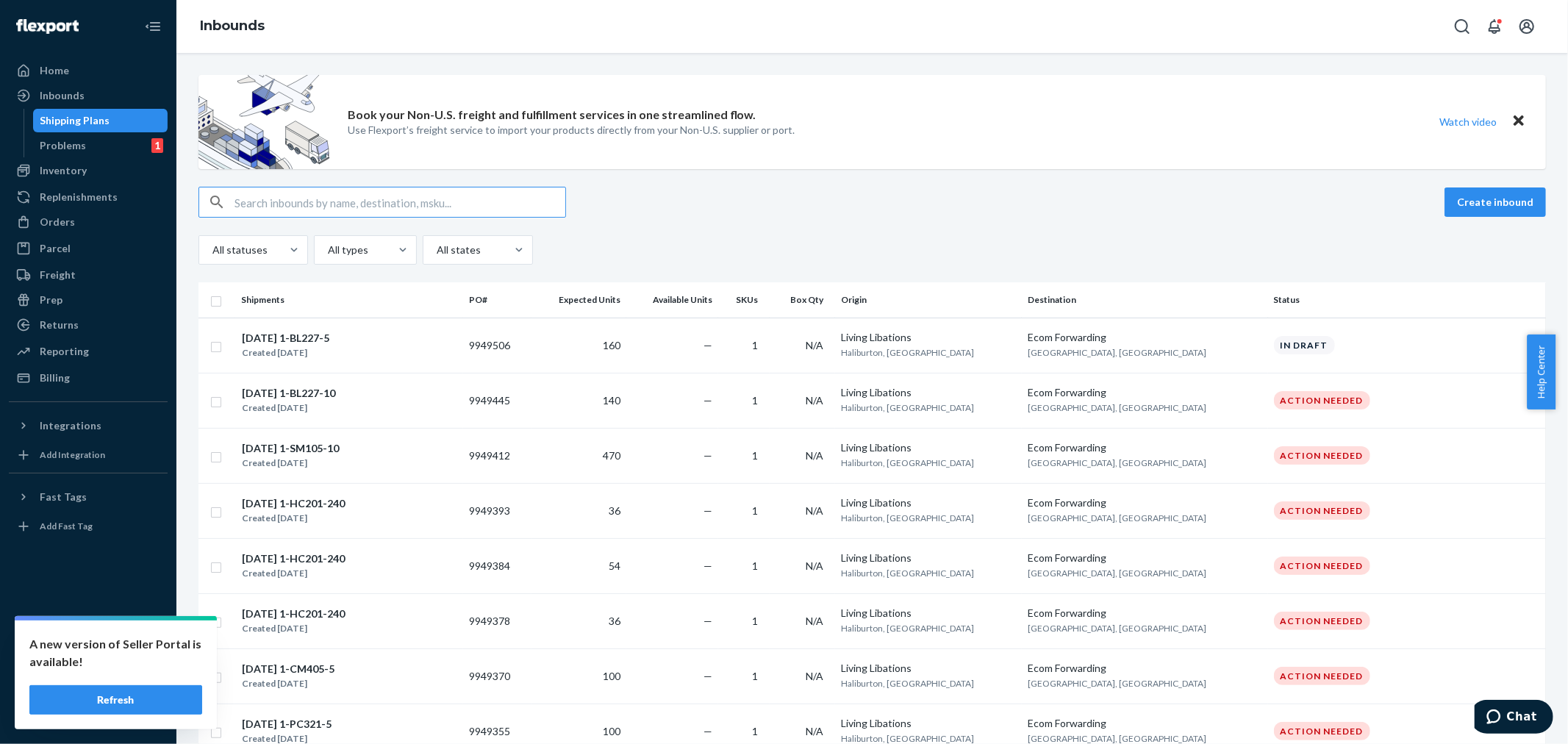
click at [243, 197] on input "text" at bounding box center [400, 202] width 331 height 29
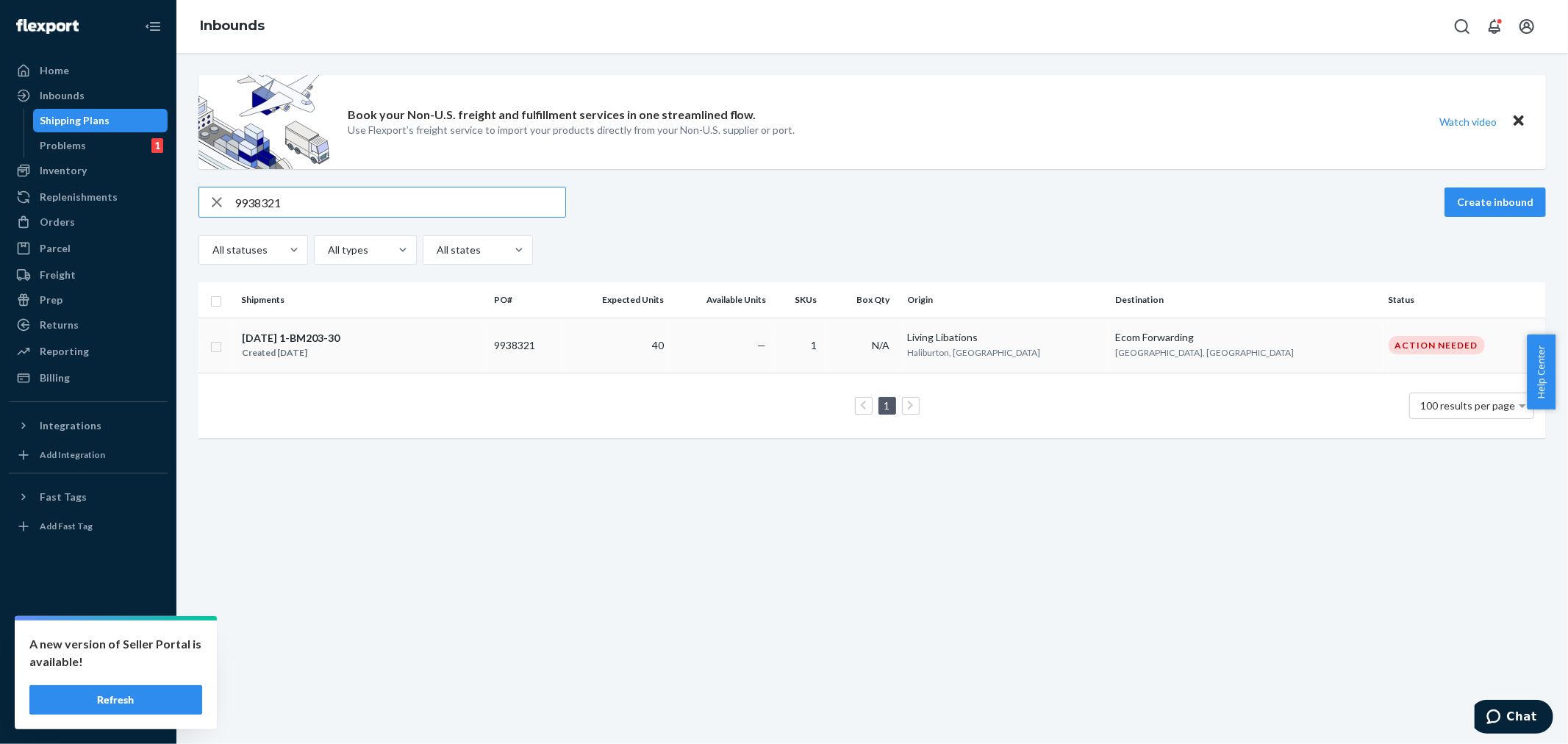
type input "9938321"
drag, startPoint x: 764, startPoint y: 352, endPoint x: 700, endPoint y: 359, distance: 64.4
click at [764, 353] on td "—" at bounding box center [720, 345] width 102 height 55
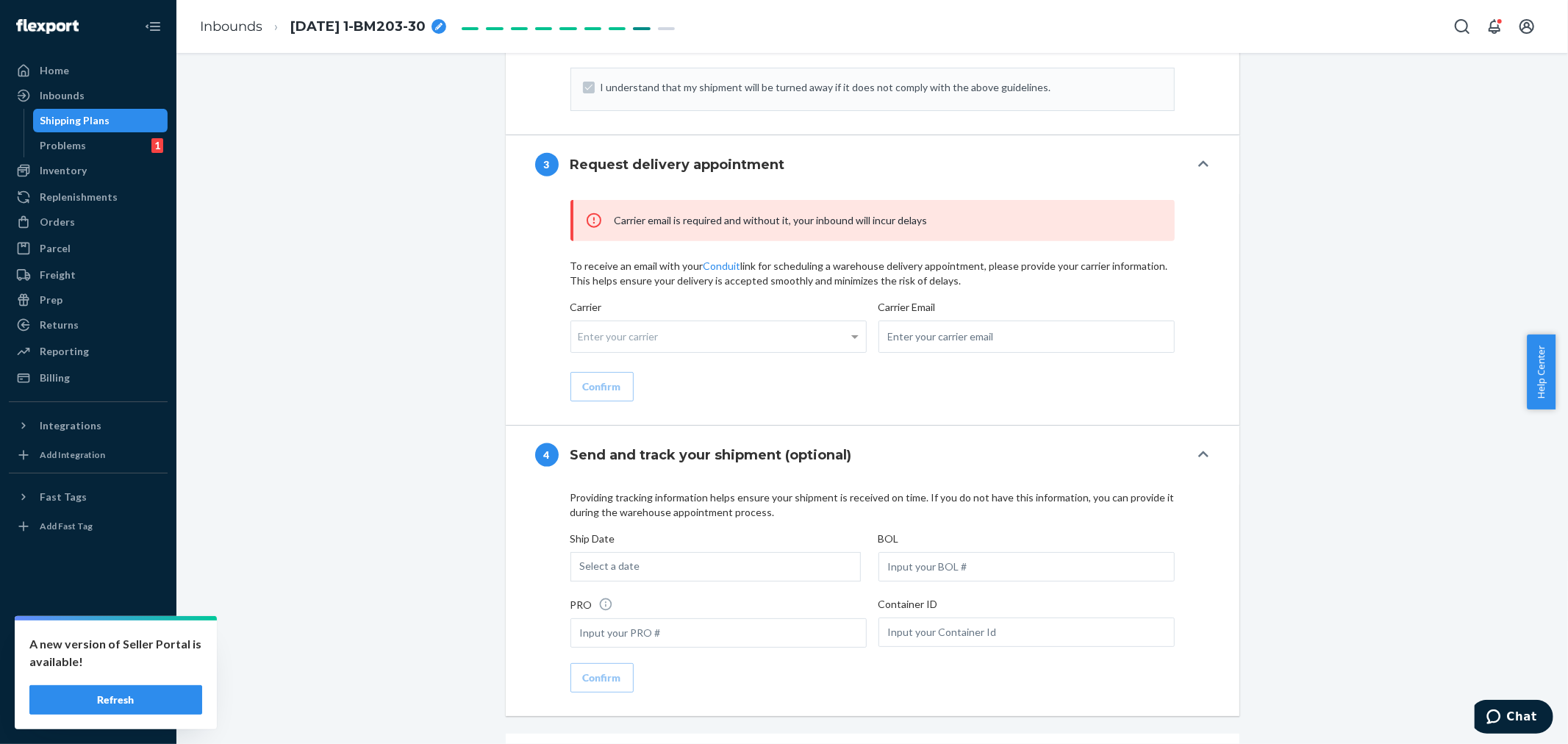
scroll to position [1605, 0]
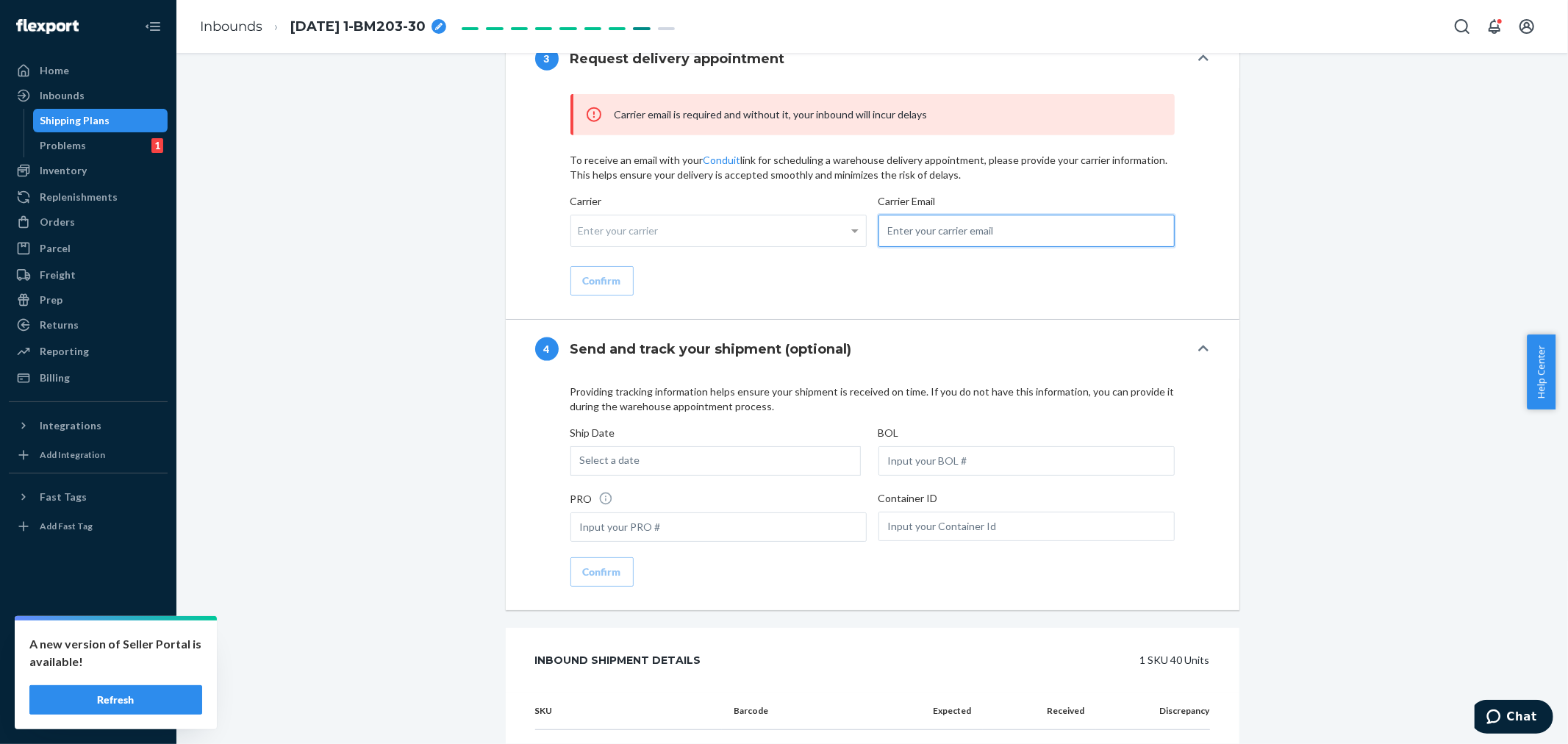
click at [901, 247] on input "email" at bounding box center [1026, 231] width 296 height 32
paste input "[PERSON_NAME][EMAIL_ADDRESS][DOMAIN_NAME]"
type input "[PERSON_NAME][EMAIL_ADDRESS][DOMAIN_NAME]"
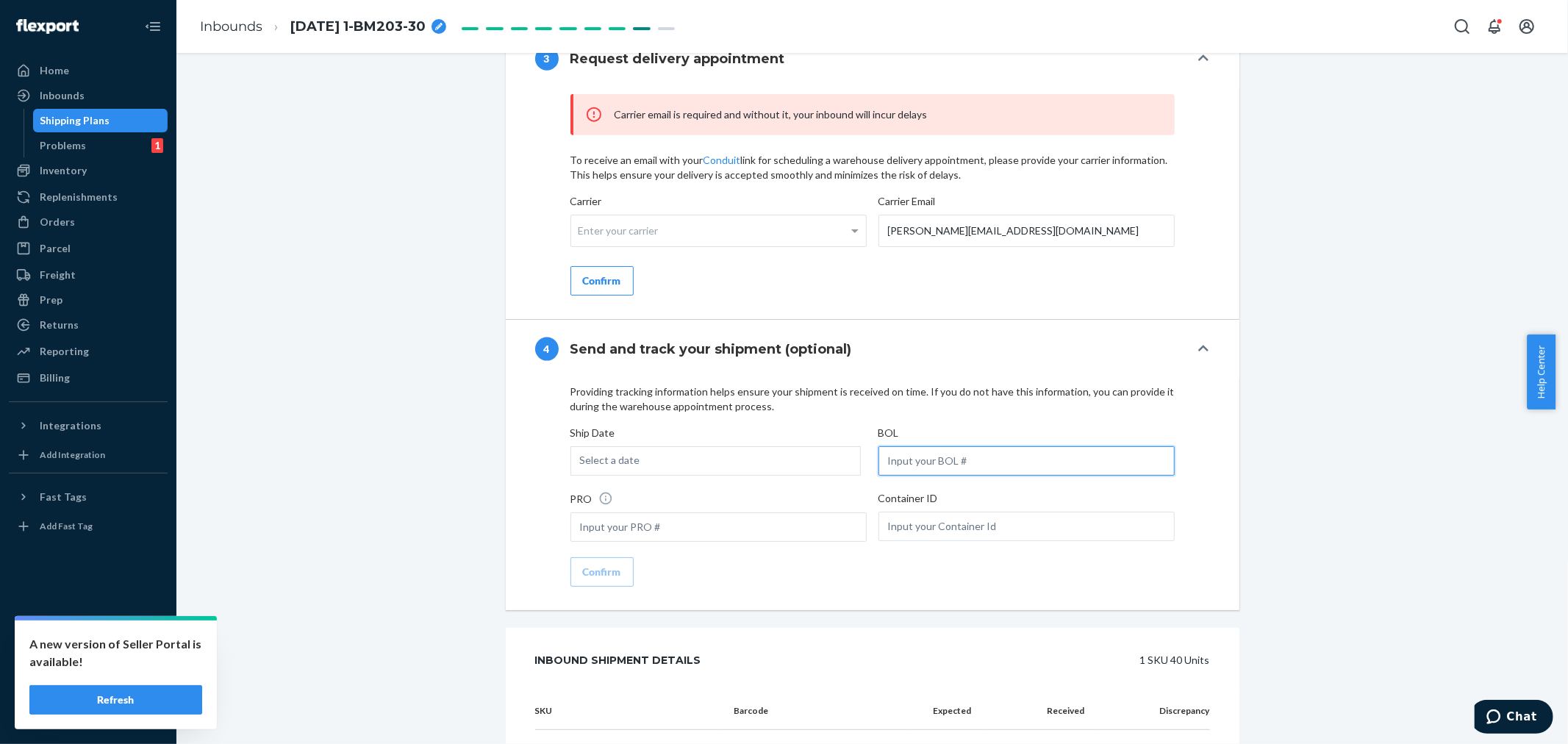
drag, startPoint x: 906, startPoint y: 485, endPoint x: 847, endPoint y: 489, distance: 59.1
click at [904, 475] on input "text" at bounding box center [1026, 461] width 296 height 29
paste input "LL2509220307"
type input "LL2509220307"
click at [756, 475] on div "Select a date" at bounding box center [715, 461] width 290 height 29
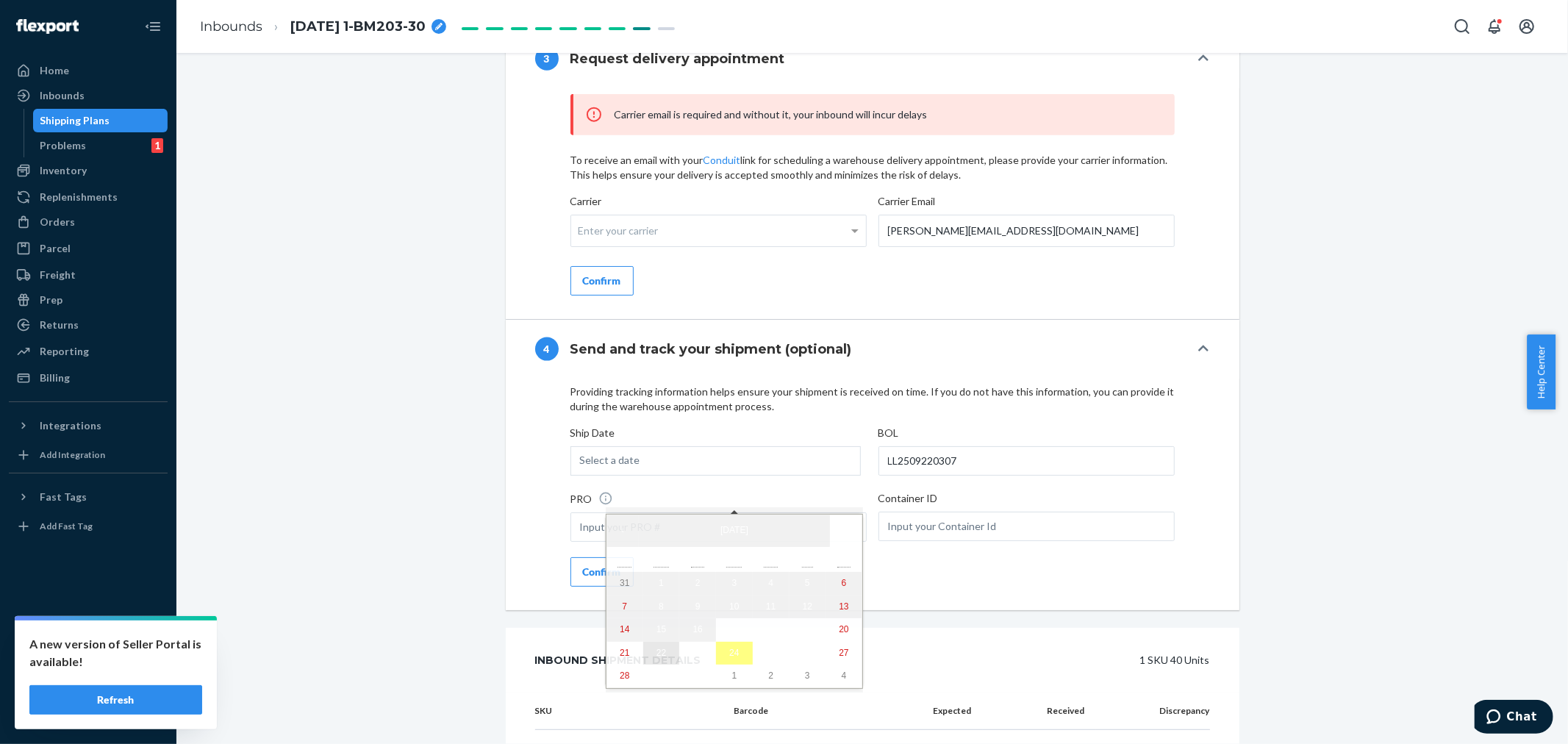
drag, startPoint x: 643, startPoint y: 657, endPoint x: 629, endPoint y: 642, distance: 20.5
click at [644, 656] on button "22" at bounding box center [662, 653] width 37 height 24
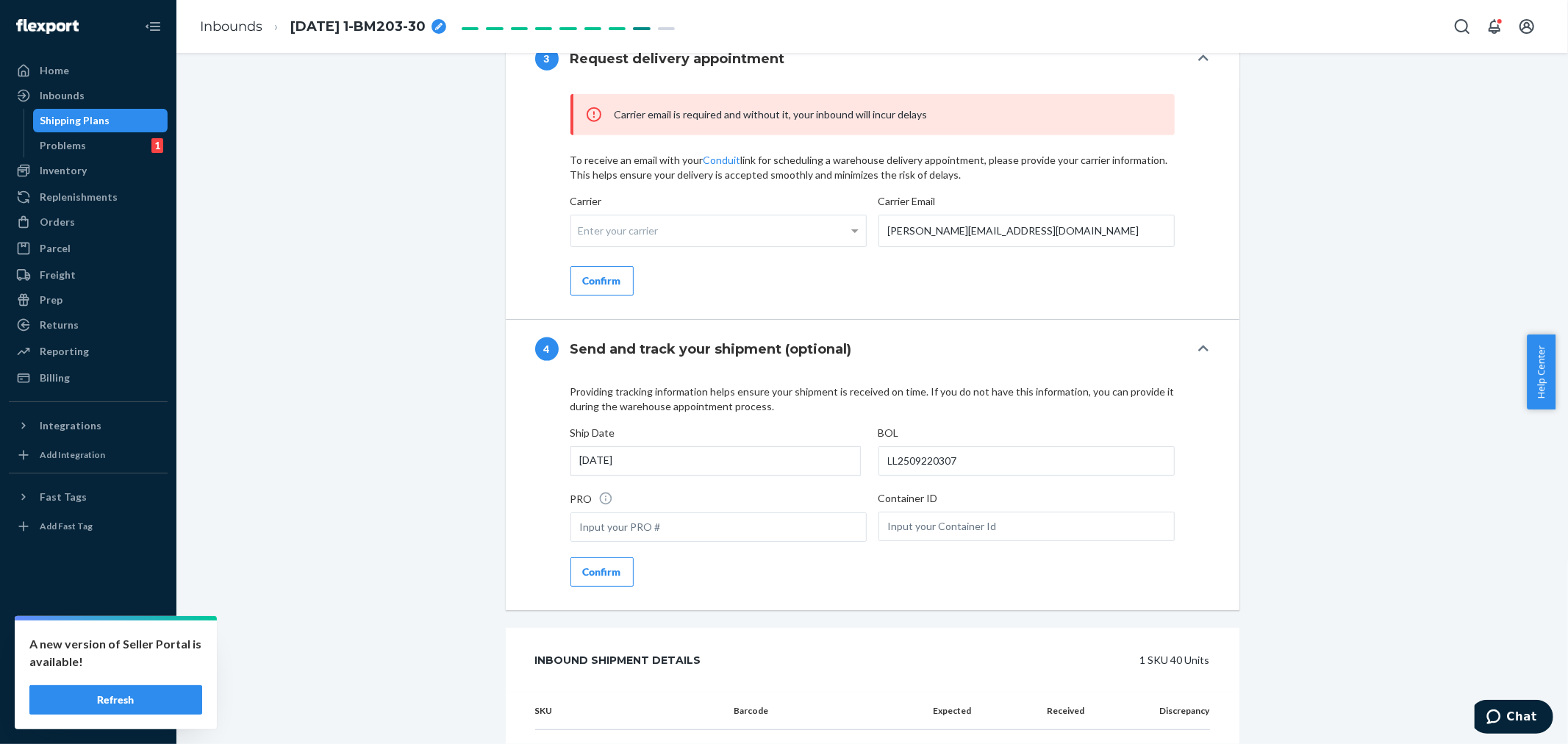
click at [600, 579] on div "Confirm" at bounding box center [602, 572] width 38 height 15
click at [614, 246] on div "Enter your carrier" at bounding box center [718, 231] width 295 height 31
click at [582, 244] on input "Carrier Enter your carrier" at bounding box center [580, 230] width 4 height 27
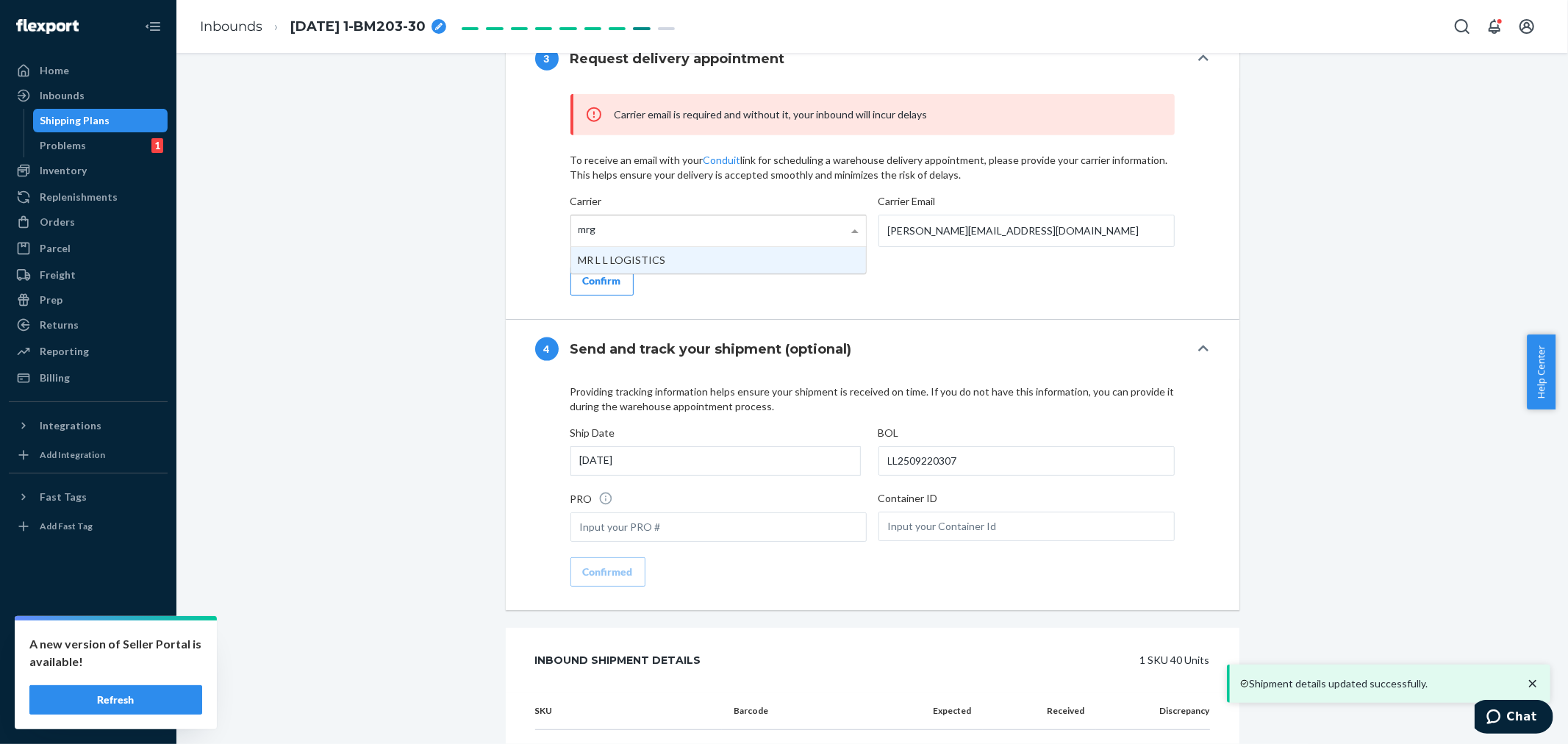
type input "mrgy"
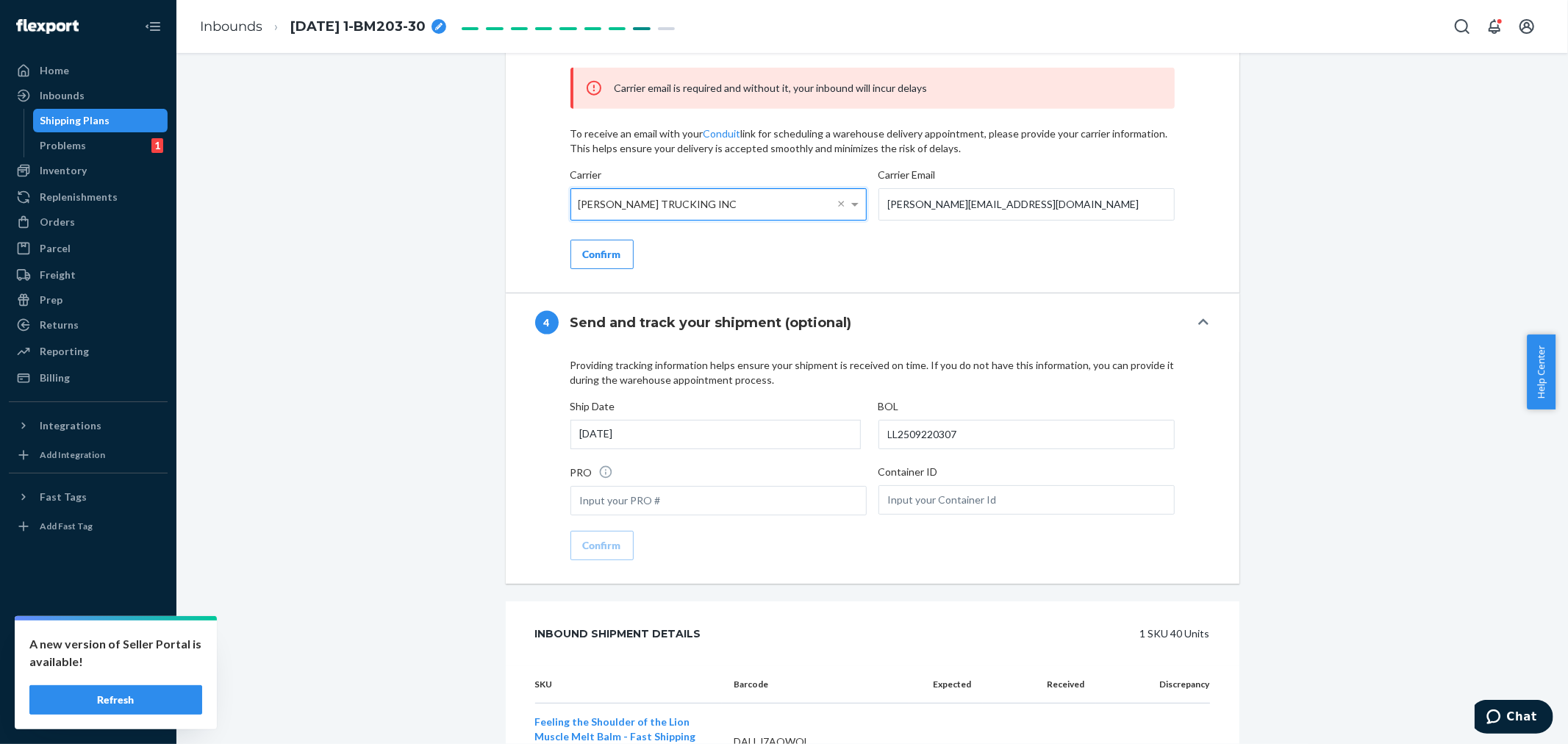
scroll to position [1579, 0]
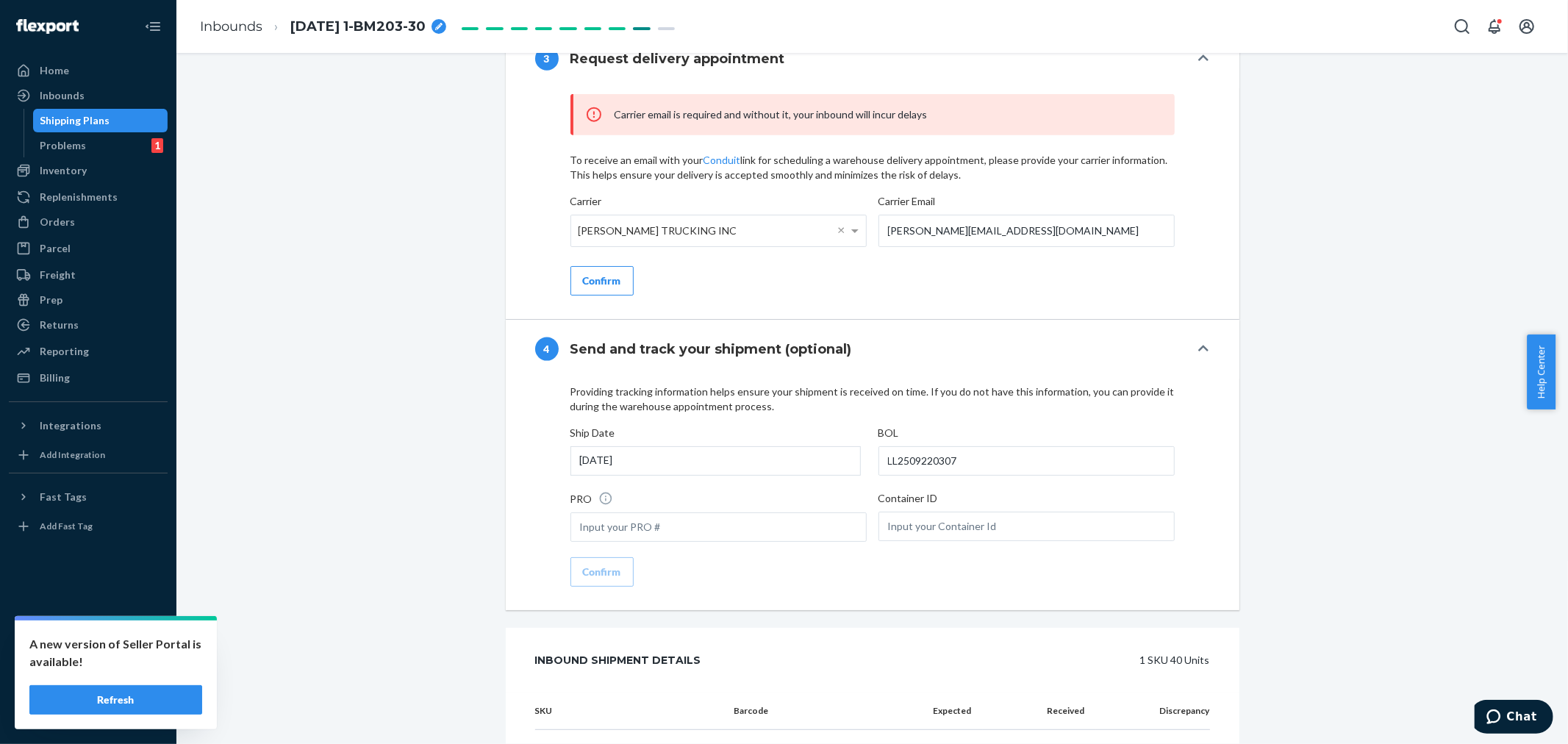
click at [609, 288] on div "Confirm" at bounding box center [602, 280] width 38 height 15
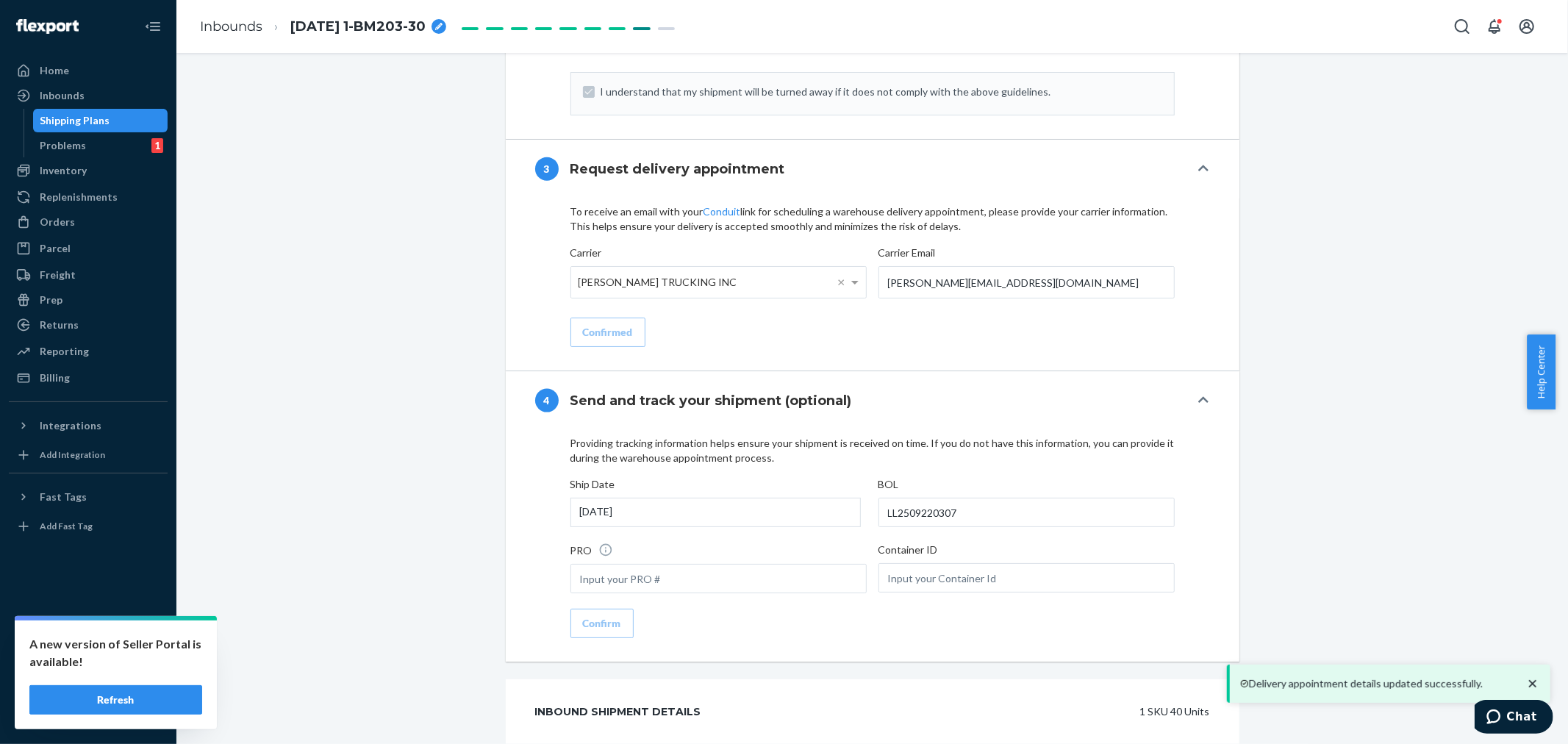
scroll to position [1683, 0]
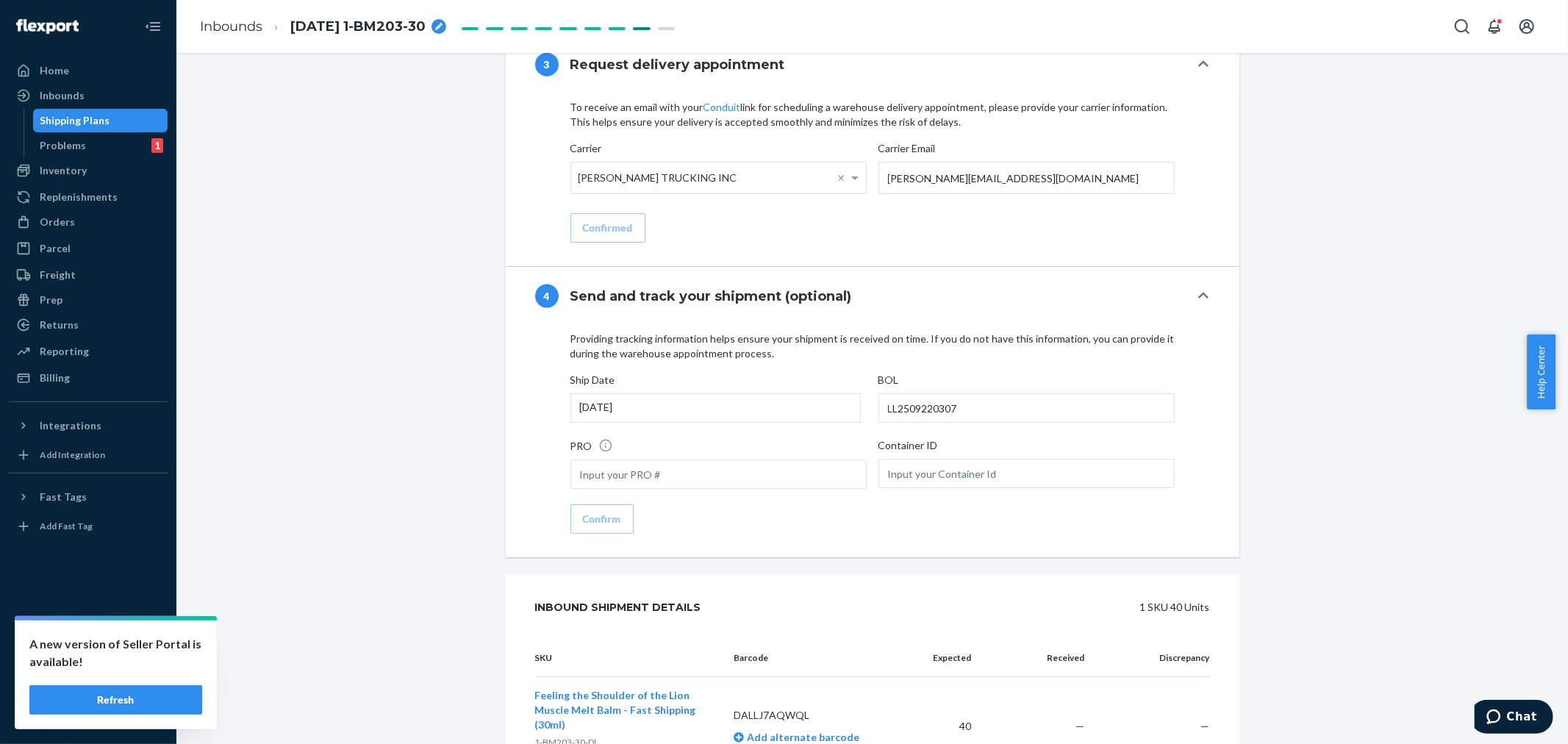
drag, startPoint x: 83, startPoint y: 90, endPoint x: 138, endPoint y: 110, distance: 58.5
click at [84, 90] on div "Inbounds" at bounding box center [88, 95] width 155 height 21
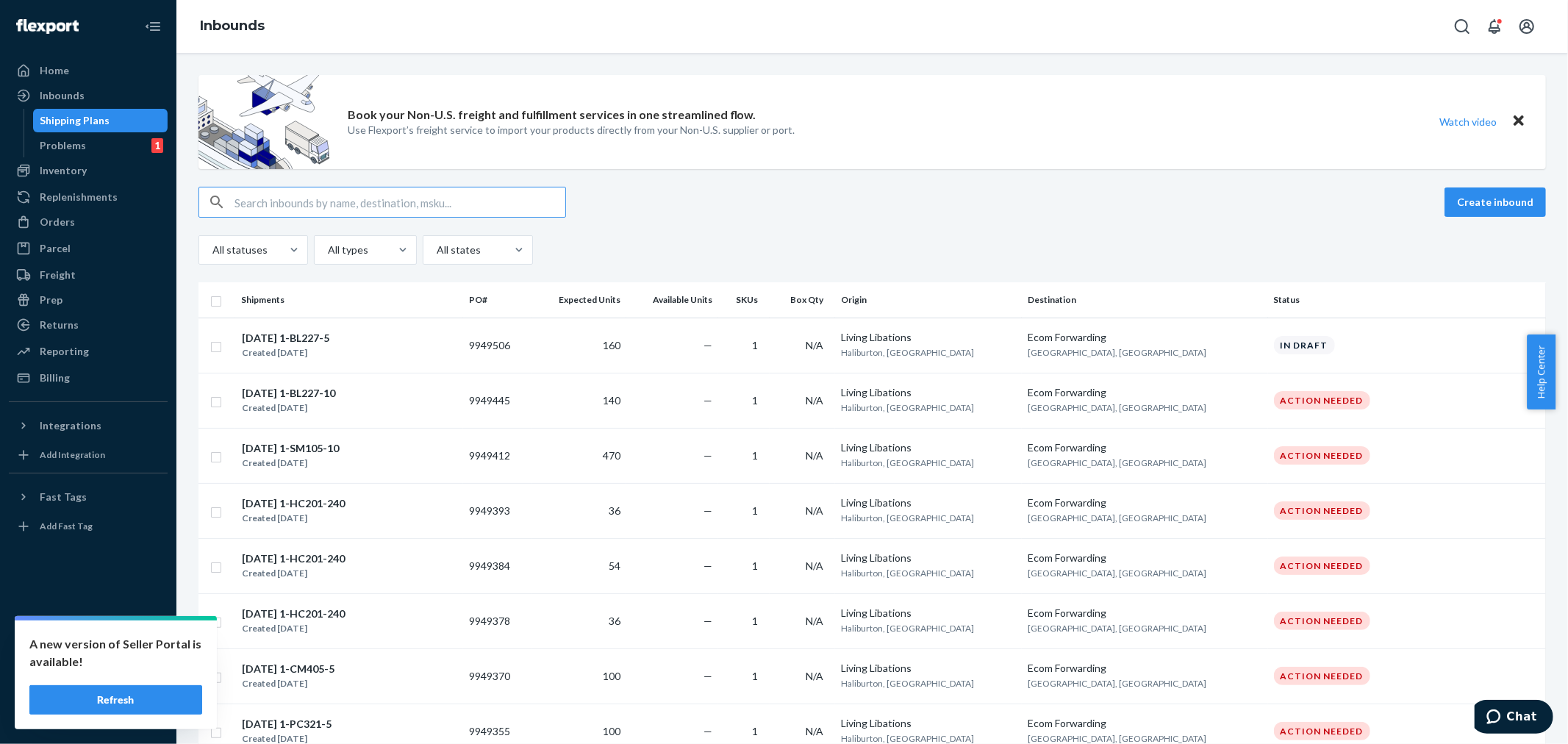
click at [266, 197] on input "text" at bounding box center [400, 202] width 331 height 29
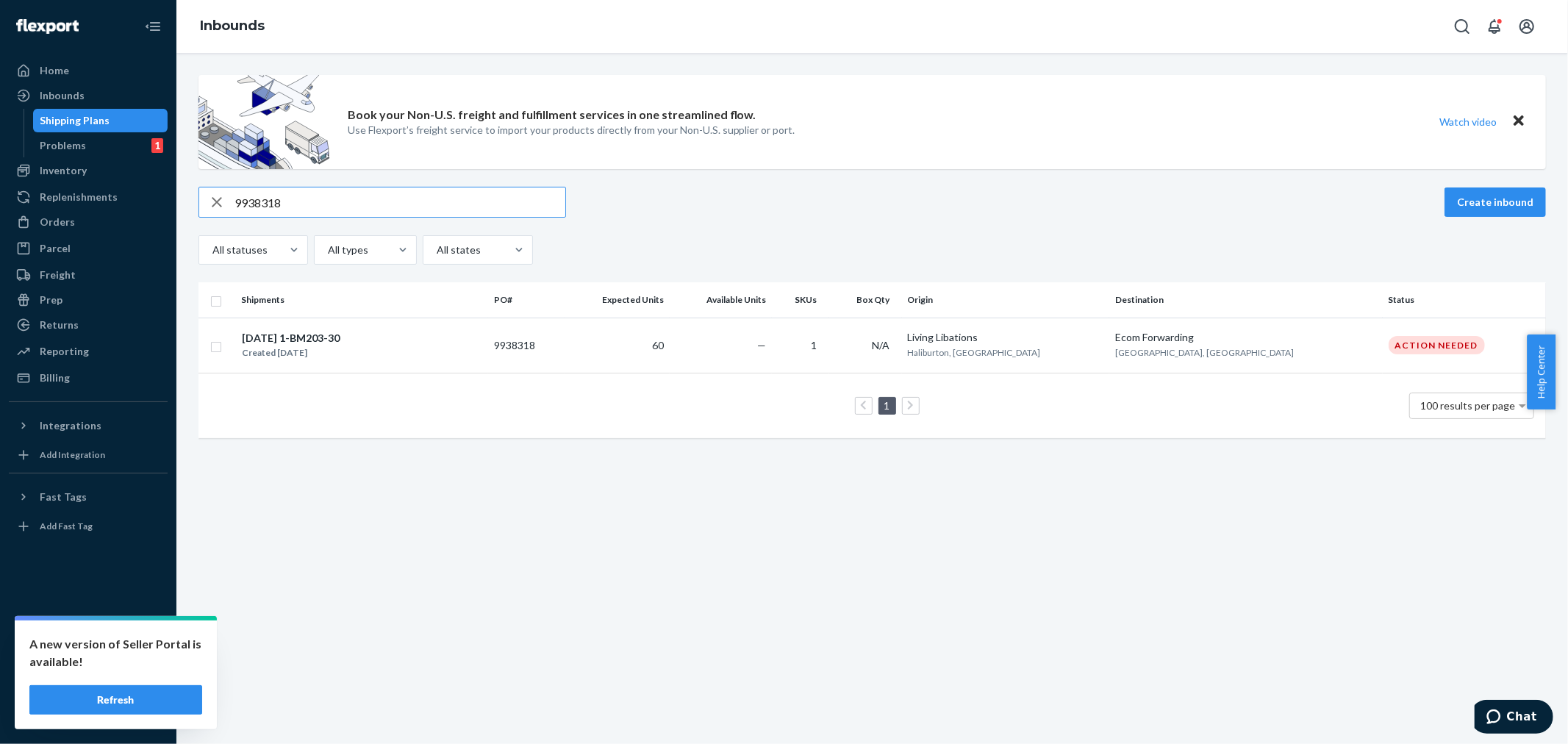
type input "9938318"
click at [670, 336] on td "60" at bounding box center [617, 345] width 105 height 55
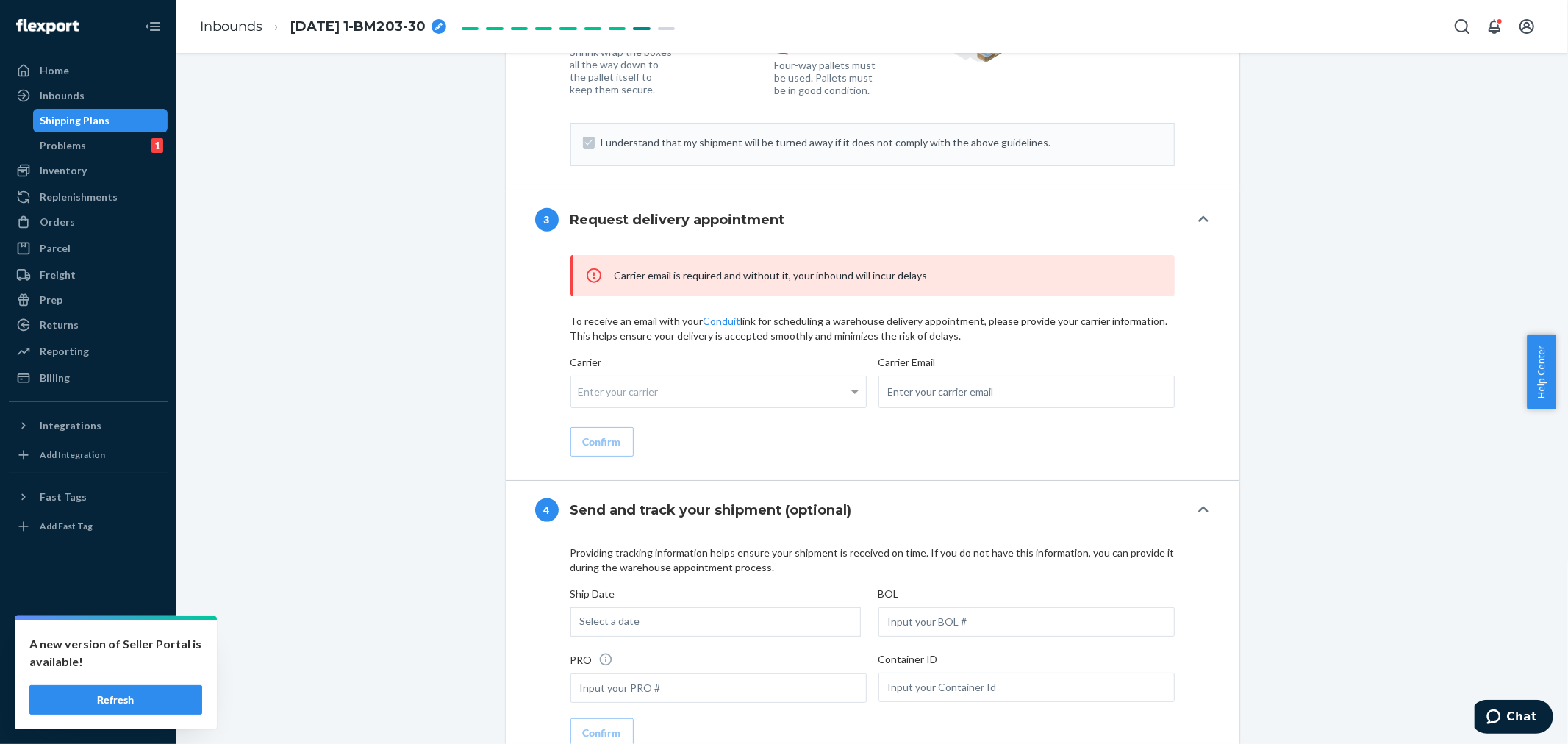
scroll to position [1588, 0]
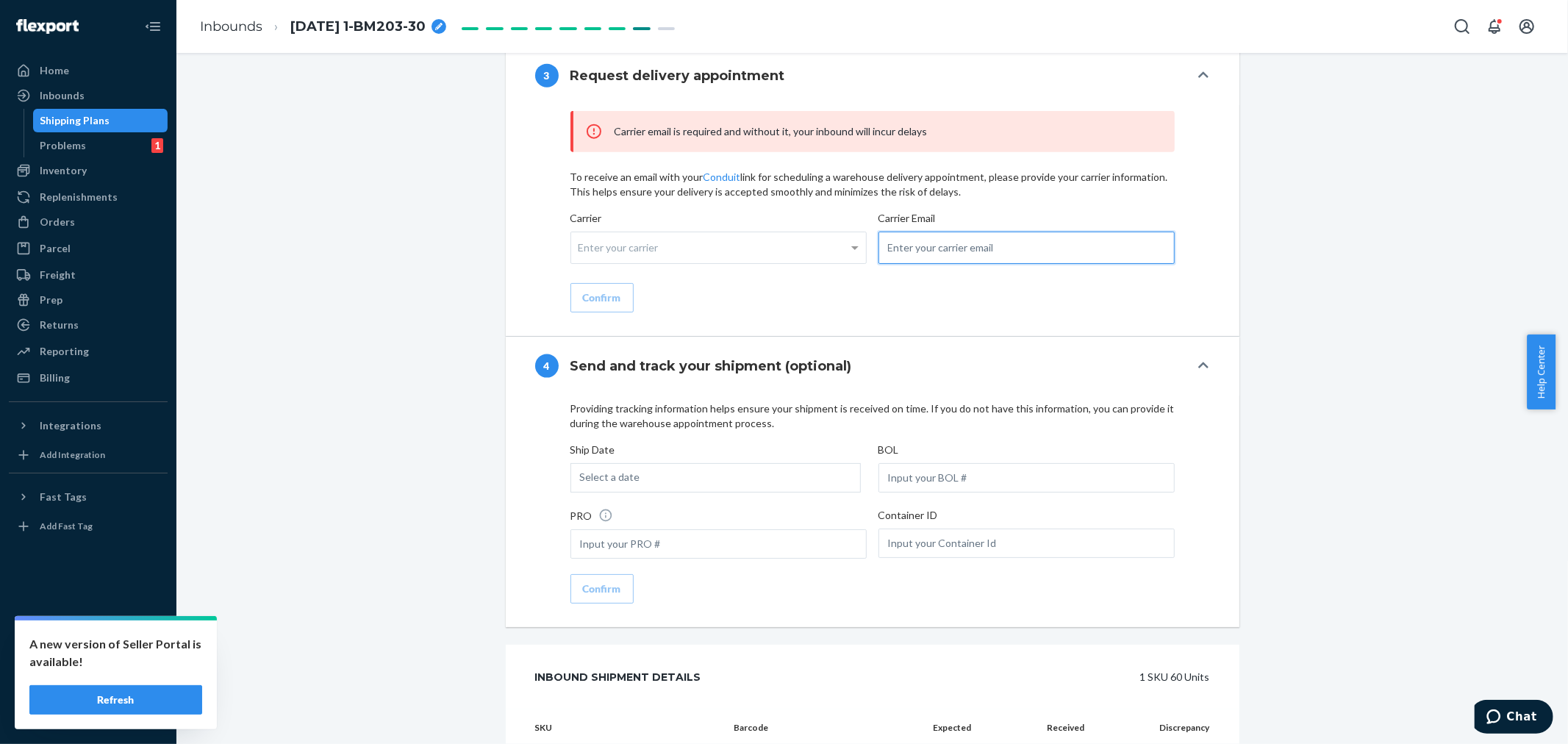
click at [898, 264] on input "email" at bounding box center [1026, 248] width 296 height 32
paste input "[PERSON_NAME][EMAIL_ADDRESS][DOMAIN_NAME]"
type input "[PERSON_NAME][EMAIL_ADDRESS][DOMAIN_NAME]"
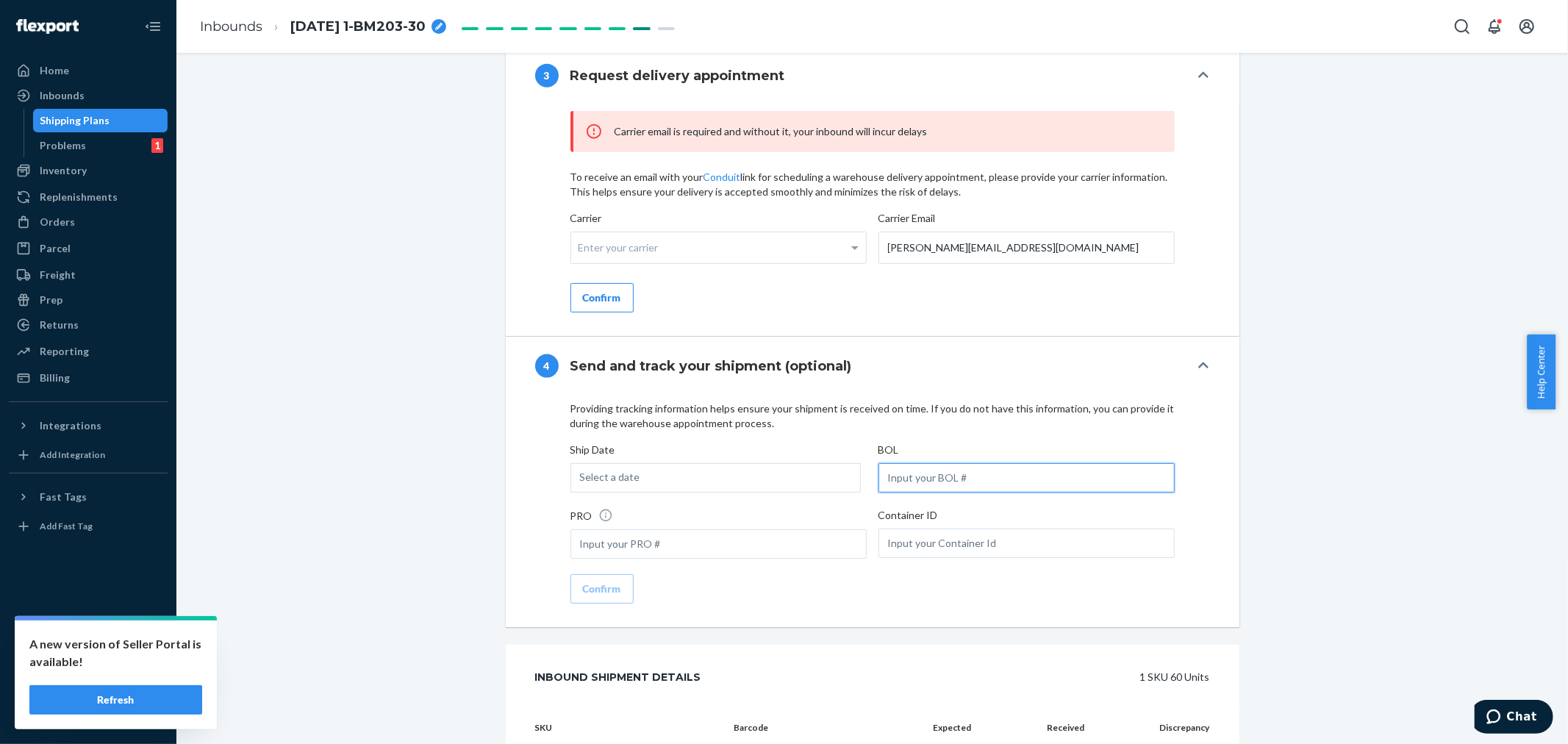
click at [894, 492] on input "text" at bounding box center [1026, 478] width 296 height 29
paste input "LL2509220307"
type input "LL2509220307"
click at [741, 492] on div "Select a date" at bounding box center [715, 478] width 290 height 29
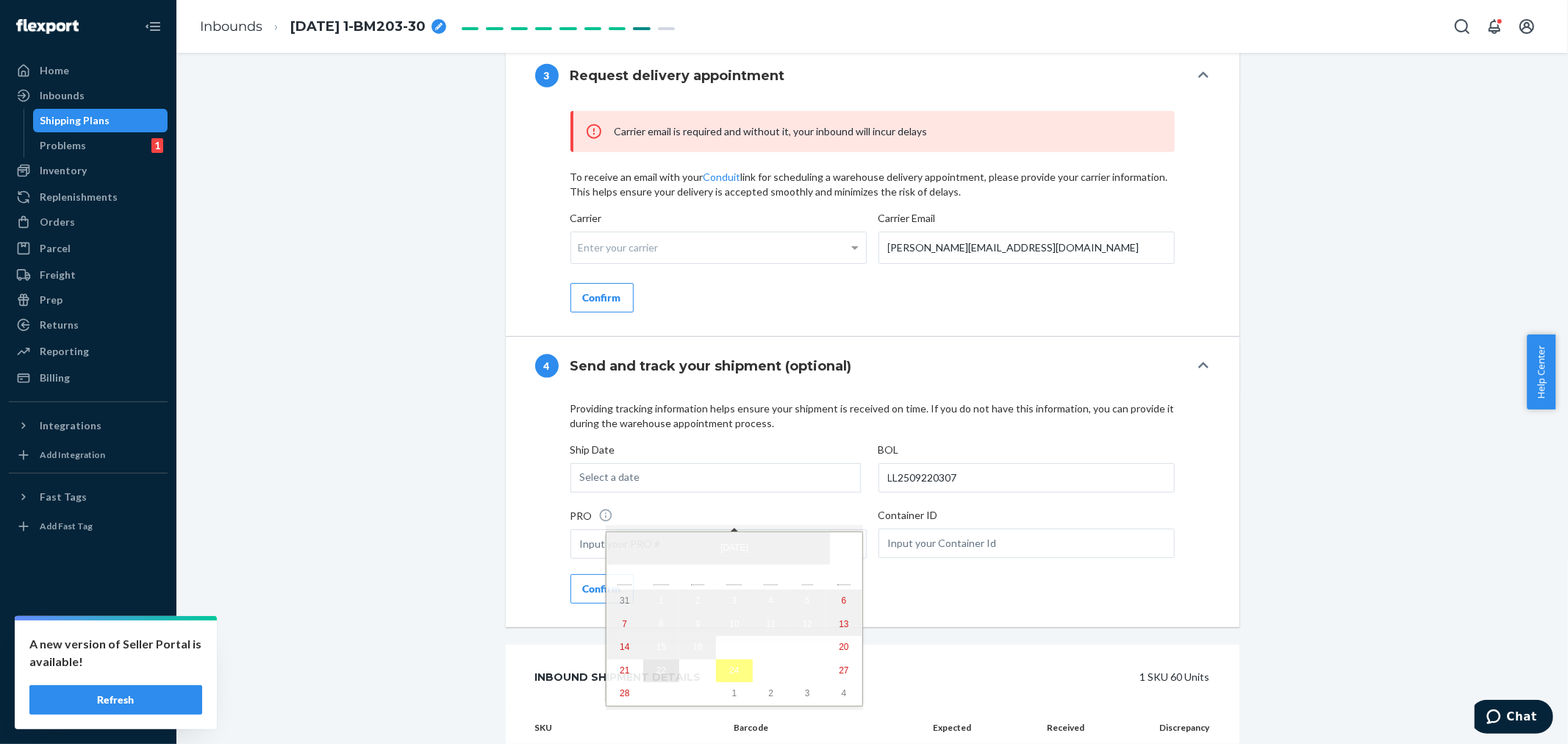
click at [644, 672] on button "22" at bounding box center [662, 671] width 37 height 24
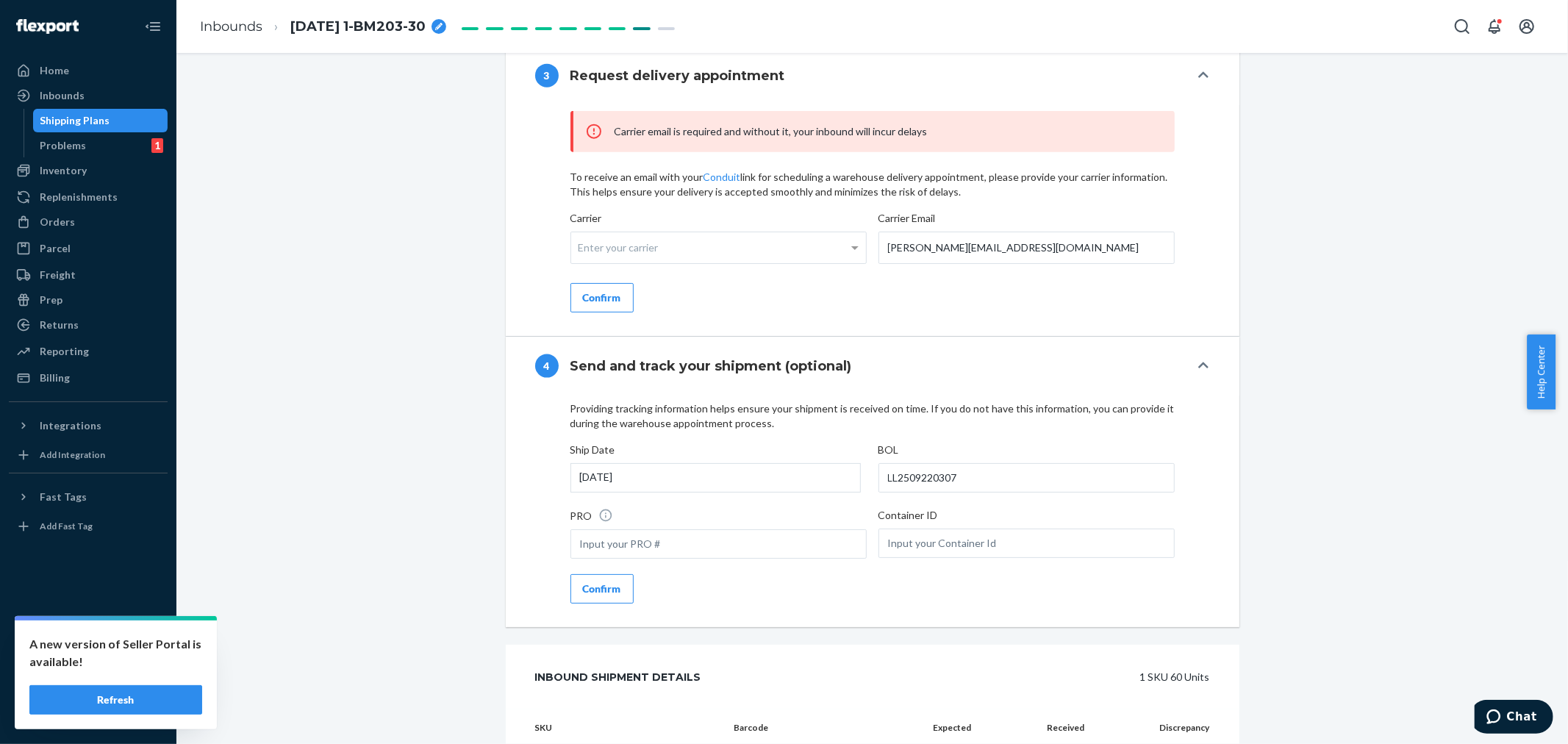
click at [600, 596] on div "Confirm" at bounding box center [602, 589] width 38 height 15
click at [612, 263] on div "Enter your carrier" at bounding box center [718, 248] width 295 height 31
click at [582, 261] on input "Carrier Enter your carrier" at bounding box center [580, 247] width 4 height 27
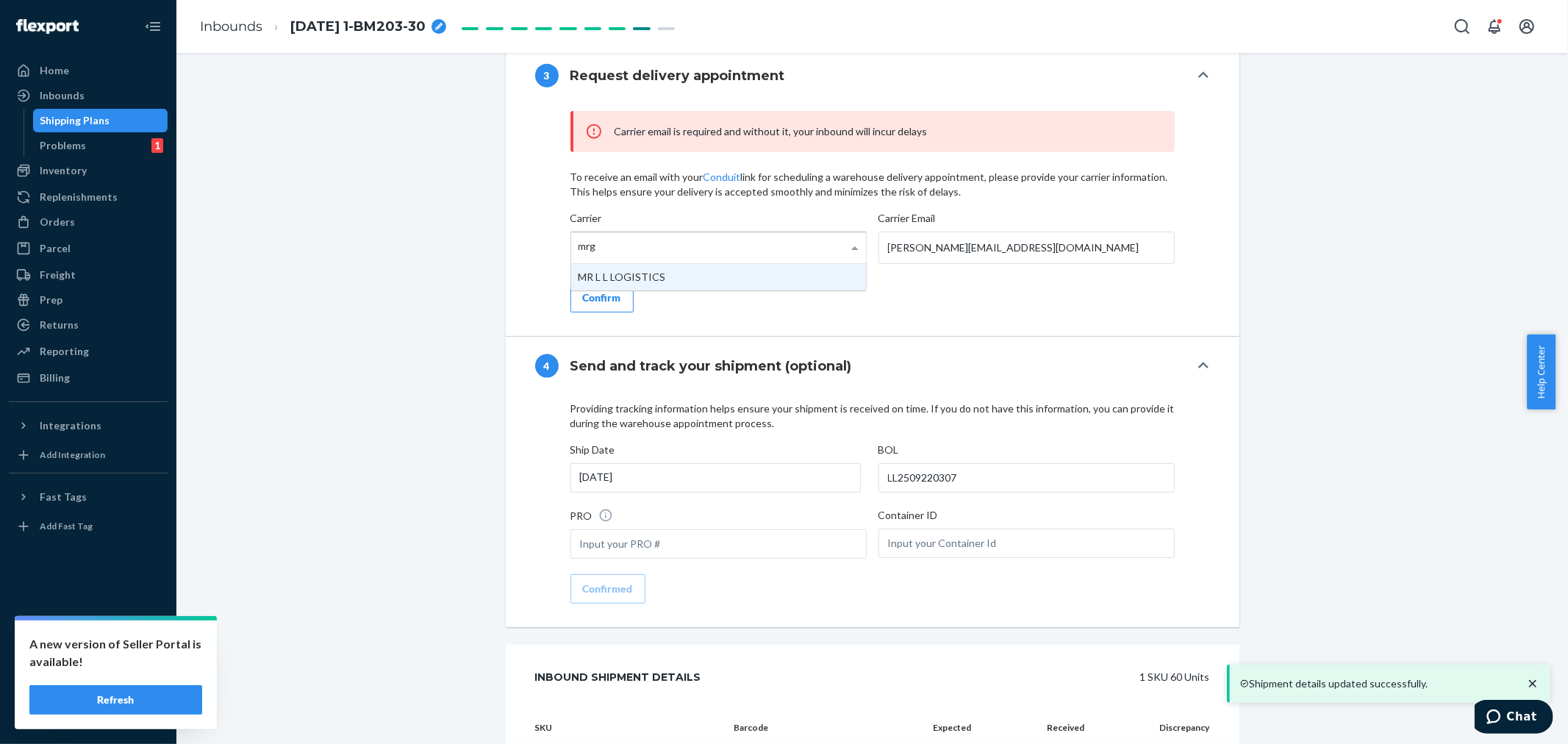
type input "mrgy"
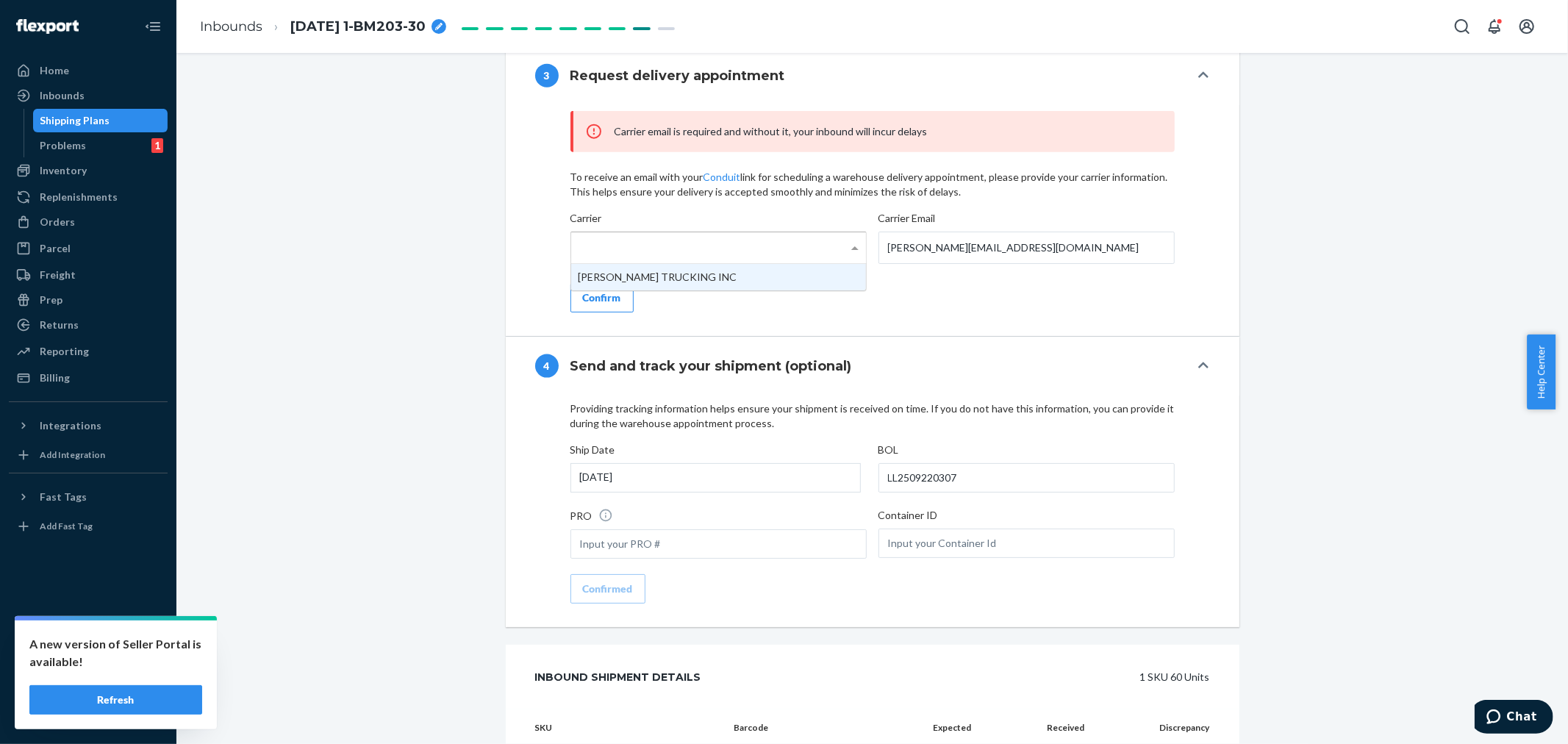
scroll to position [1562, 0]
click at [592, 305] on div "Confirm" at bounding box center [602, 297] width 38 height 15
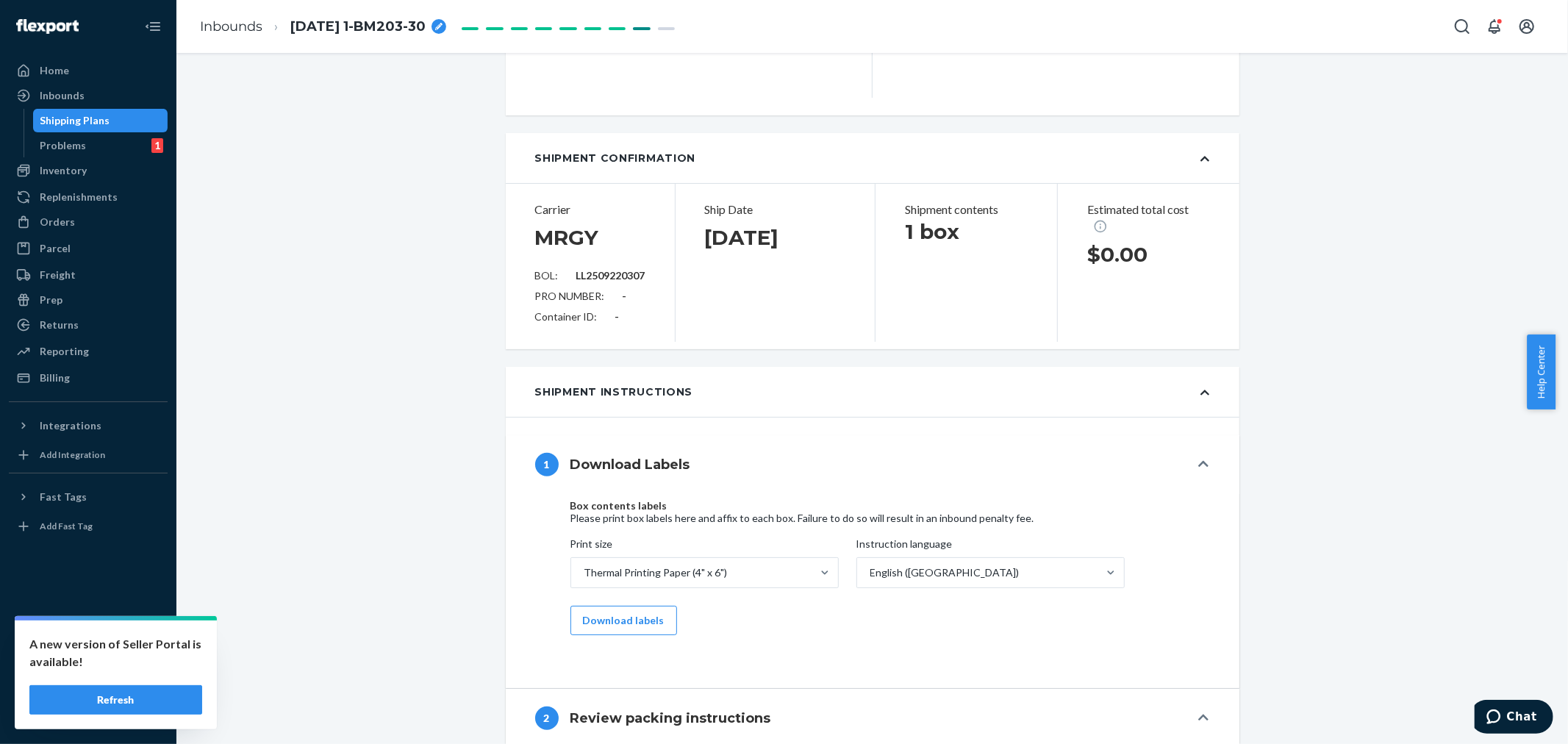
scroll to position [32, 0]
